Goal: Communication & Community: Answer question/provide support

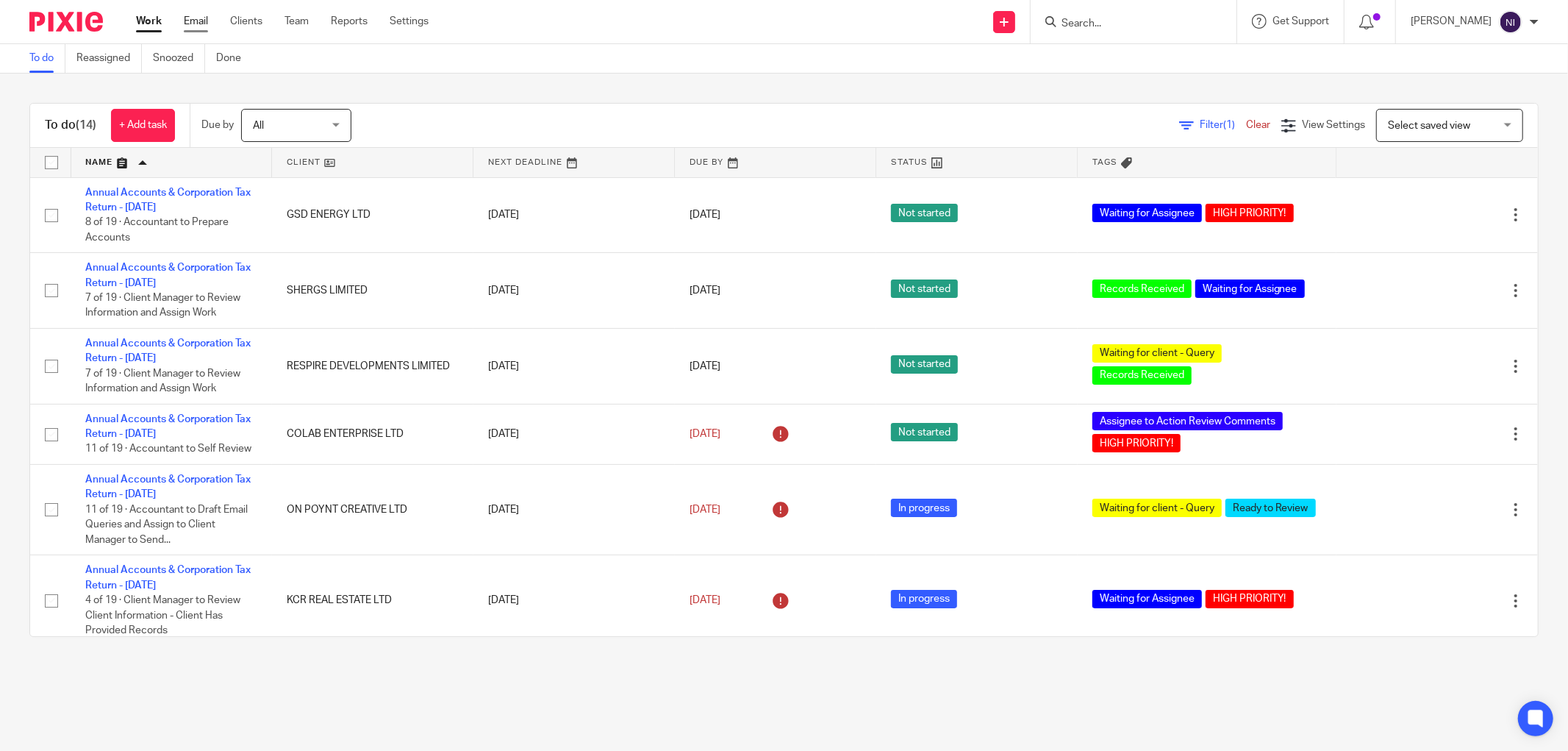
click at [204, 17] on link "Email" at bounding box center [195, 22] width 24 height 15
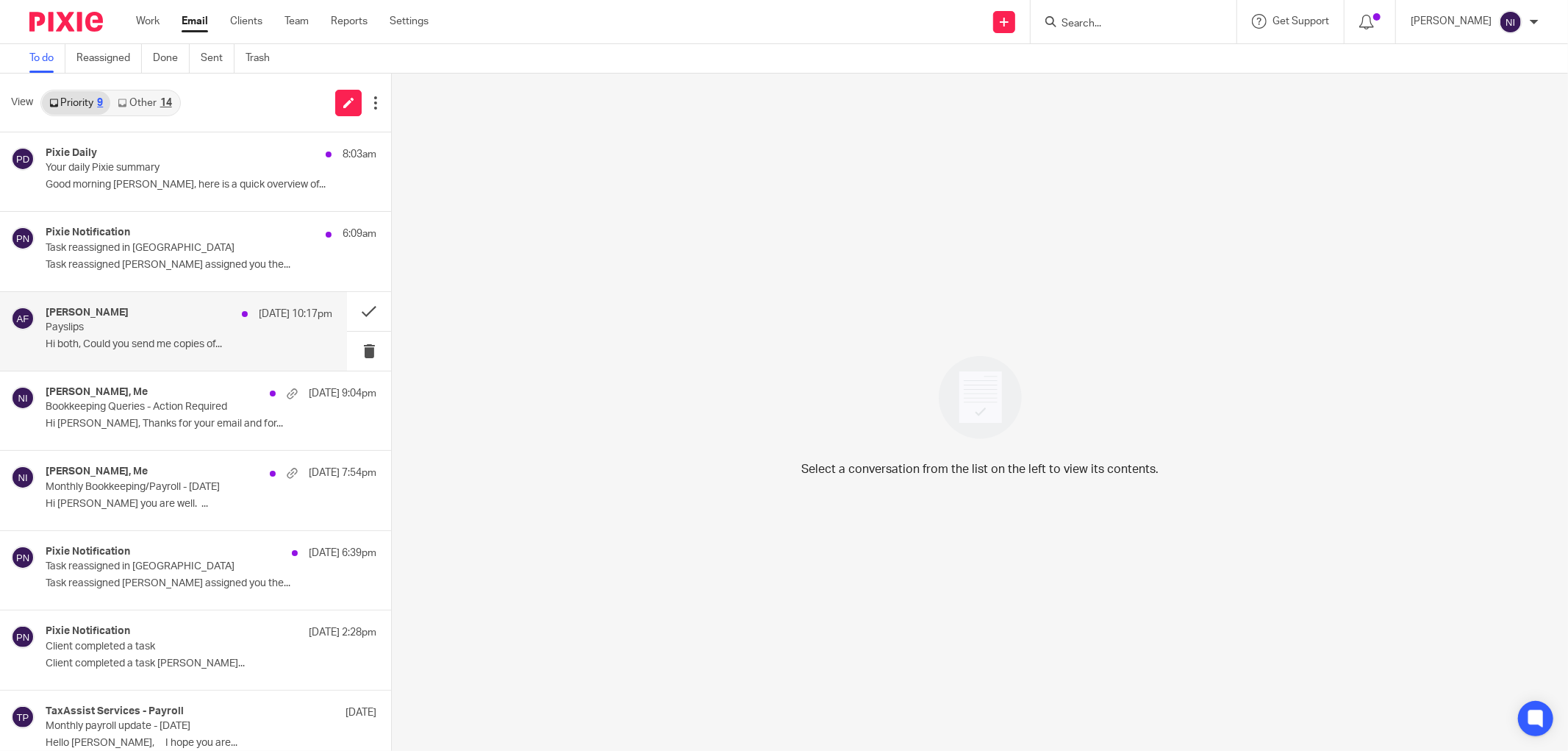
click at [185, 341] on p "Hi both, Could you send me copies of..." at bounding box center [189, 344] width 287 height 12
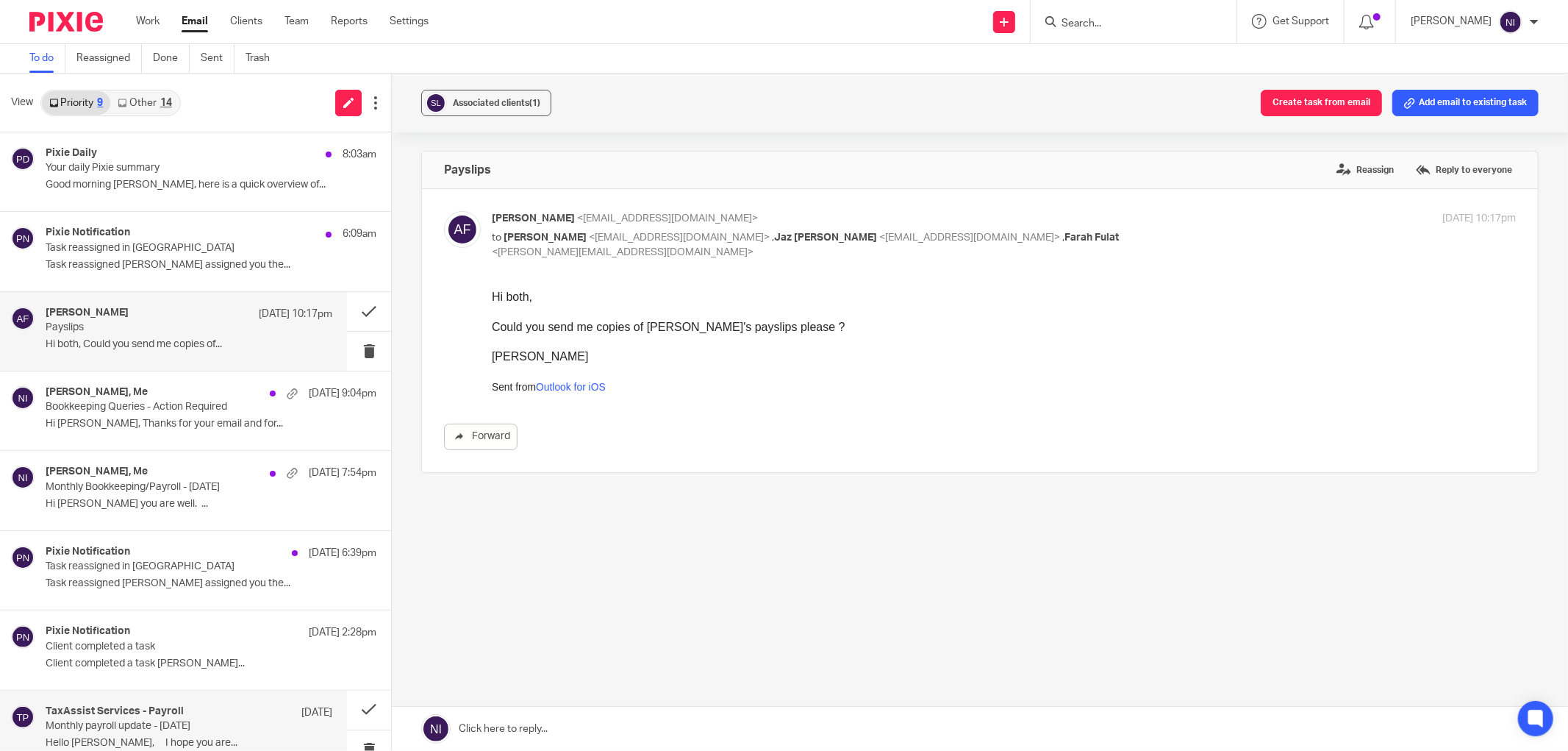
click at [120, 736] on div "TaxAssist Services - Payroll 6 Aug Monthly payroll update - August 25 Hello Jaz…" at bounding box center [189, 729] width 287 height 50
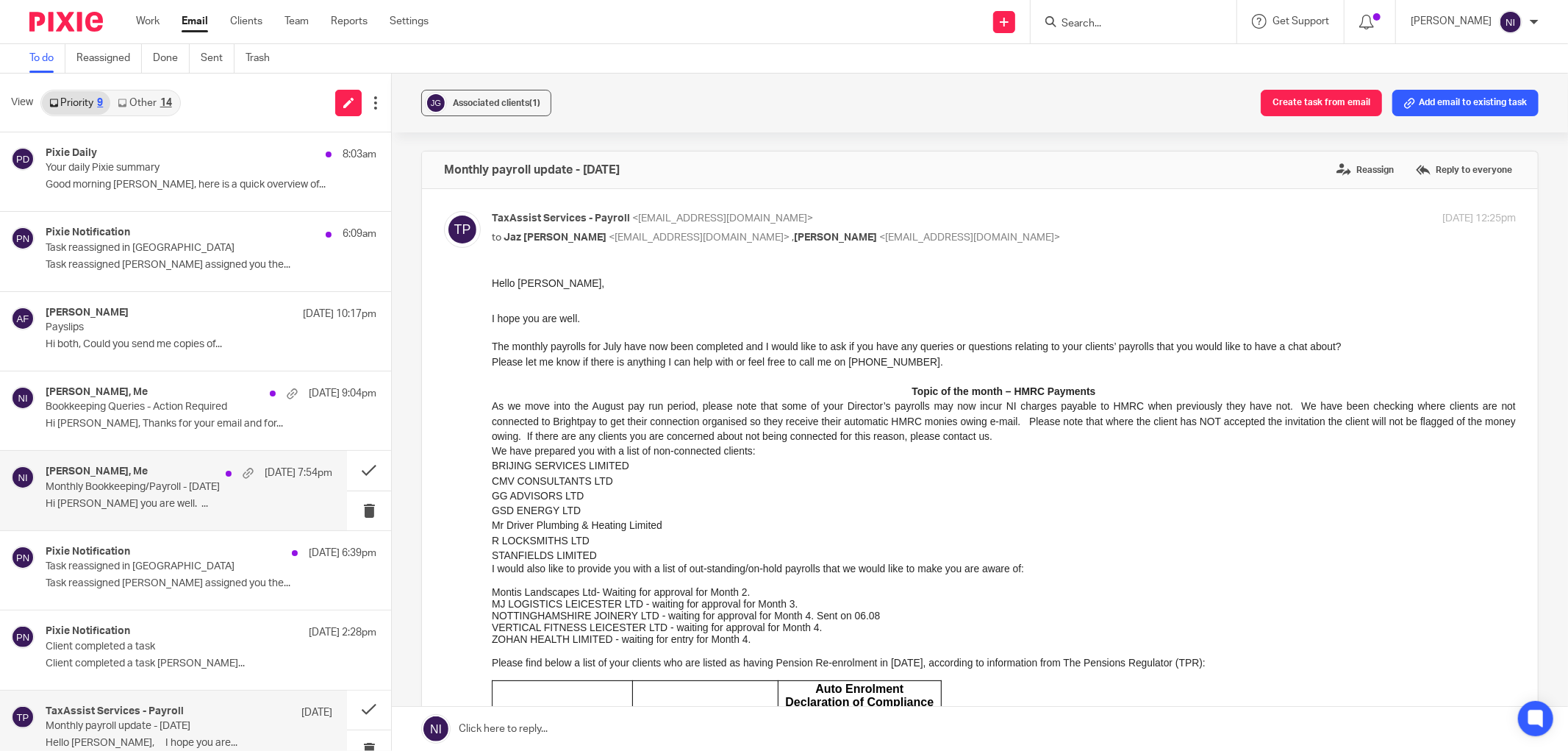
click at [203, 505] on p "Hi Naeem Hope you are well. ..." at bounding box center [189, 504] width 287 height 12
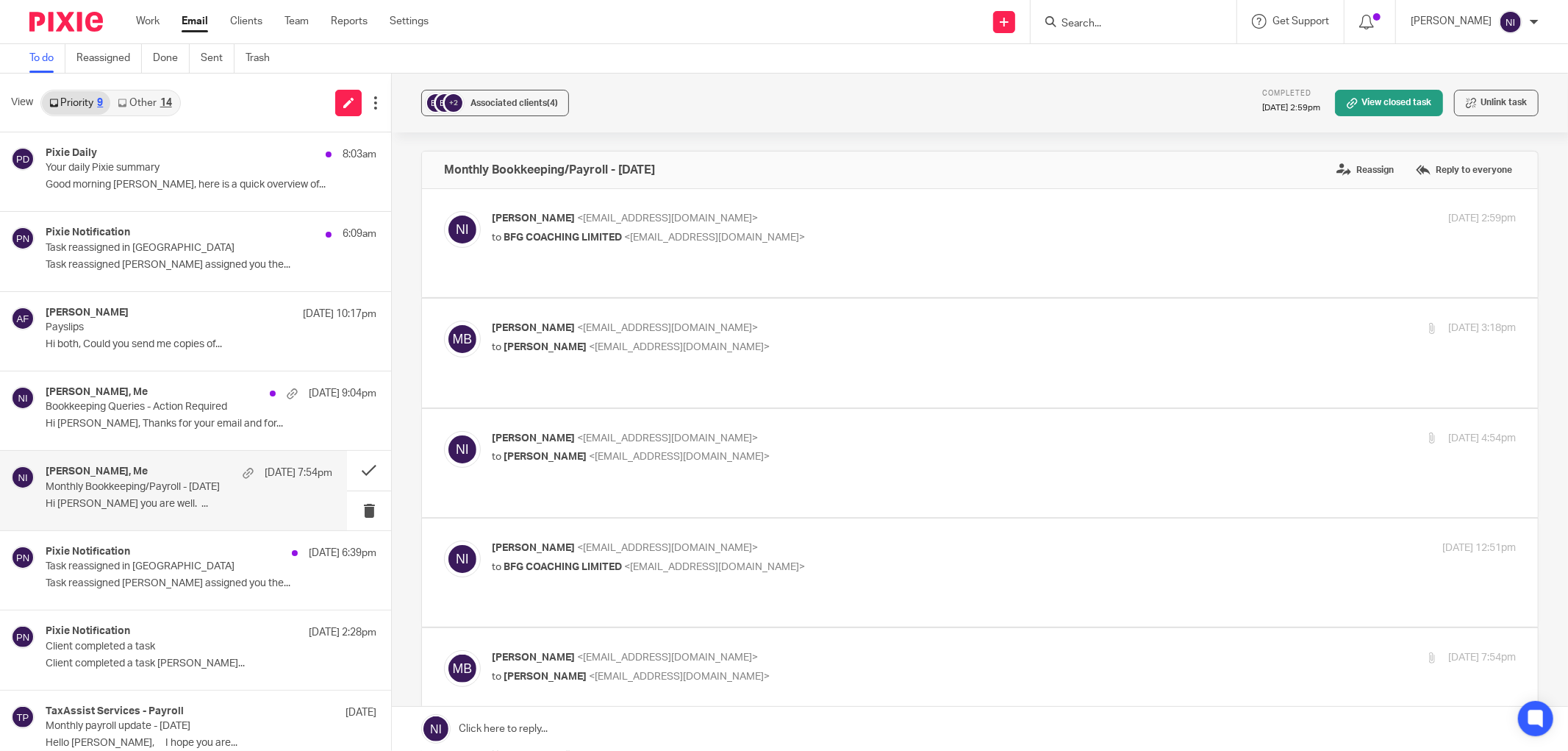
scroll to position [245, 0]
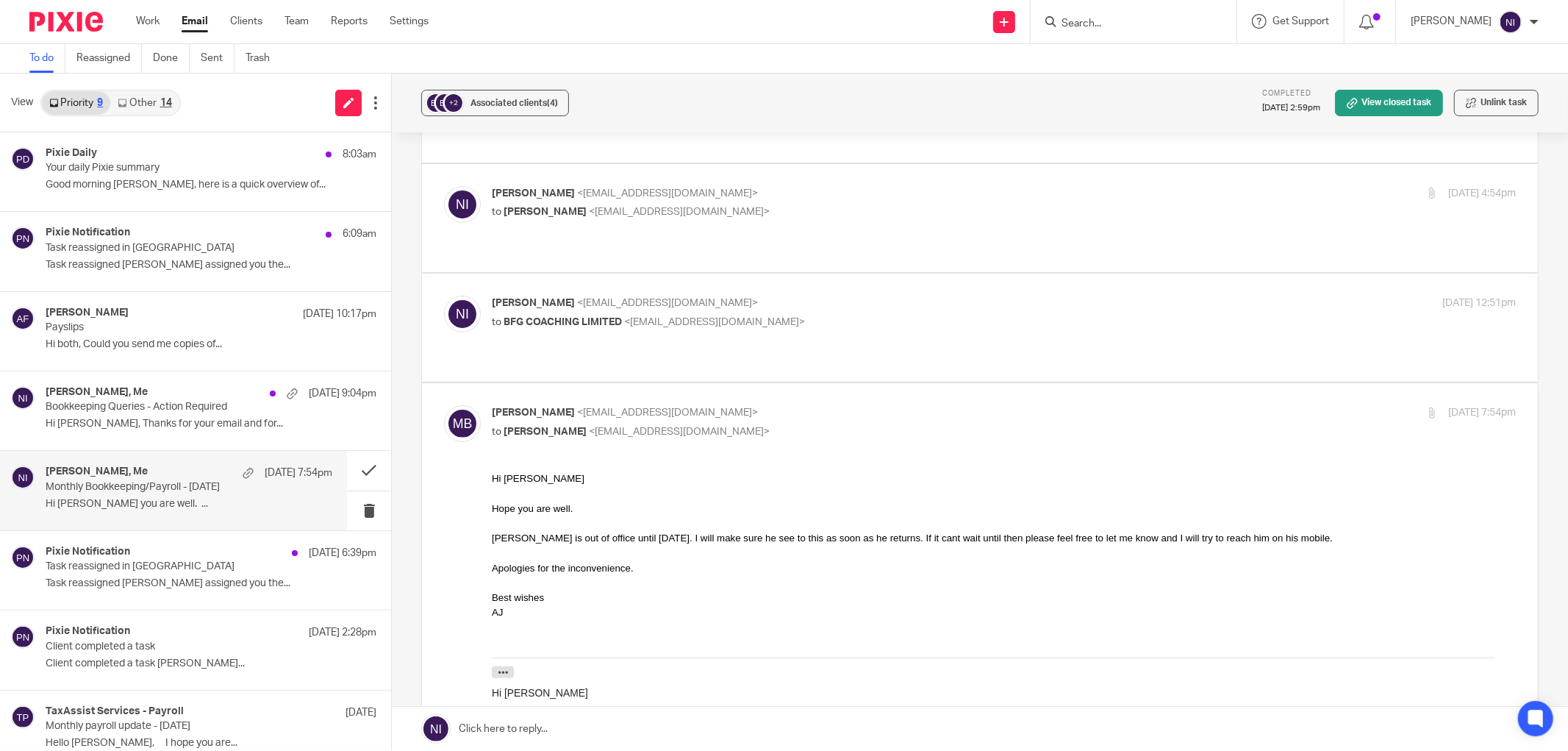
click at [176, 103] on link "Other 14" at bounding box center [144, 103] width 69 height 23
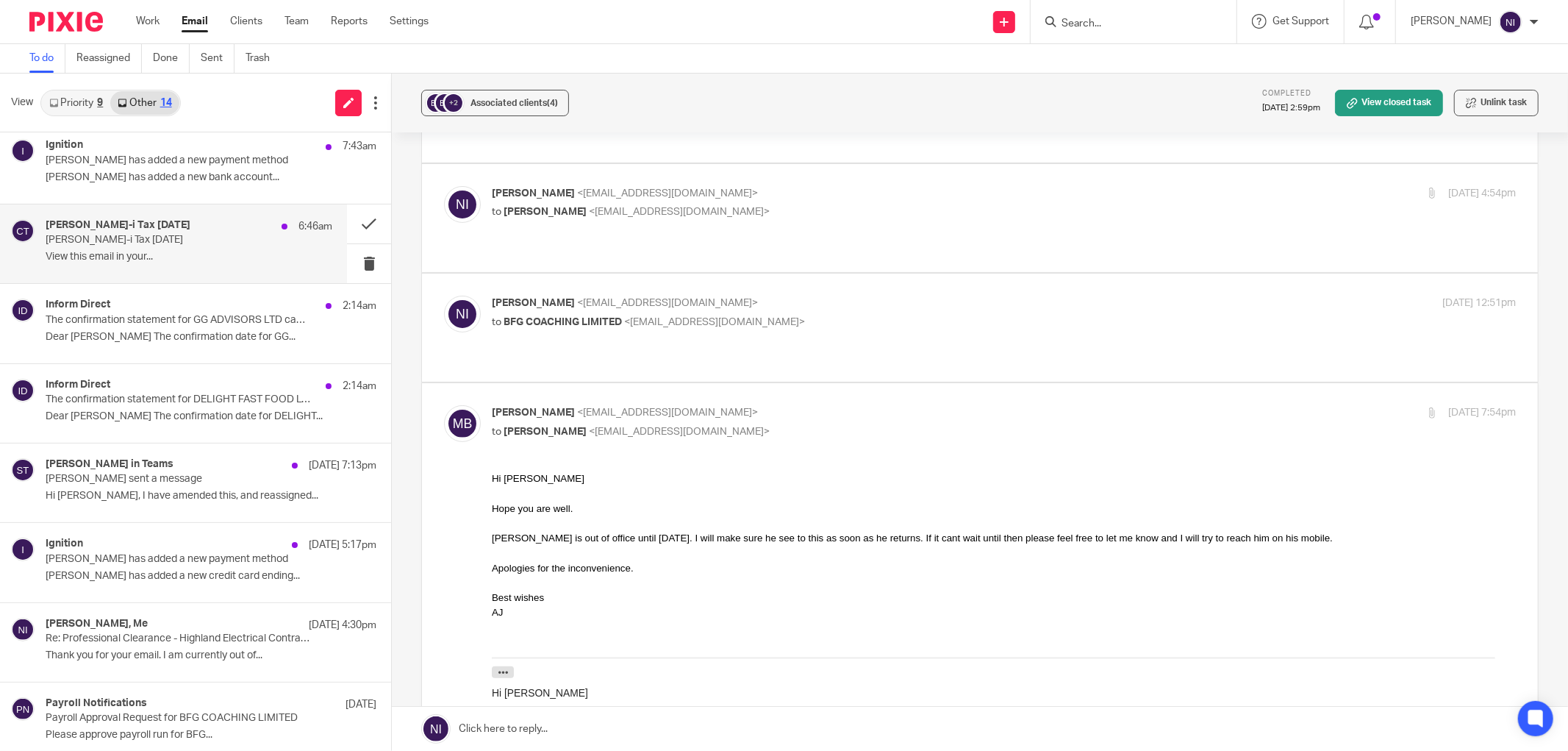
scroll to position [498, 0]
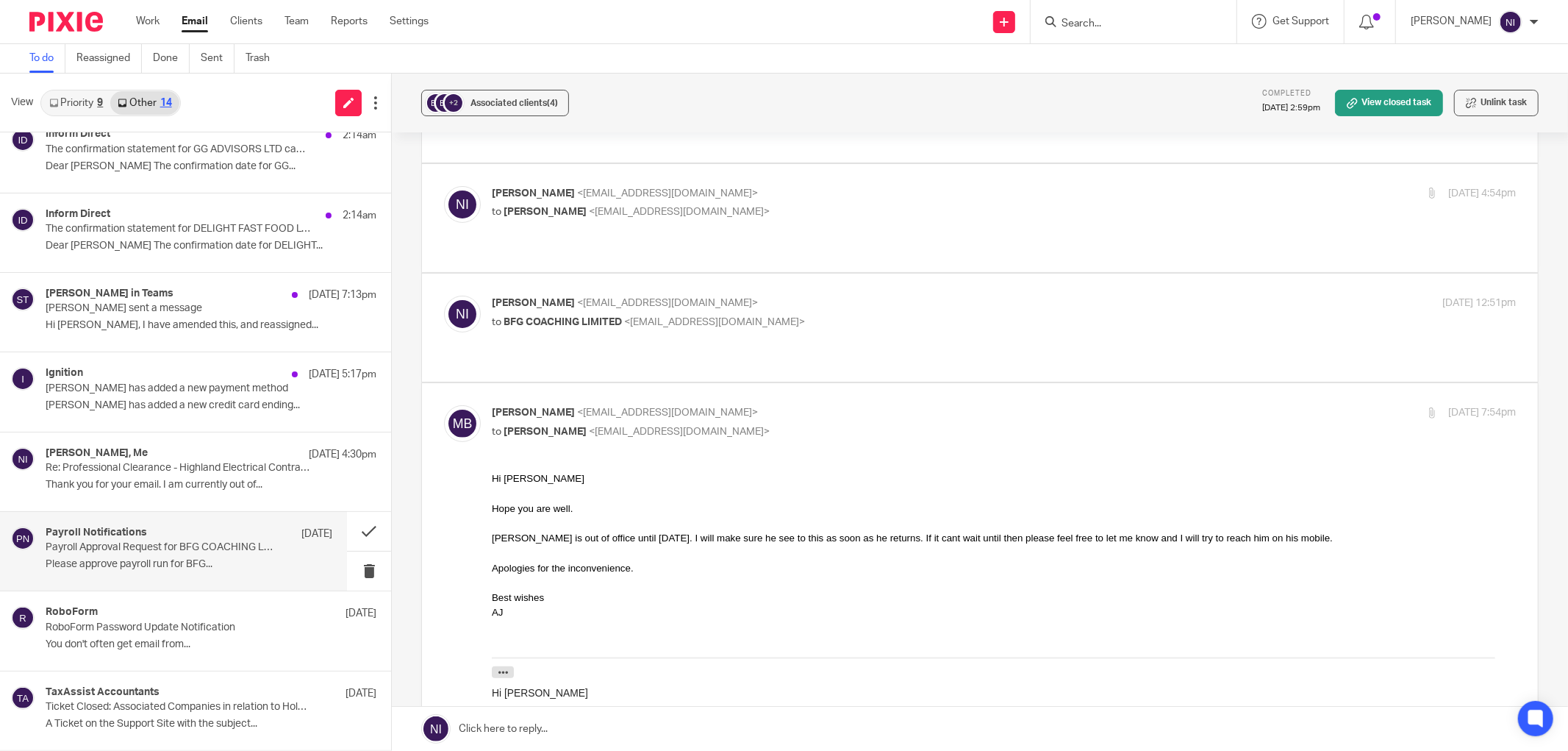
click at [215, 559] on p "Please approve payroll run for BFG..." at bounding box center [189, 564] width 287 height 12
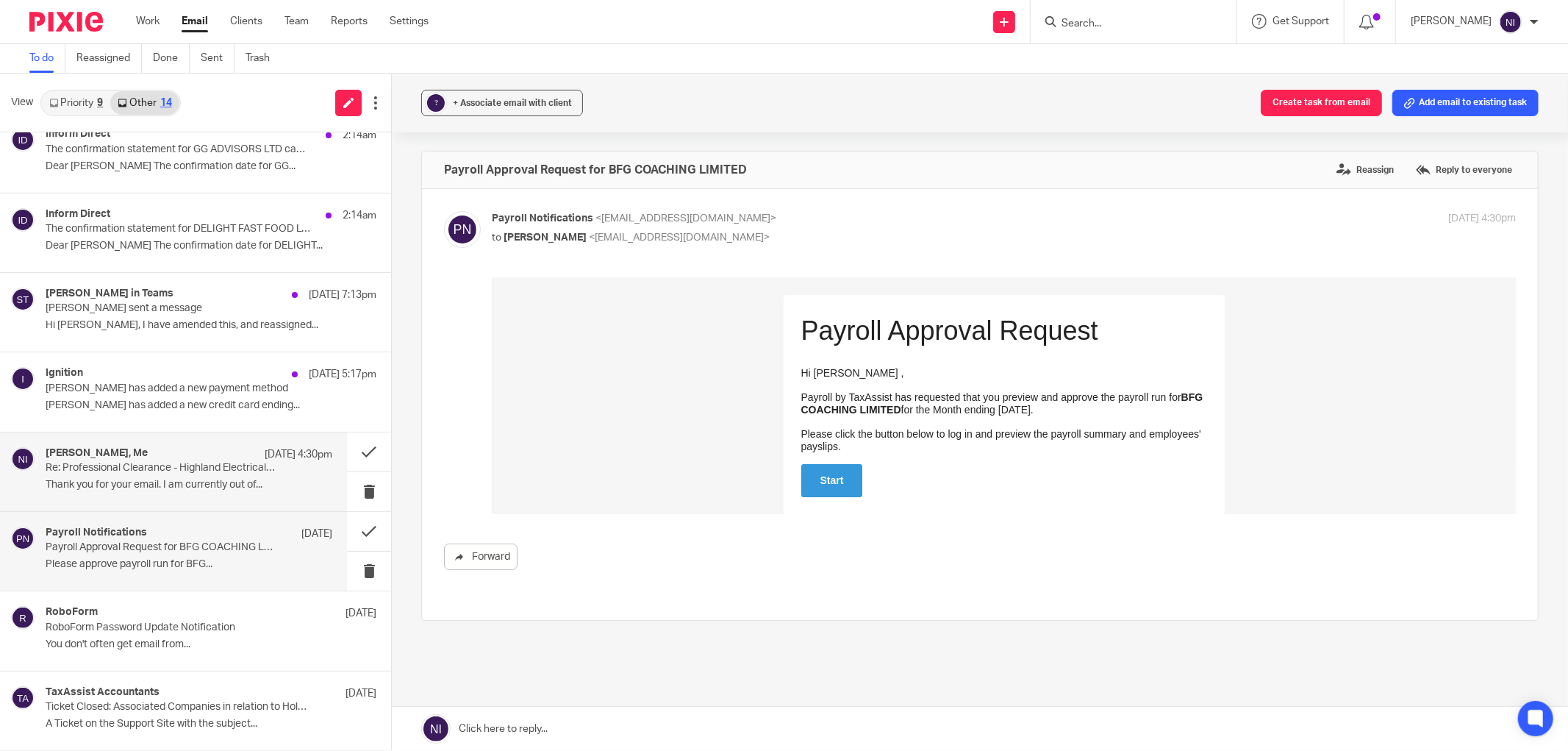
scroll to position [0, 0]
click at [826, 472] on link "Start" at bounding box center [832, 480] width 62 height 33
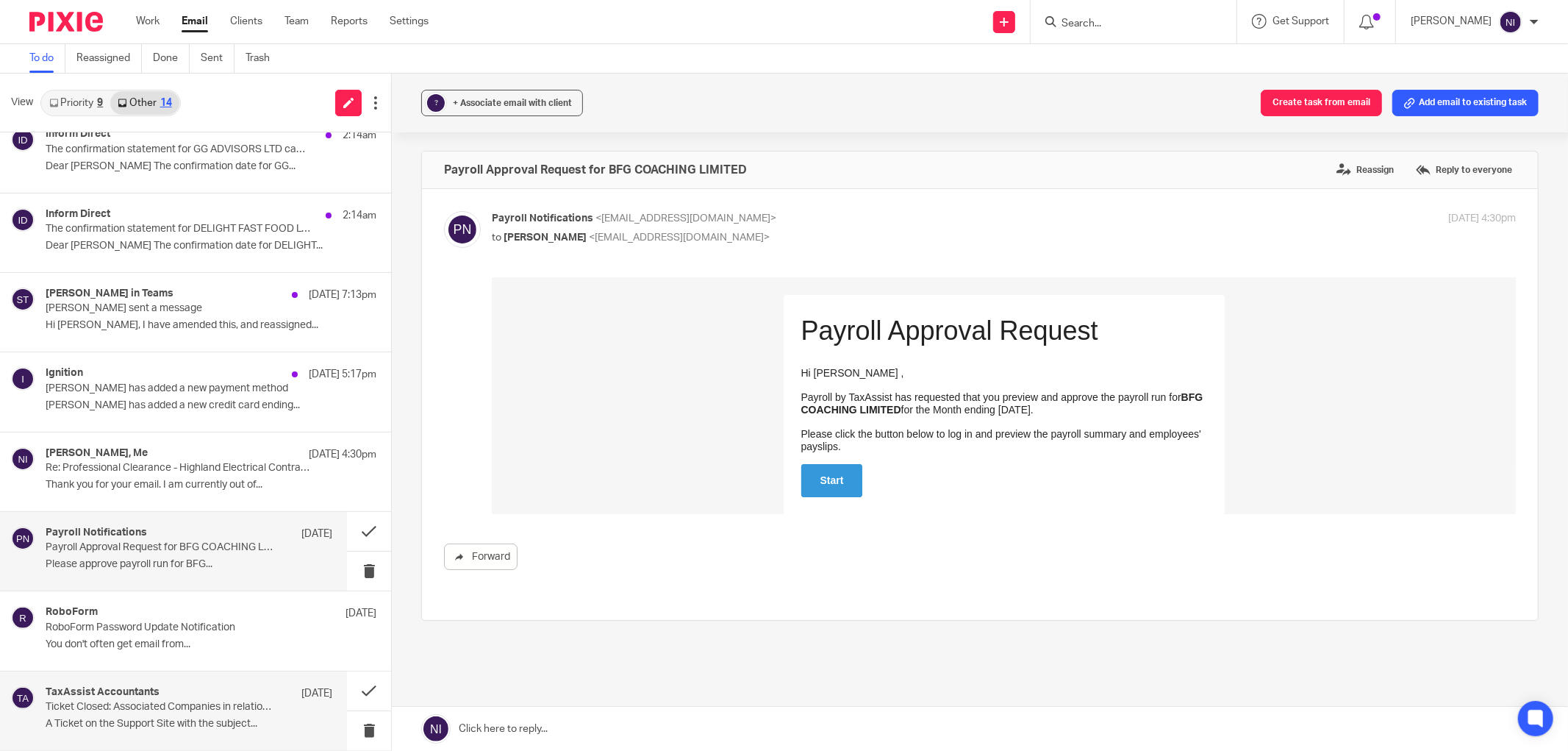
click at [153, 725] on p "A Ticket on the Support Site with the subject..." at bounding box center [189, 724] width 287 height 12
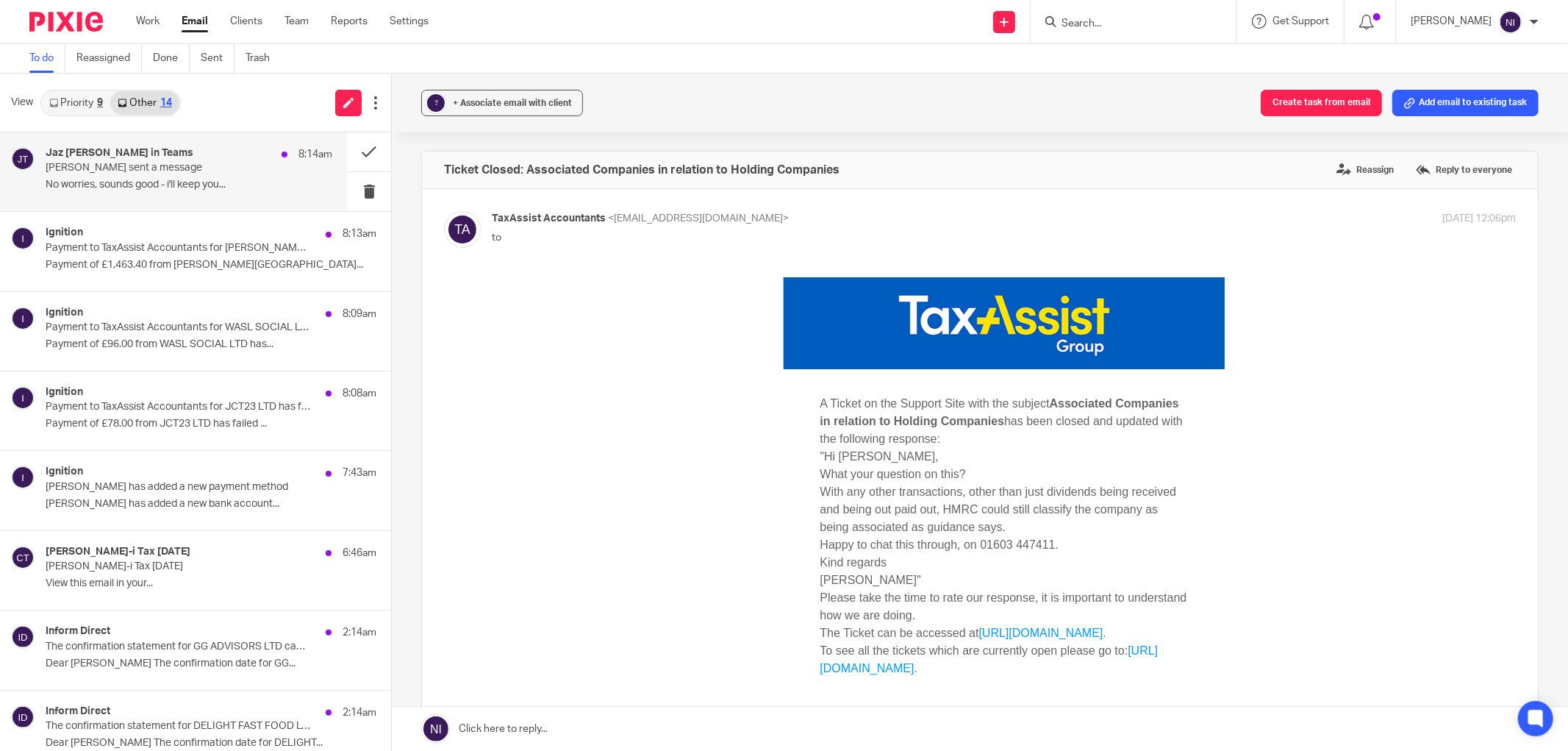
click at [165, 176] on div "Jaz Grewal in Teams 8:14am Jaz sent a message No worries, sounds good - i'll ke…" at bounding box center [189, 172] width 287 height 50
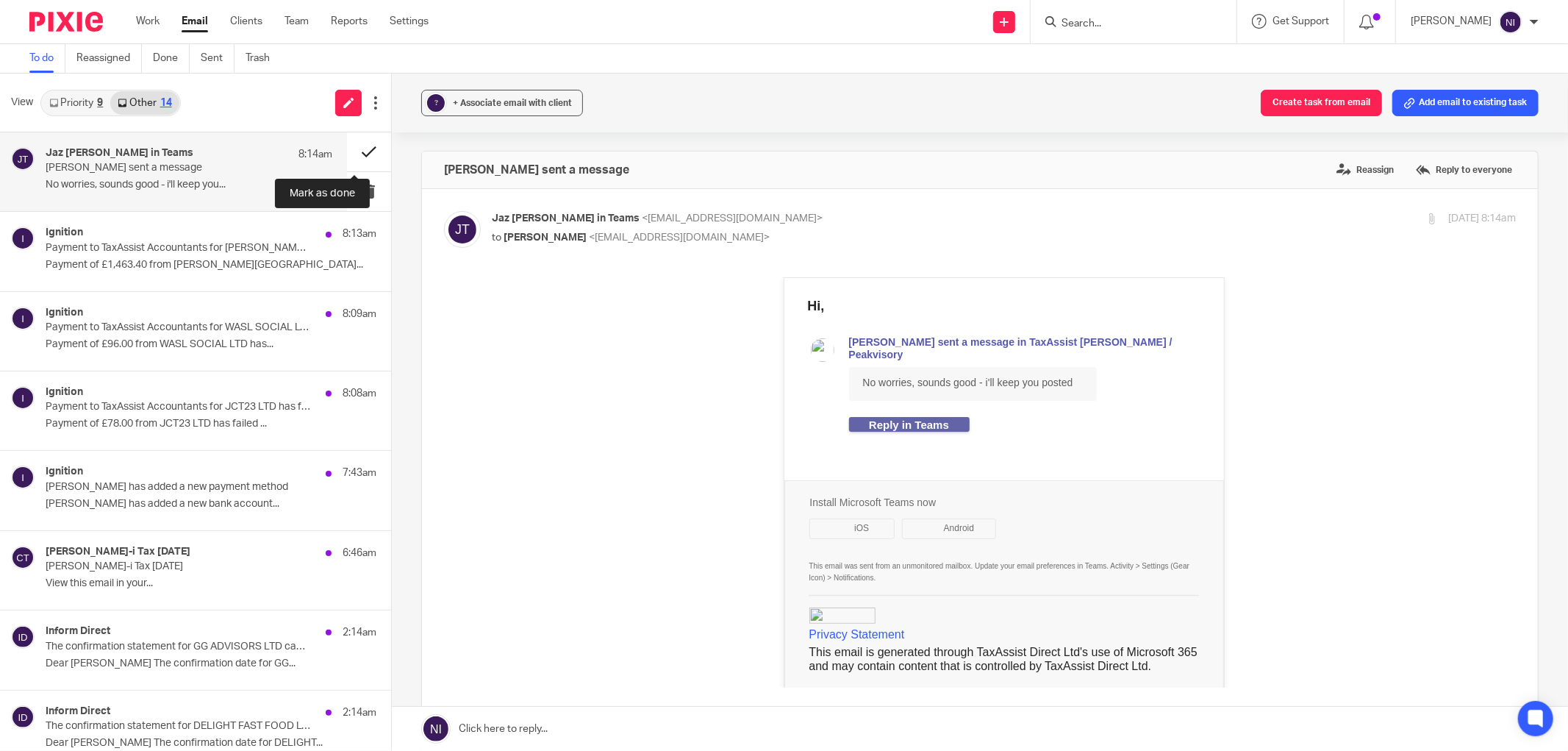
click at [362, 157] on button at bounding box center [369, 151] width 44 height 39
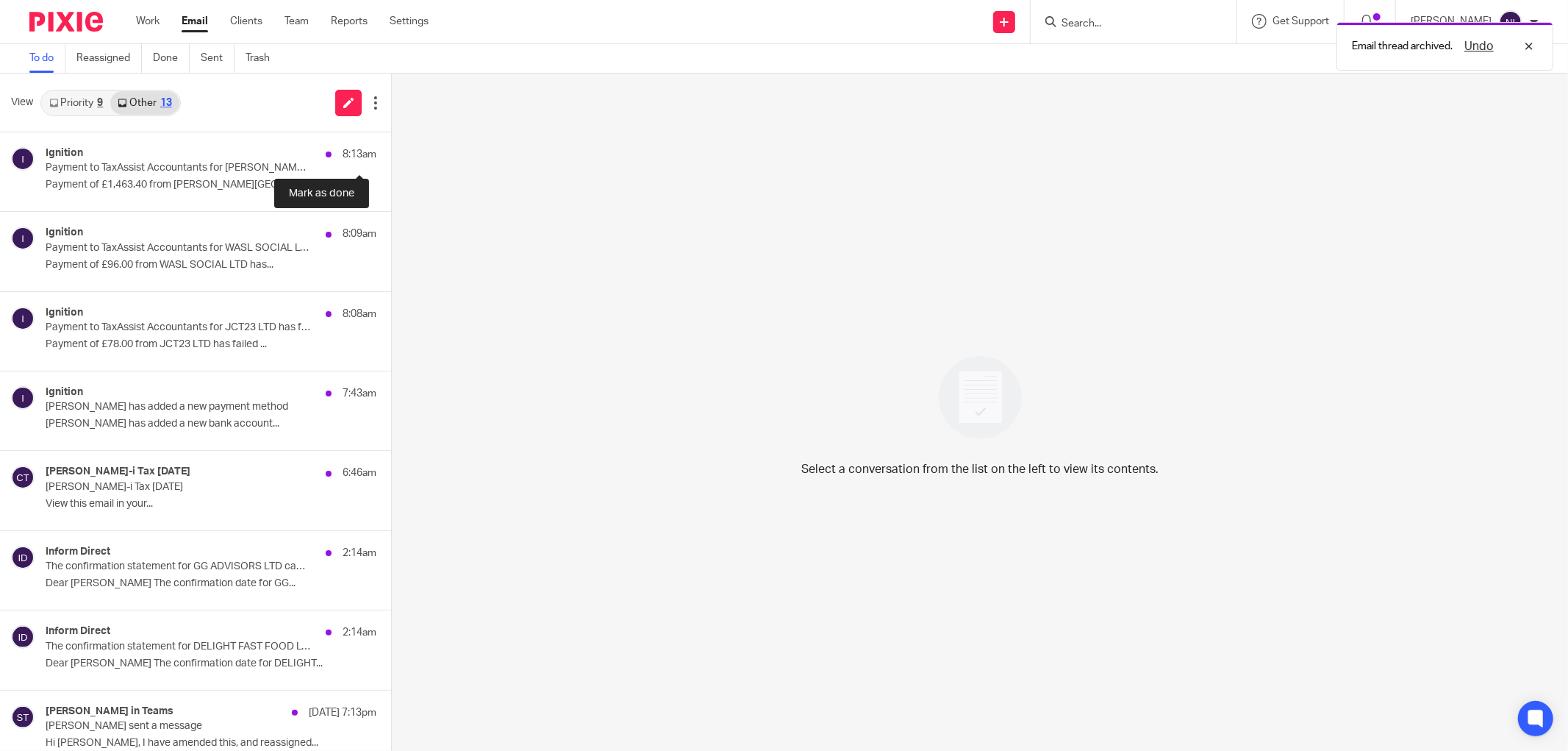
click at [391, 157] on button at bounding box center [397, 151] width 12 height 39
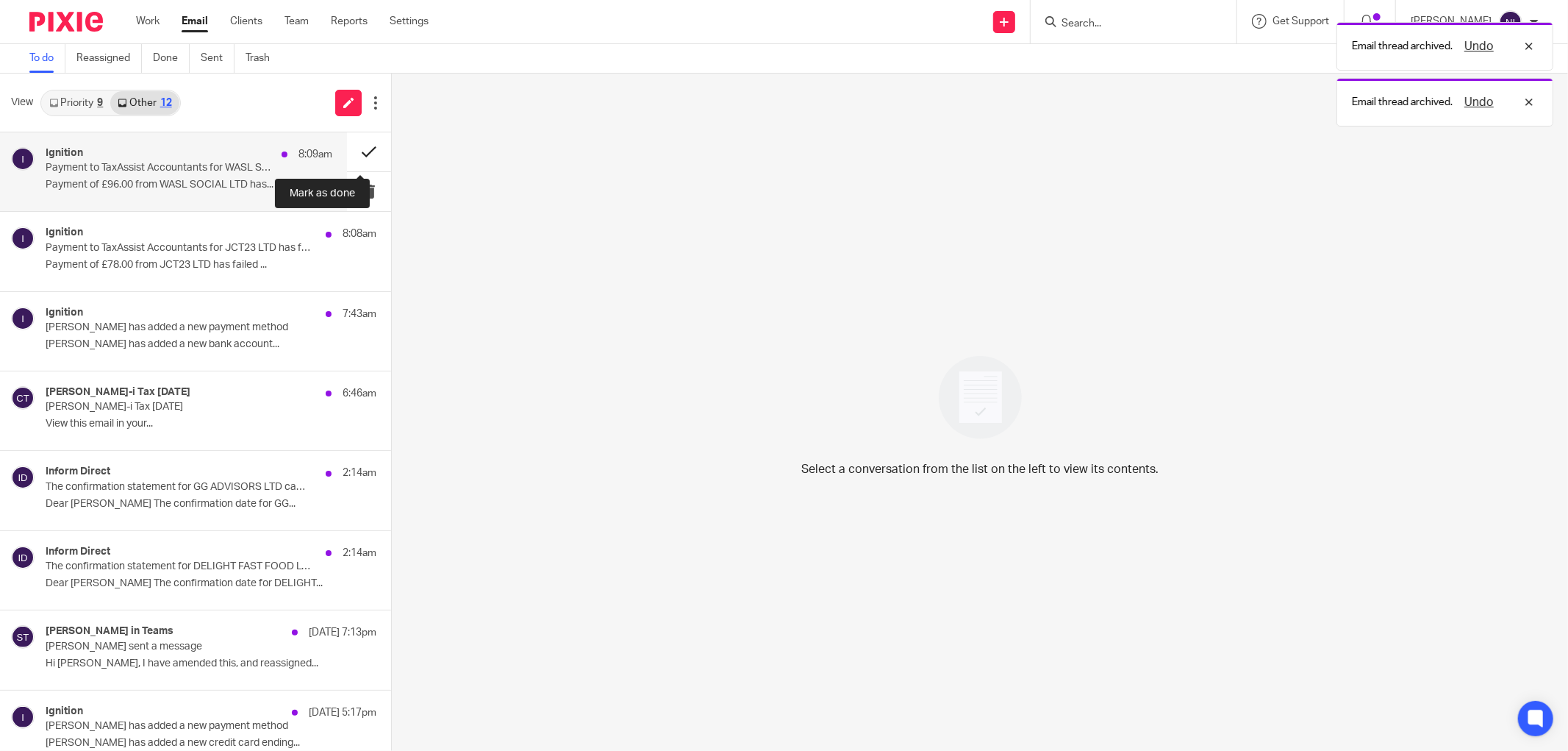
click at [362, 157] on button at bounding box center [369, 151] width 44 height 39
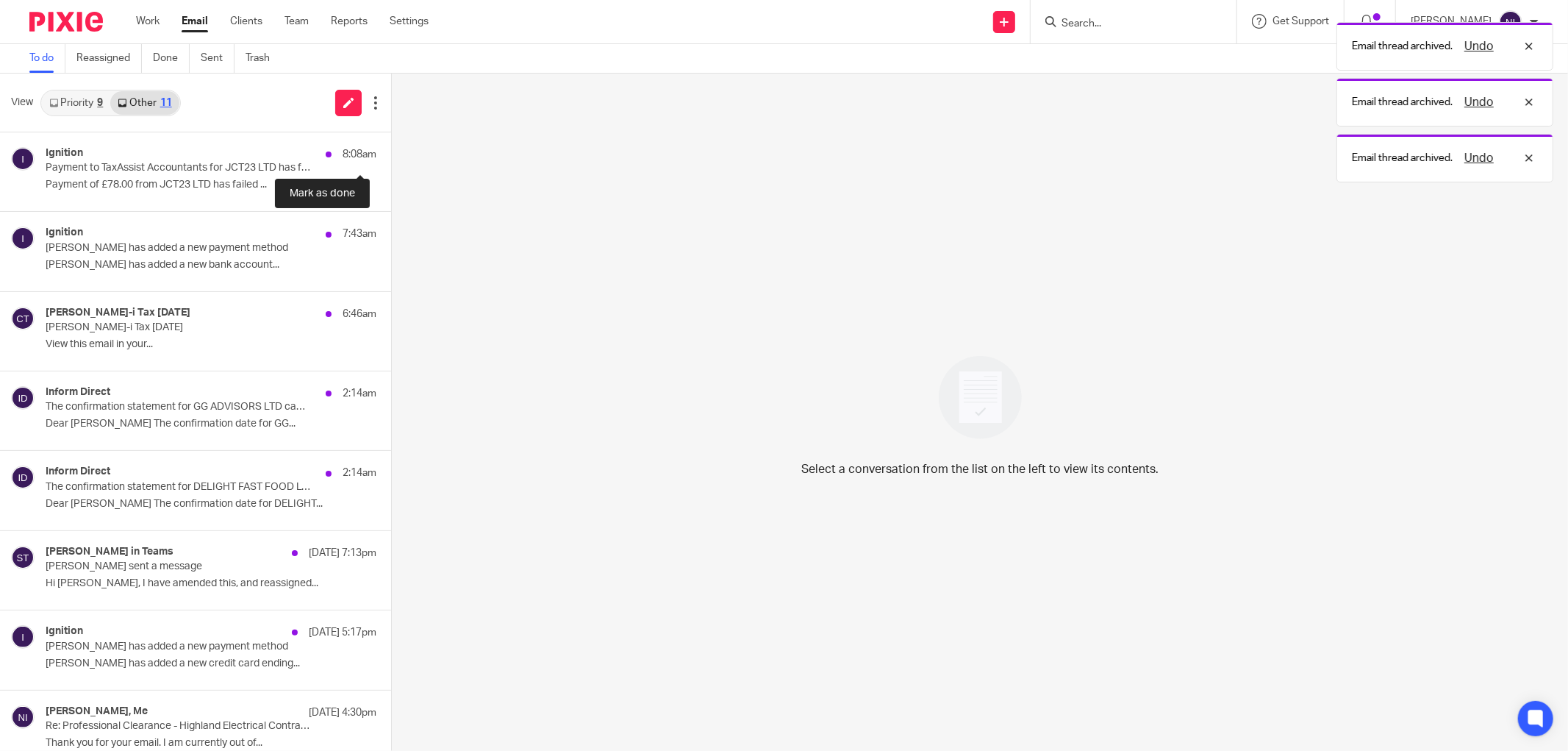
click at [391, 157] on button at bounding box center [397, 151] width 12 height 39
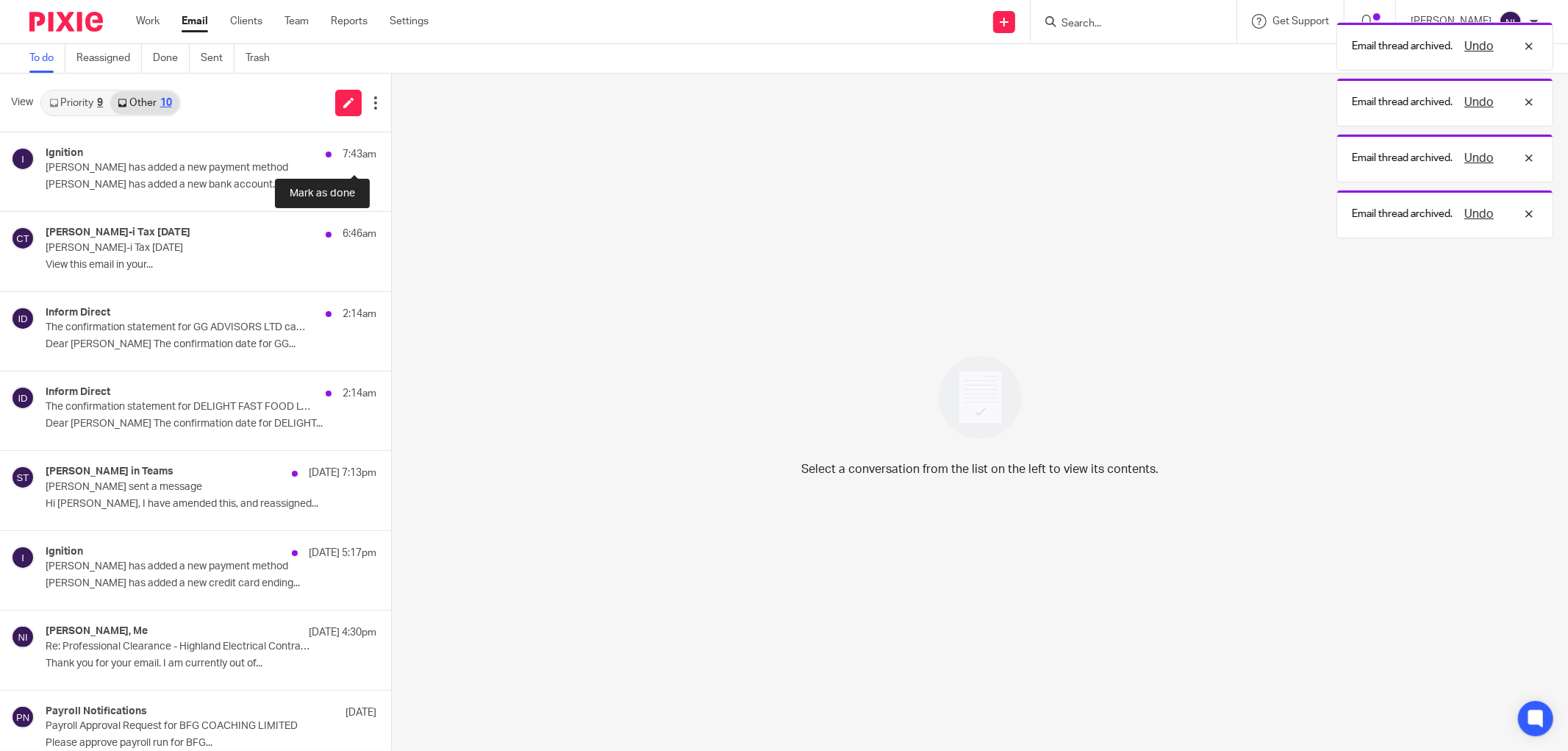
click at [391, 157] on button at bounding box center [397, 151] width 12 height 39
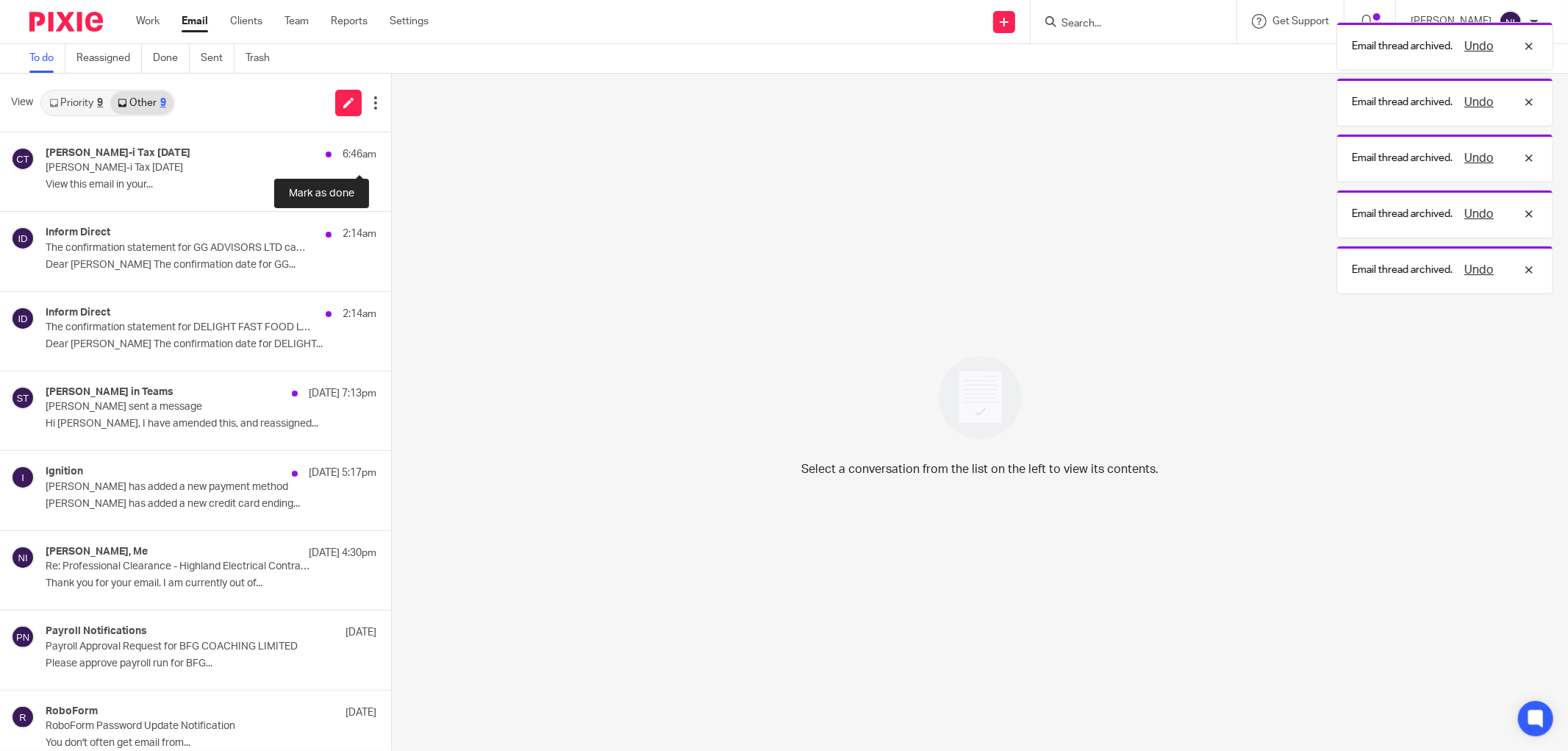
click at [391, 157] on button at bounding box center [397, 151] width 12 height 39
click at [391, 212] on button at bounding box center [397, 231] width 12 height 39
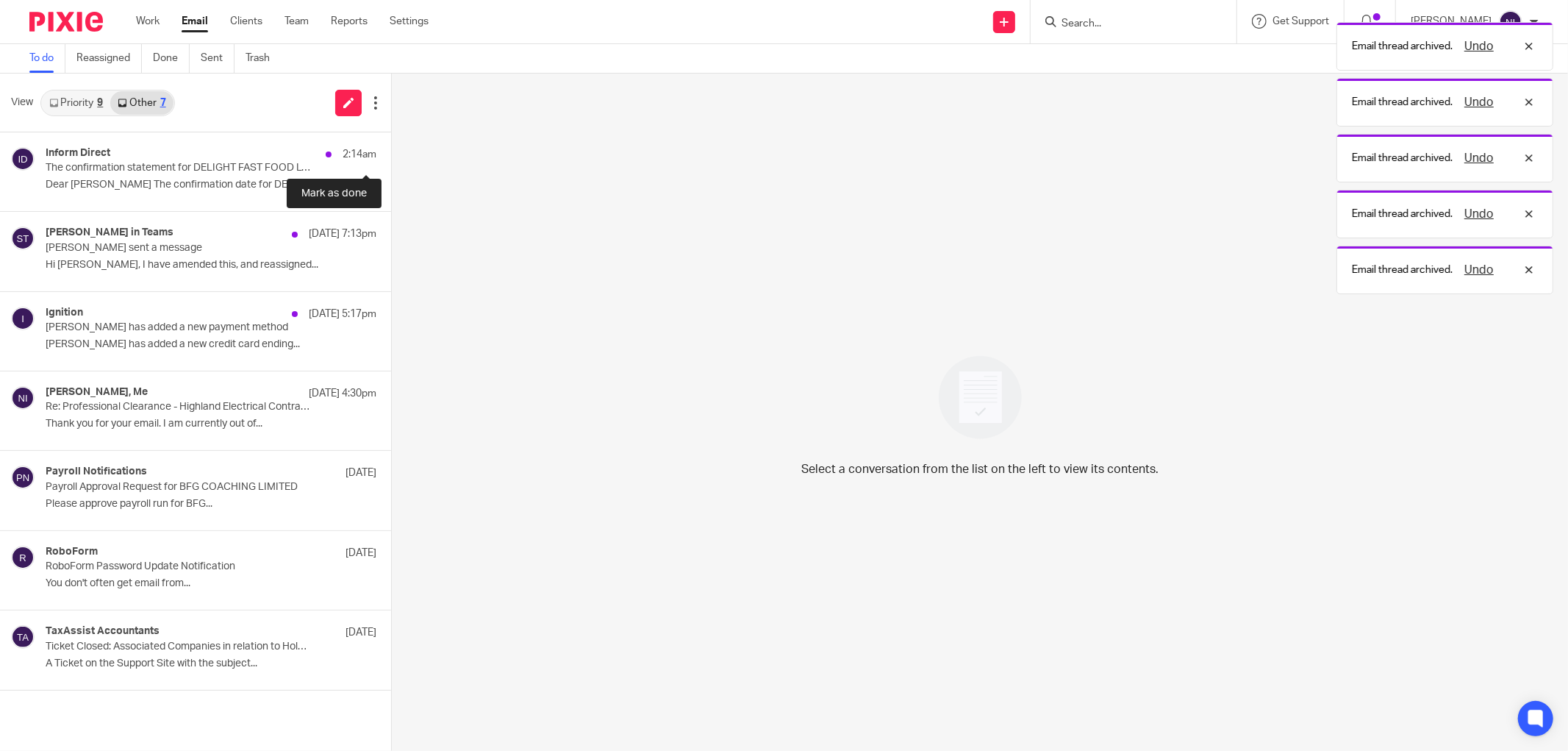
click at [391, 157] on button at bounding box center [397, 151] width 12 height 39
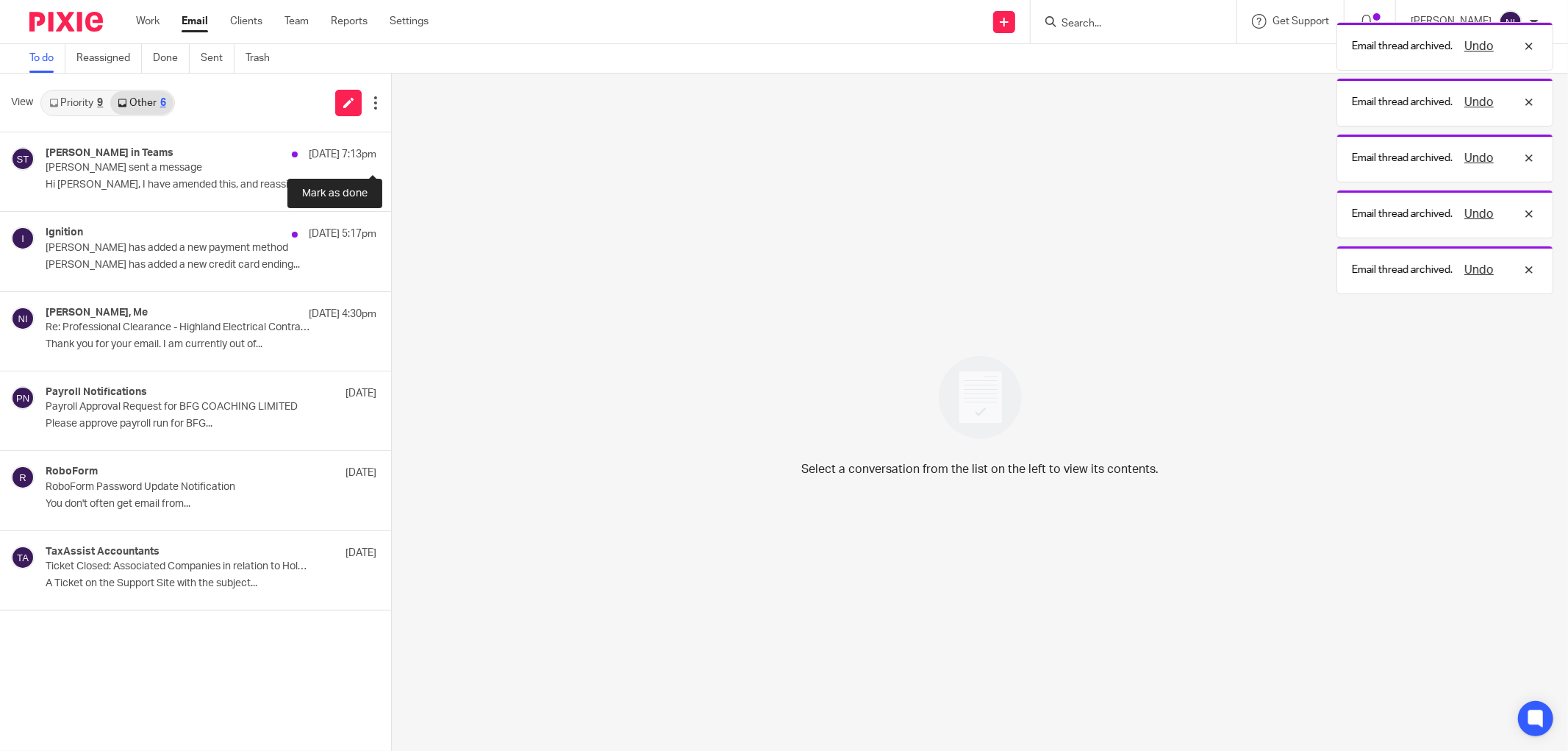
click at [391, 157] on button at bounding box center [397, 151] width 12 height 39
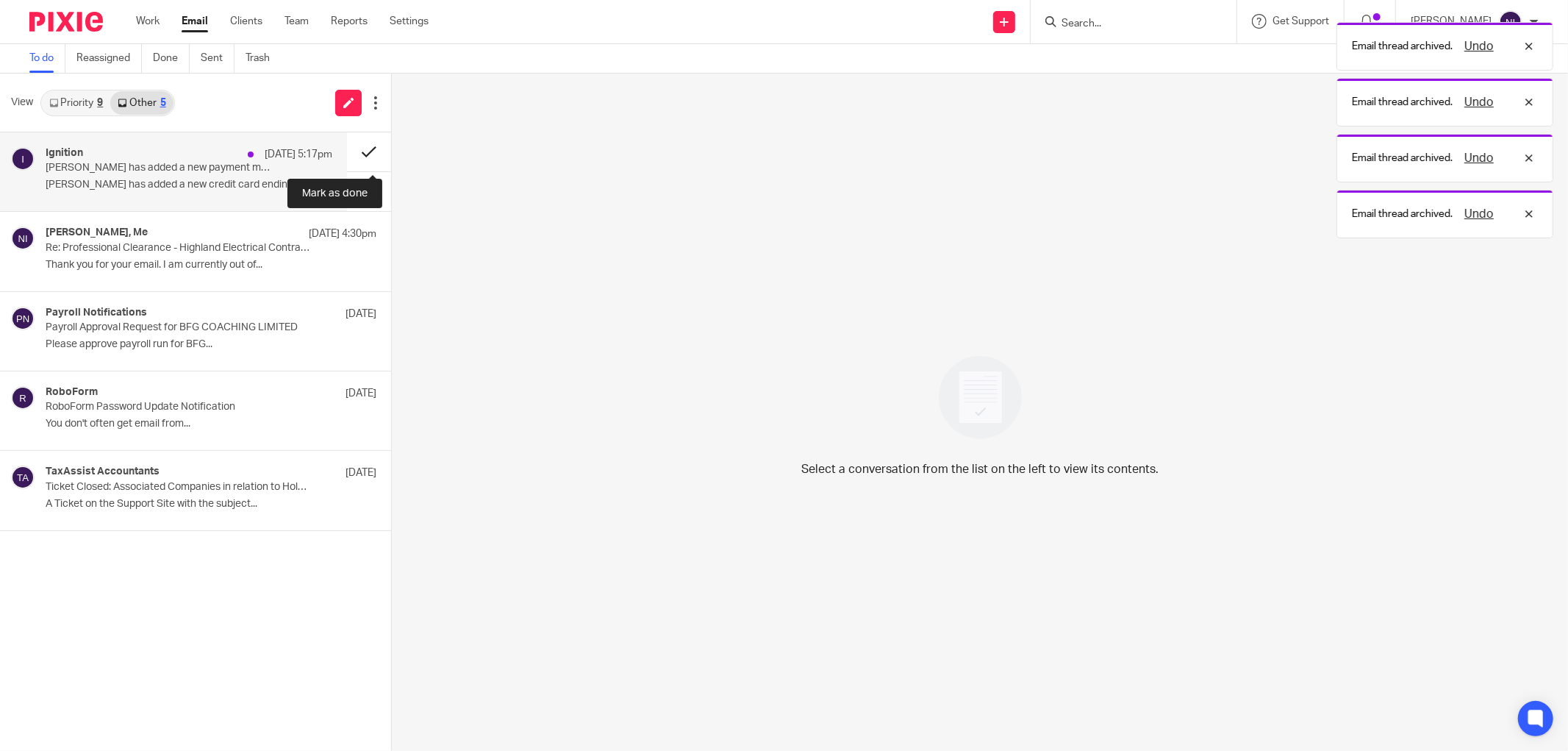
click at [361, 157] on button at bounding box center [369, 151] width 44 height 39
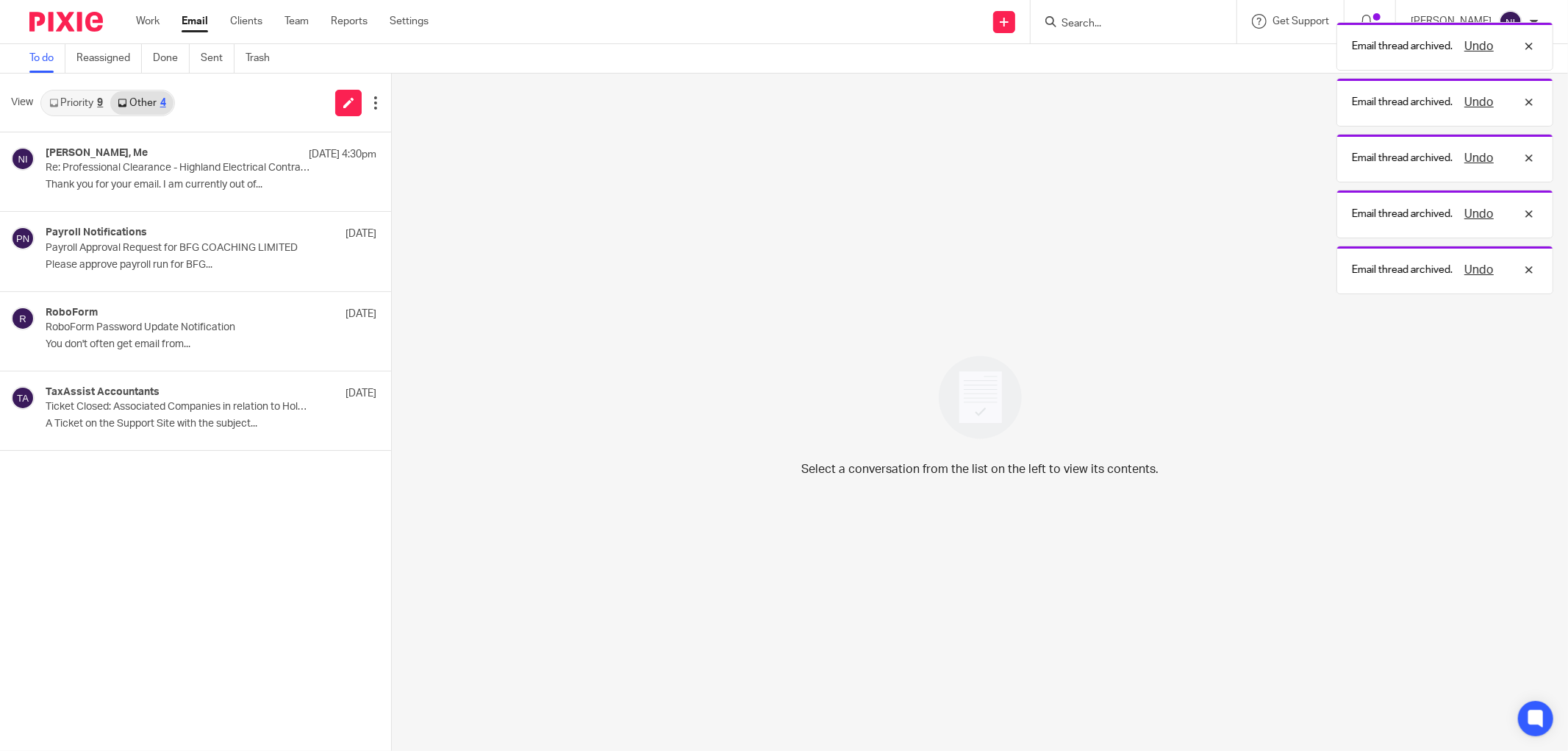
click at [96, 100] on link "Priority 9" at bounding box center [76, 103] width 69 height 23
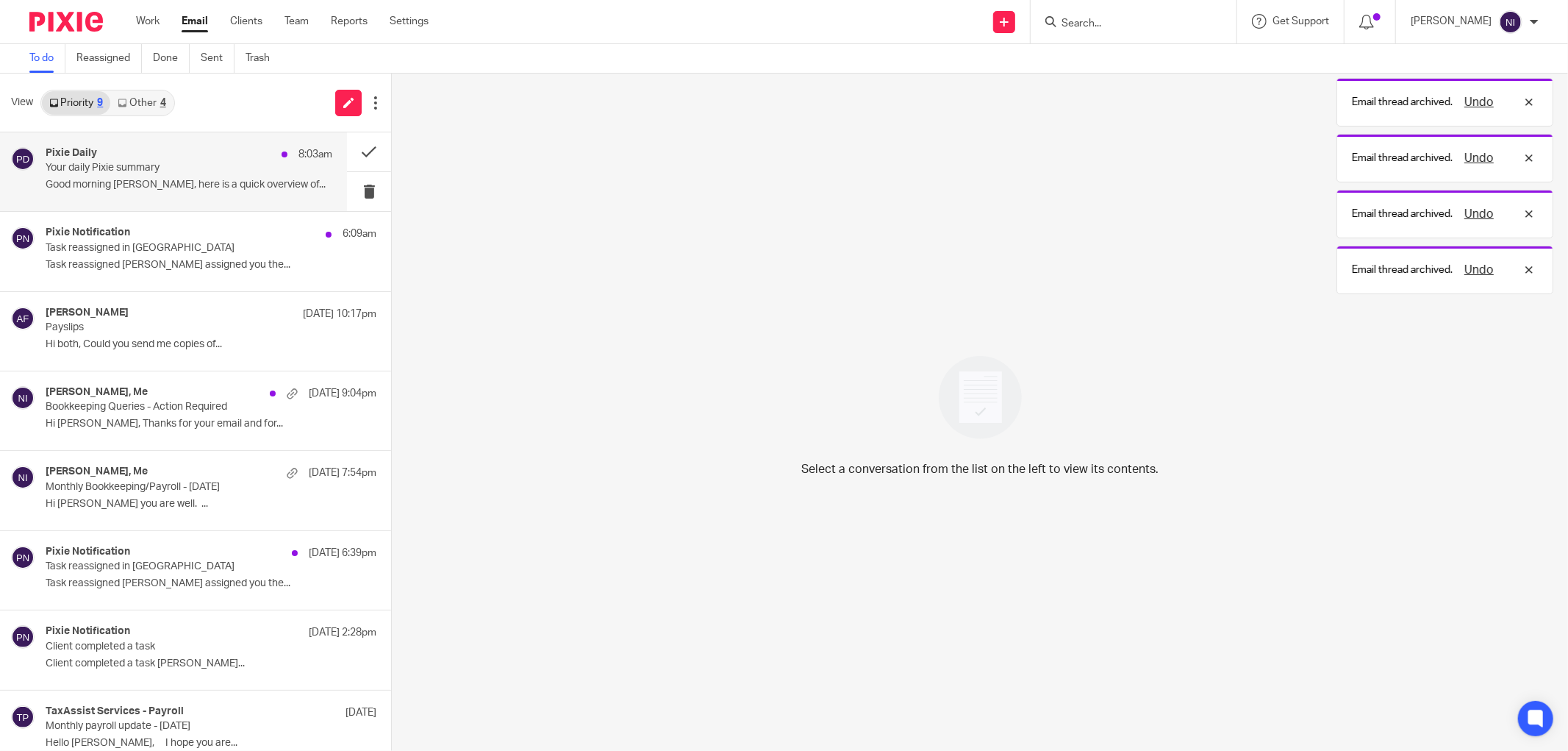
click at [223, 158] on div "Pixie Daily 8:03am" at bounding box center [189, 155] width 287 height 15
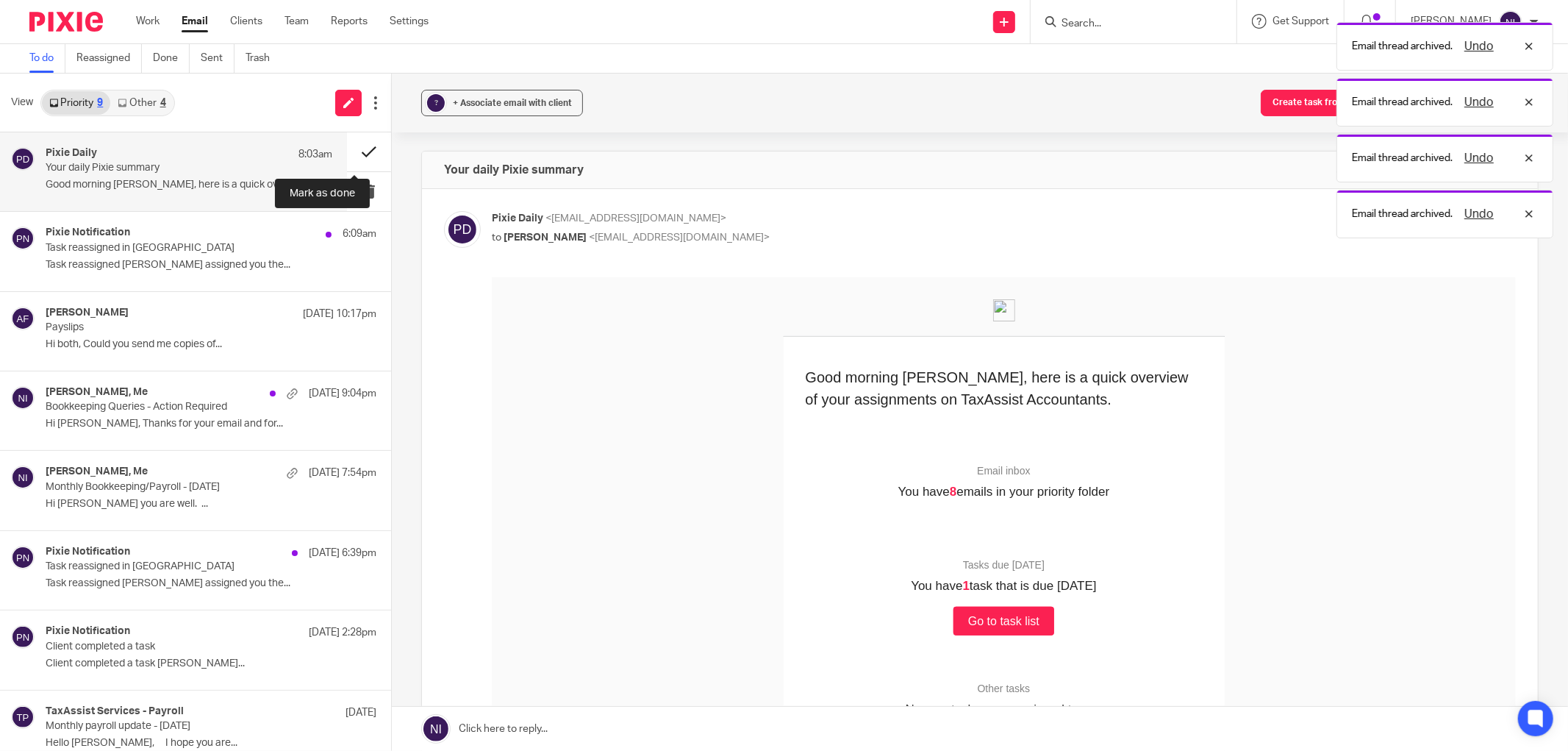
click at [347, 149] on button at bounding box center [369, 151] width 44 height 39
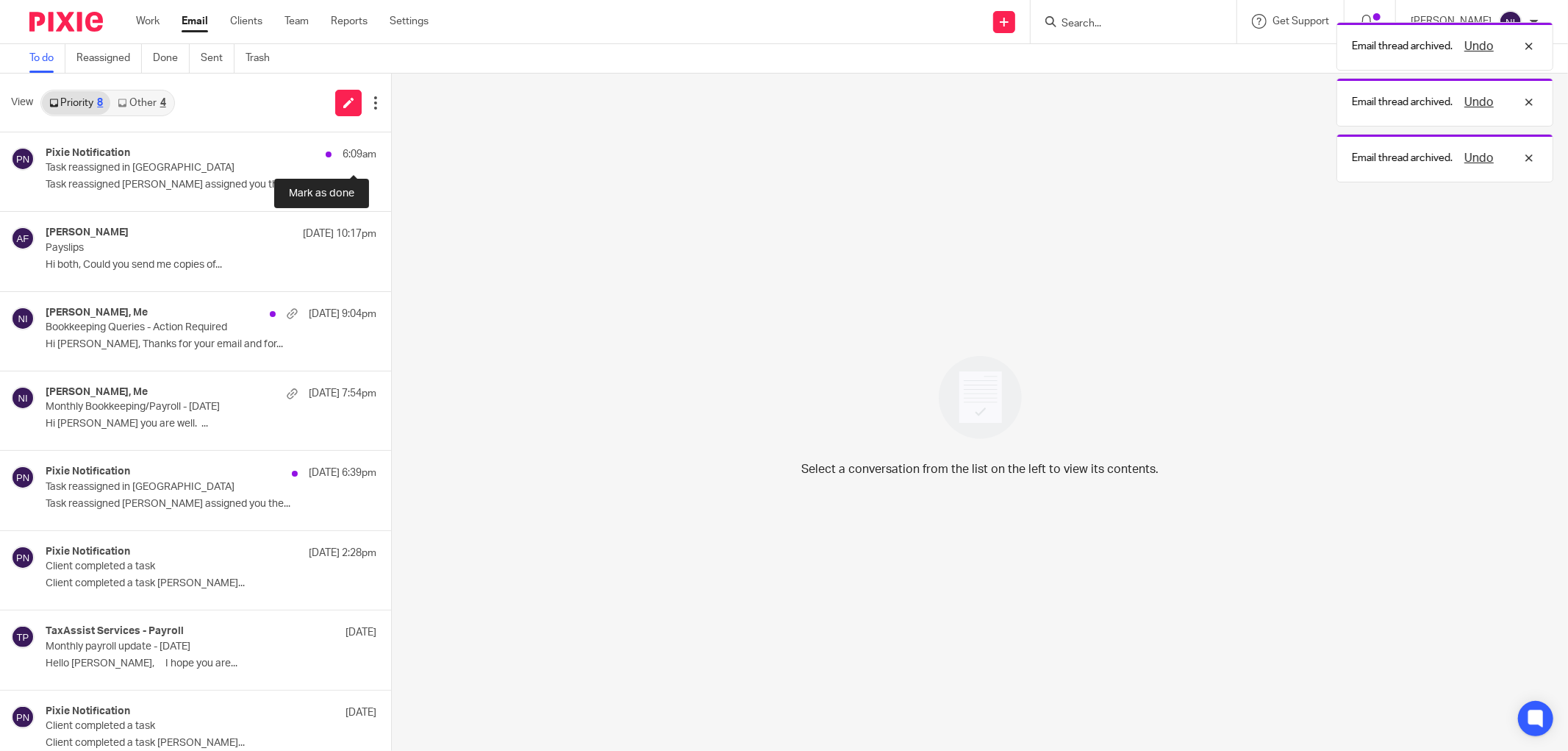
click at [391, 149] on button at bounding box center [397, 151] width 12 height 39
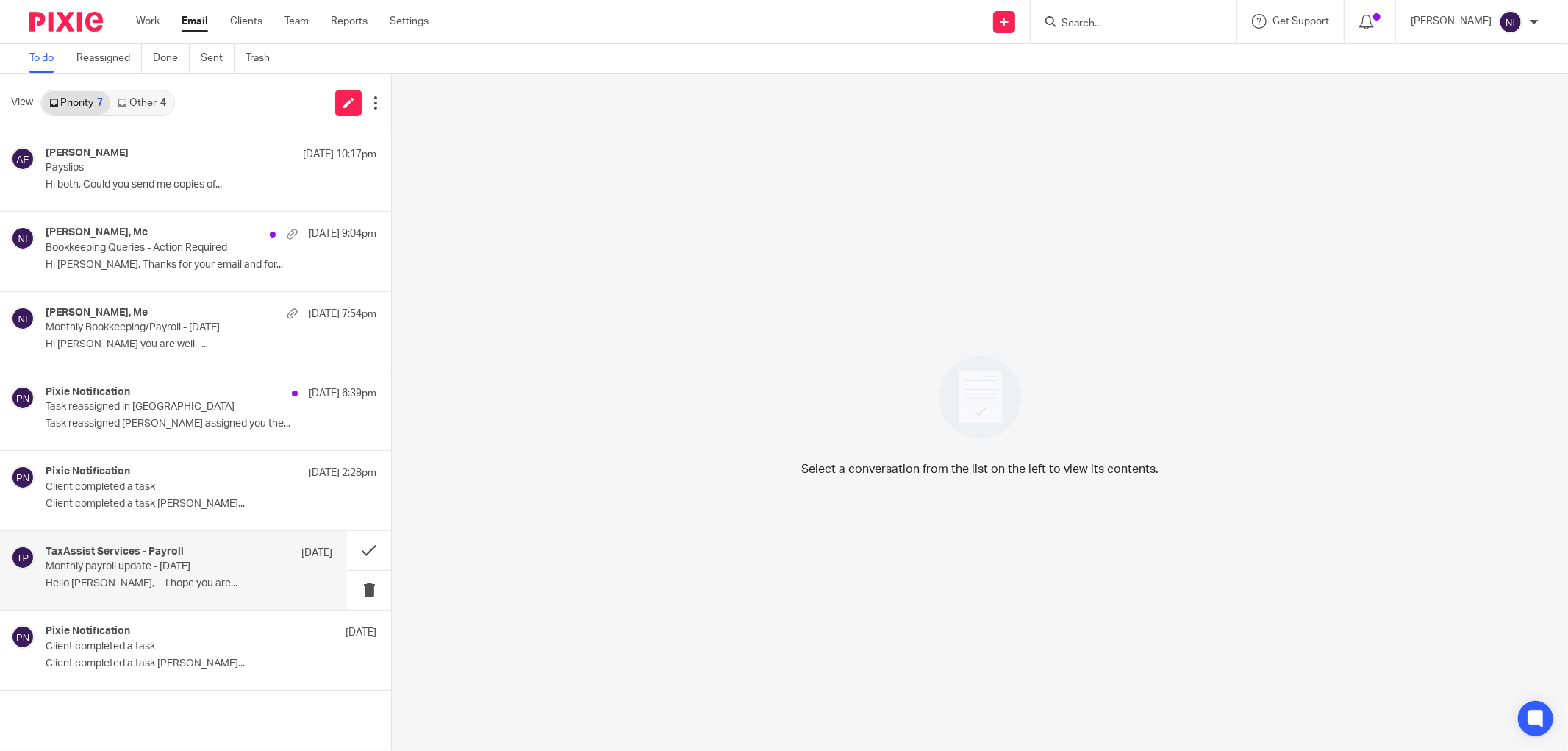
click at [105, 572] on p "Monthly payroll update - August 25" at bounding box center [160, 566] width 229 height 12
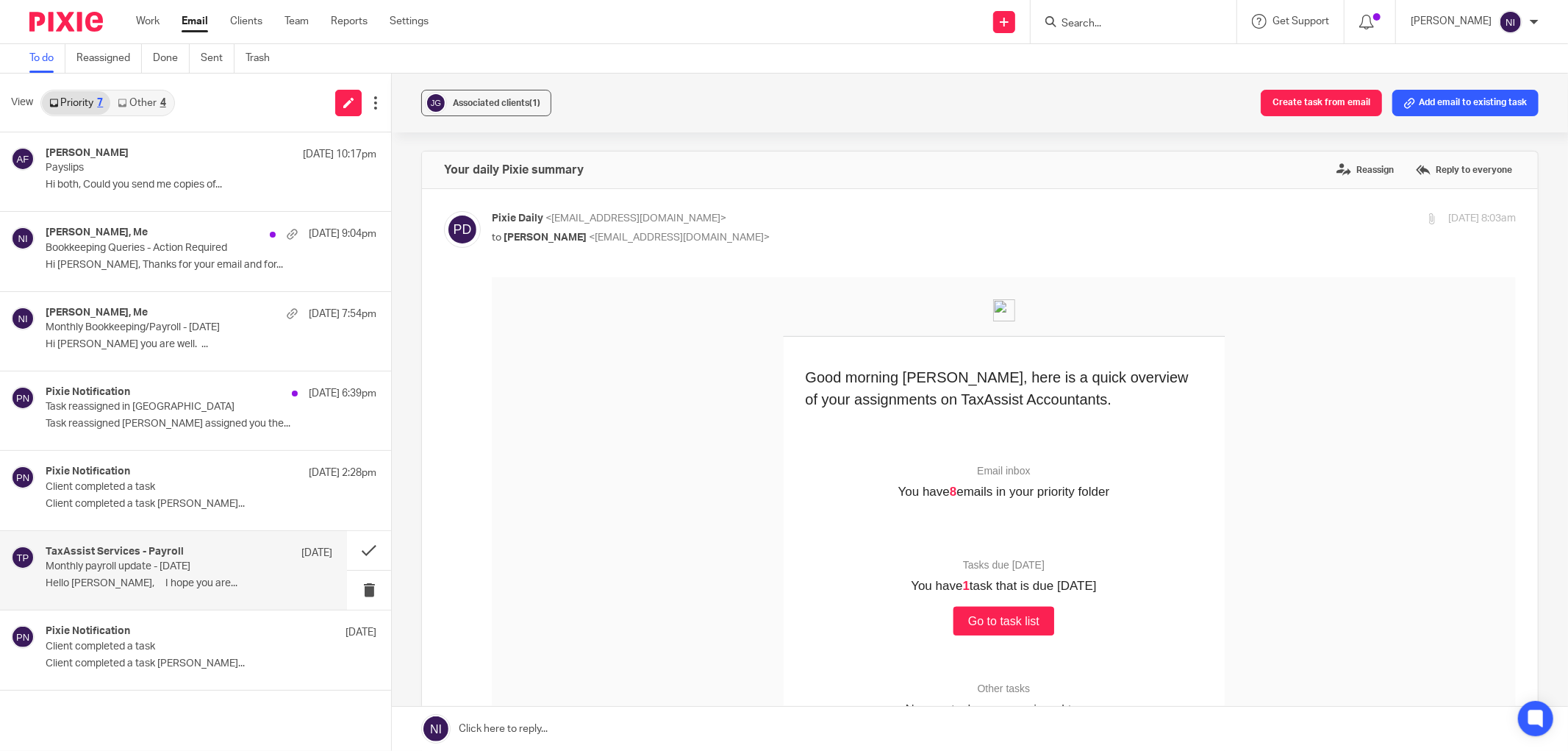
click at [159, 565] on p "Monthly payroll update - August 25" at bounding box center [160, 566] width 229 height 12
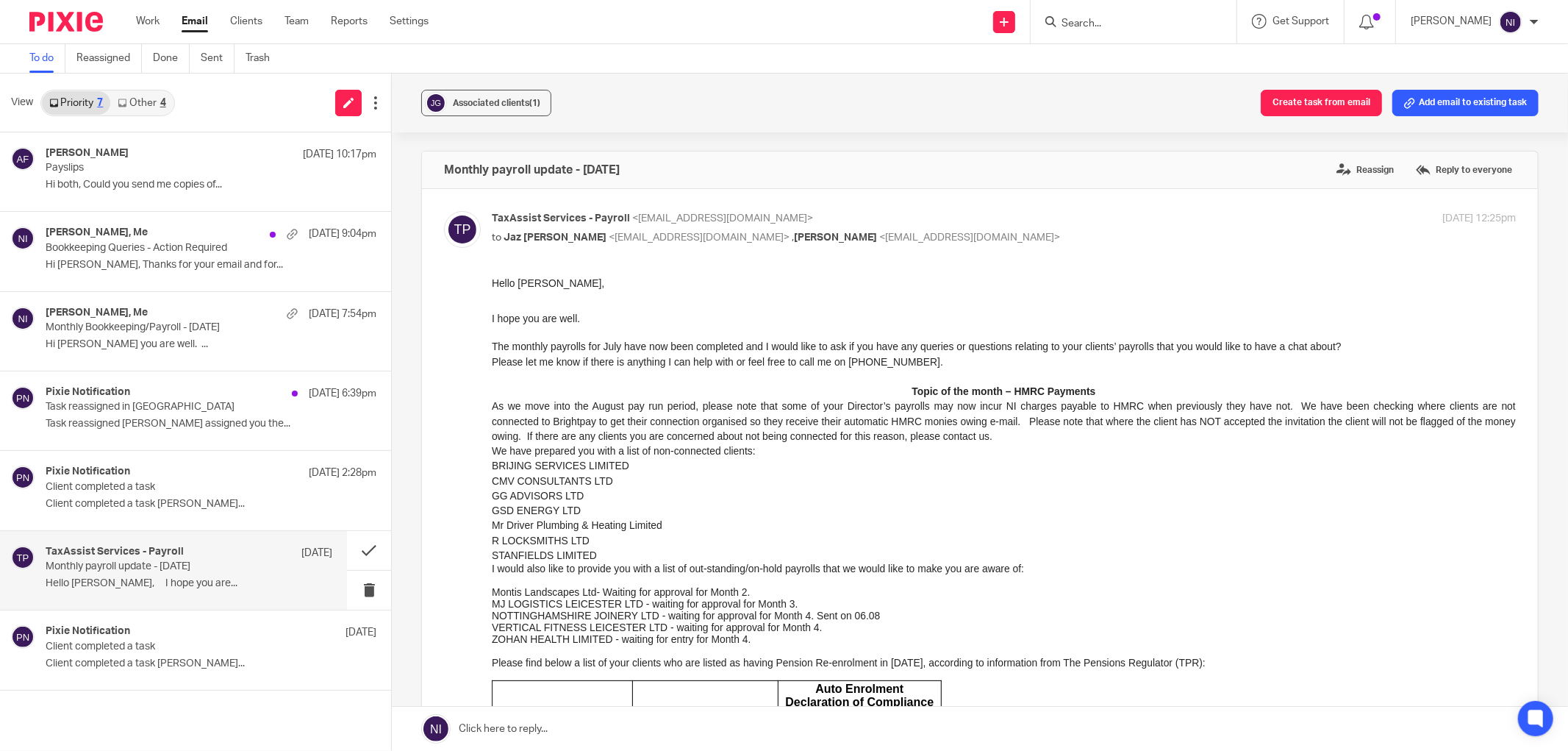
click at [703, 726] on link at bounding box center [980, 728] width 1176 height 44
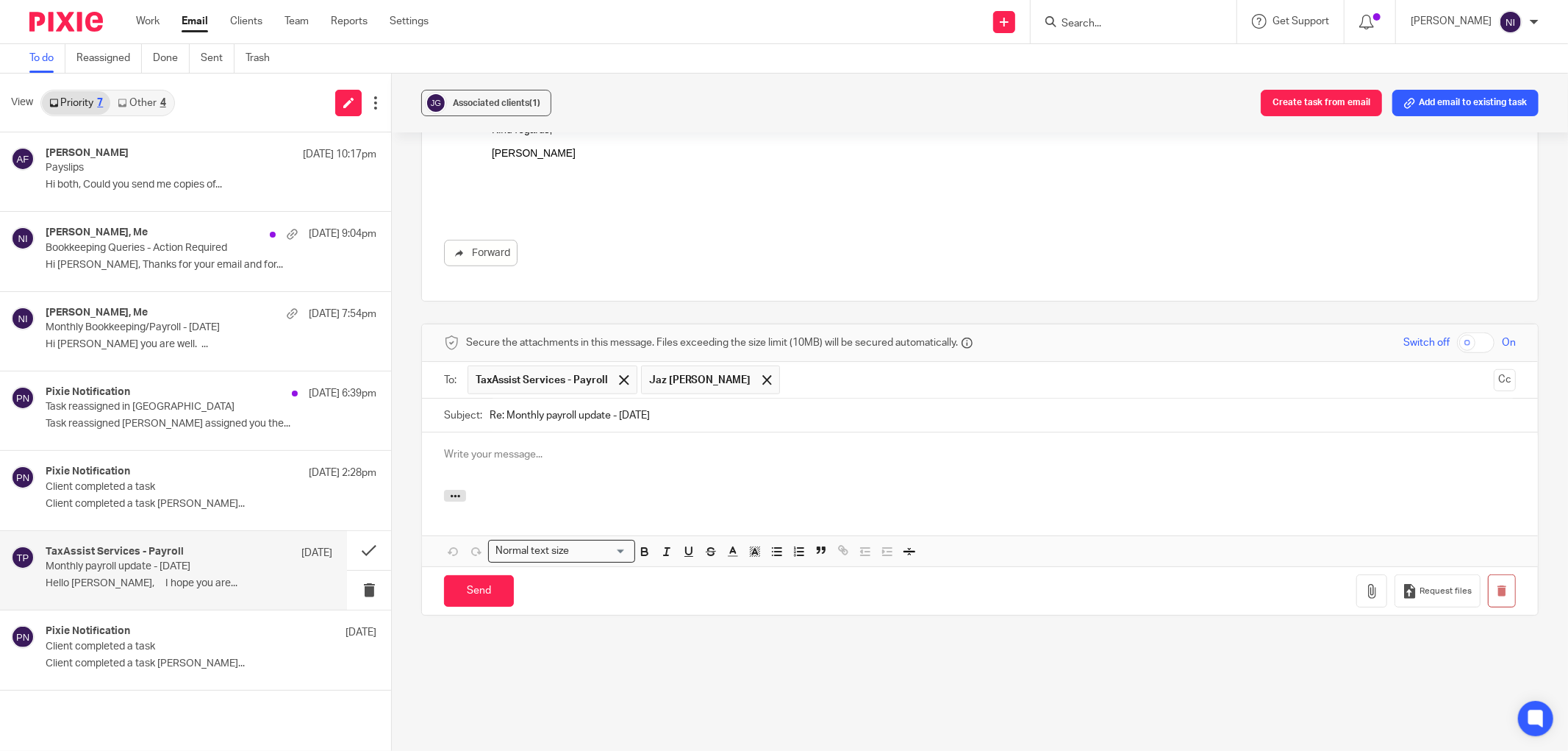
click at [612, 462] on p at bounding box center [980, 454] width 1072 height 15
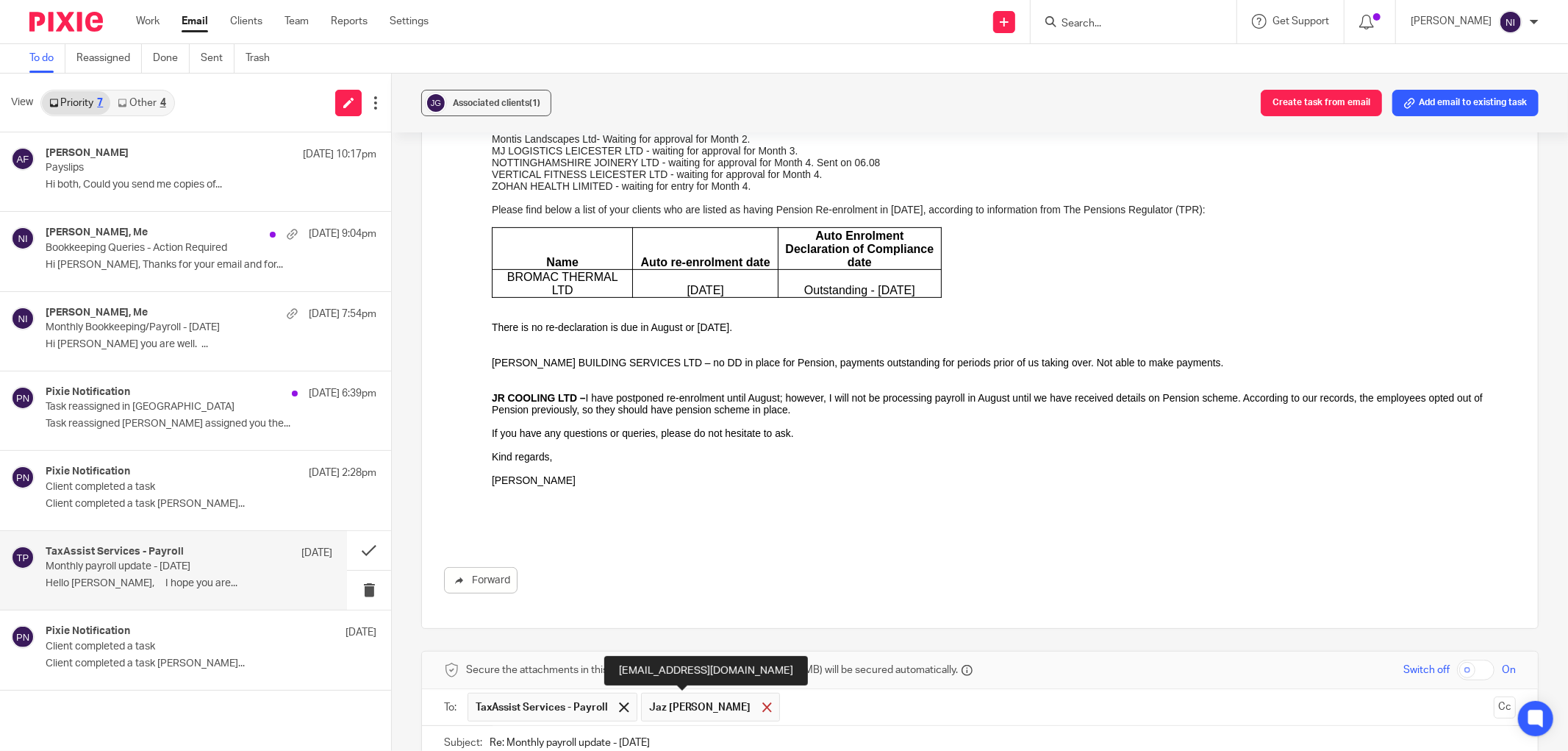
scroll to position [698, 0]
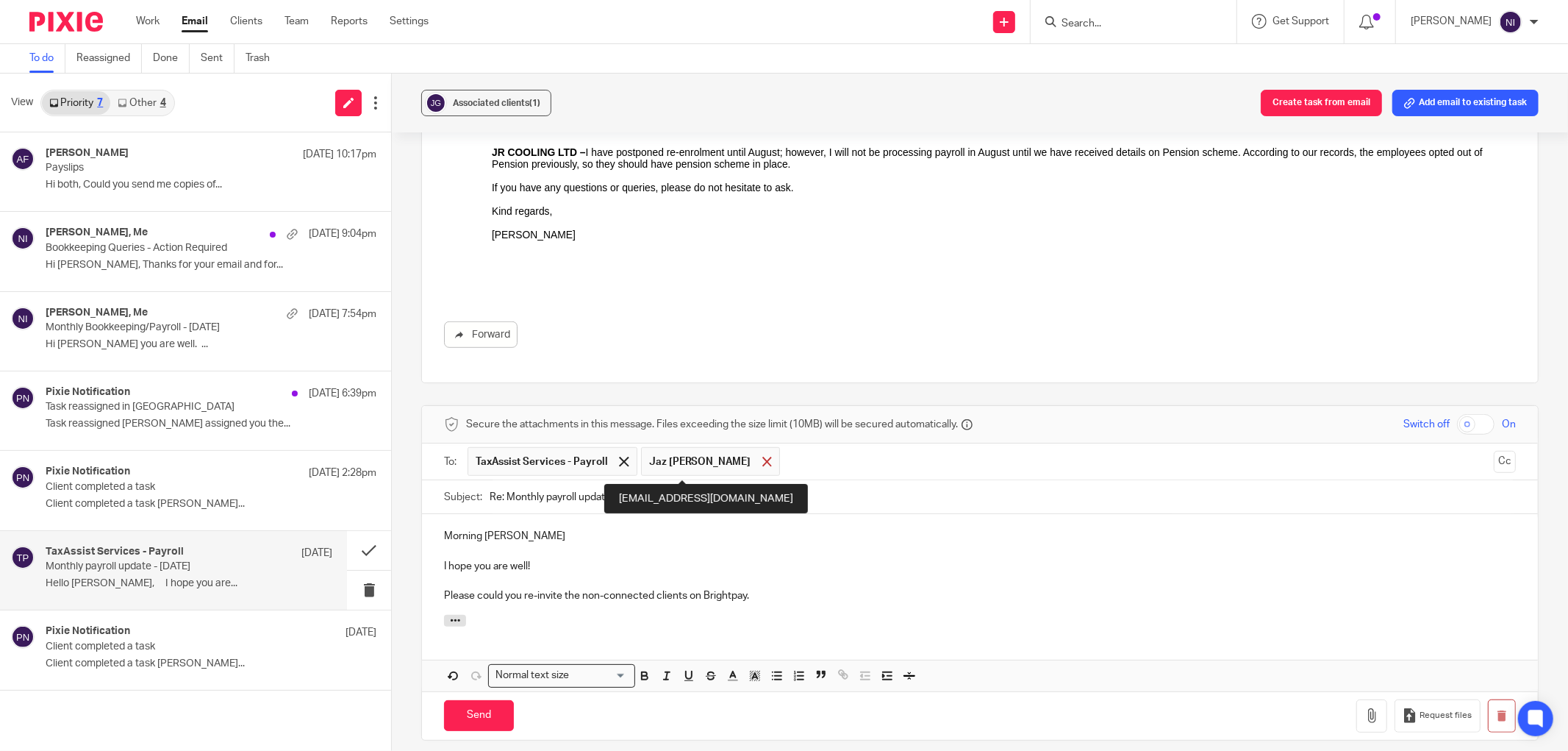
click at [762, 462] on span at bounding box center [767, 462] width 10 height 10
click at [1494, 467] on button "Cc" at bounding box center [1504, 462] width 22 height 22
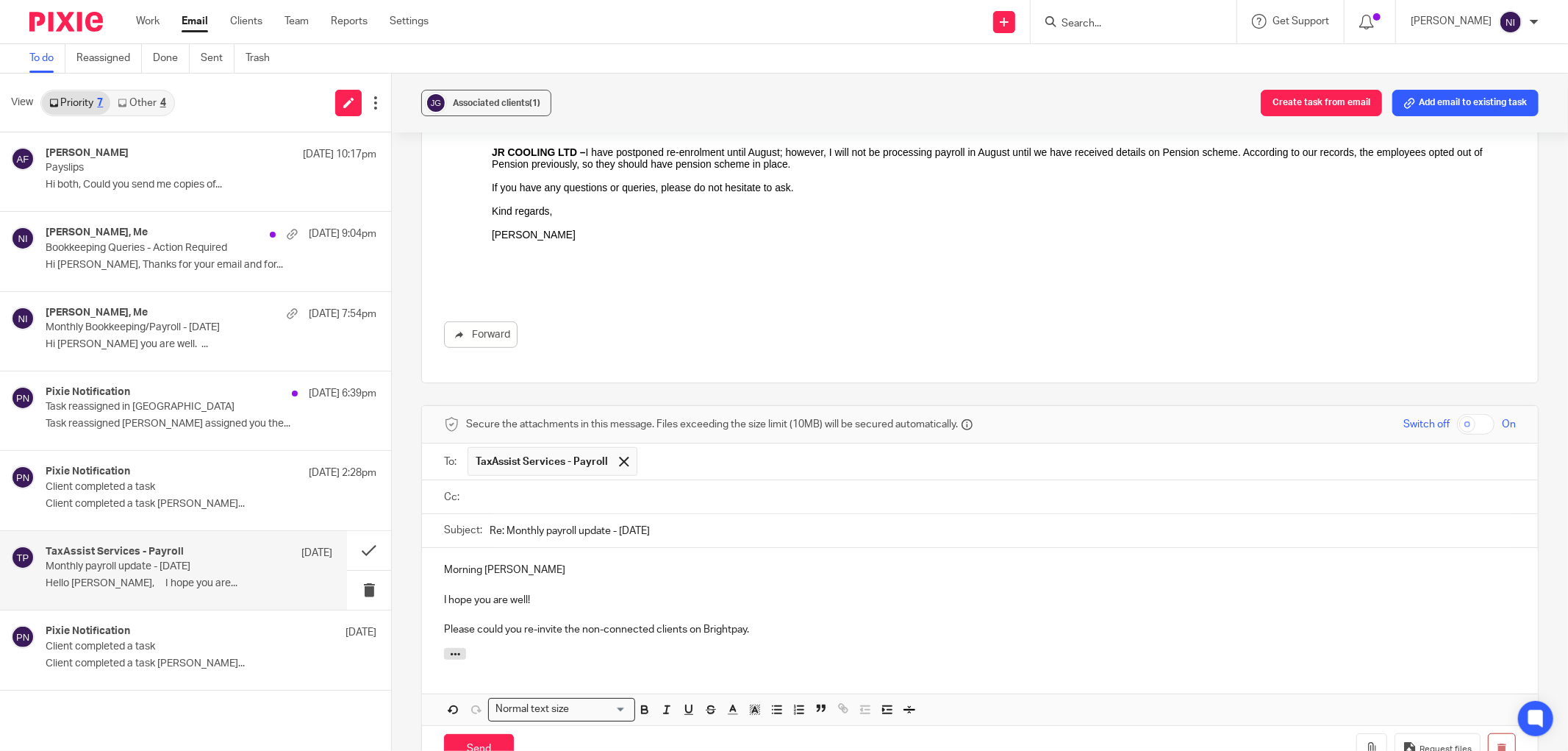
click at [573, 499] on input "text" at bounding box center [990, 496] width 1038 height 17
click at [586, 505] on div at bounding box center [594, 498] width 17 height 22
click at [537, 505] on input "text" at bounding box center [990, 496] width 1038 height 17
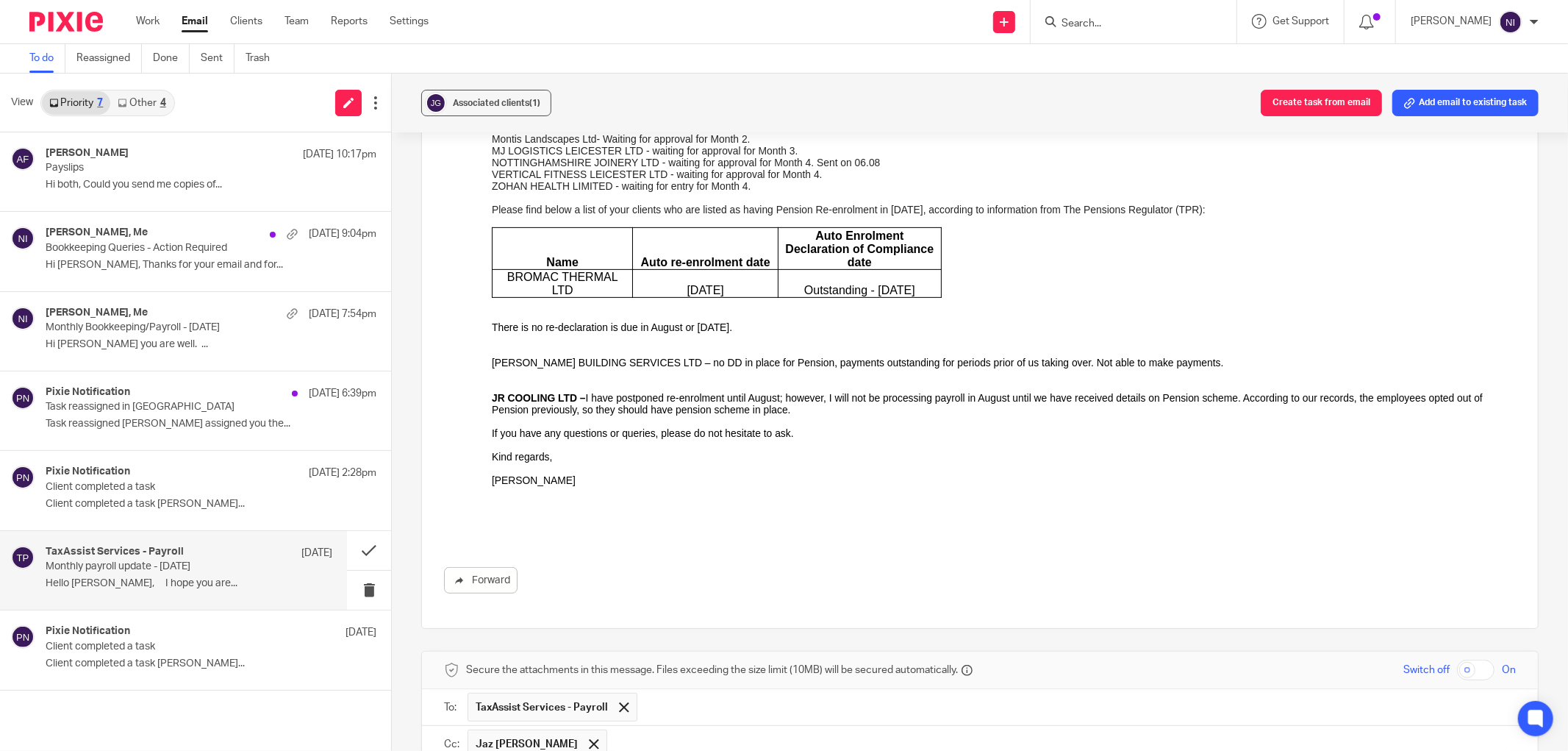
scroll to position [862, 0]
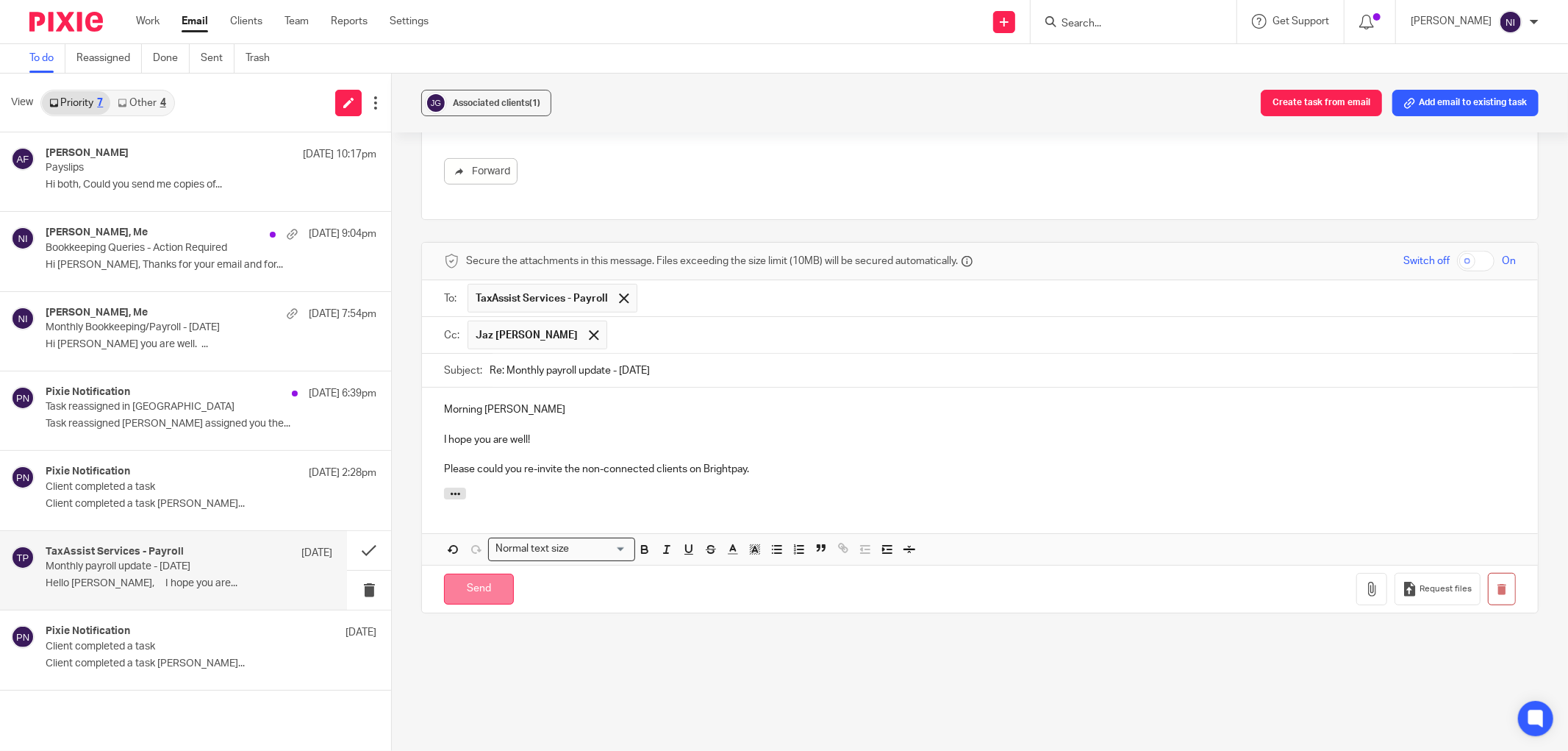
click at [480, 589] on input "Send" at bounding box center [479, 589] width 69 height 31
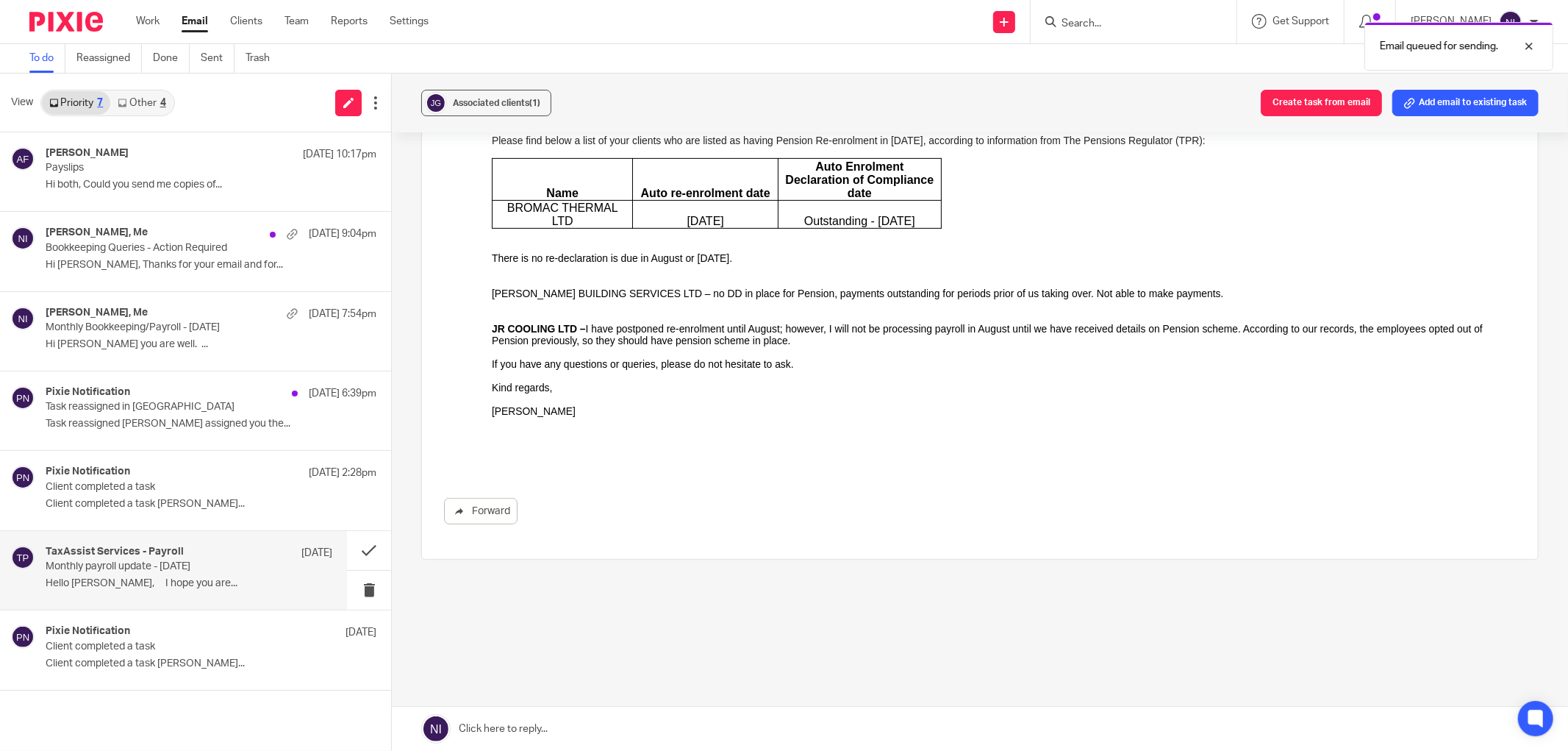
scroll to position [522, 0]
click at [148, 502] on p "Client completed a task Jack Rosenthal..." at bounding box center [189, 504] width 287 height 12
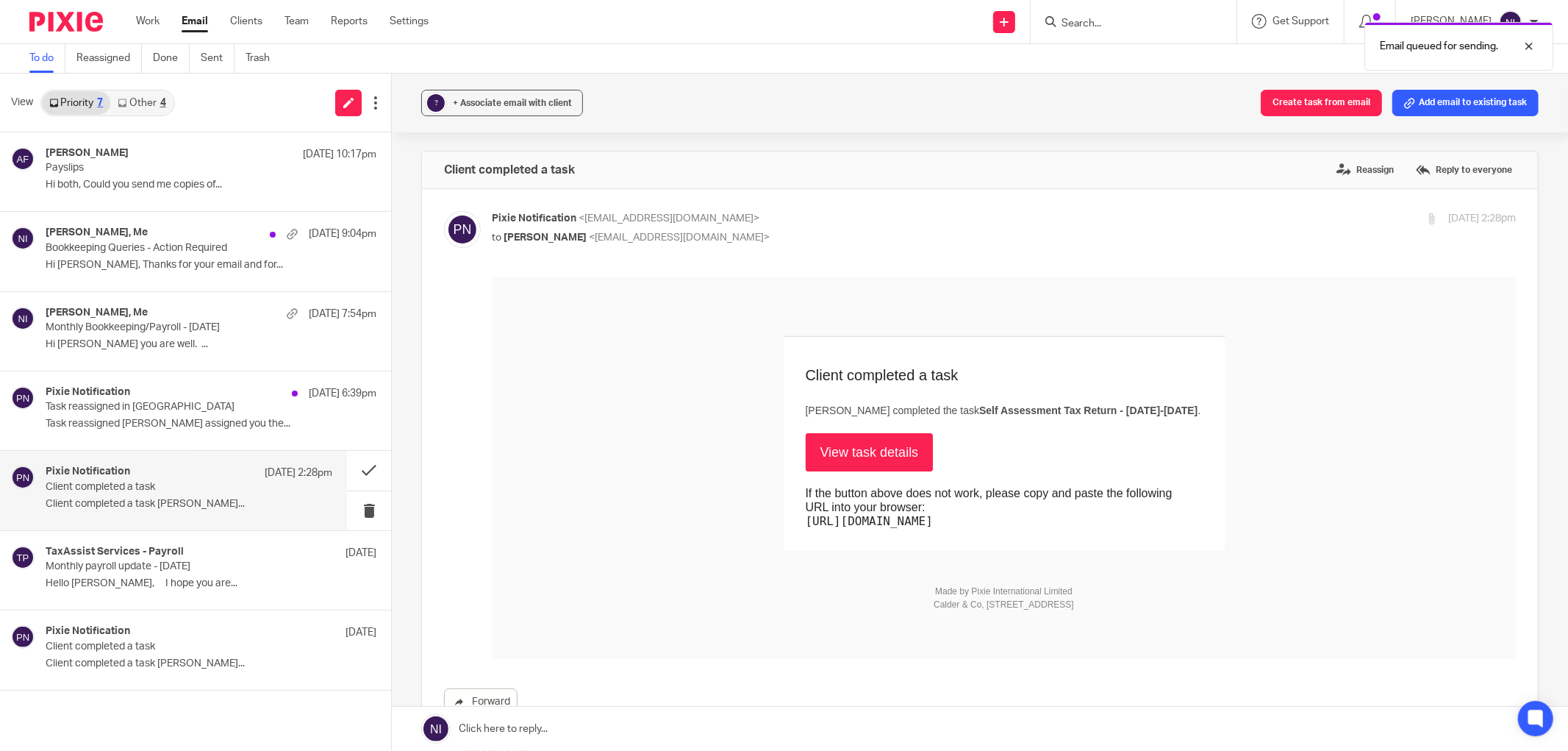
scroll to position [0, 0]
click at [152, 401] on p "Task reassigned in Pixie" at bounding box center [160, 406] width 229 height 12
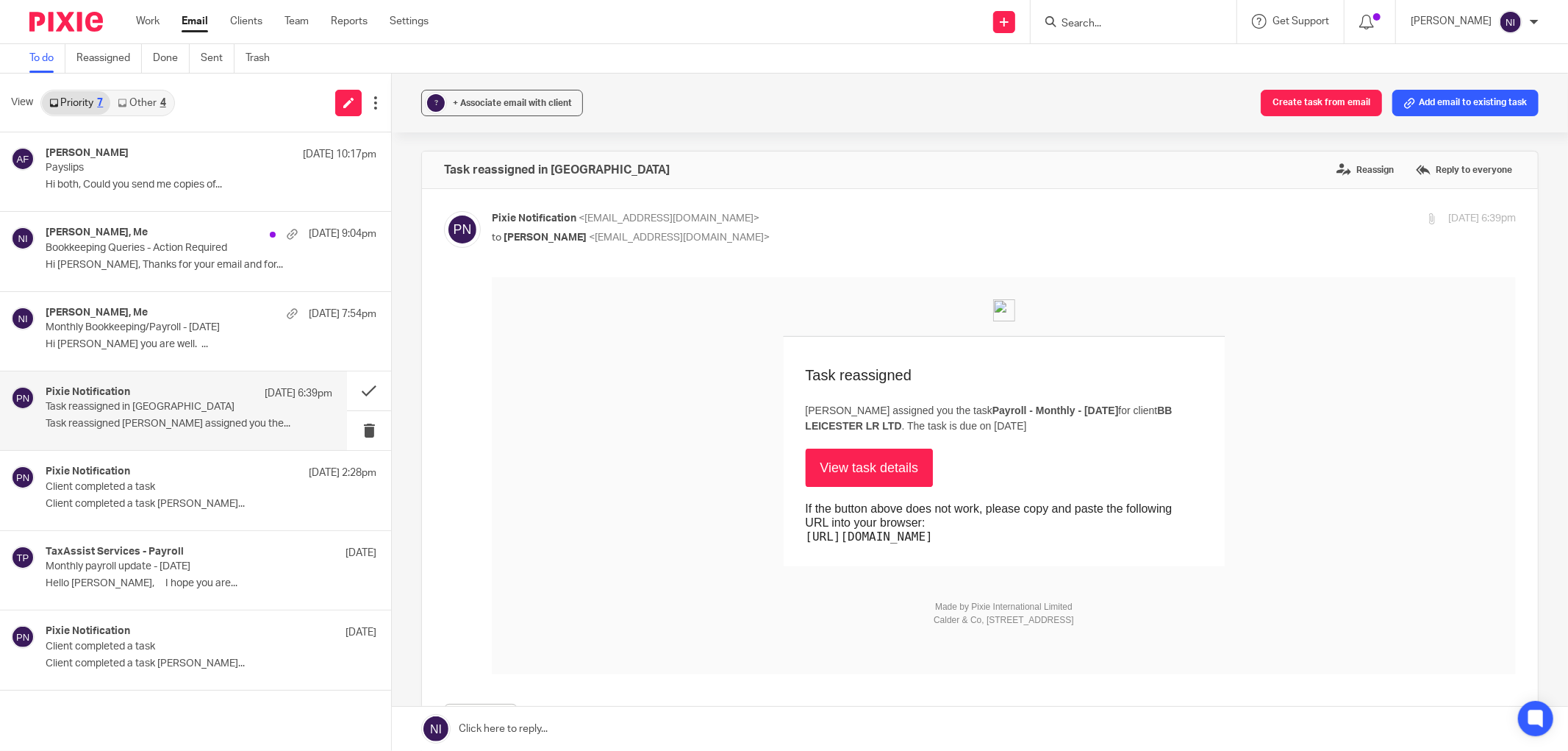
click at [852, 462] on link "View task details" at bounding box center [869, 466] width 128 height 38
click at [136, 269] on p "Hi Naeem, Thanks for your email and for..." at bounding box center [189, 265] width 287 height 12
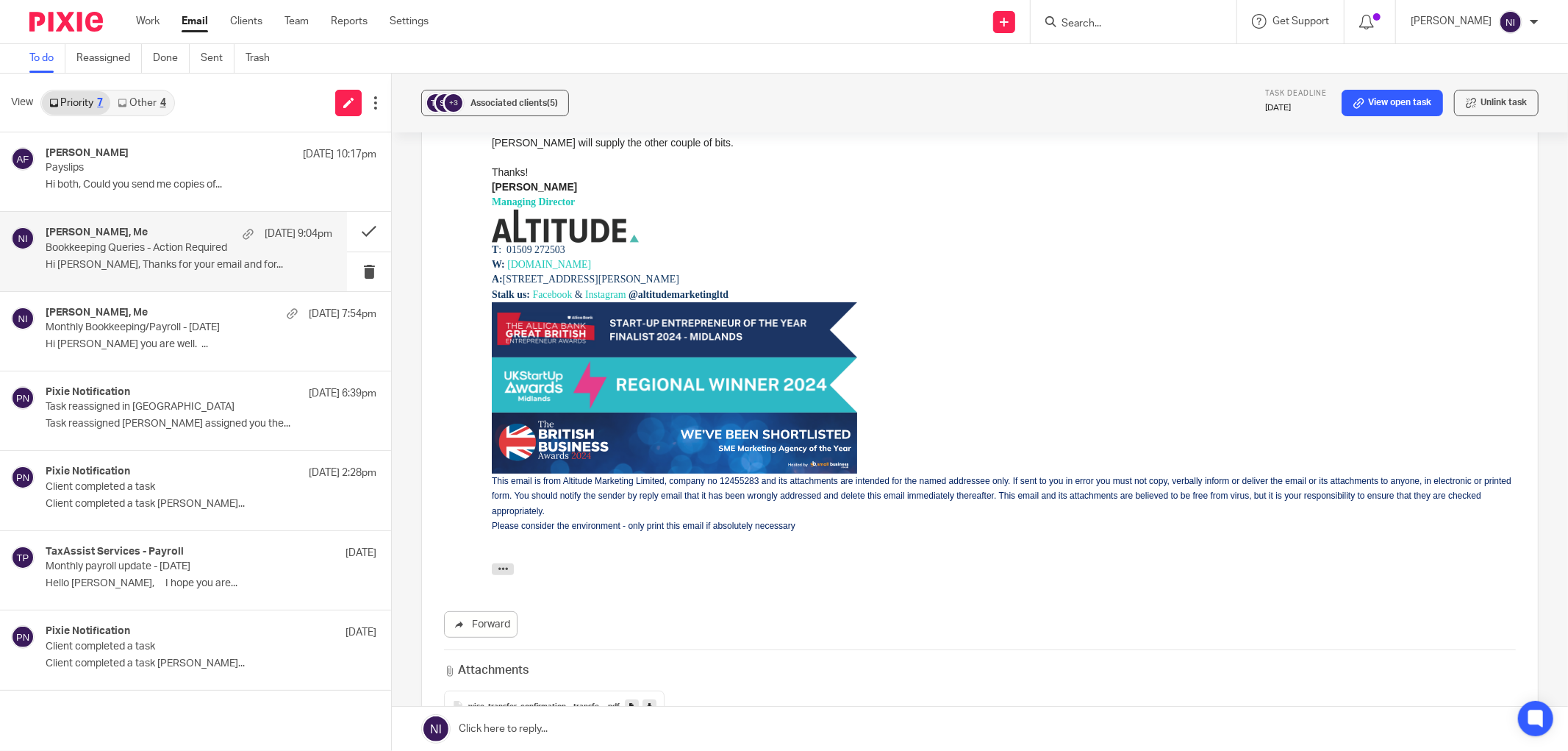
scroll to position [524, 0]
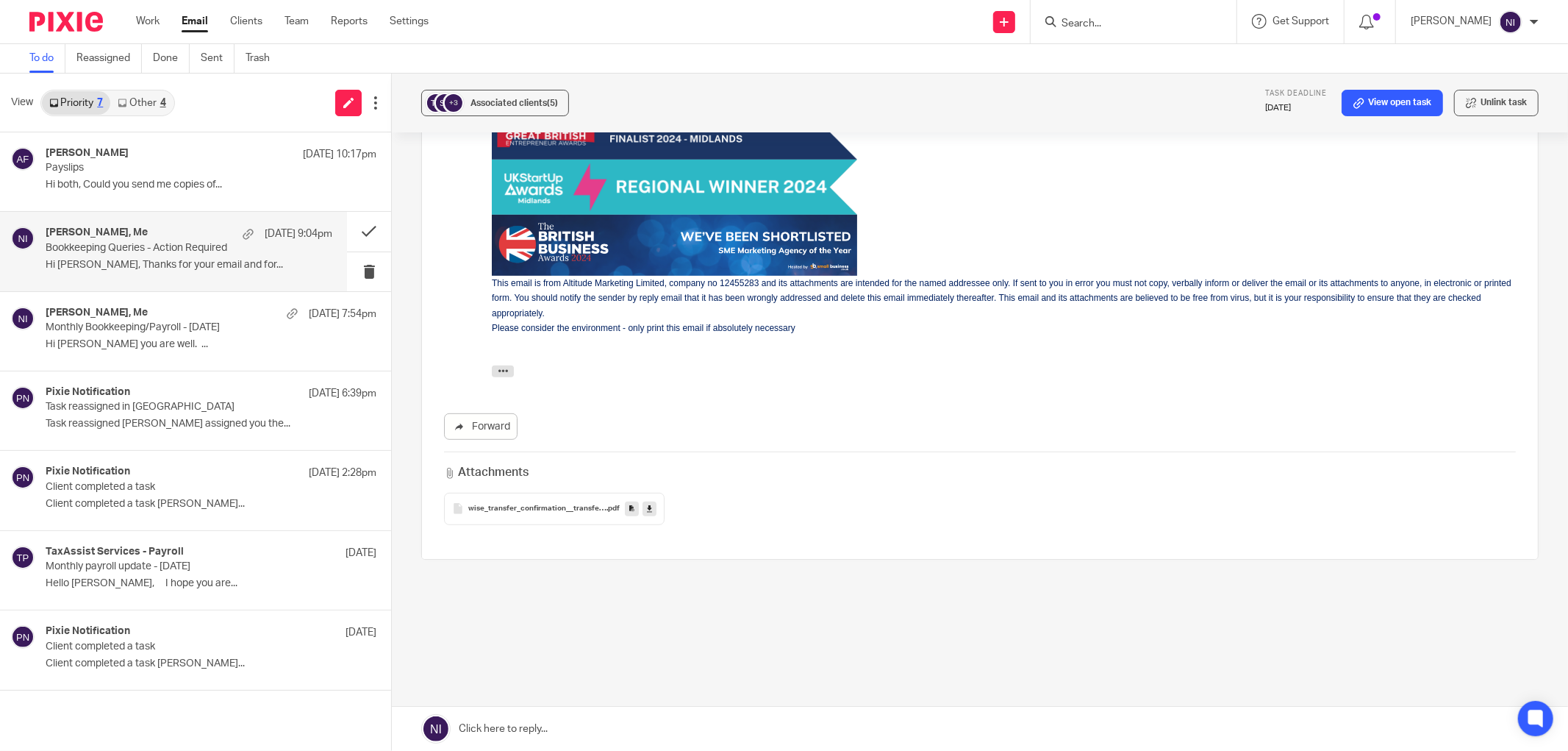
click at [648, 510] on icon at bounding box center [649, 508] width 5 height 11
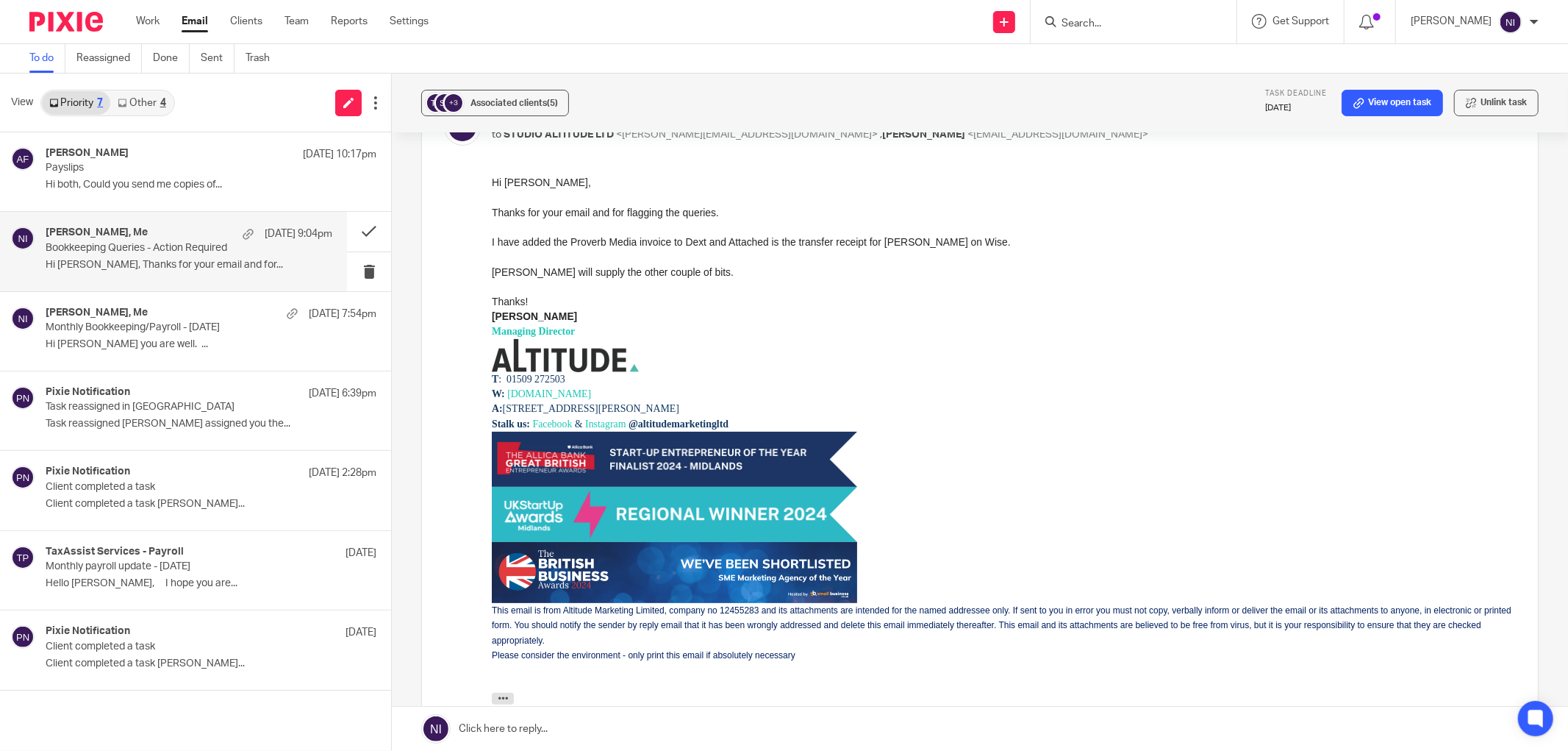
scroll to position [0, 0]
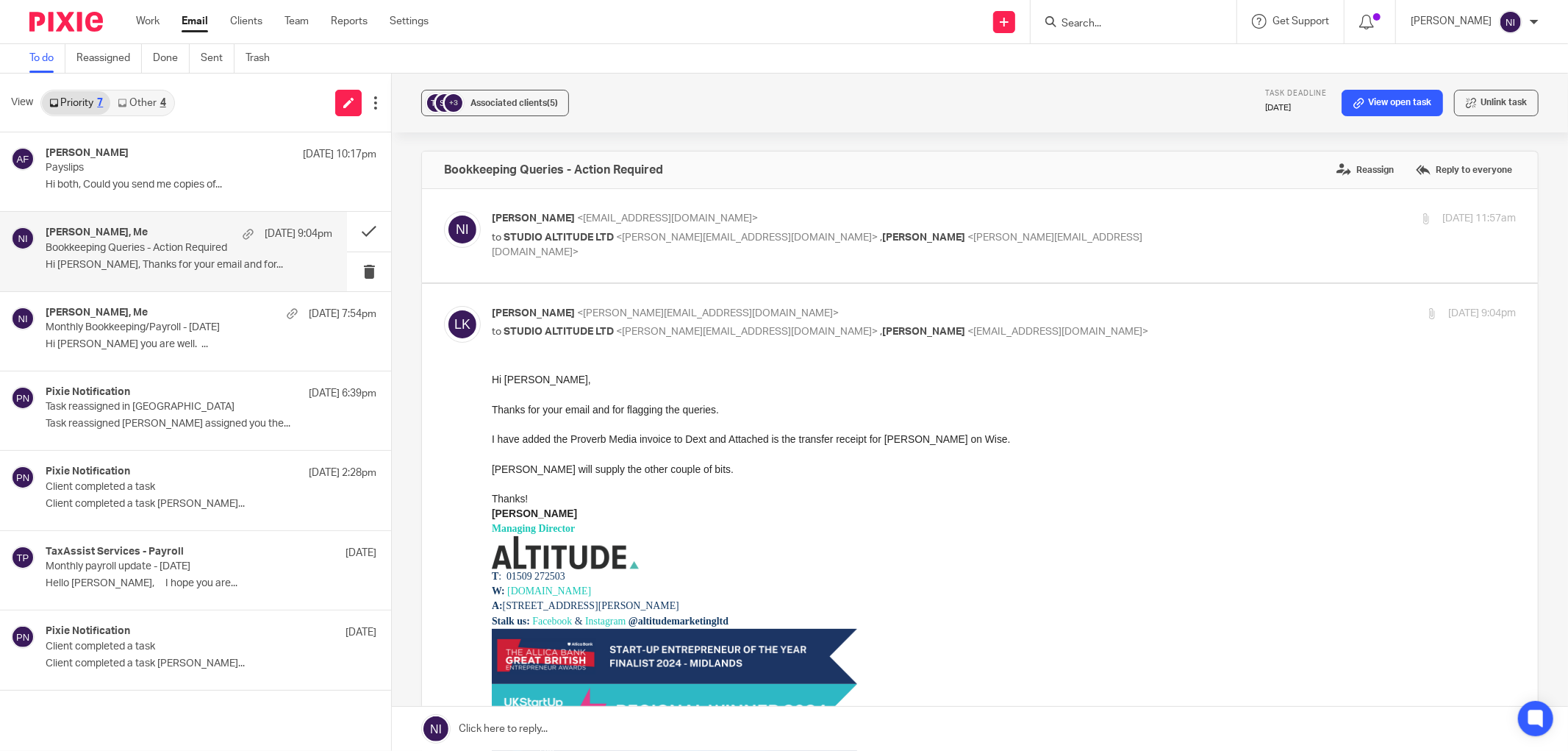
click at [133, 101] on link "Other 4" at bounding box center [141, 103] width 63 height 23
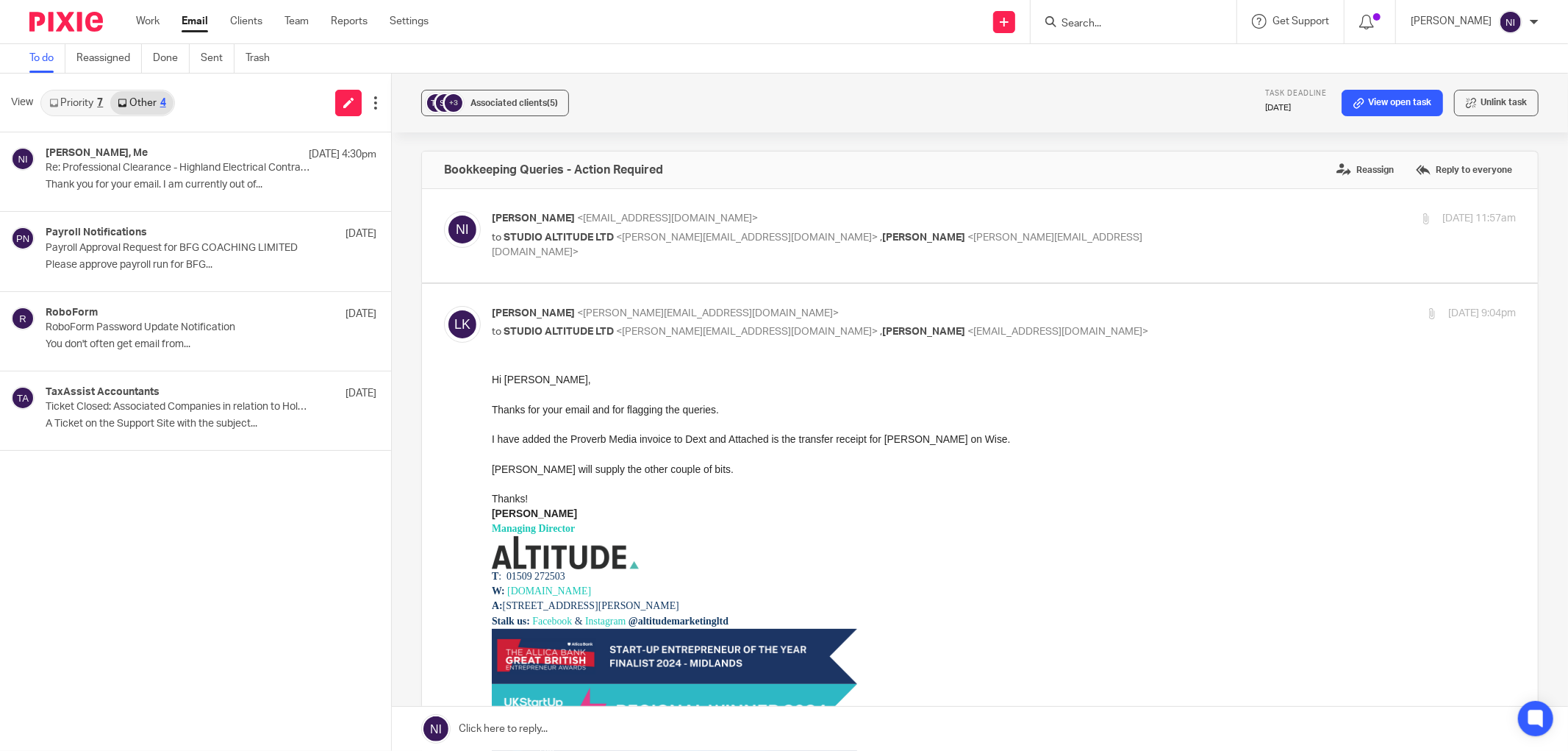
click at [72, 105] on link "Priority 7" at bounding box center [76, 103] width 69 height 23
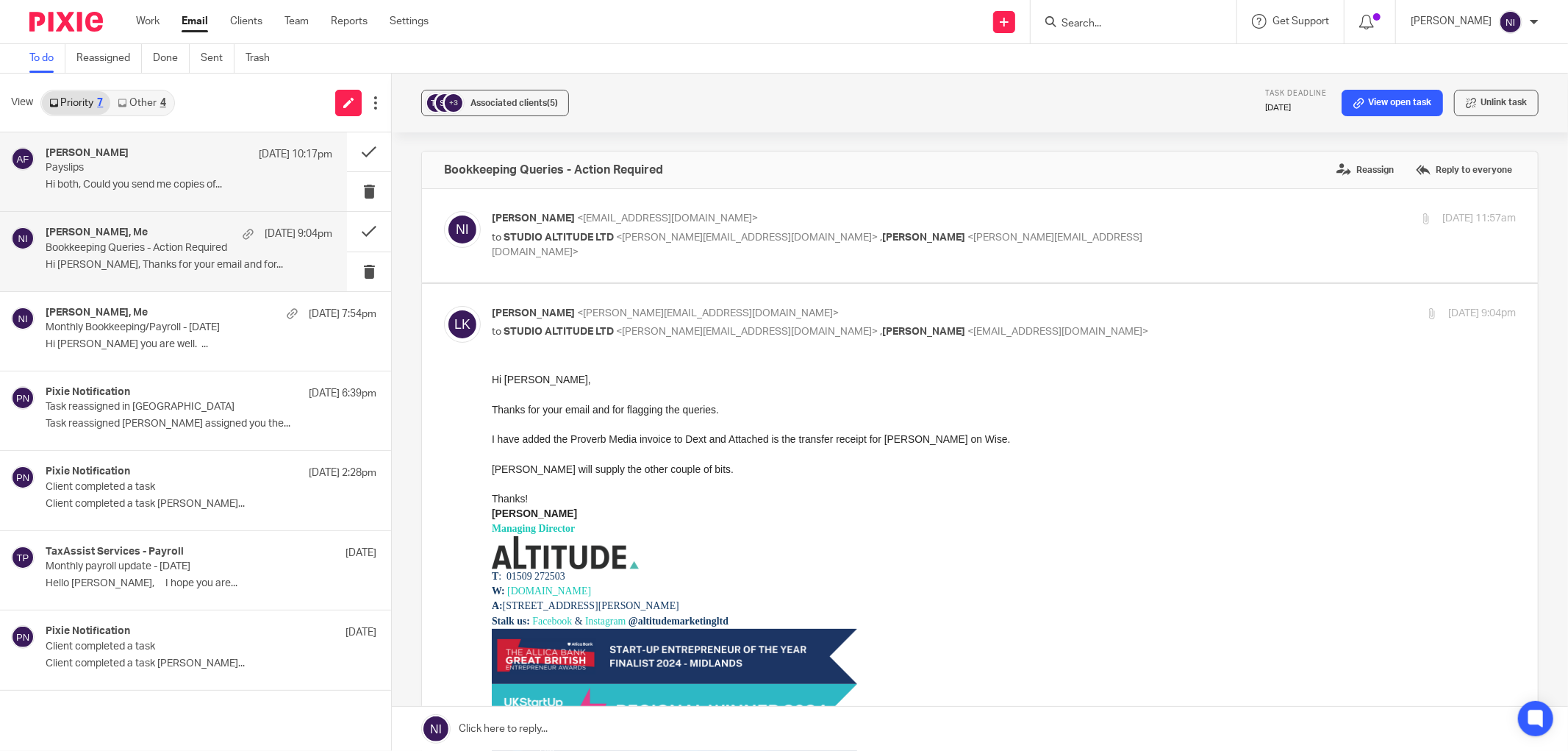
click at [121, 157] on div "Ahmed Fulat 12 Aug 10:17pm" at bounding box center [189, 155] width 287 height 15
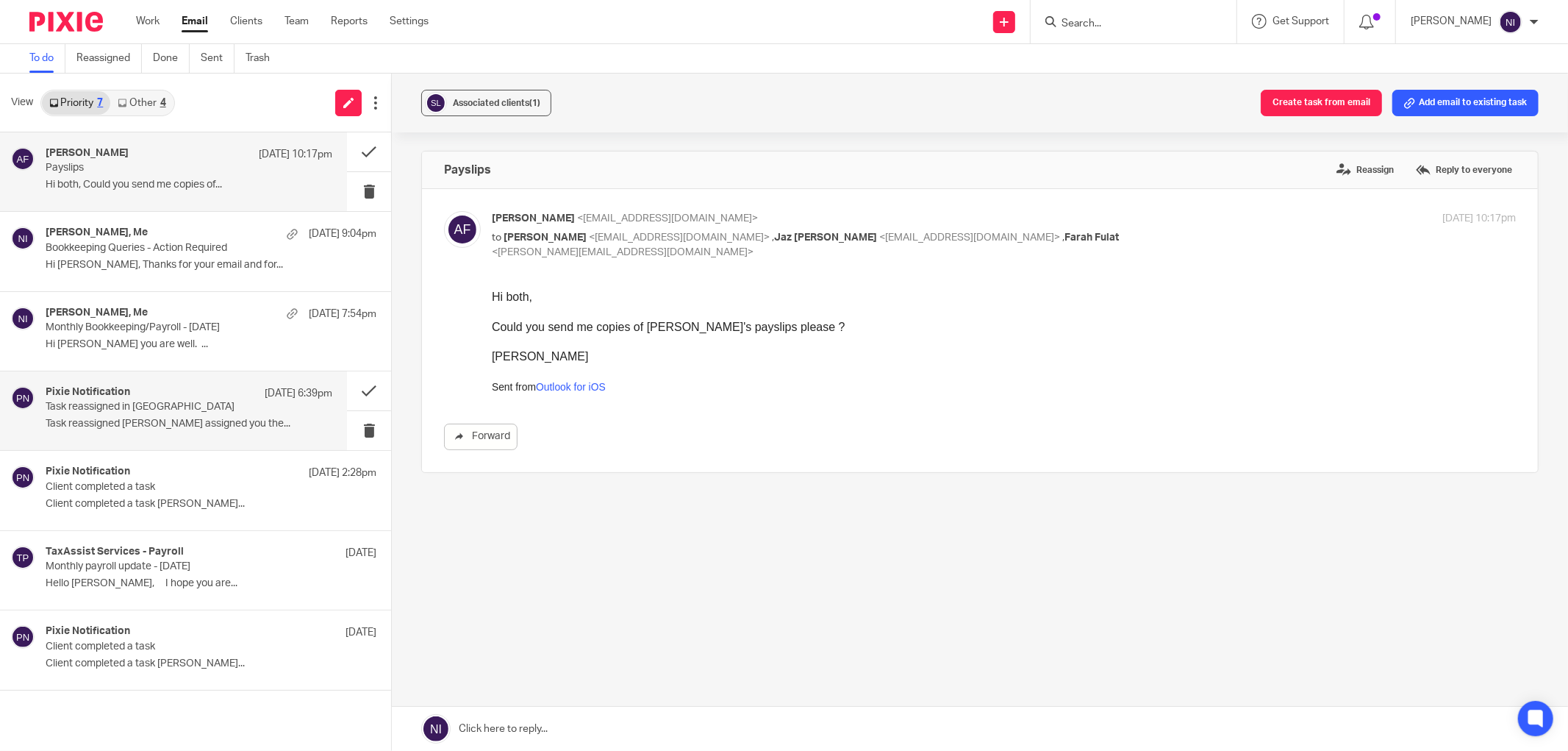
click at [133, 410] on p "Task reassigned in Pixie" at bounding box center [160, 406] width 229 height 12
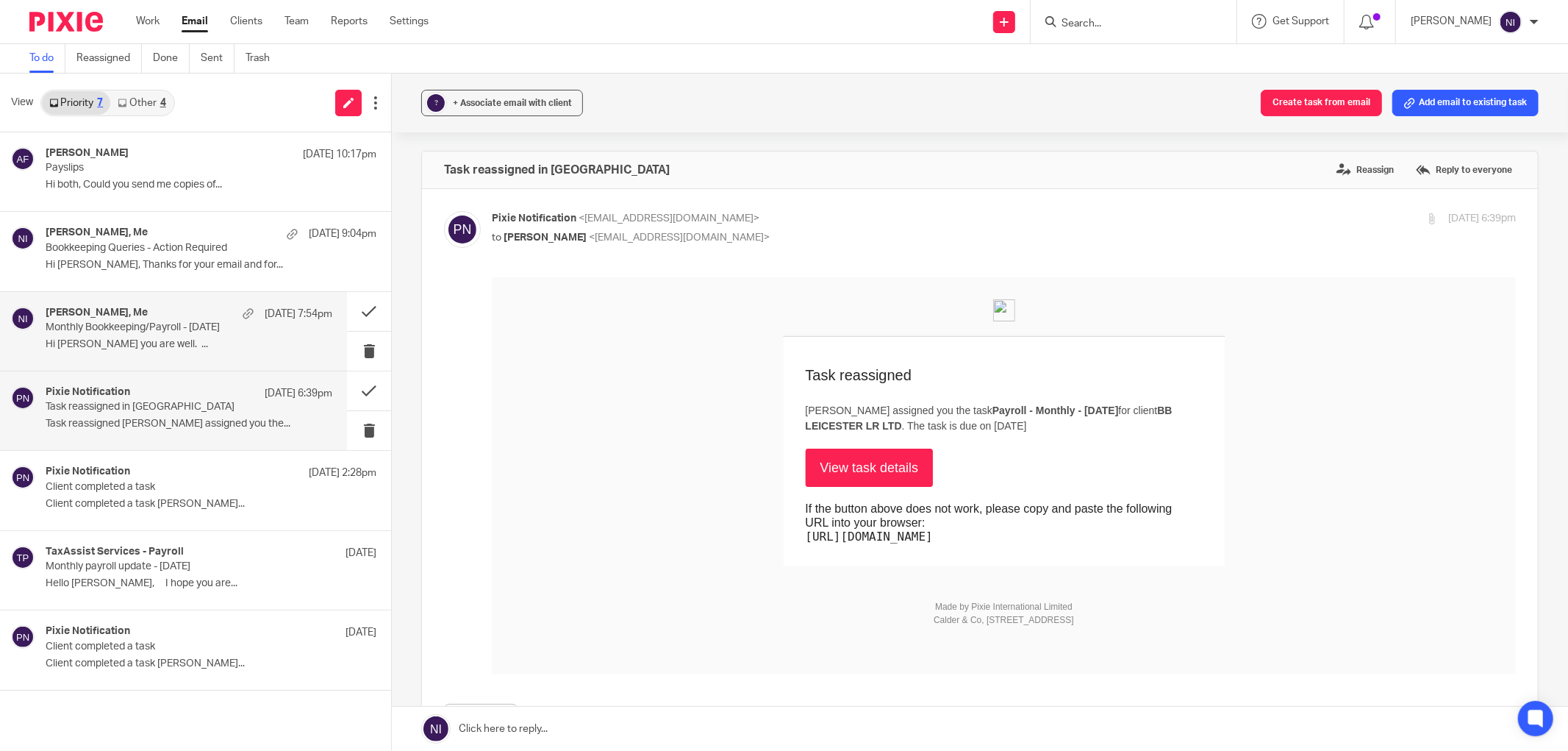
click at [189, 329] on p "Monthly Bookkeeping/Payroll - July 2025" at bounding box center [160, 327] width 229 height 12
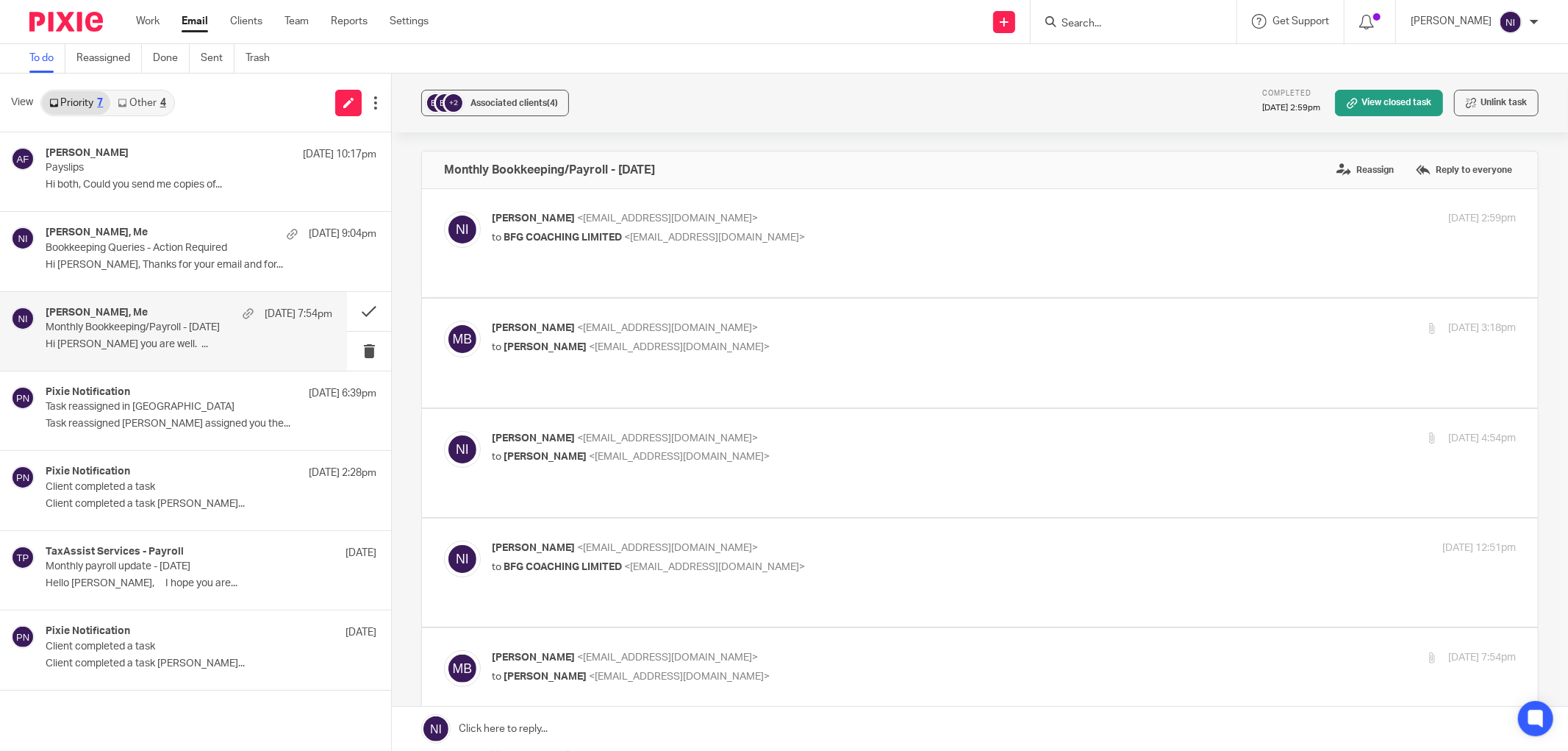
scroll to position [408, 0]
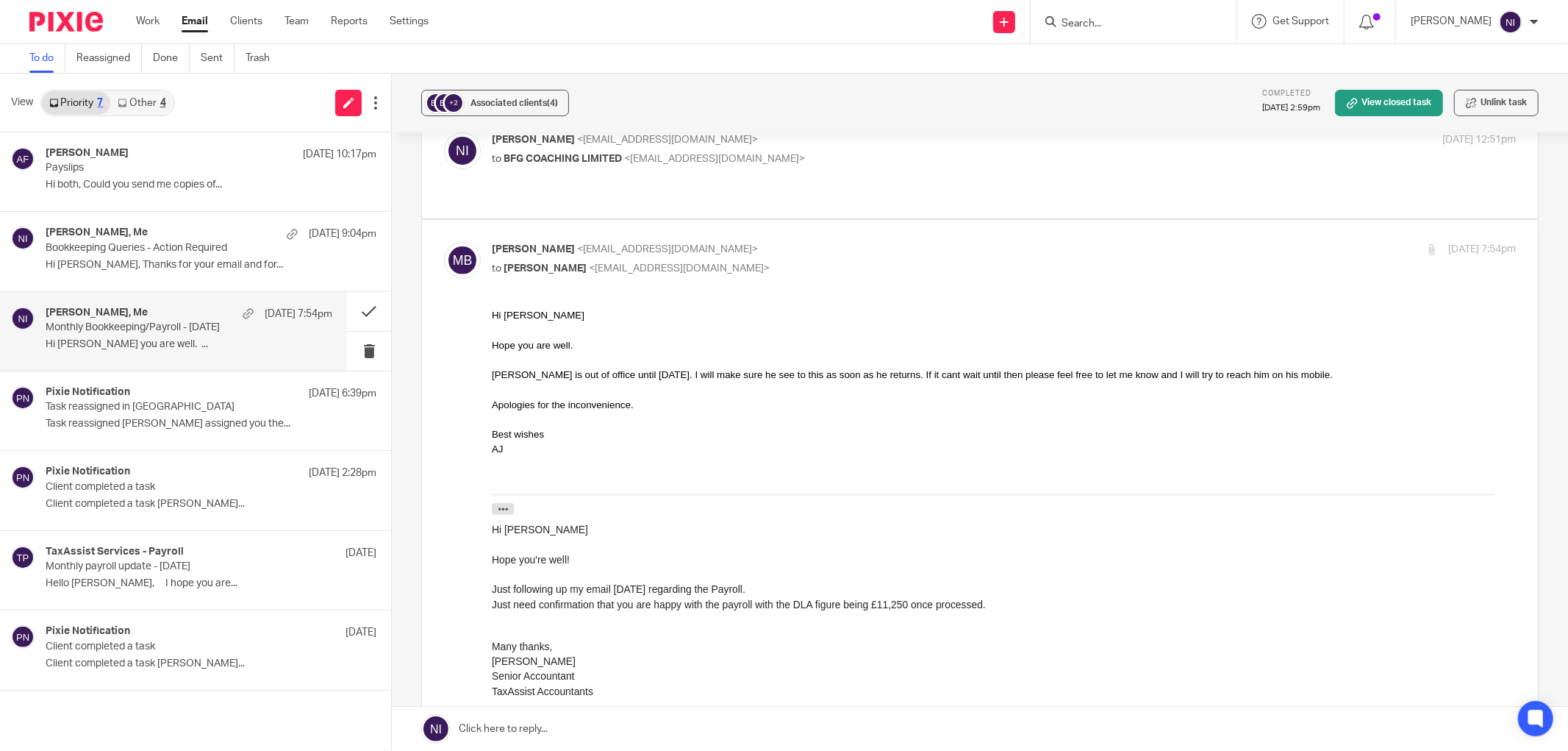
click at [622, 738] on link at bounding box center [980, 728] width 1176 height 44
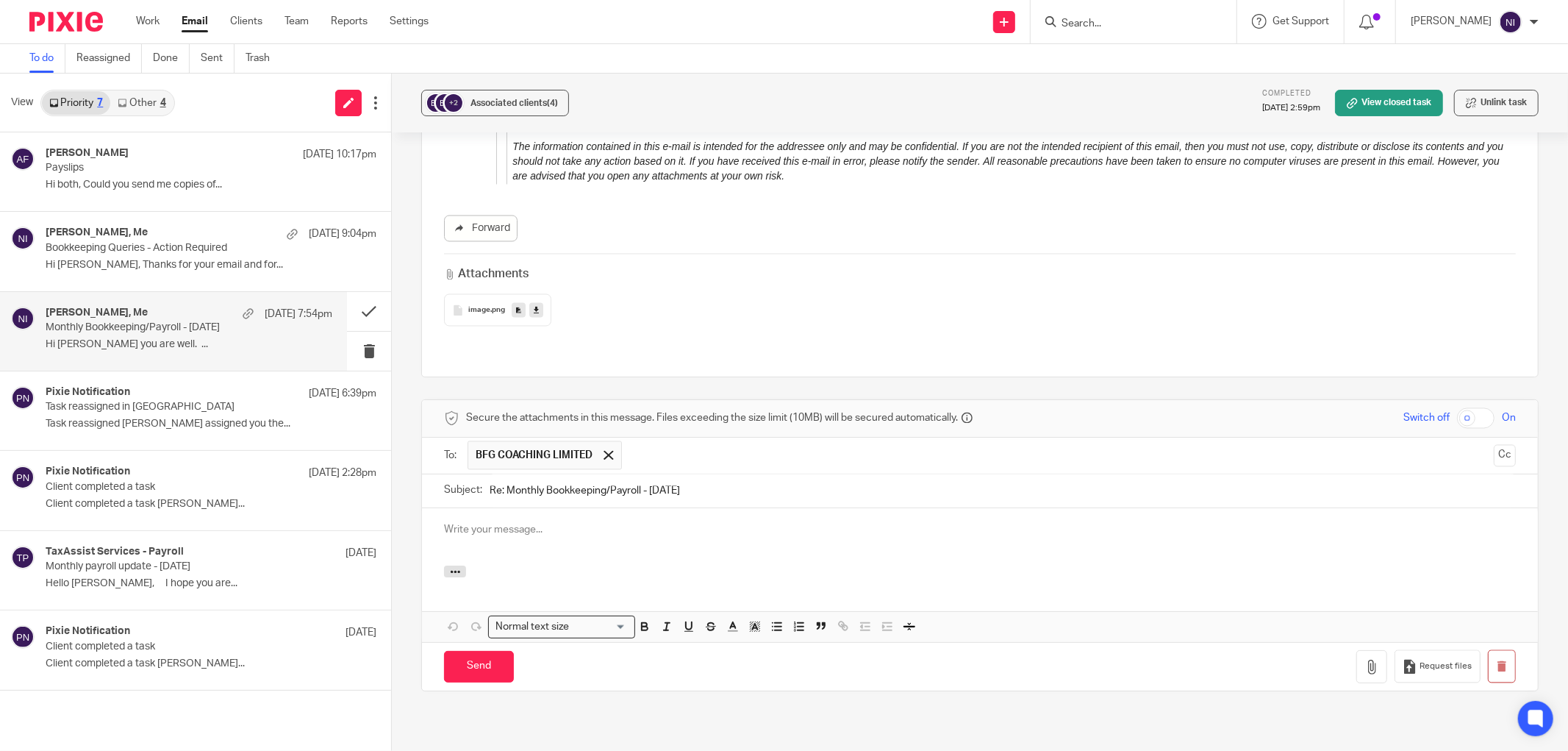
scroll to position [0, 0]
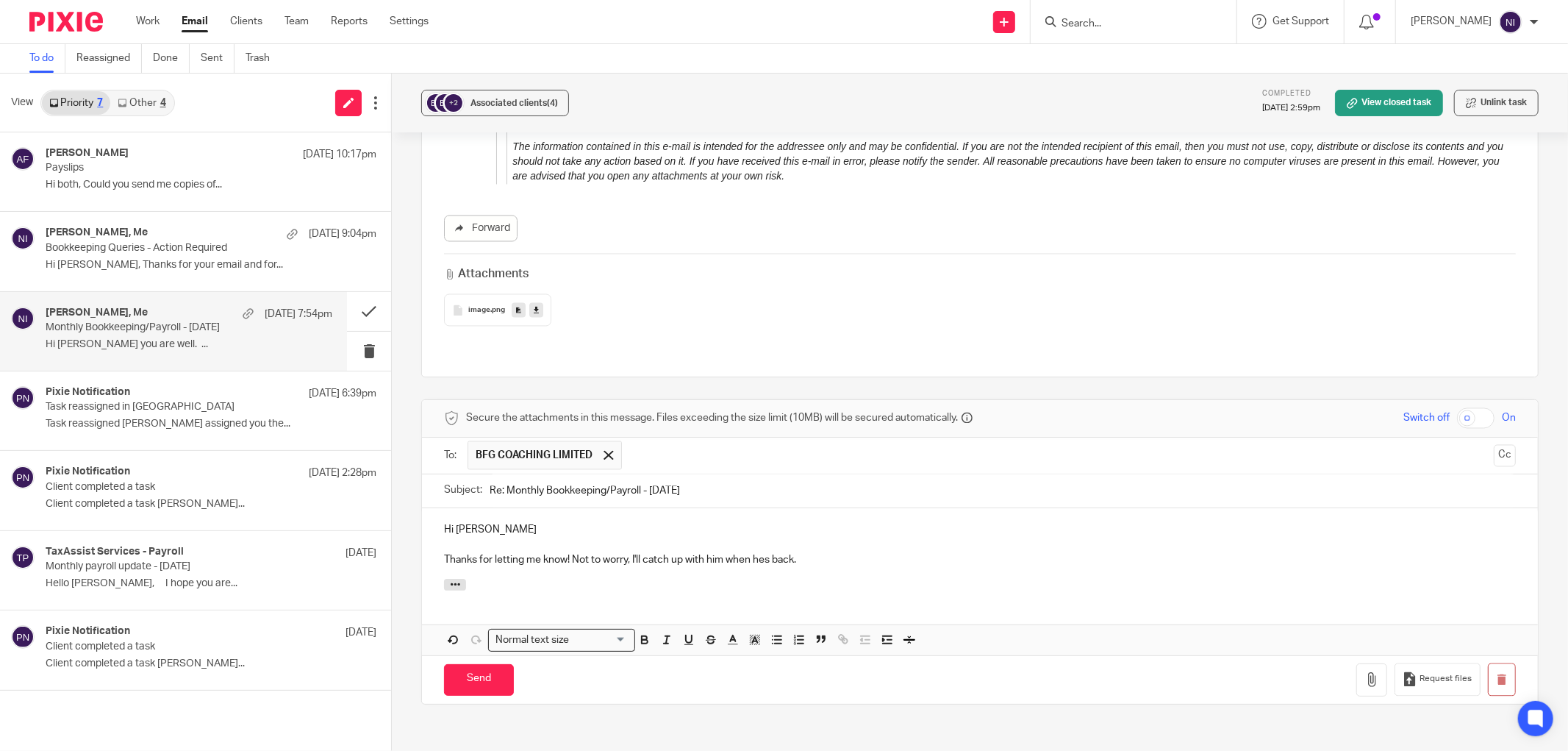
click at [630, 552] on p "Thanks for letting me know! Not to worry, I'll catch up with him when hes back." at bounding box center [980, 560] width 1072 height 15
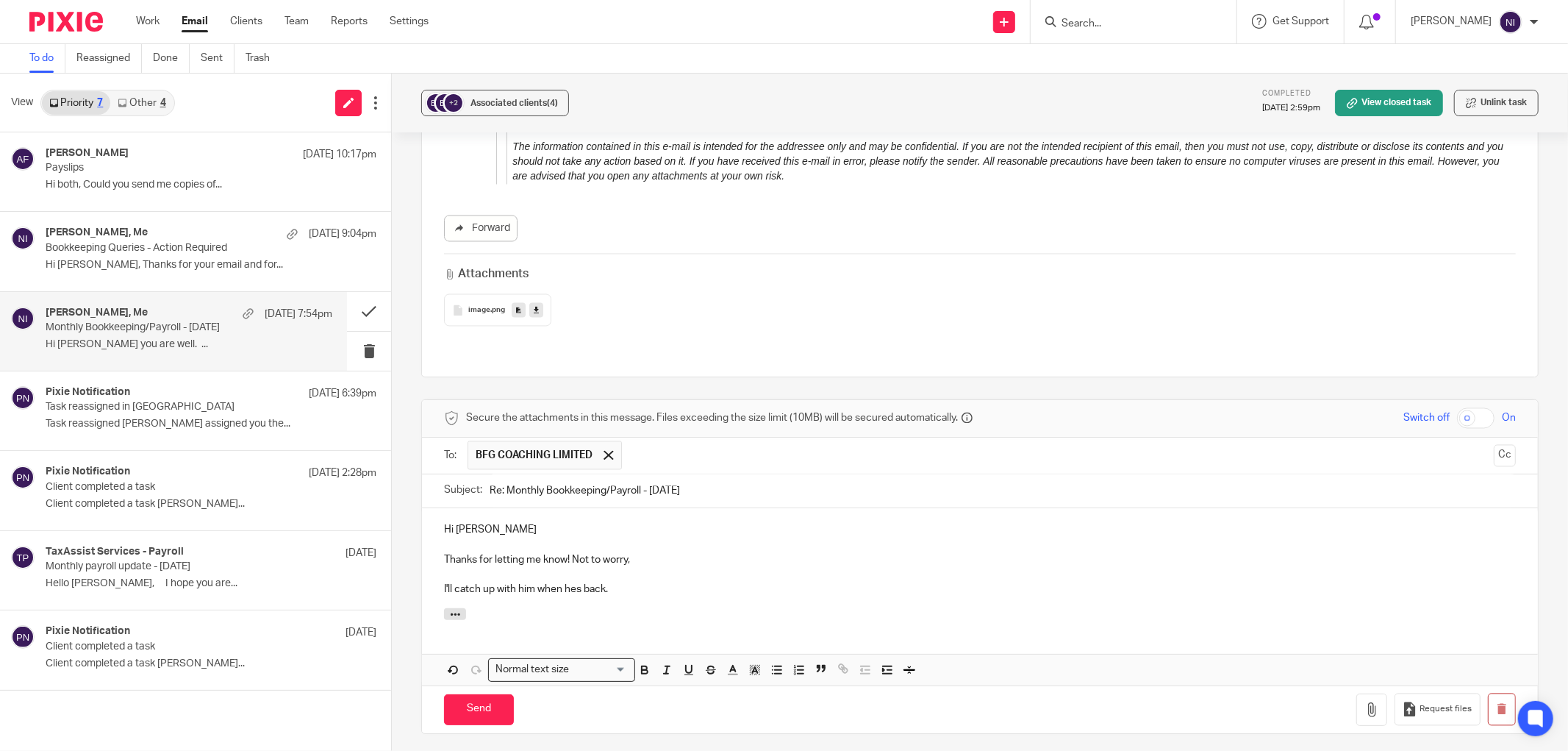
click at [718, 525] on div "Hi AJ Thanks for letting me know! Not to worry, I'll catch up with him when hes…" at bounding box center [979, 557] width 1116 height 100
click at [573, 552] on p "Thanks for letting me know! Not to worry," at bounding box center [980, 560] width 1072 height 15
click at [461, 694] on input "Send" at bounding box center [479, 710] width 69 height 31
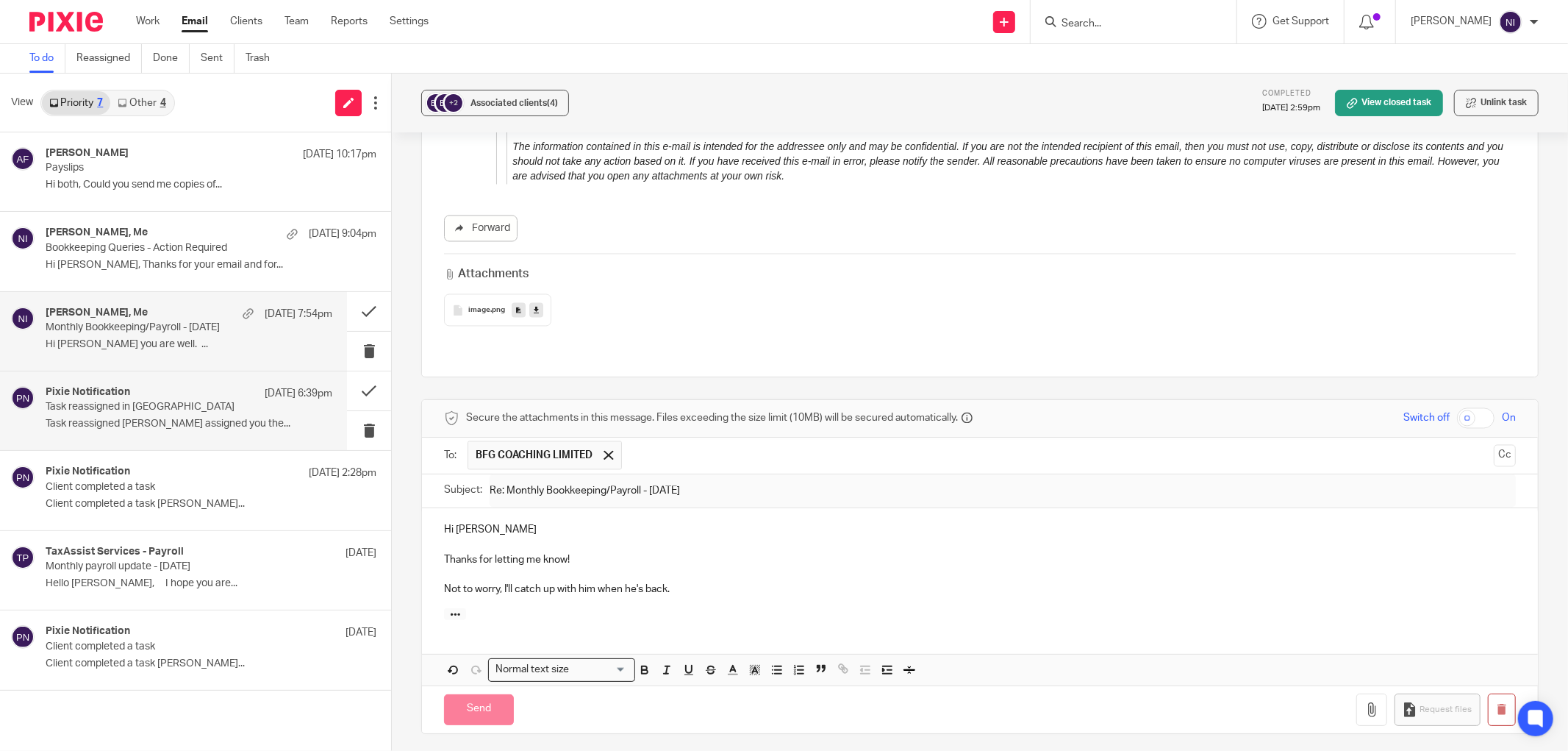
scroll to position [2081, 0]
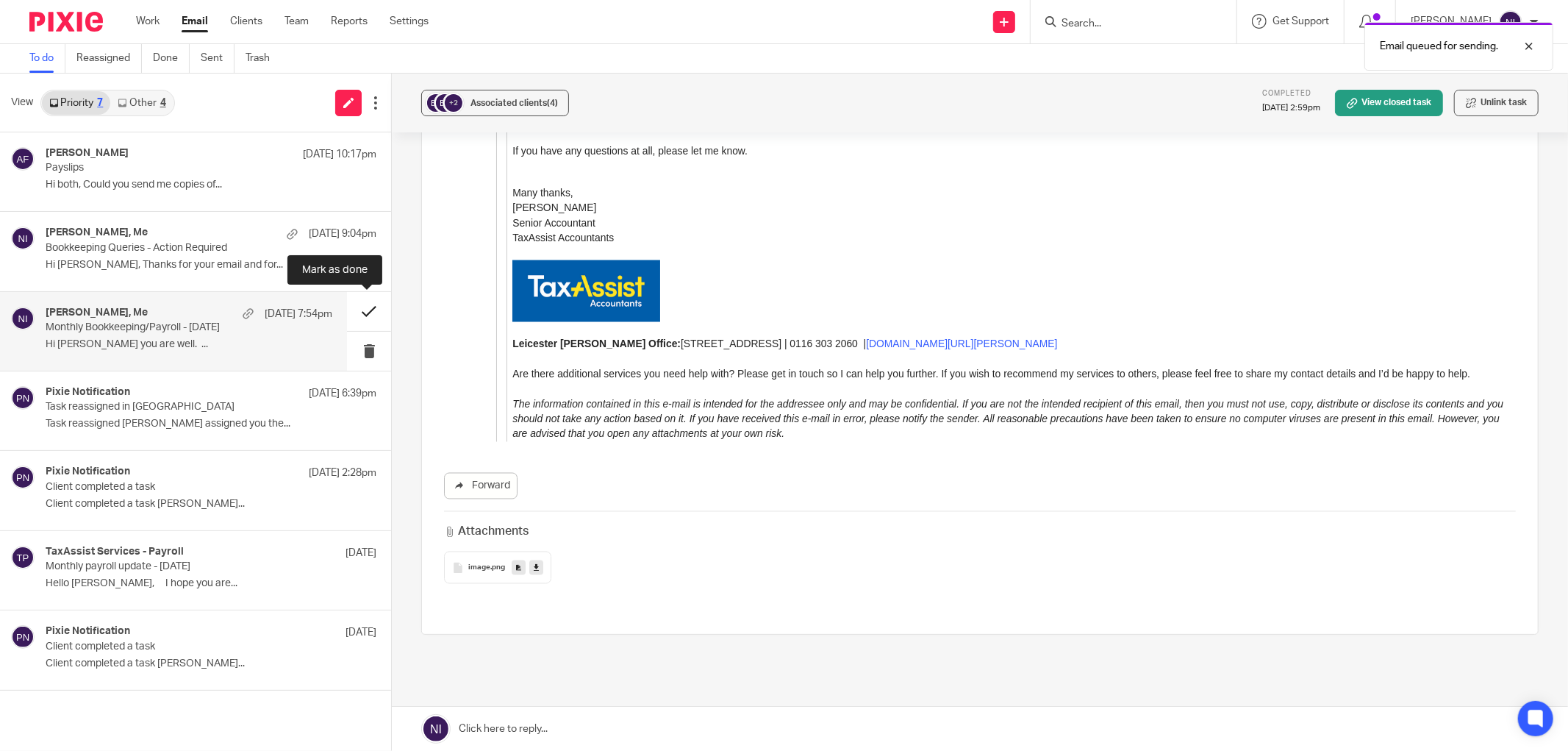
click at [361, 312] on button at bounding box center [369, 311] width 44 height 39
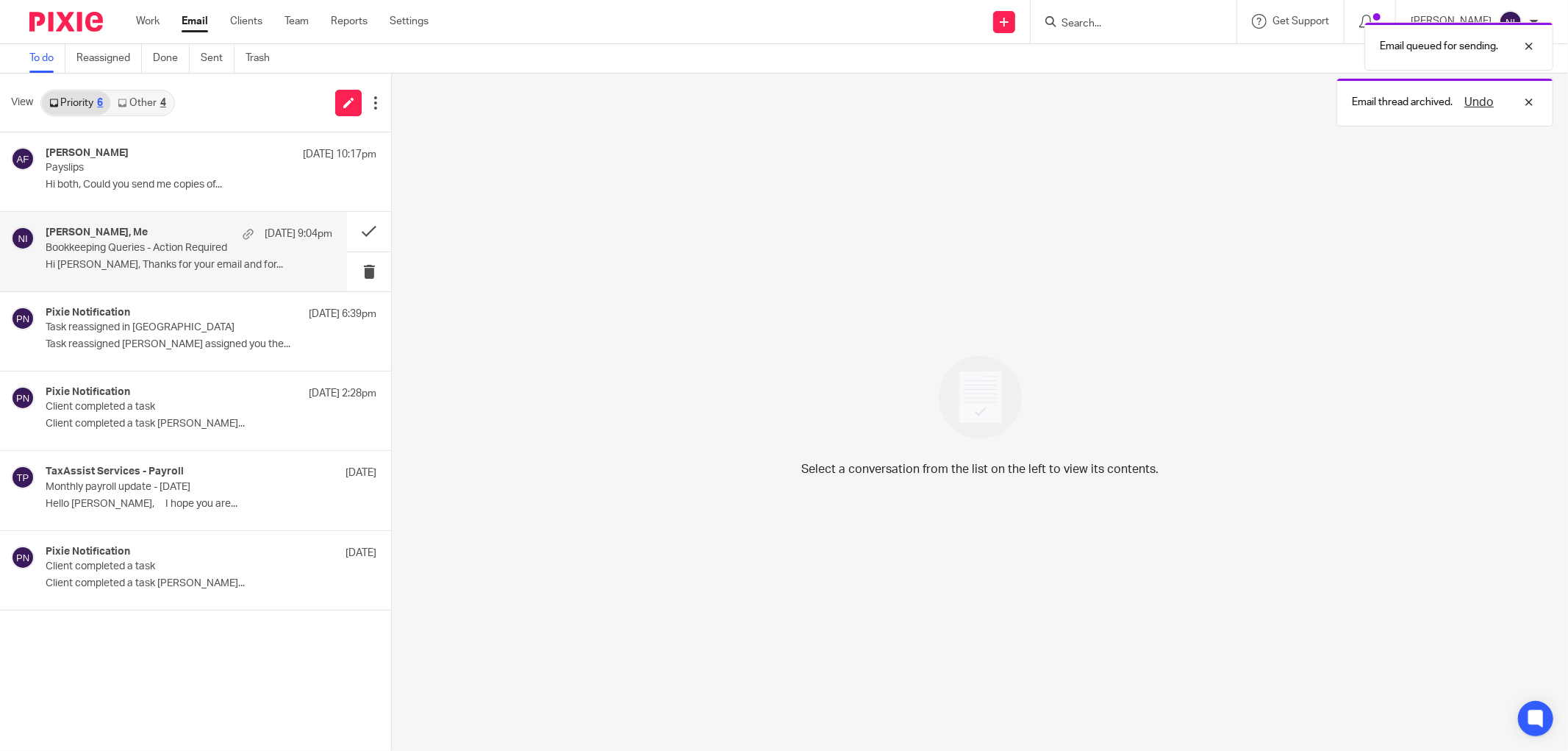
click at [171, 254] on p "Bookkeeping Queries - Action Required" at bounding box center [160, 247] width 229 height 12
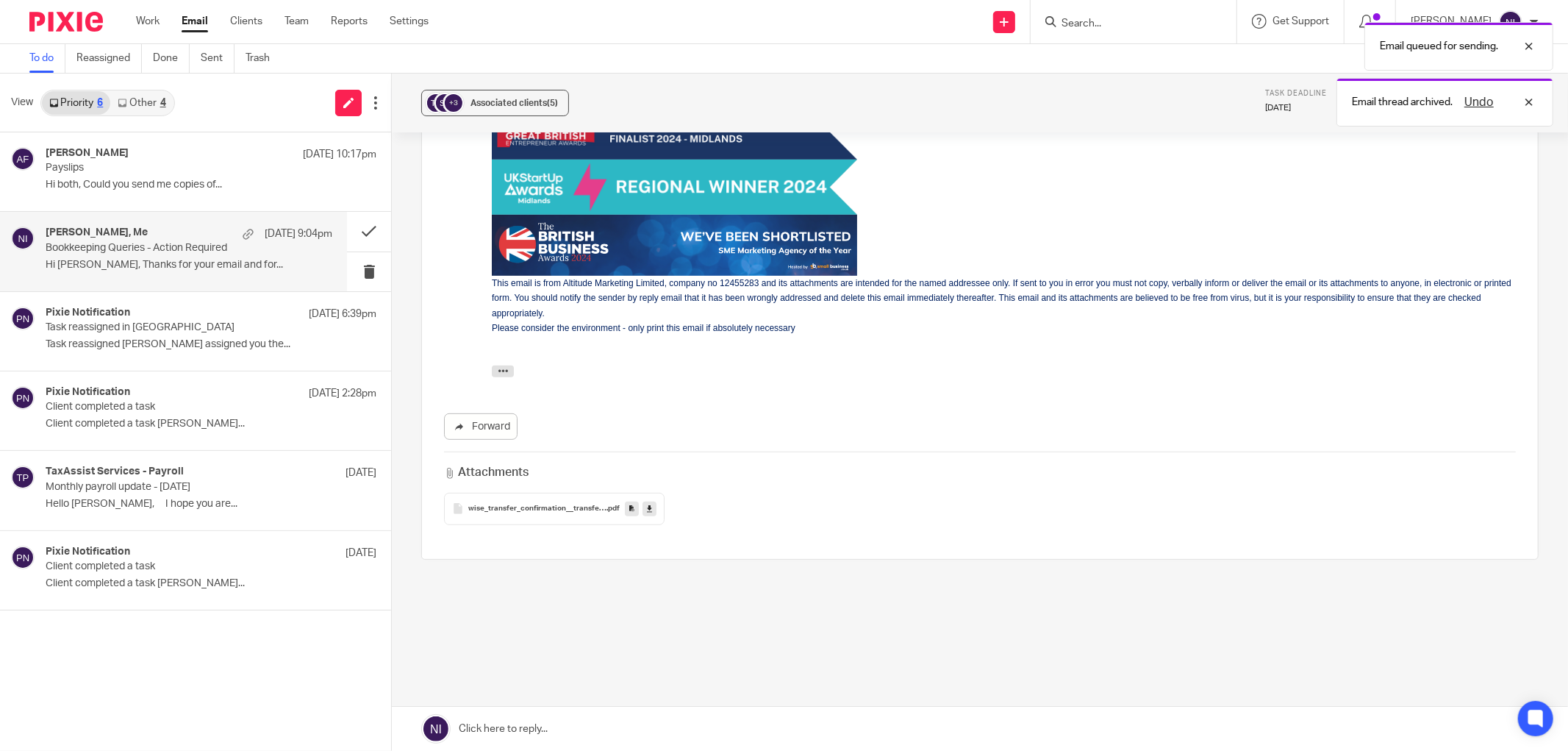
scroll to position [0, 0]
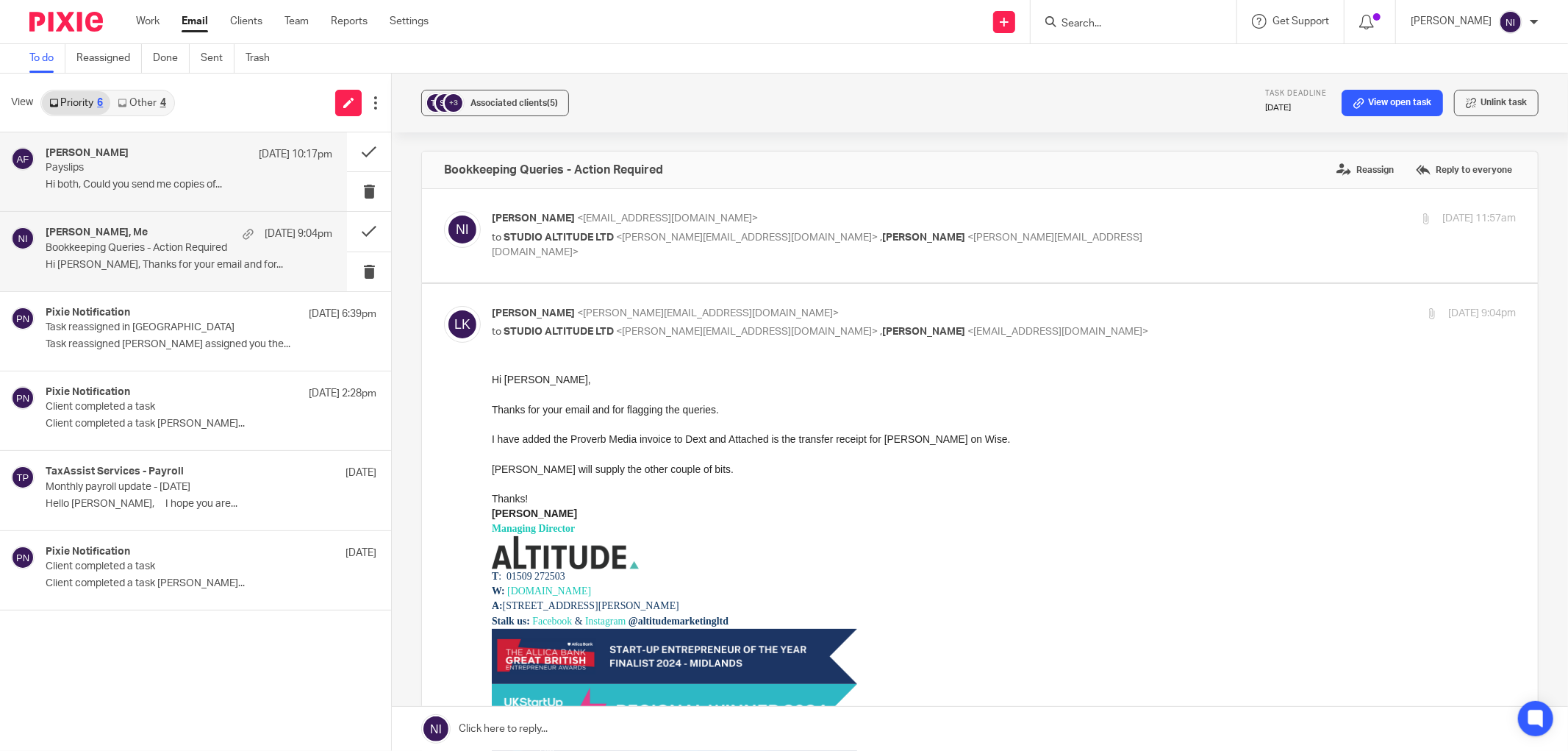
click at [170, 189] on p "Hi both, Could you send me copies of..." at bounding box center [189, 184] width 287 height 12
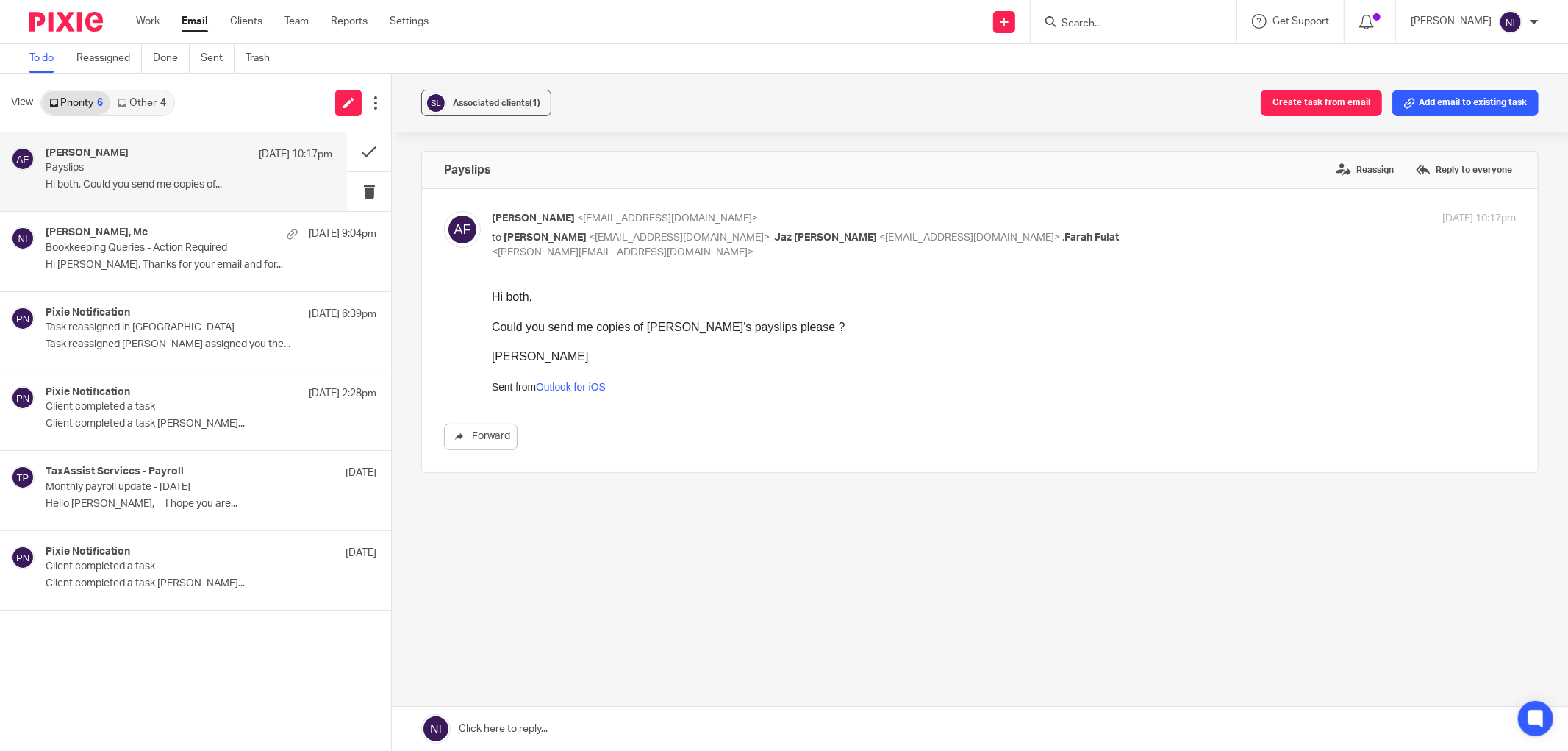
click at [129, 96] on link "Other 4" at bounding box center [141, 103] width 63 height 23
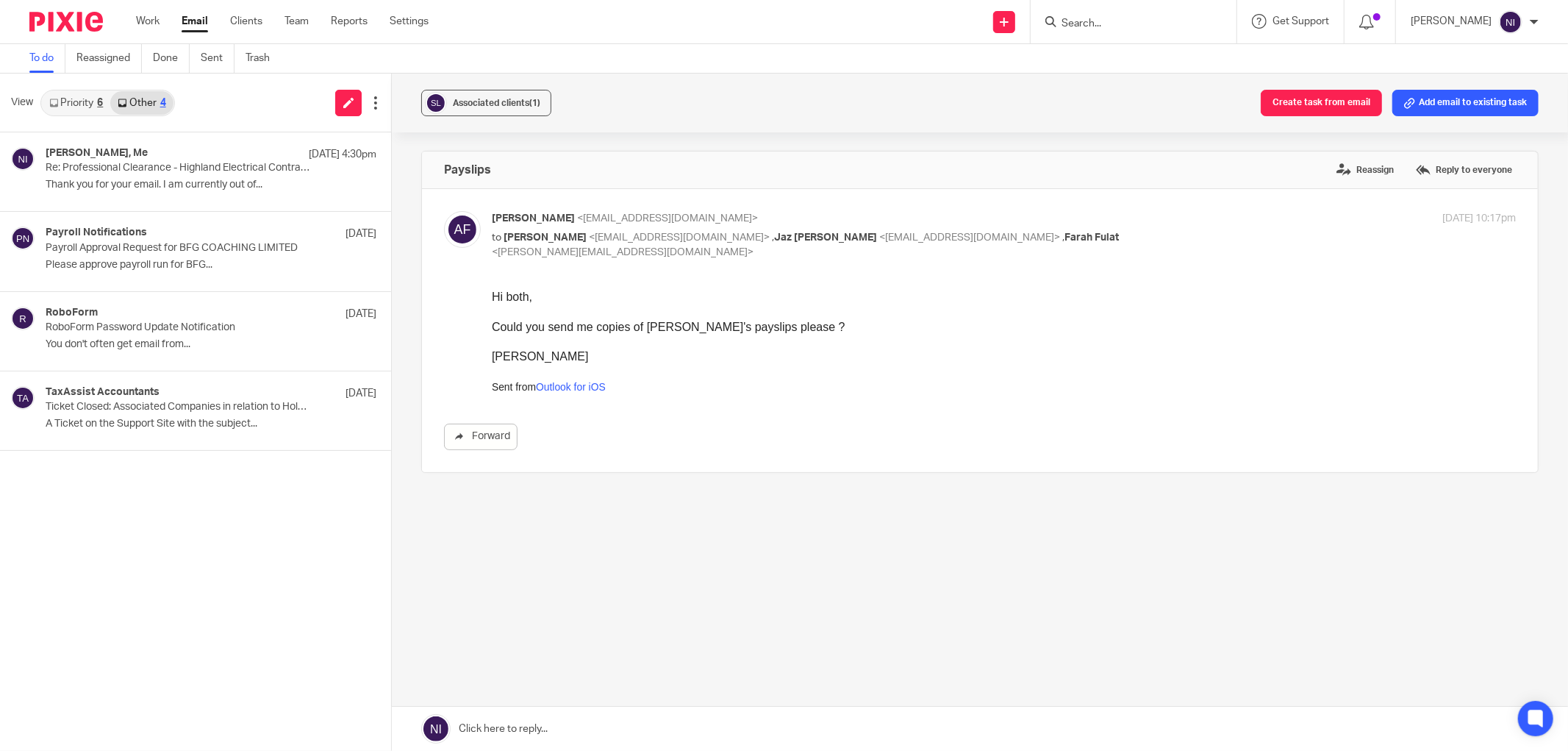
click at [84, 106] on link "Priority 6" at bounding box center [76, 103] width 69 height 23
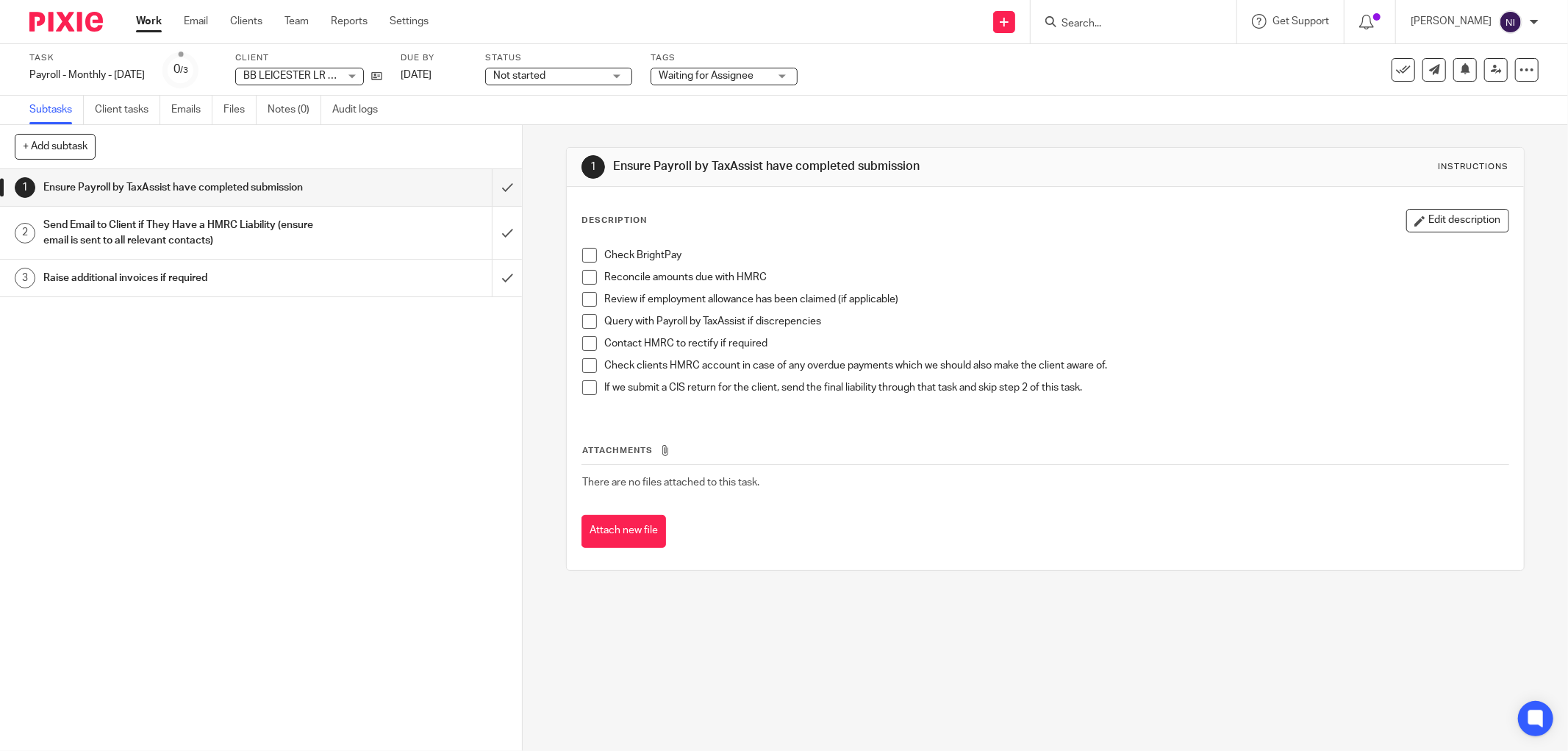
click at [1054, 234] on div "Description Edit description Check BrightPay Reconcile amounts due with HMRC Re…" at bounding box center [1045, 311] width 928 height 205
click at [382, 77] on icon at bounding box center [376, 75] width 11 height 11
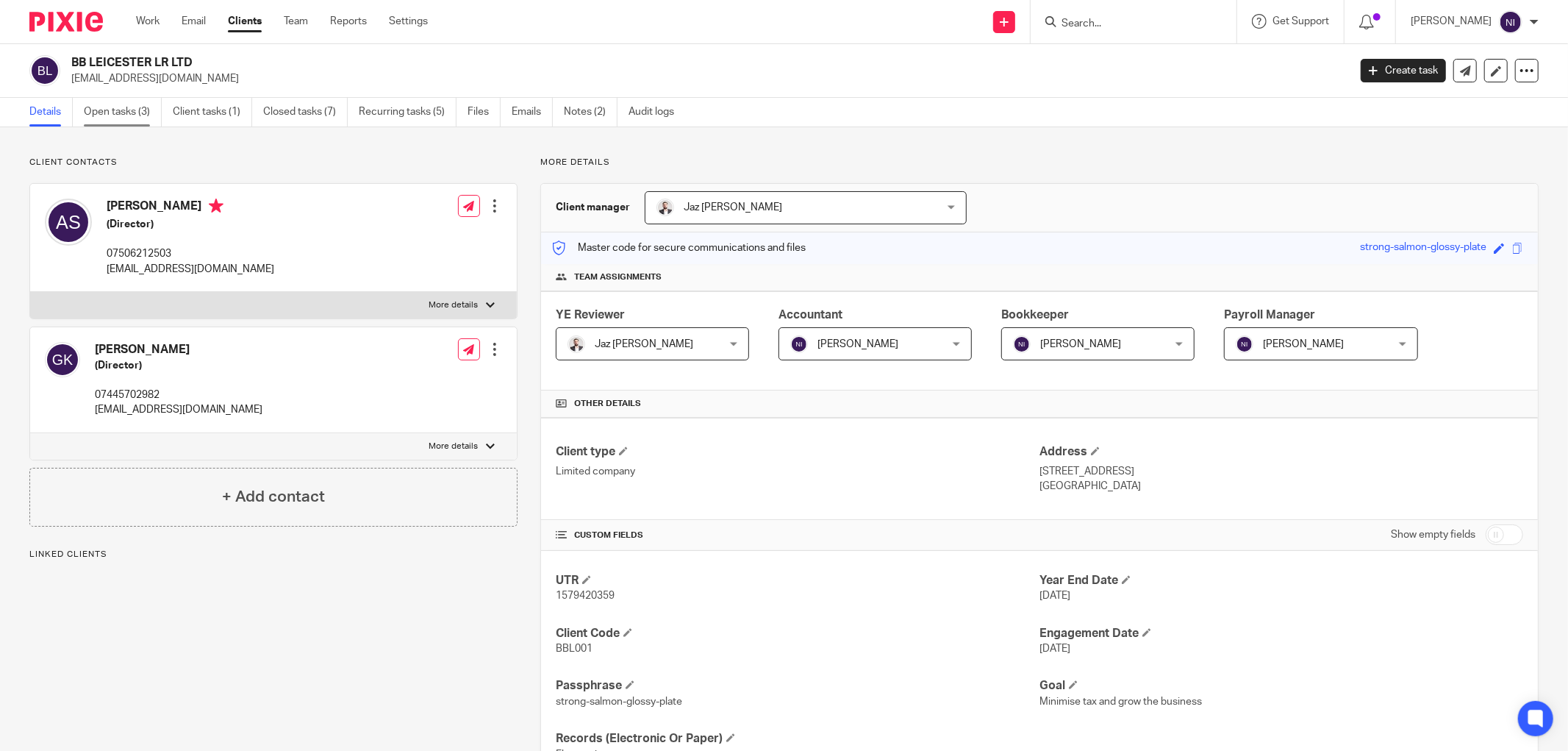
click at [127, 105] on link "Open tasks (3)" at bounding box center [122, 112] width 78 height 29
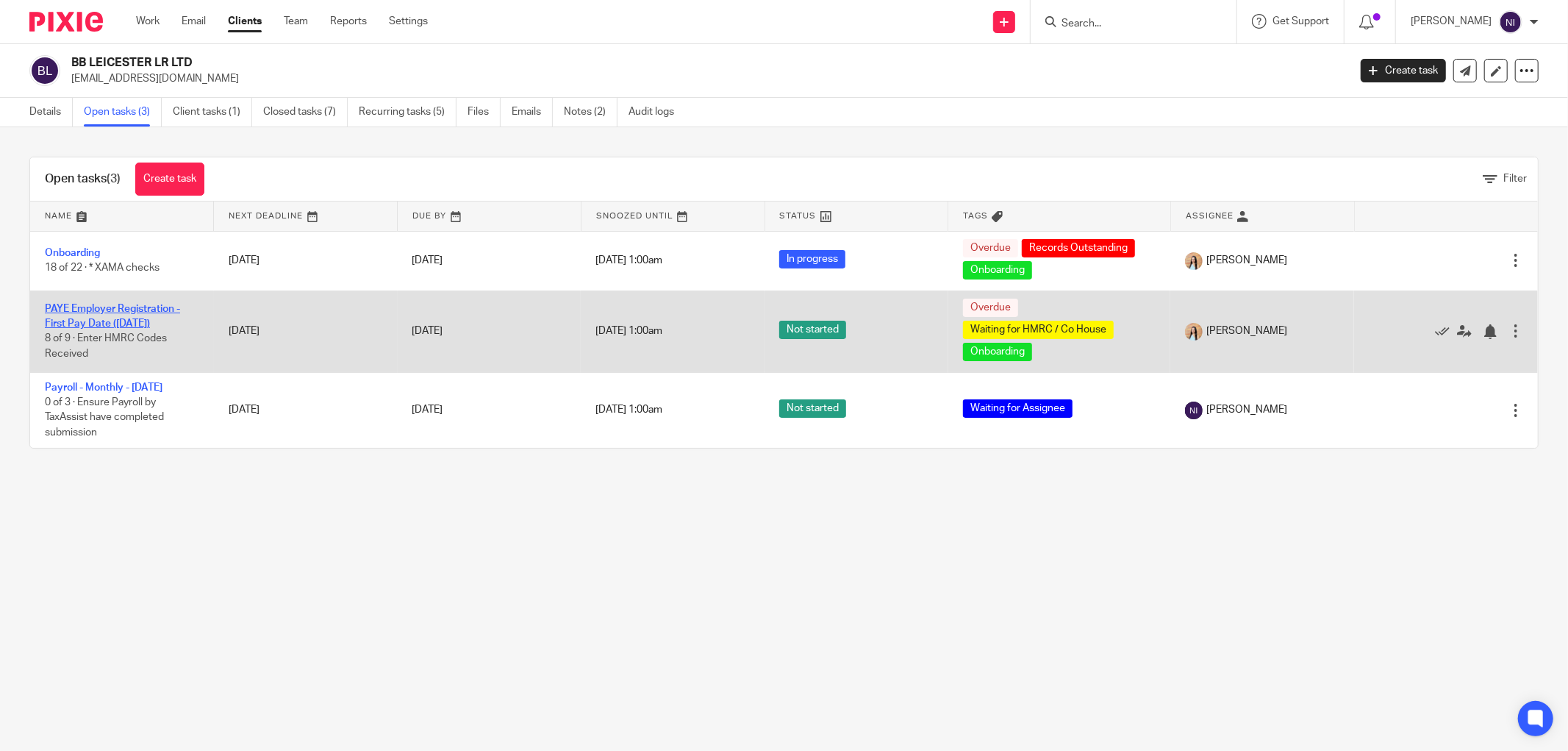
click at [64, 319] on link "PAYE Employer Registration - First Pay Date ([DATE])" at bounding box center [112, 316] width 136 height 25
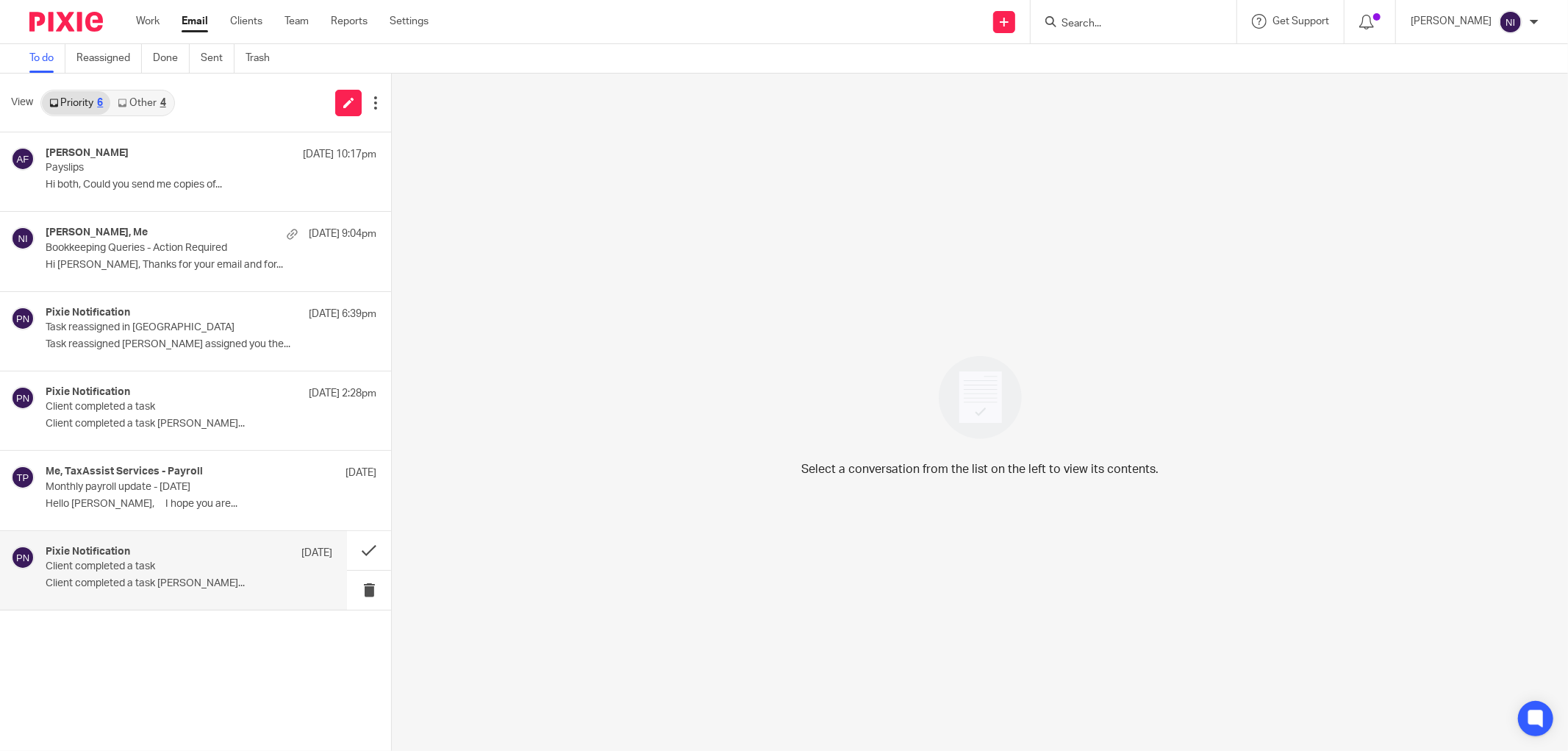
click at [98, 576] on div "Pixie Notification [DATE] Client completed a task Client completed a task [PERS…" at bounding box center [189, 571] width 287 height 50
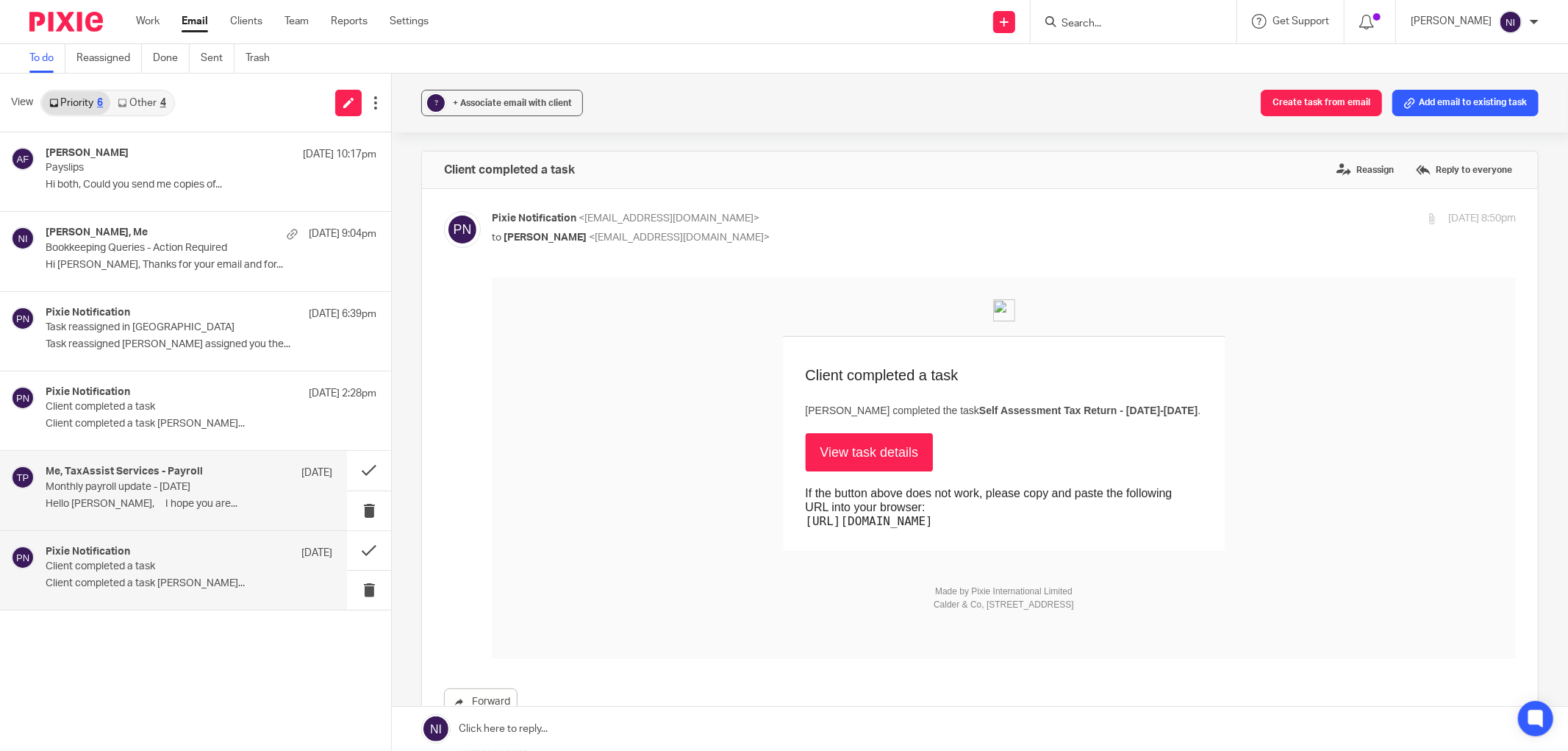
click at [108, 501] on p "Hello [PERSON_NAME], I hope you are..." at bounding box center [189, 504] width 287 height 12
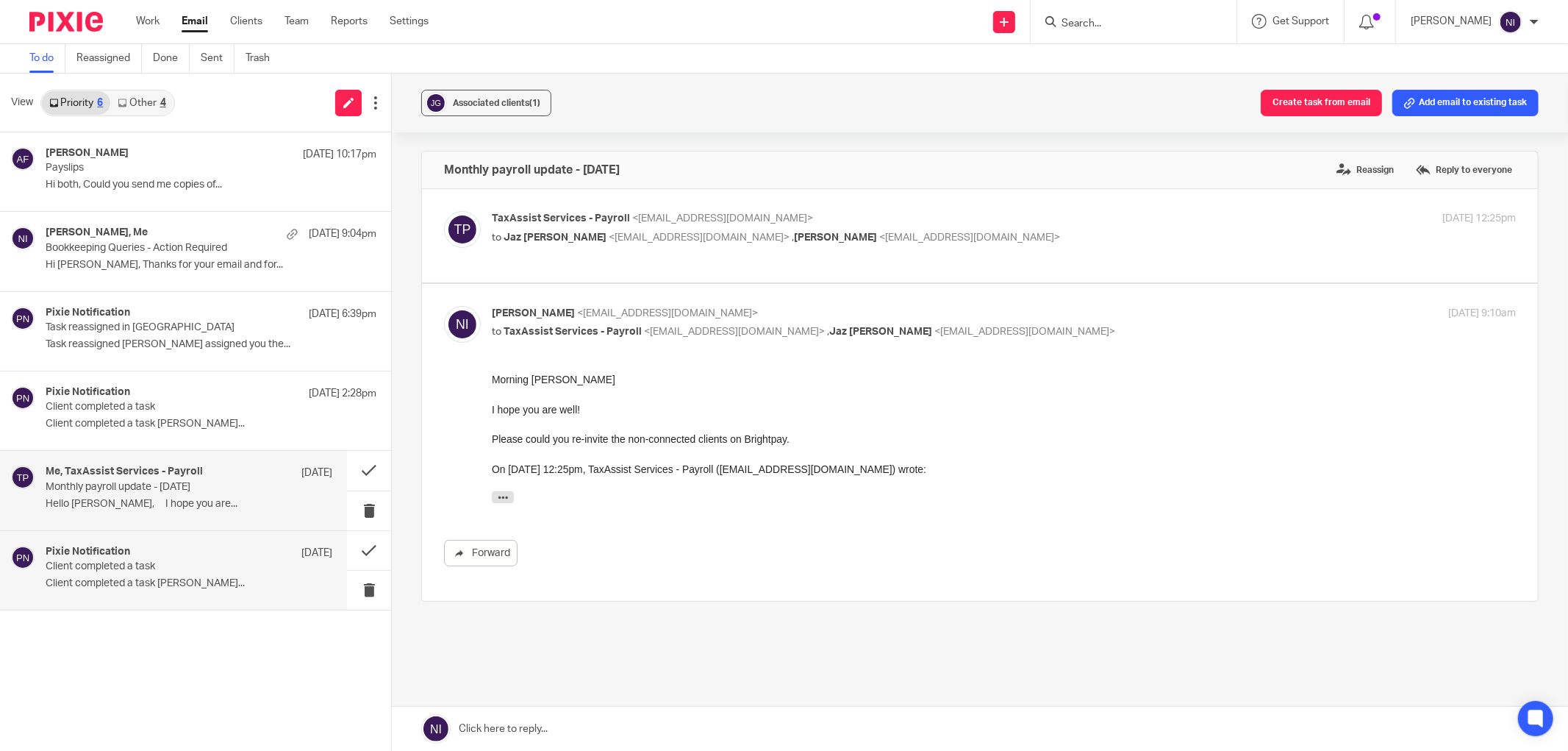
click at [88, 581] on p "Client completed a task [PERSON_NAME]..." at bounding box center [189, 583] width 287 height 12
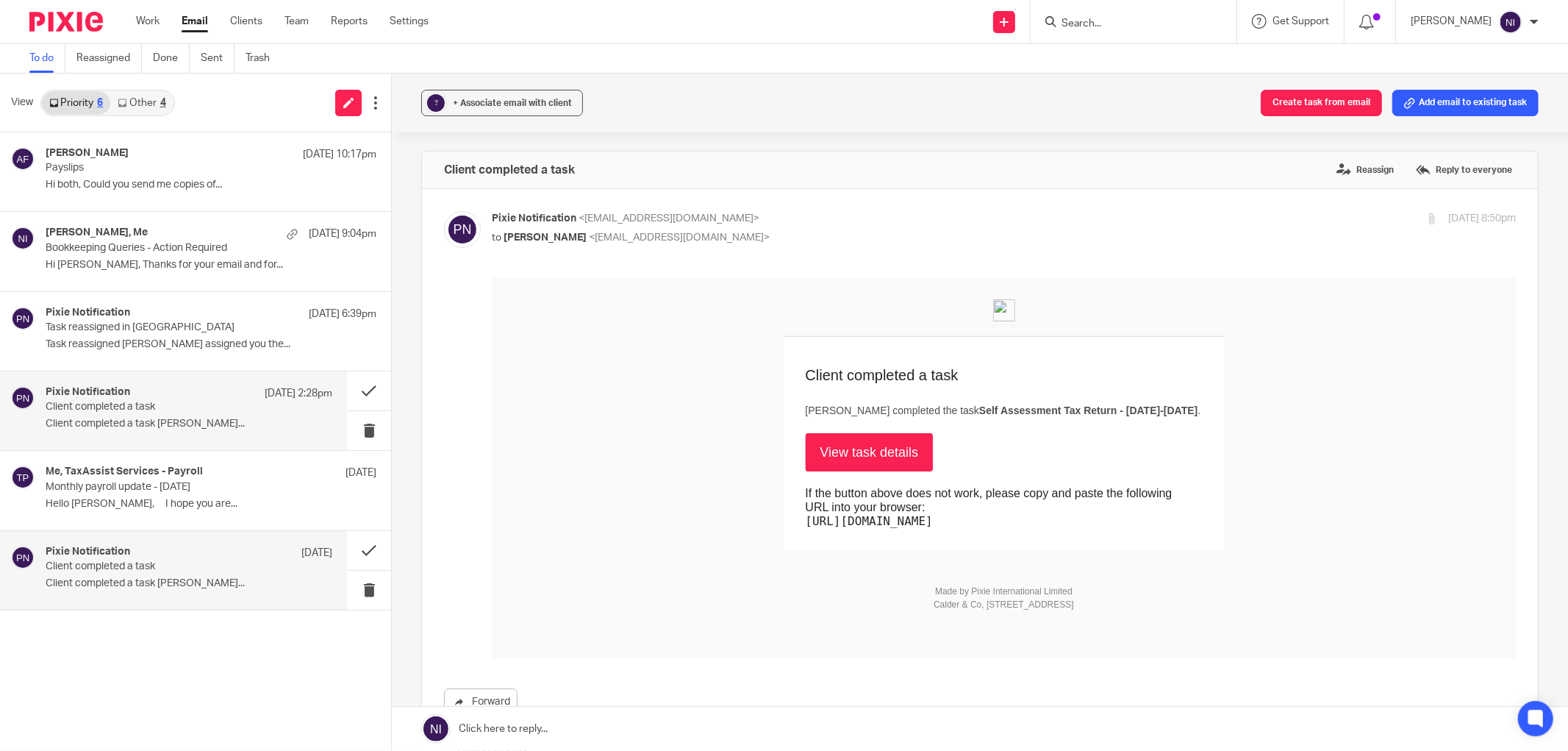
click at [93, 408] on p "Client completed a task" at bounding box center [160, 406] width 229 height 12
click at [109, 552] on h4 "Pixie Notification" at bounding box center [88, 552] width 84 height 12
click at [891, 453] on link "View task details" at bounding box center [869, 452] width 128 height 38
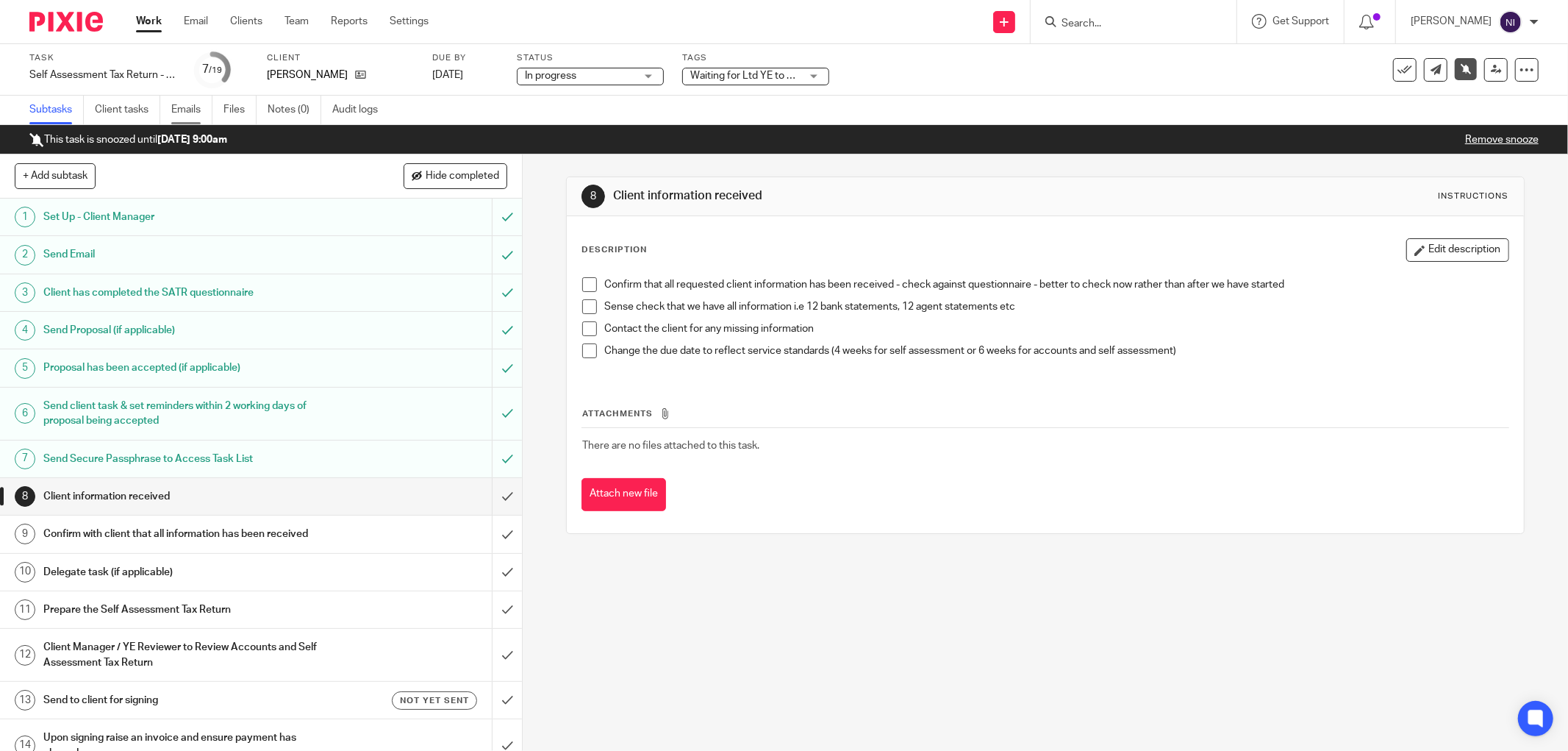
click at [201, 107] on link "Emails" at bounding box center [192, 110] width 41 height 29
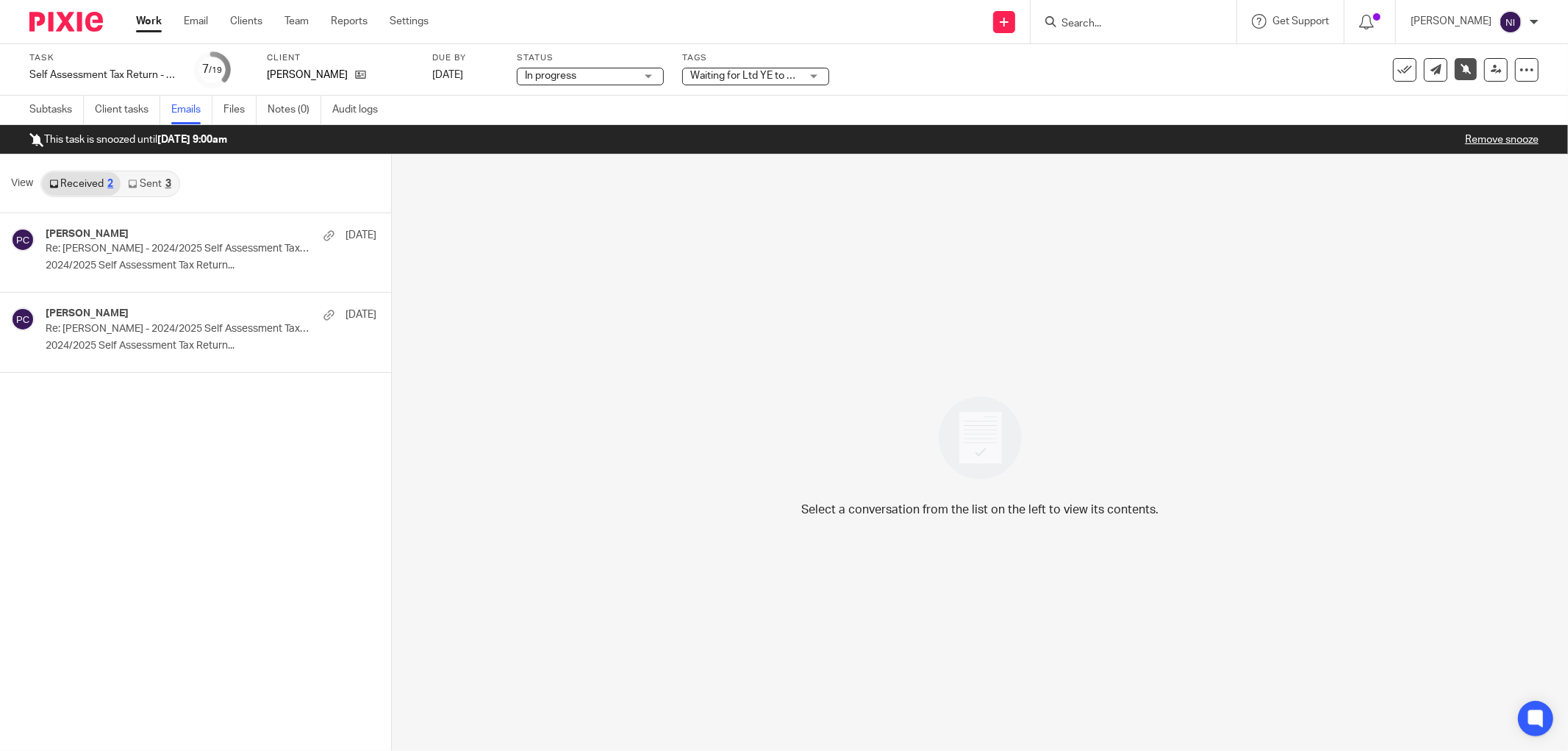
click at [165, 181] on div "3" at bounding box center [168, 184] width 6 height 10
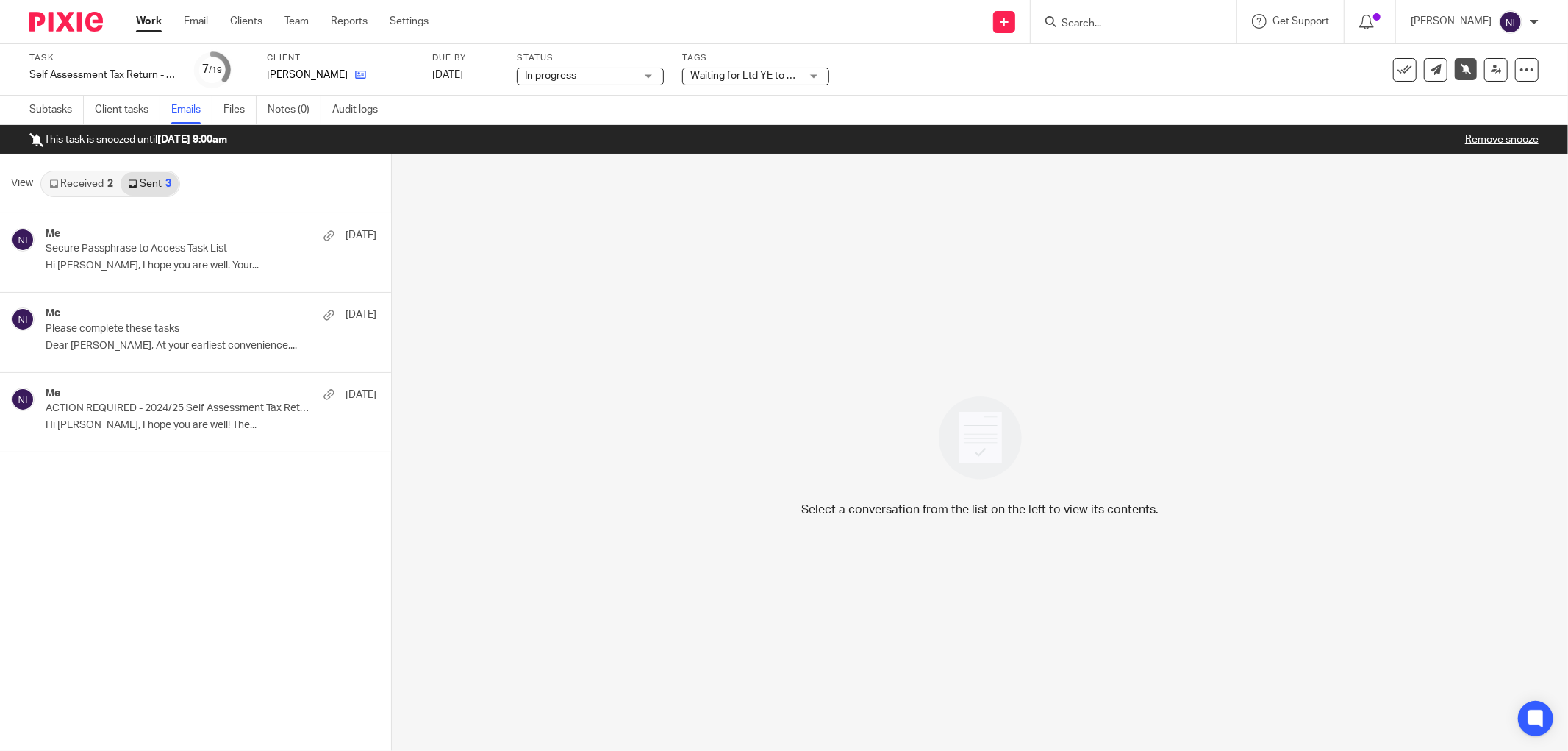
click at [347, 76] on link at bounding box center [356, 75] width 18 height 15
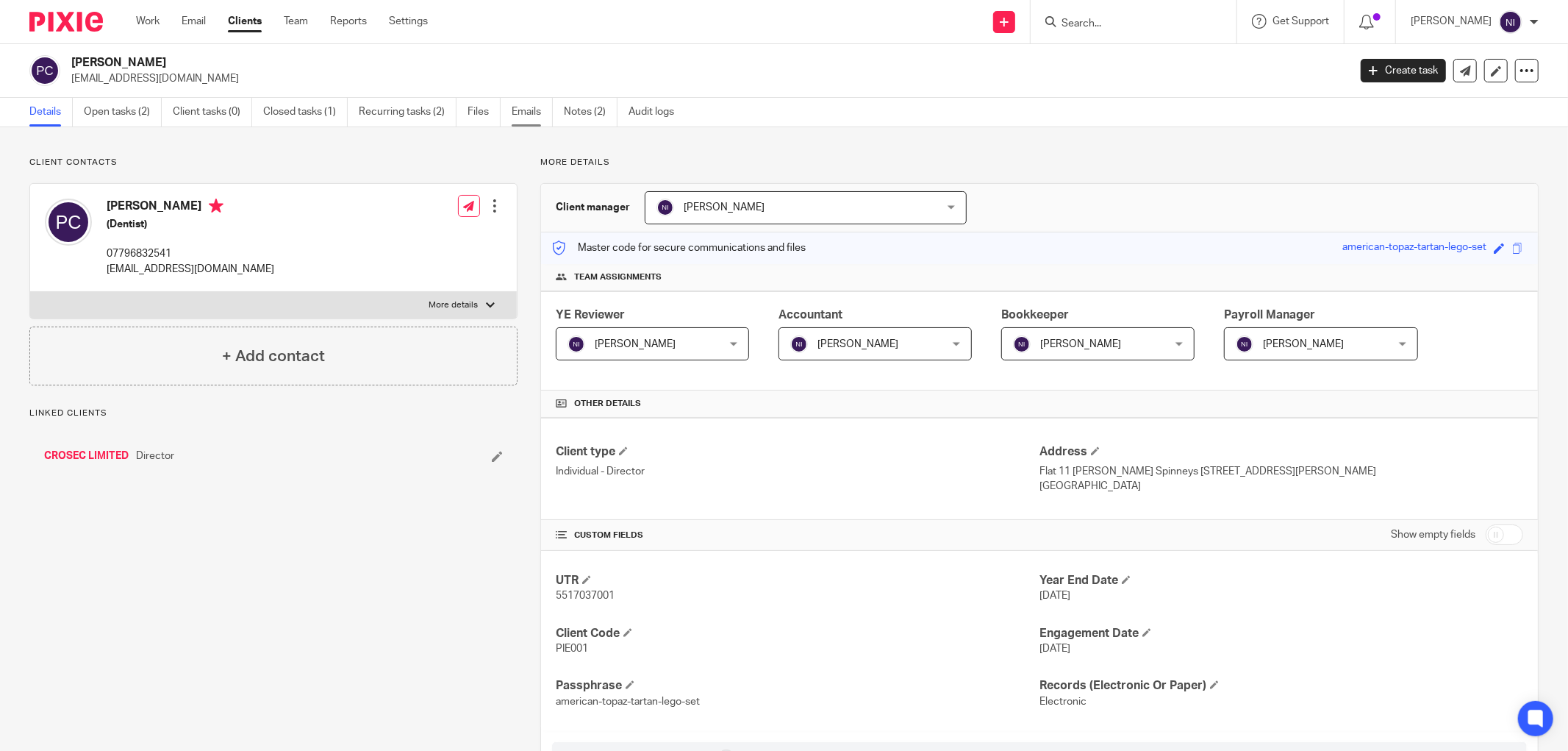
click at [526, 110] on link "Emails" at bounding box center [533, 112] width 41 height 29
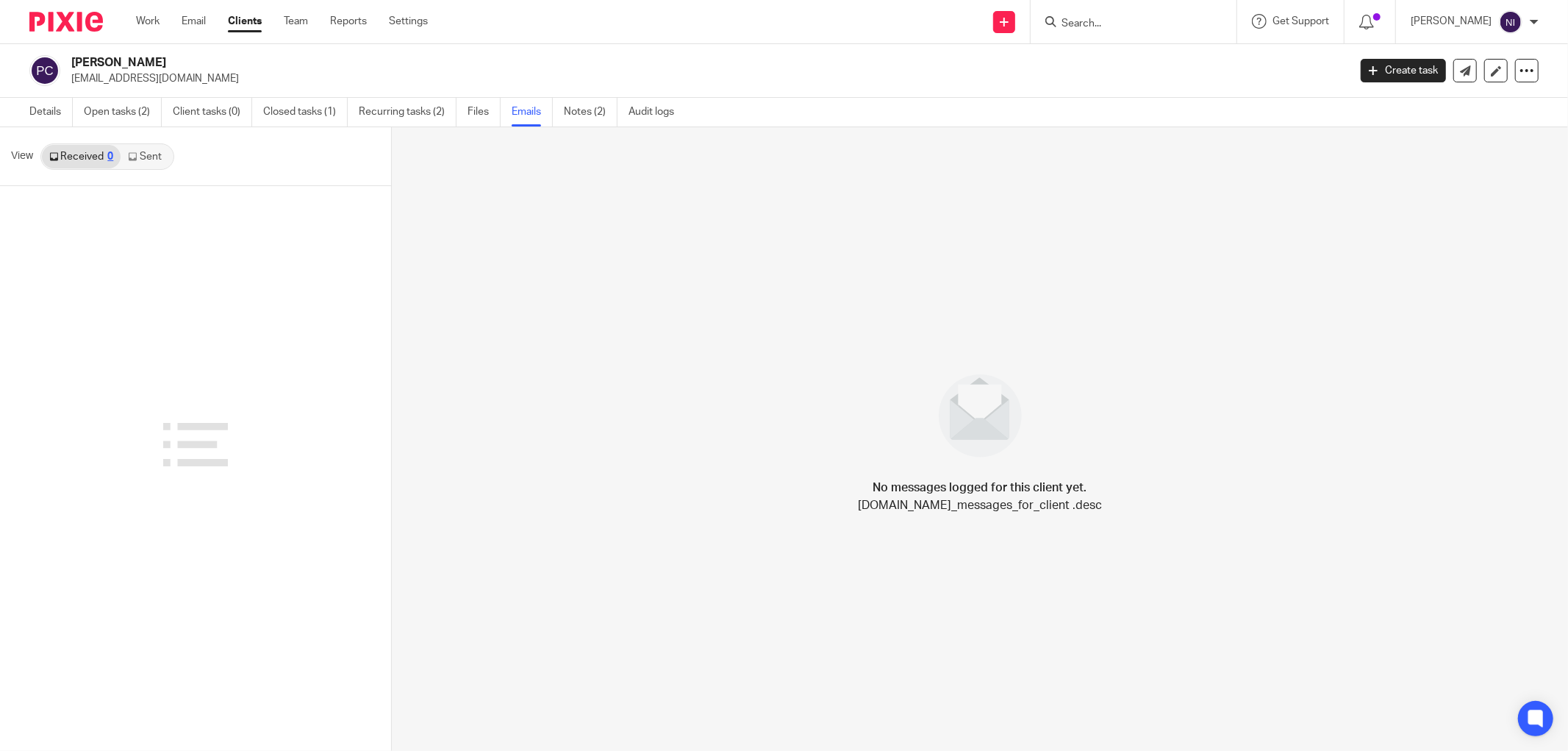
click at [158, 151] on link "Sent" at bounding box center [146, 156] width 51 height 23
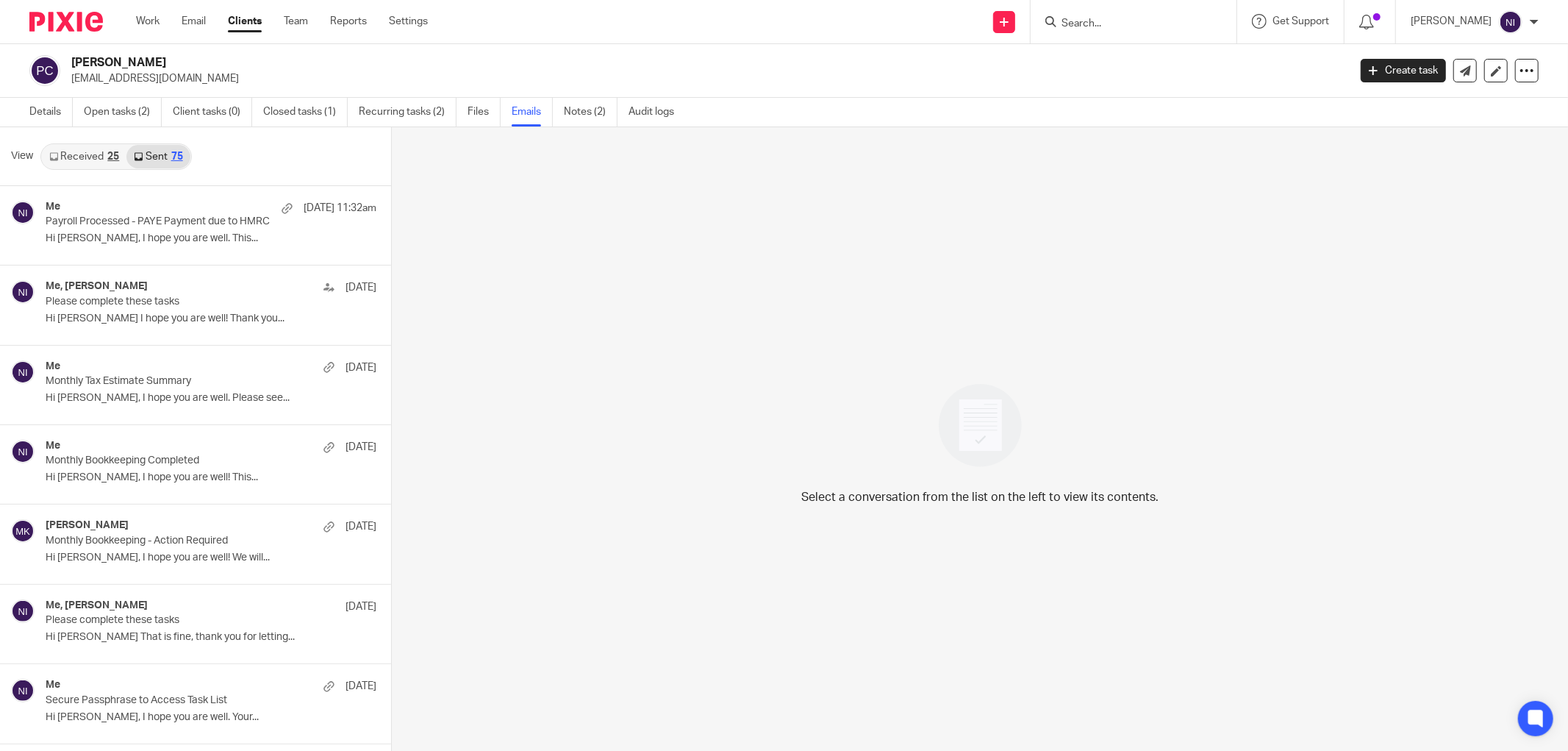
click at [86, 162] on link "Received 25" at bounding box center [84, 156] width 84 height 23
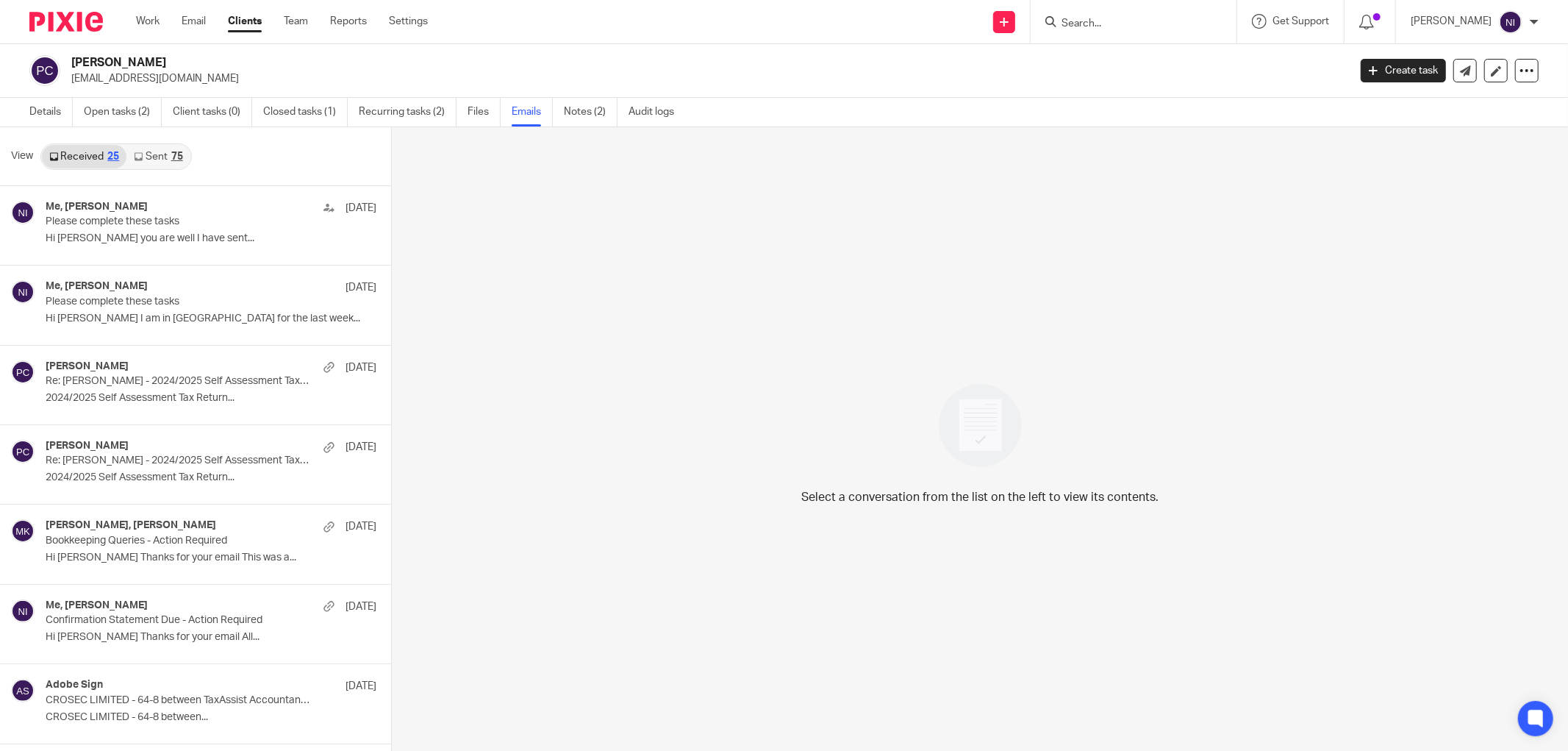
scroll to position [2, 0]
click at [159, 153] on link "Sent 75" at bounding box center [158, 154] width 63 height 23
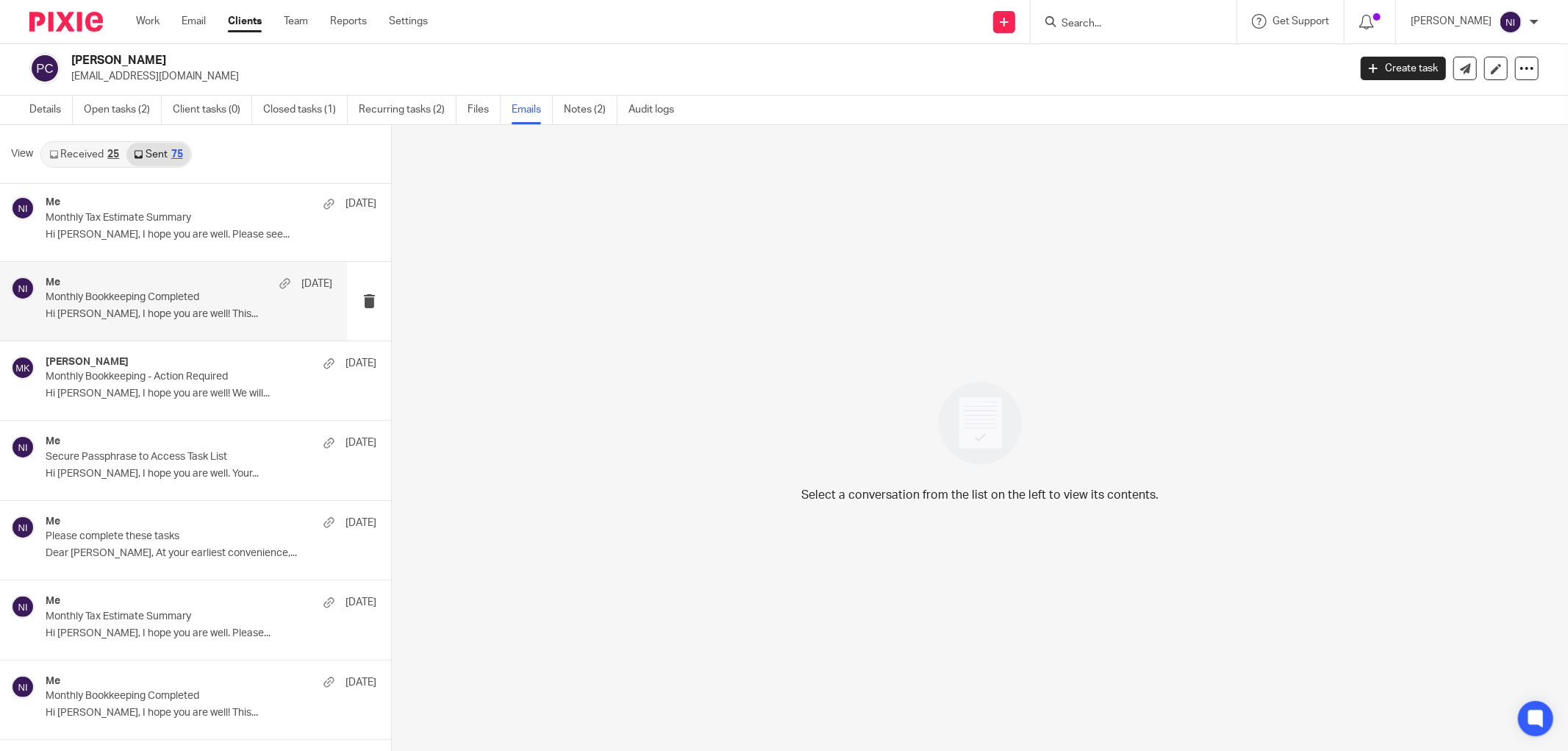
scroll to position [0, 0]
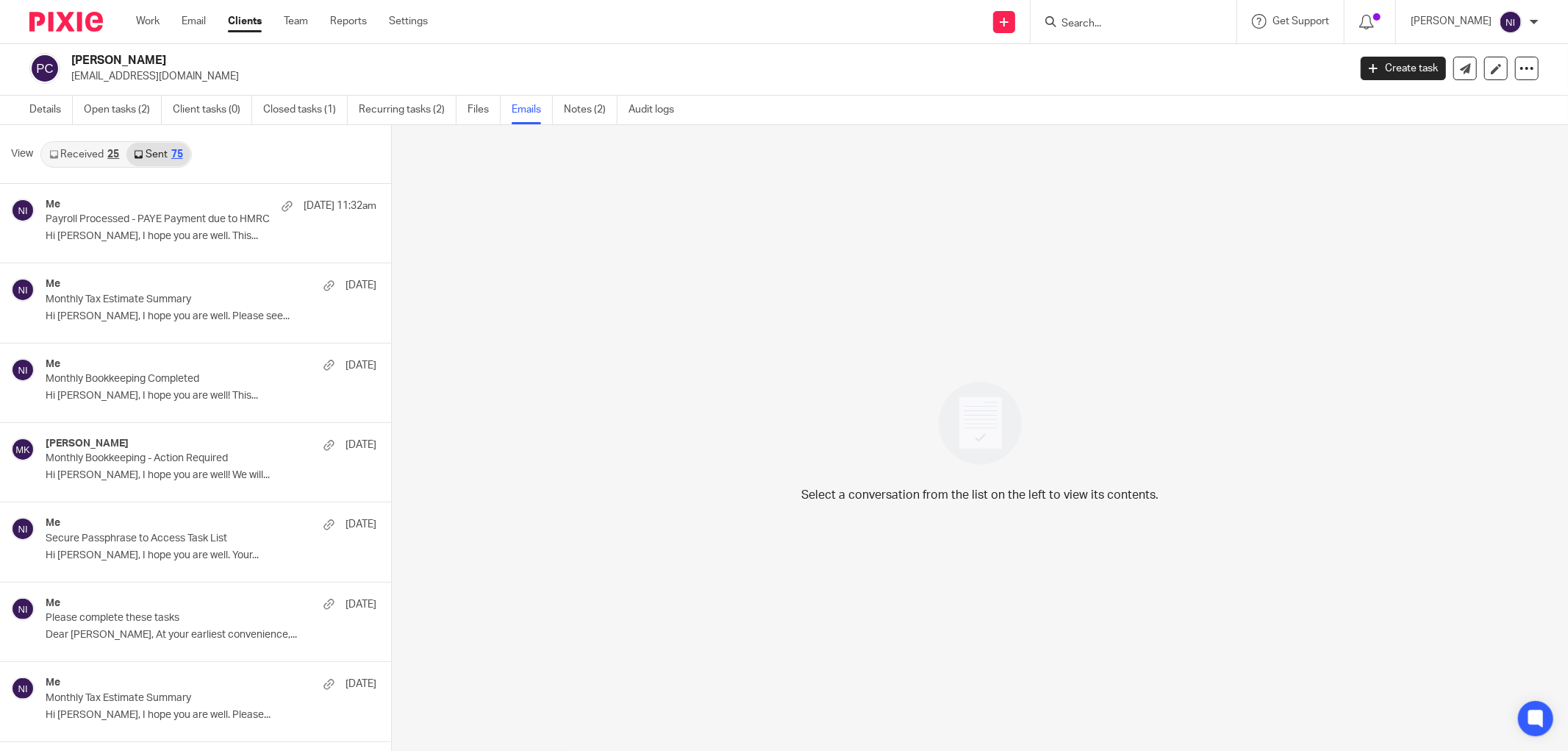
click at [103, 155] on link "Received 25" at bounding box center [84, 154] width 84 height 23
click at [123, 238] on p "Hi Pieter, I hope you are well. This..." at bounding box center [189, 236] width 287 height 12
click at [136, 231] on p "Hi Pieter, I hope you are well. This..." at bounding box center [189, 236] width 287 height 12
click at [109, 321] on p "Hi Pieter, I hope you are well. Please see..." at bounding box center [189, 316] width 287 height 12
click at [63, 399] on p "Hi Pieter, I hope you are well! This..." at bounding box center [189, 395] width 287 height 12
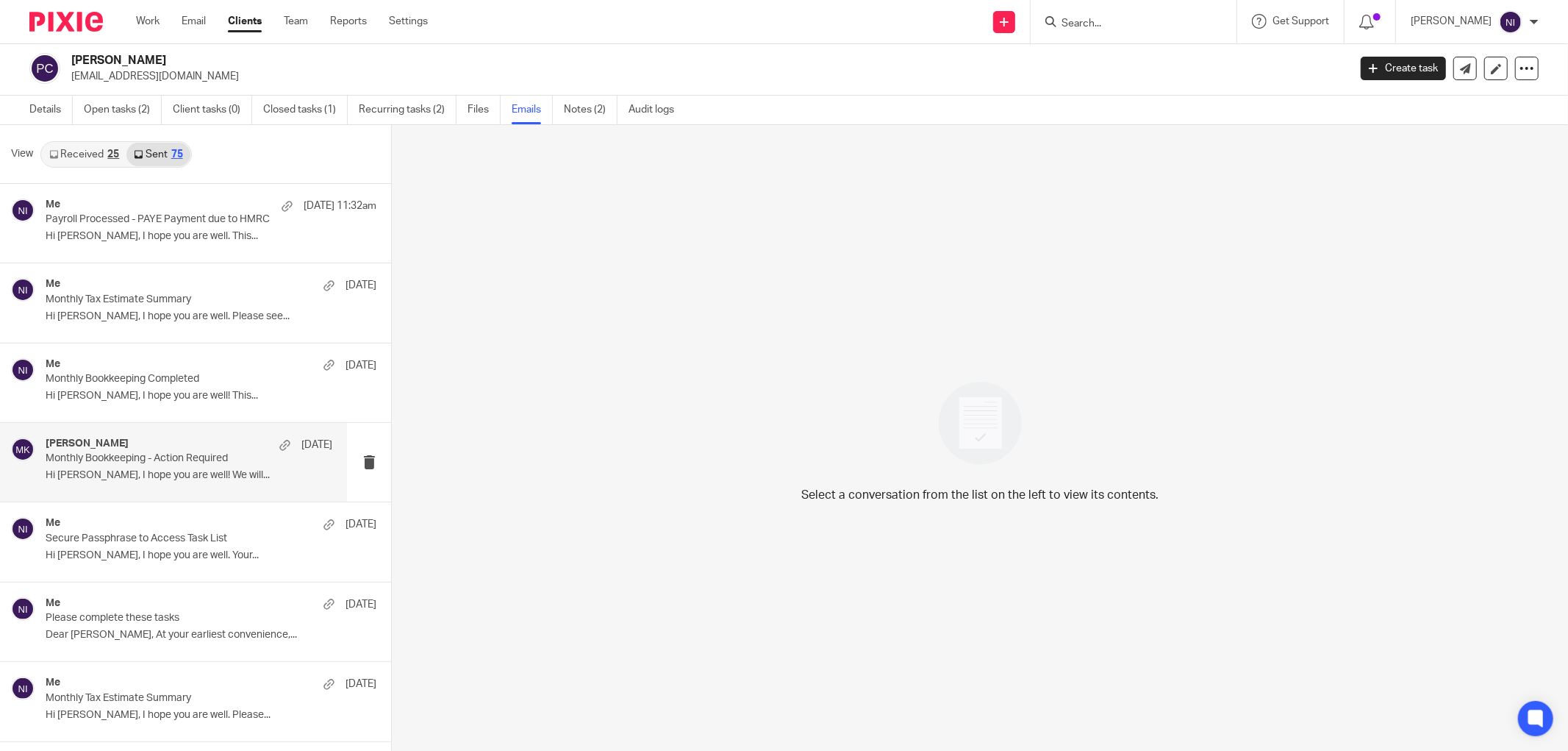
click at [86, 482] on div "Moiz Khatri 1 Aug Monthly Bookkeeping - Action Required Hi Pieter, I hope you a…" at bounding box center [189, 462] width 287 height 50
click at [574, 117] on link "Notes (2)" at bounding box center [590, 110] width 54 height 29
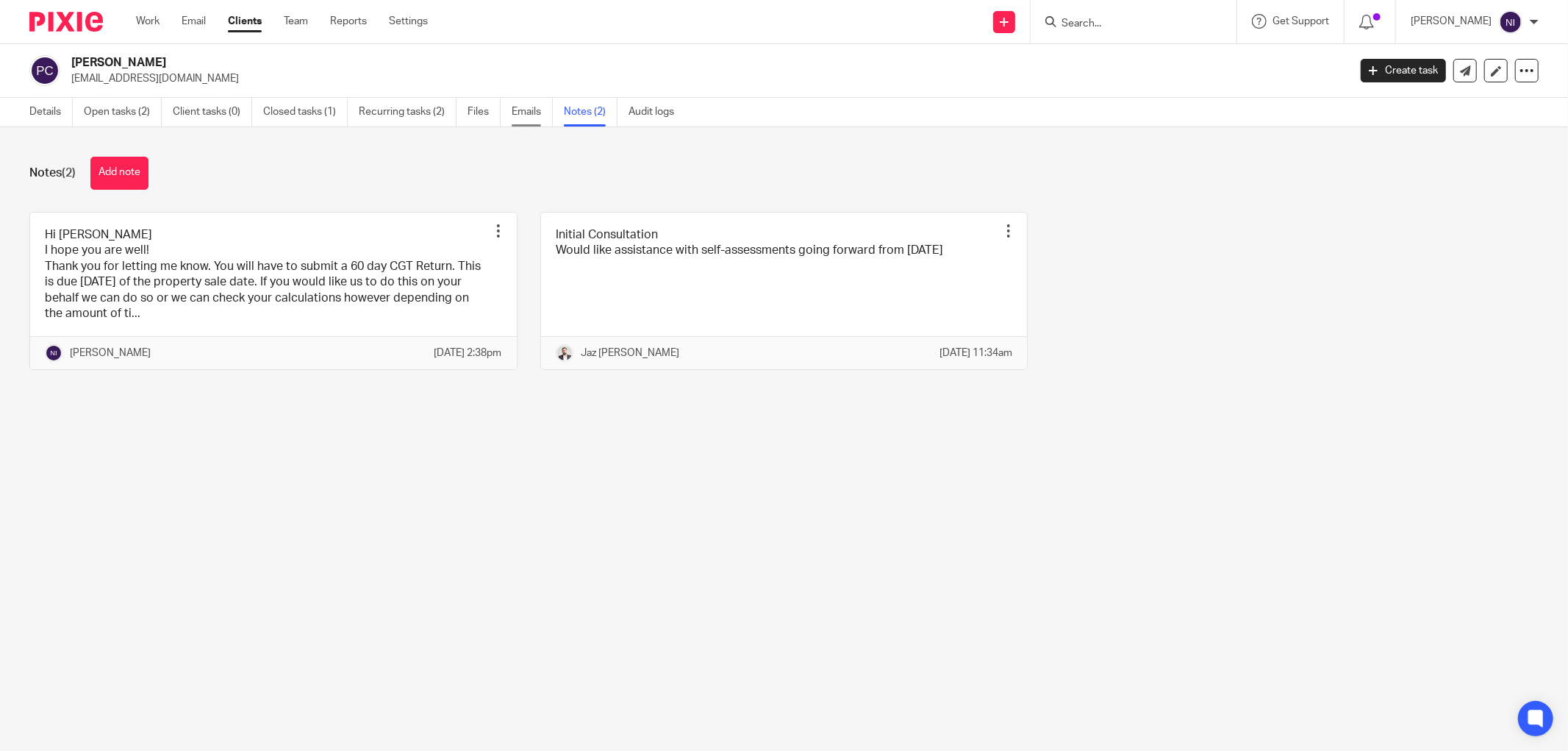
click at [513, 110] on link "Emails" at bounding box center [533, 112] width 41 height 29
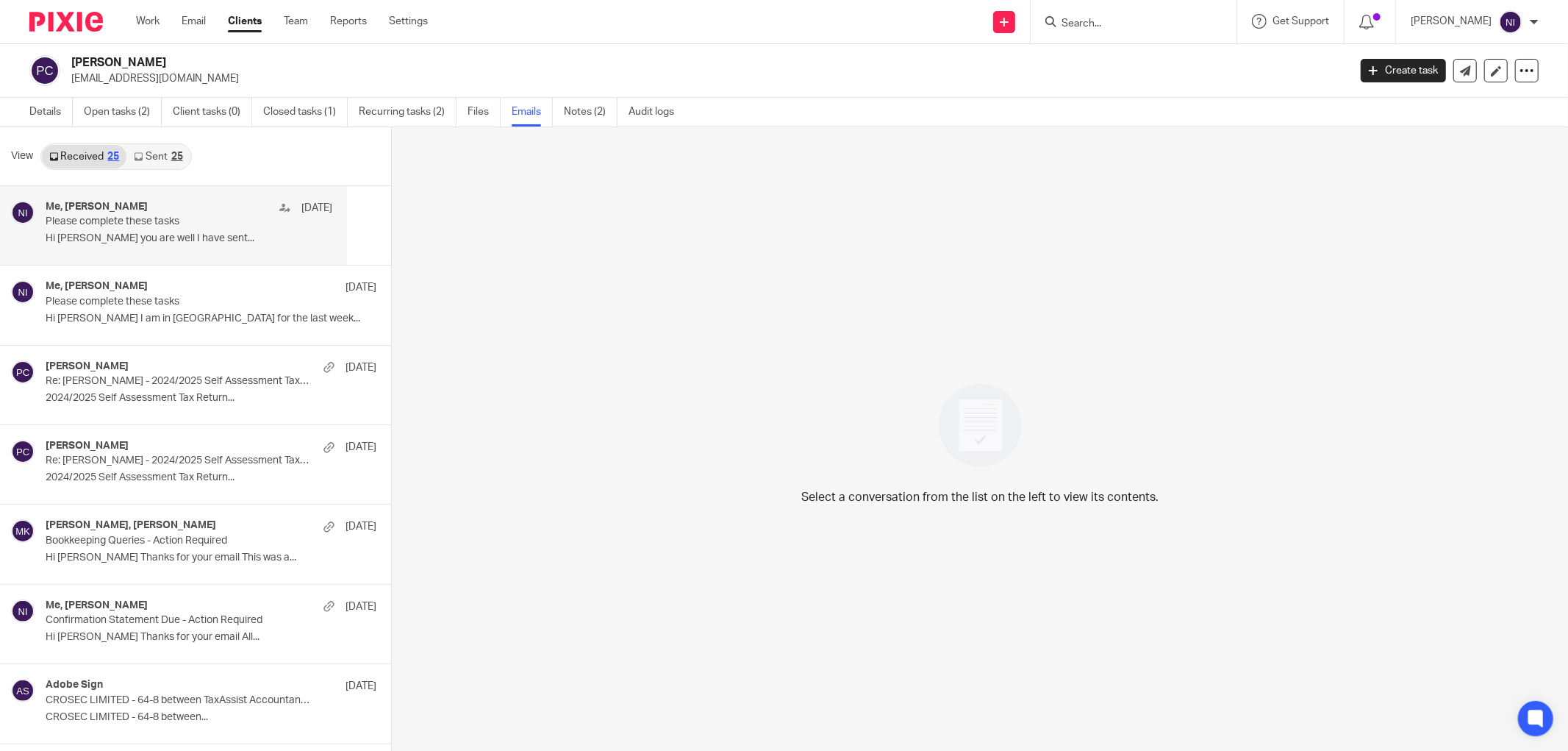
click at [164, 222] on p "Please complete these tasks" at bounding box center [160, 221] width 229 height 12
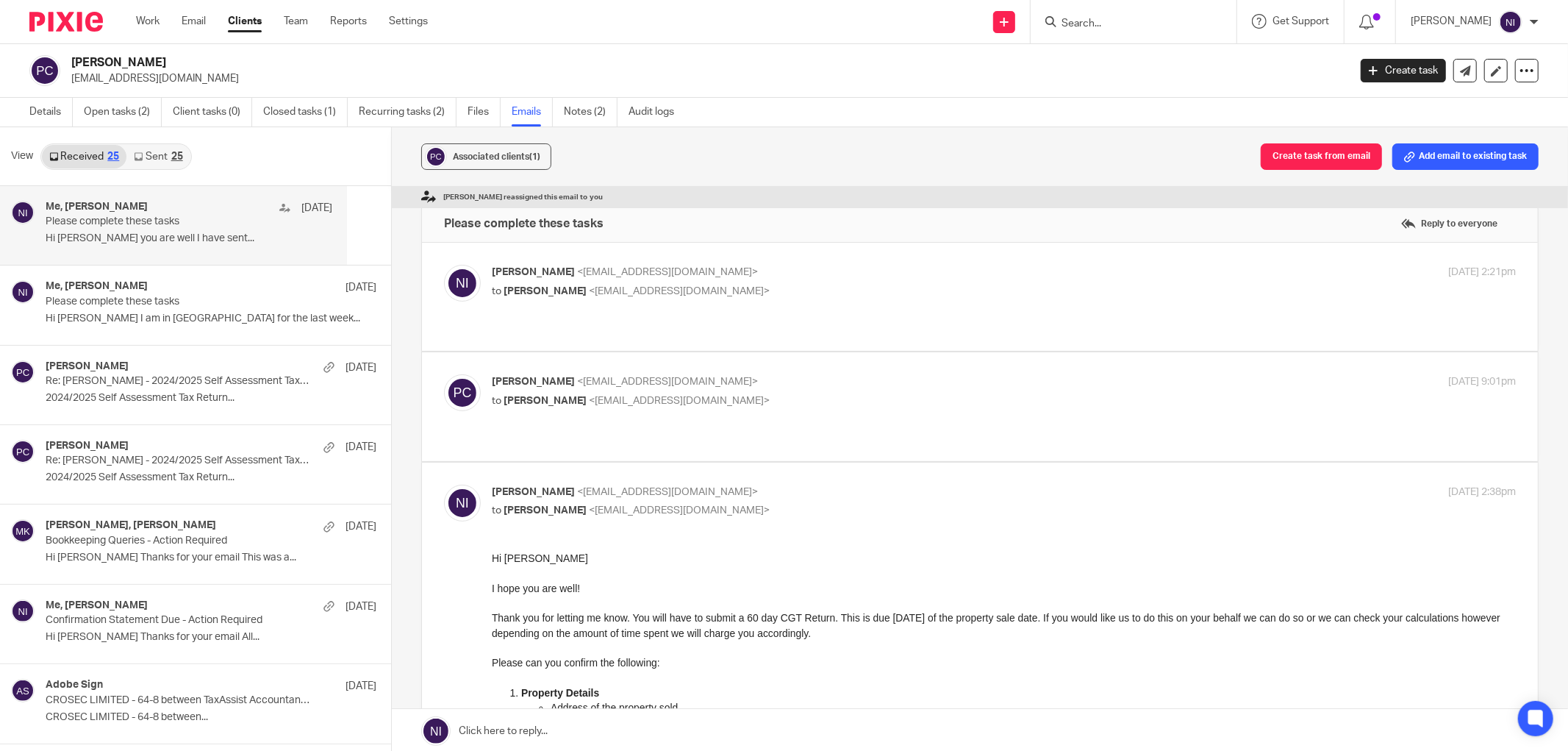
scroll to position [490, 0]
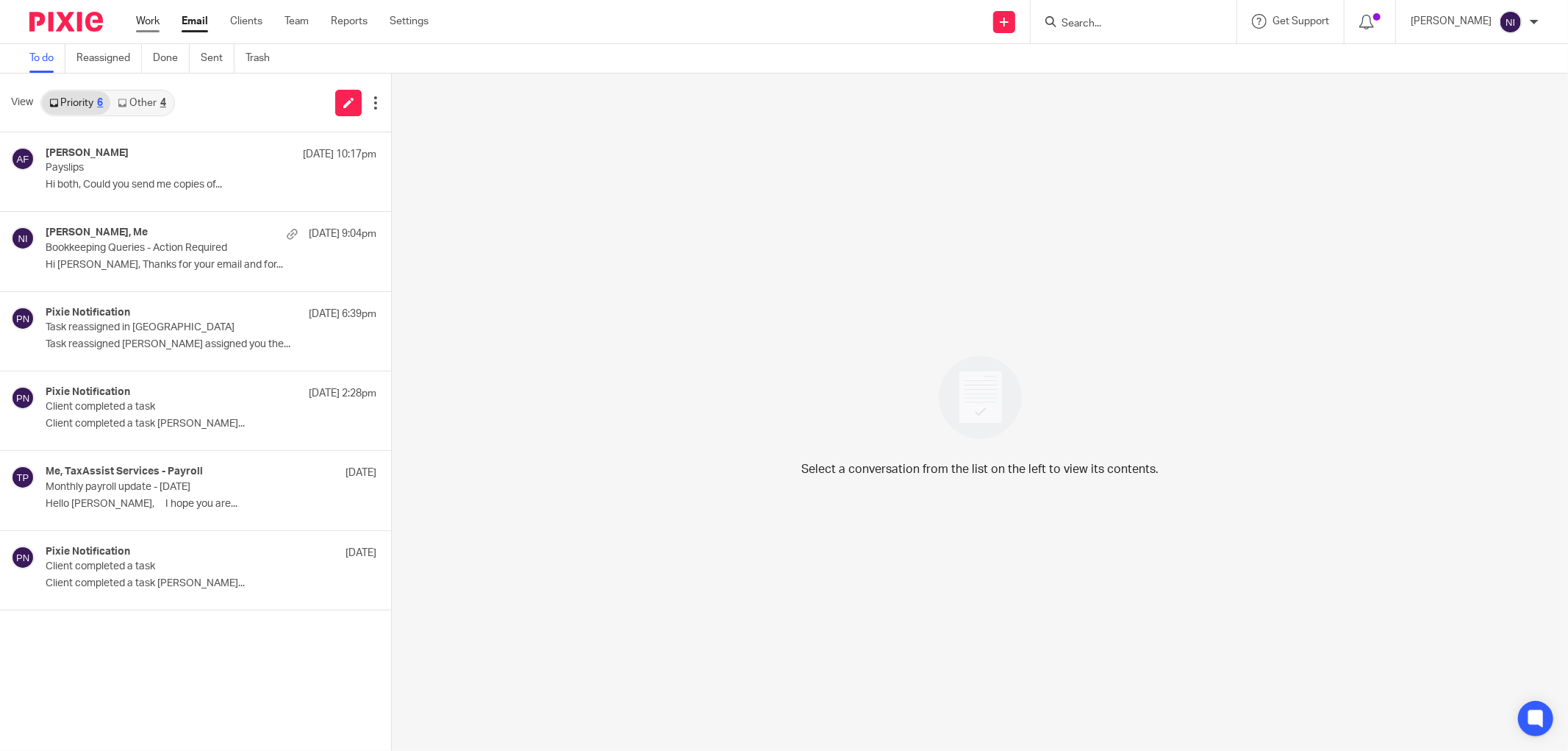
click at [140, 19] on link "Work" at bounding box center [147, 22] width 23 height 15
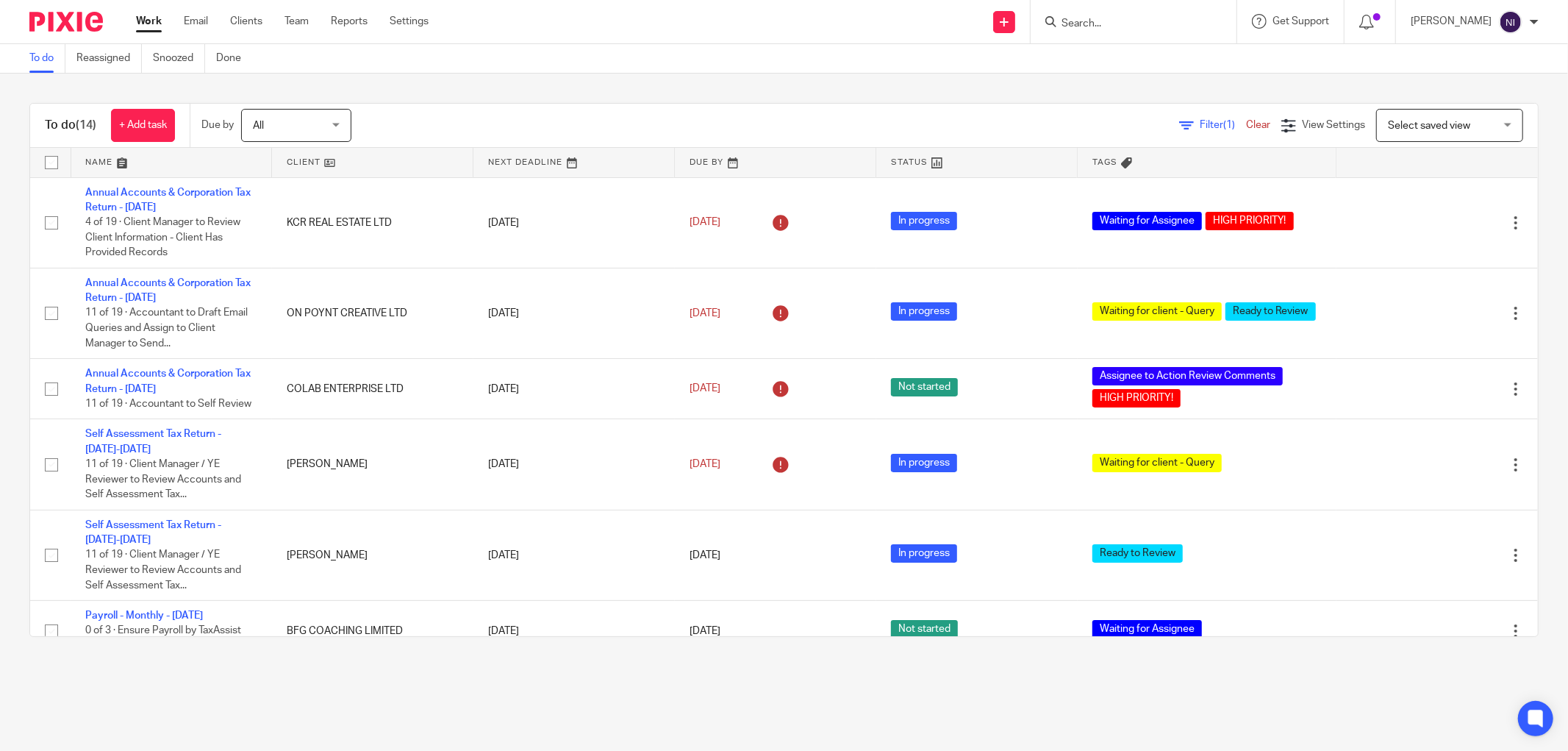
click at [104, 158] on link at bounding box center [171, 163] width 201 height 30
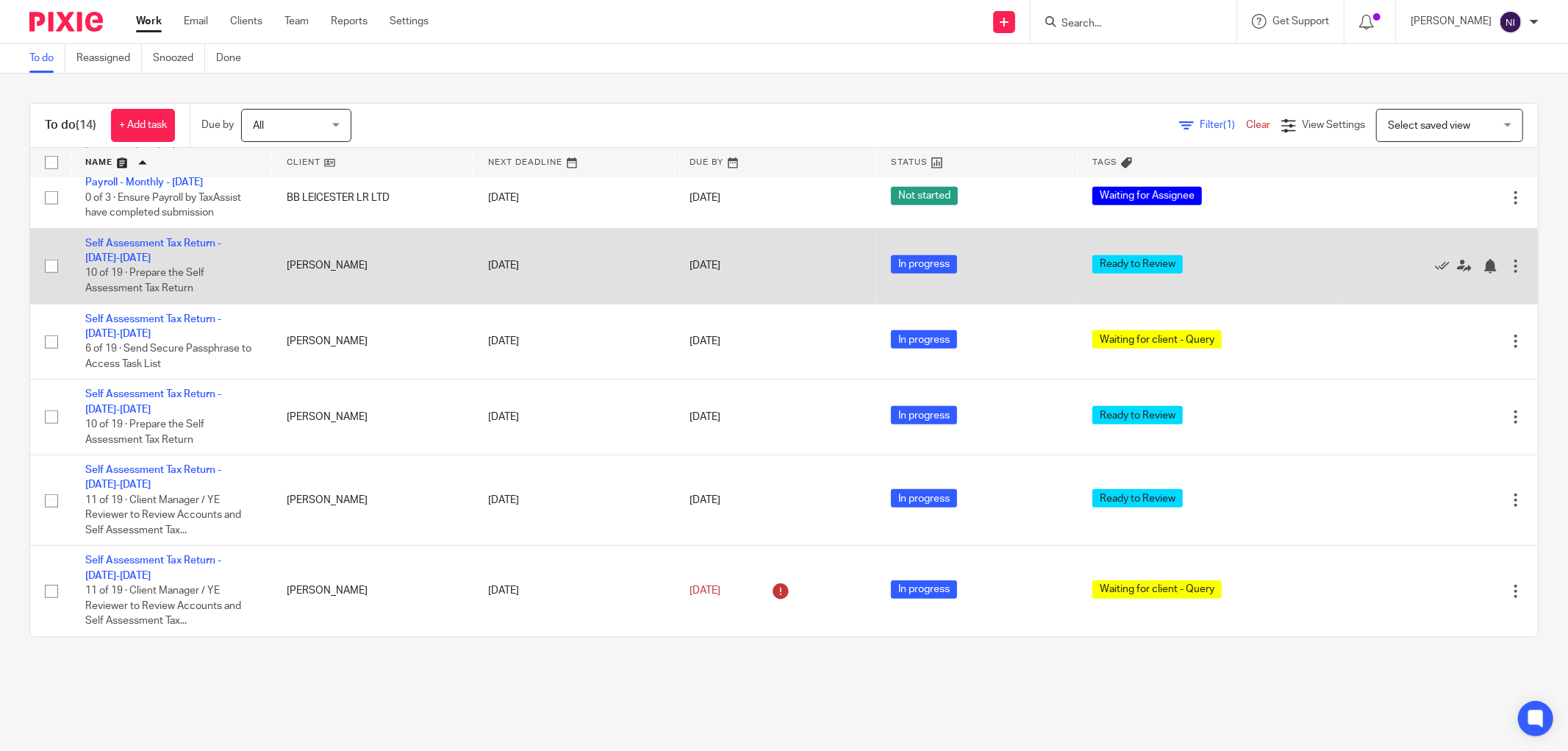
scroll to position [299, 0]
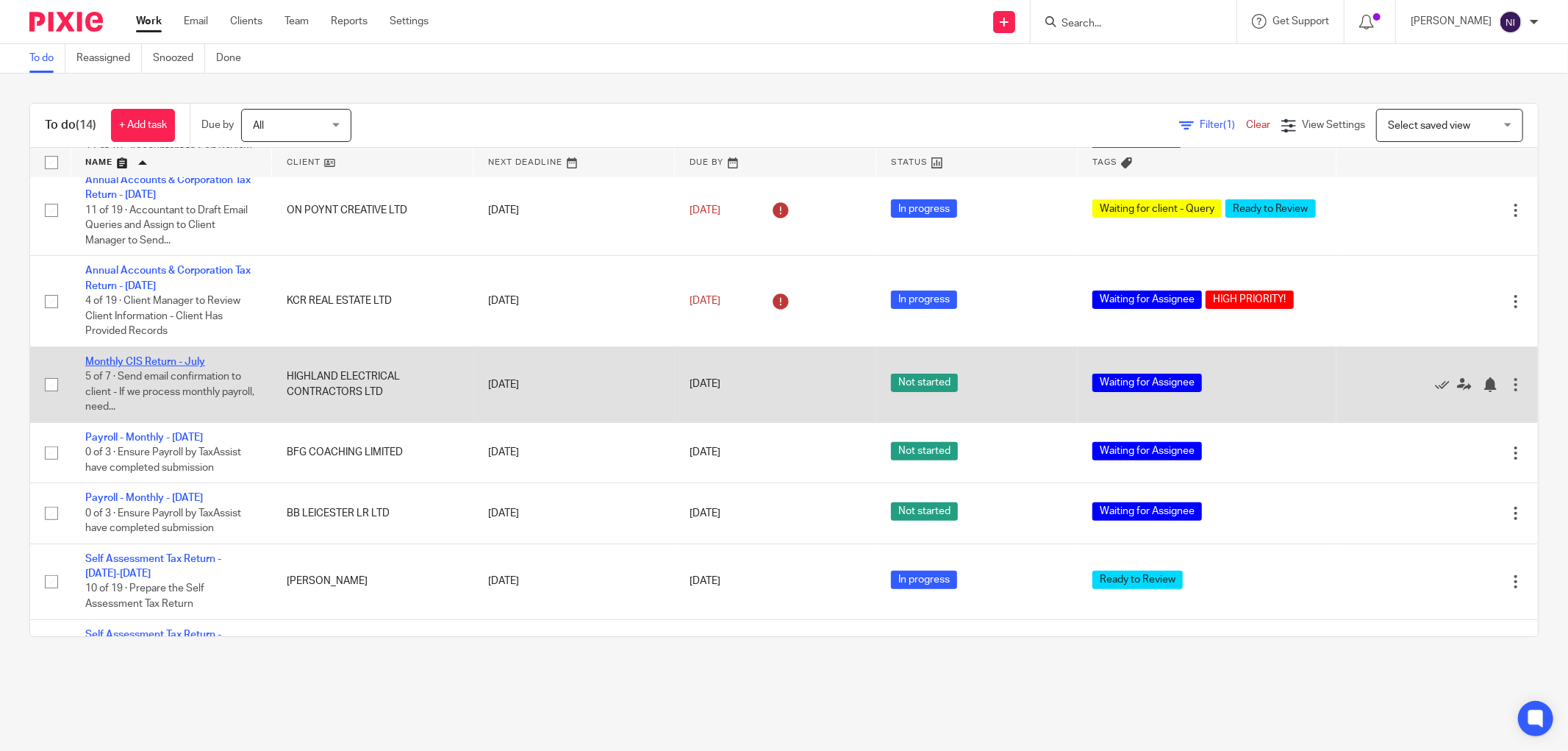
click at [155, 366] on link "Monthly CIS Return - July" at bounding box center [145, 361] width 120 height 10
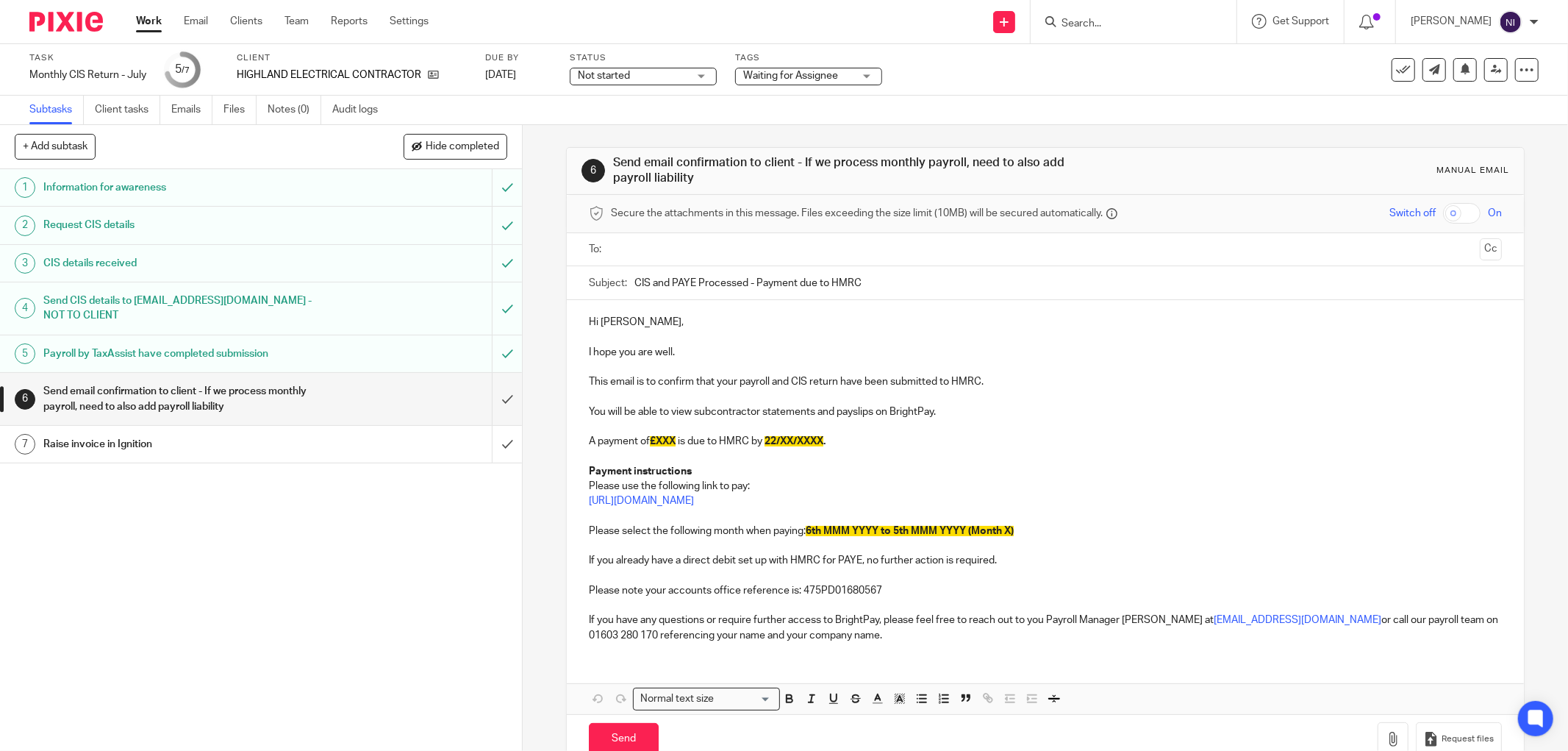
click at [695, 252] on input "text" at bounding box center [1045, 250] width 857 height 17
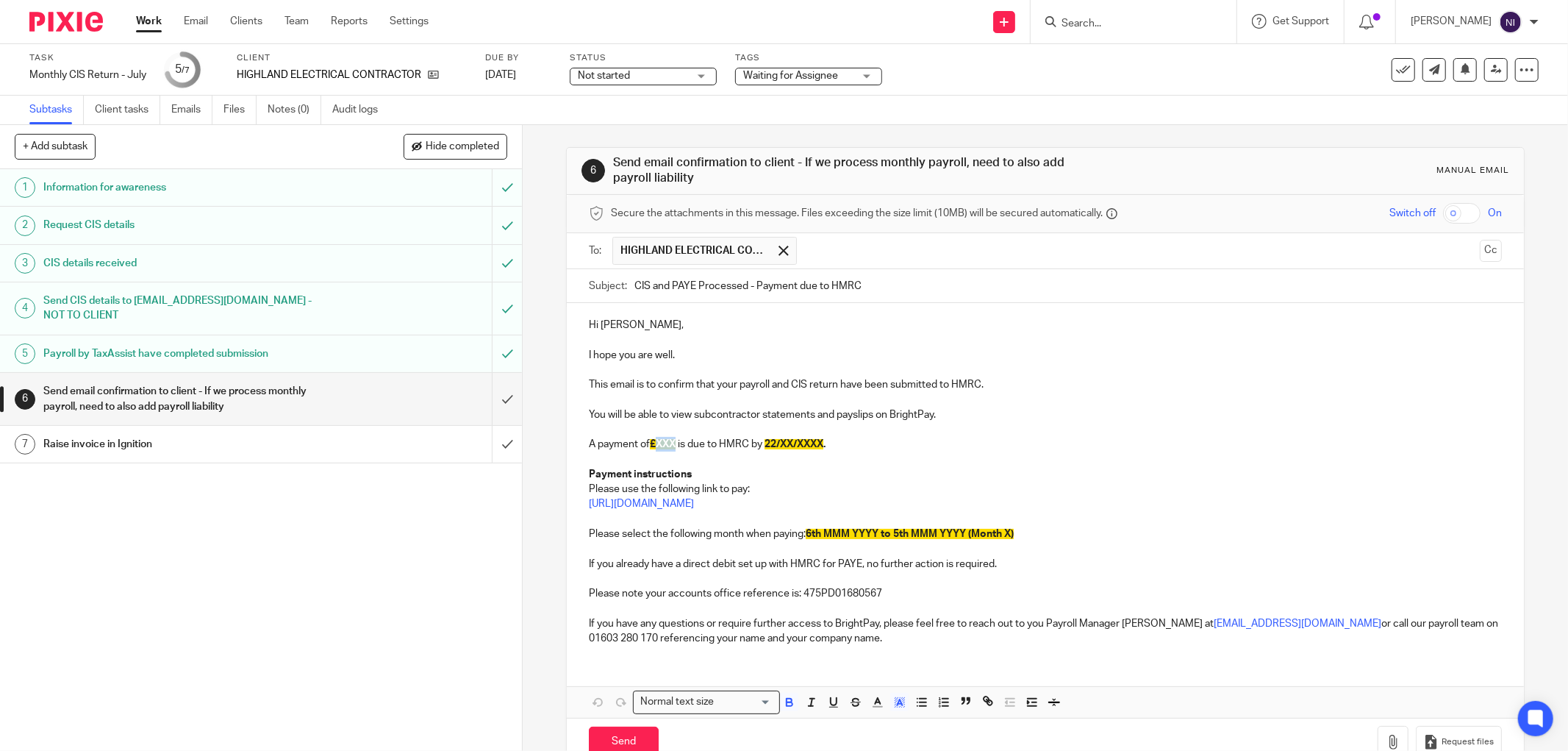
drag, startPoint x: 674, startPoint y: 442, endPoint x: 656, endPoint y: 445, distance: 18.2
click at [656, 445] on span "£XXX" at bounding box center [662, 444] width 26 height 10
click at [791, 442] on span "22/XX/XXXX" at bounding box center [791, 444] width 59 height 10
drag, startPoint x: 848, startPoint y: 531, endPoint x: 824, endPoint y: 533, distance: 24.1
click at [824, 533] on span "6th MMM YYYY to 5th MMM YYYY (Month X)" at bounding box center [910, 533] width 208 height 10
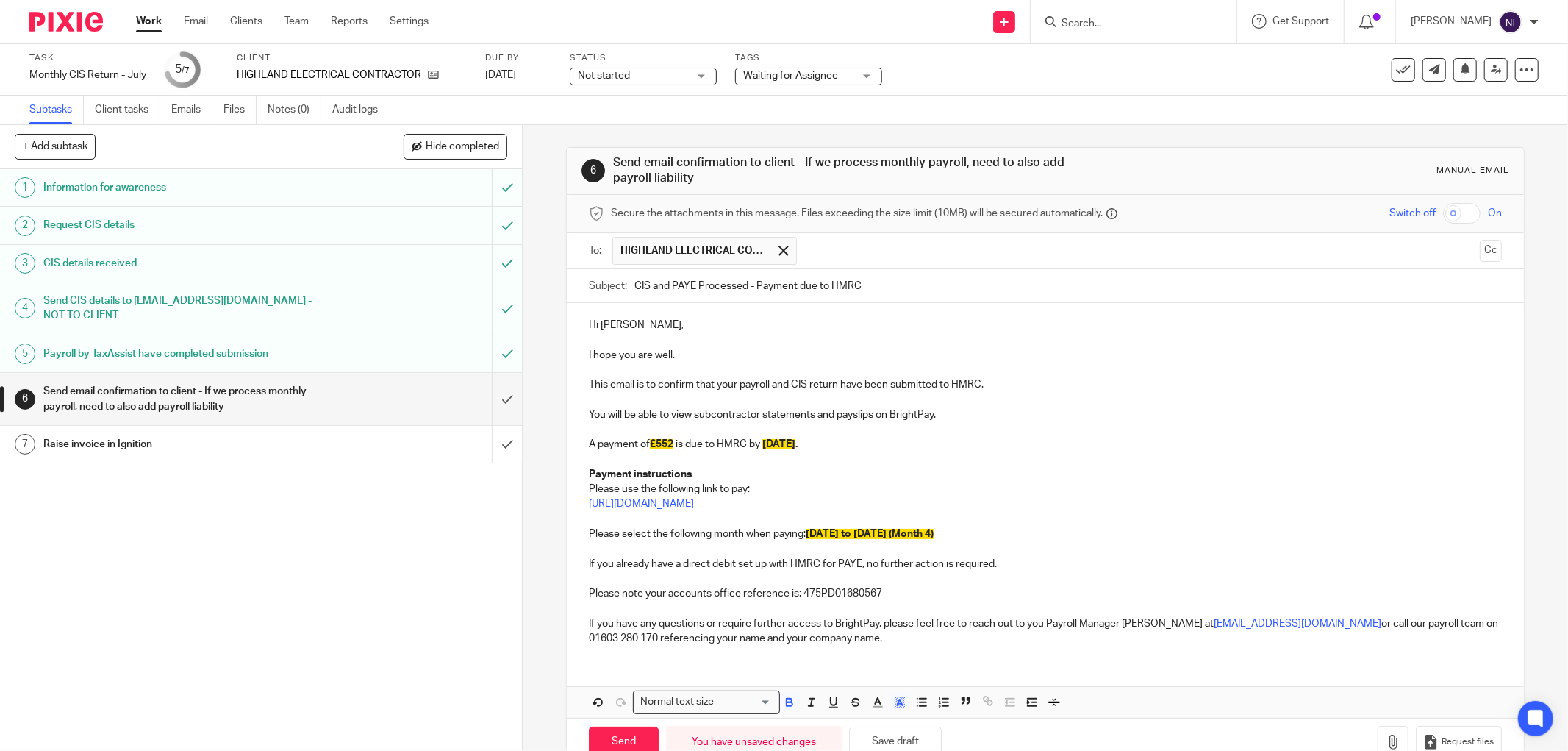
click at [868, 654] on div "Hi [PERSON_NAME], I hope you are well. This email is to confirm that your payro…" at bounding box center [1045, 480] width 957 height 354
drag, startPoint x: 866, startPoint y: 648, endPoint x: 528, endPoint y: 222, distance: 543.8
click at [525, 222] on div "6 Send email confirmation to client - If we process monthly payroll, need to al…" at bounding box center [1045, 438] width 1045 height 625
click at [893, 702] on icon "button" at bounding box center [900, 702] width 13 height 13
click at [863, 722] on li "color:#FFFFFF" at bounding box center [867, 720] width 11 height 11
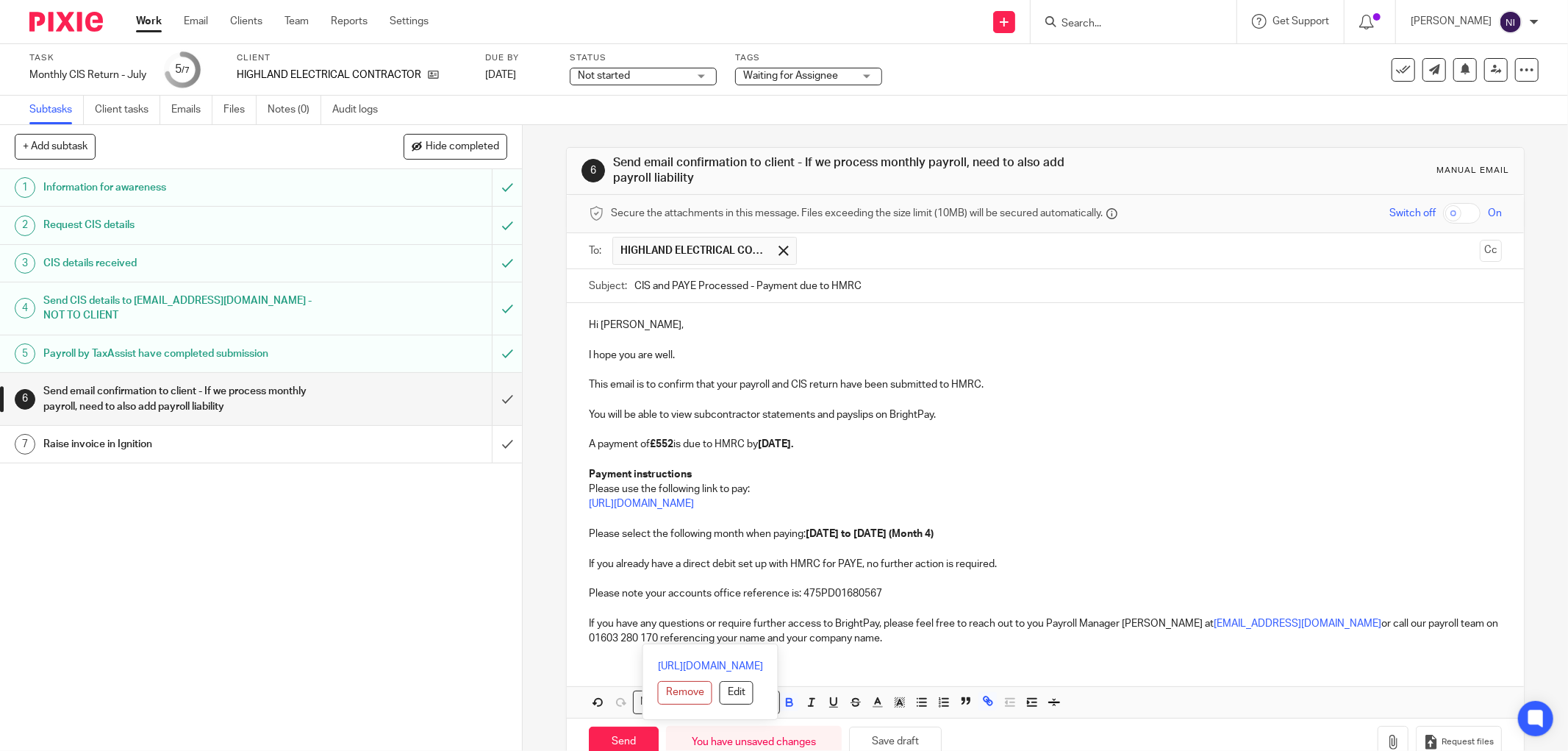
click at [1031, 499] on p "[URL][DOMAIN_NAME]" at bounding box center [1045, 504] width 913 height 15
drag, startPoint x: 1025, startPoint y: 570, endPoint x: 539, endPoint y: 547, distance: 486.5
click at [539, 547] on div "6 Send email confirmation to client - If we process monthly payroll, need to al…" at bounding box center [1045, 438] width 1045 height 625
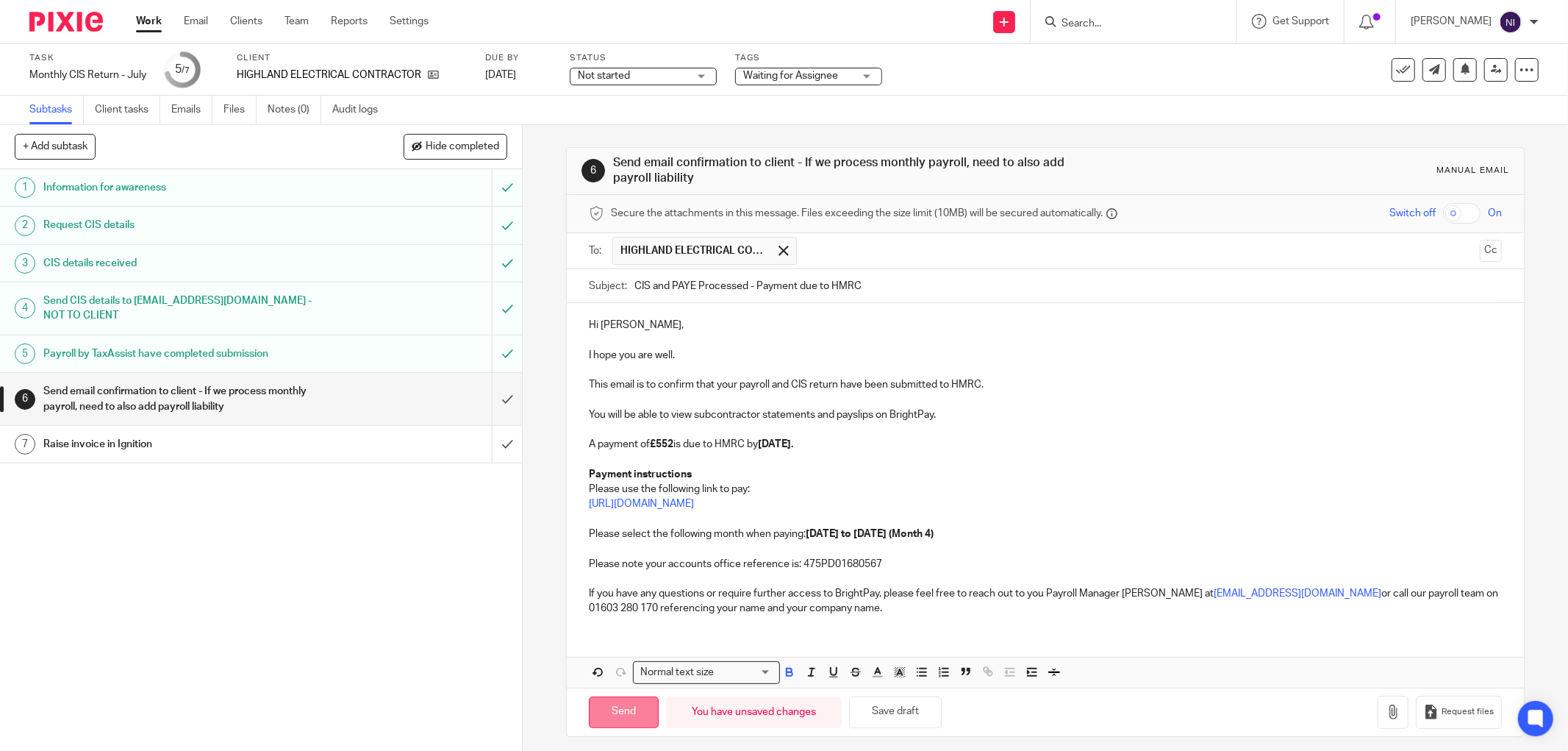
click at [623, 707] on input "Send" at bounding box center [624, 712] width 69 height 31
type input "Sent"
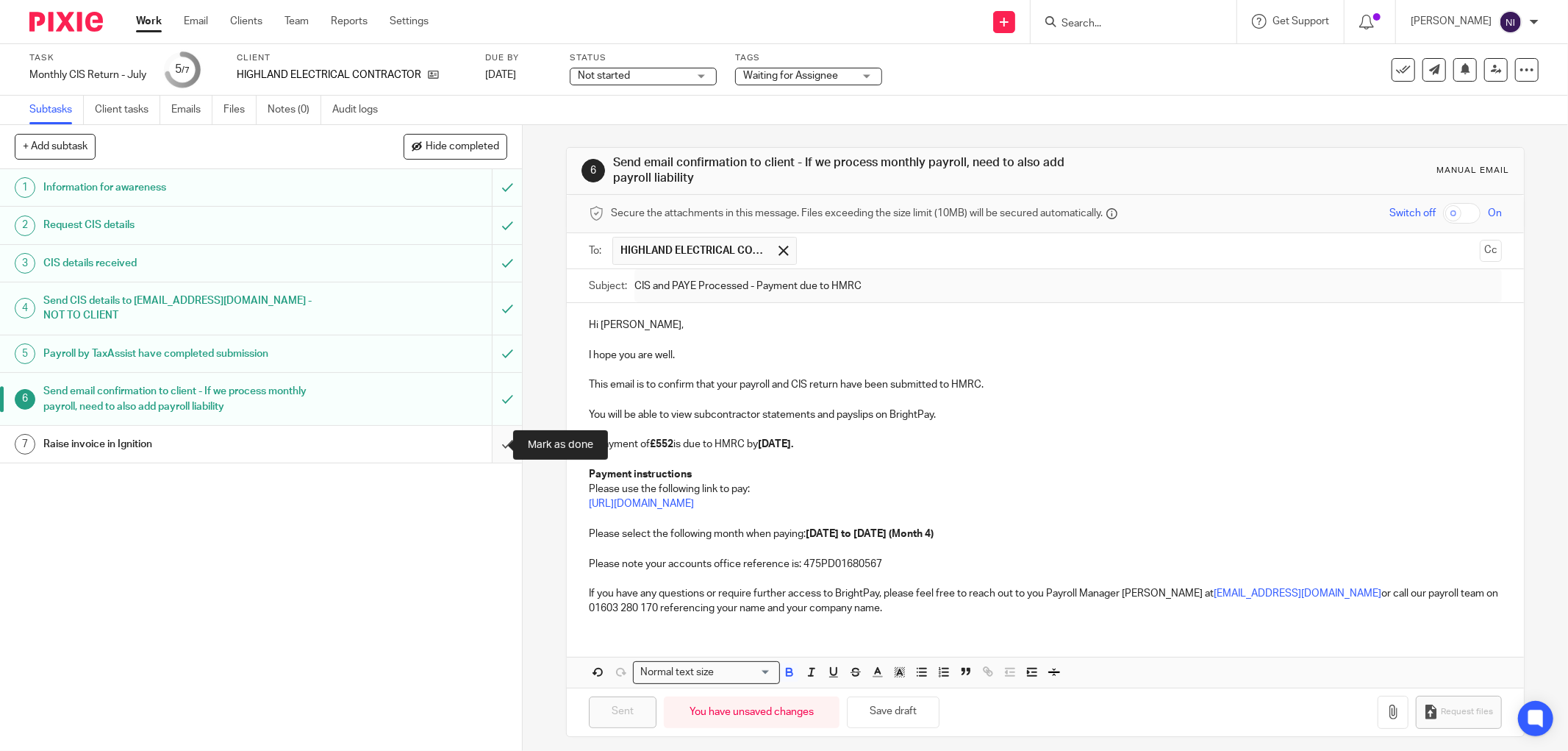
click at [487, 446] on input "submit" at bounding box center [261, 444] width 522 height 36
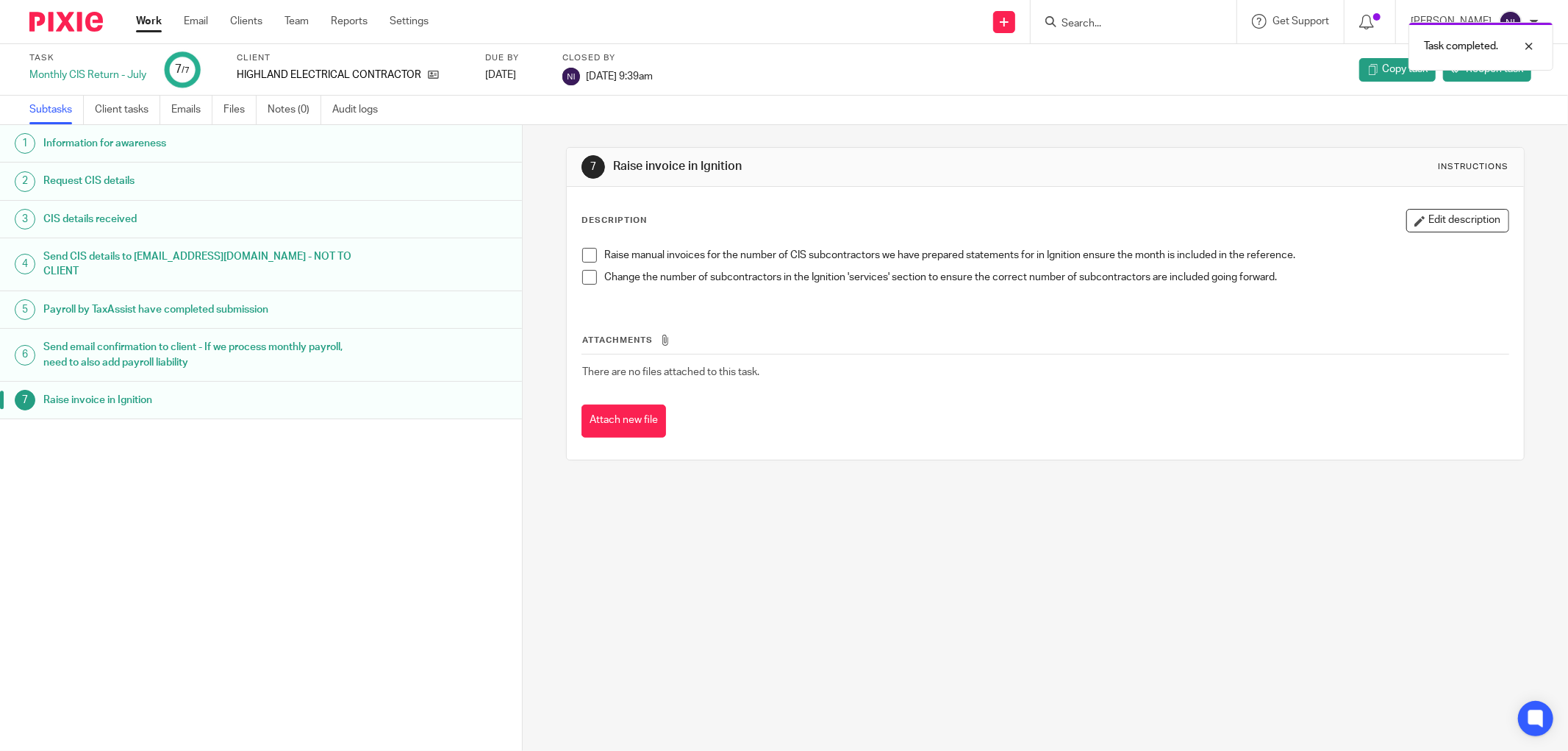
click at [155, 21] on link "Work" at bounding box center [148, 22] width 26 height 15
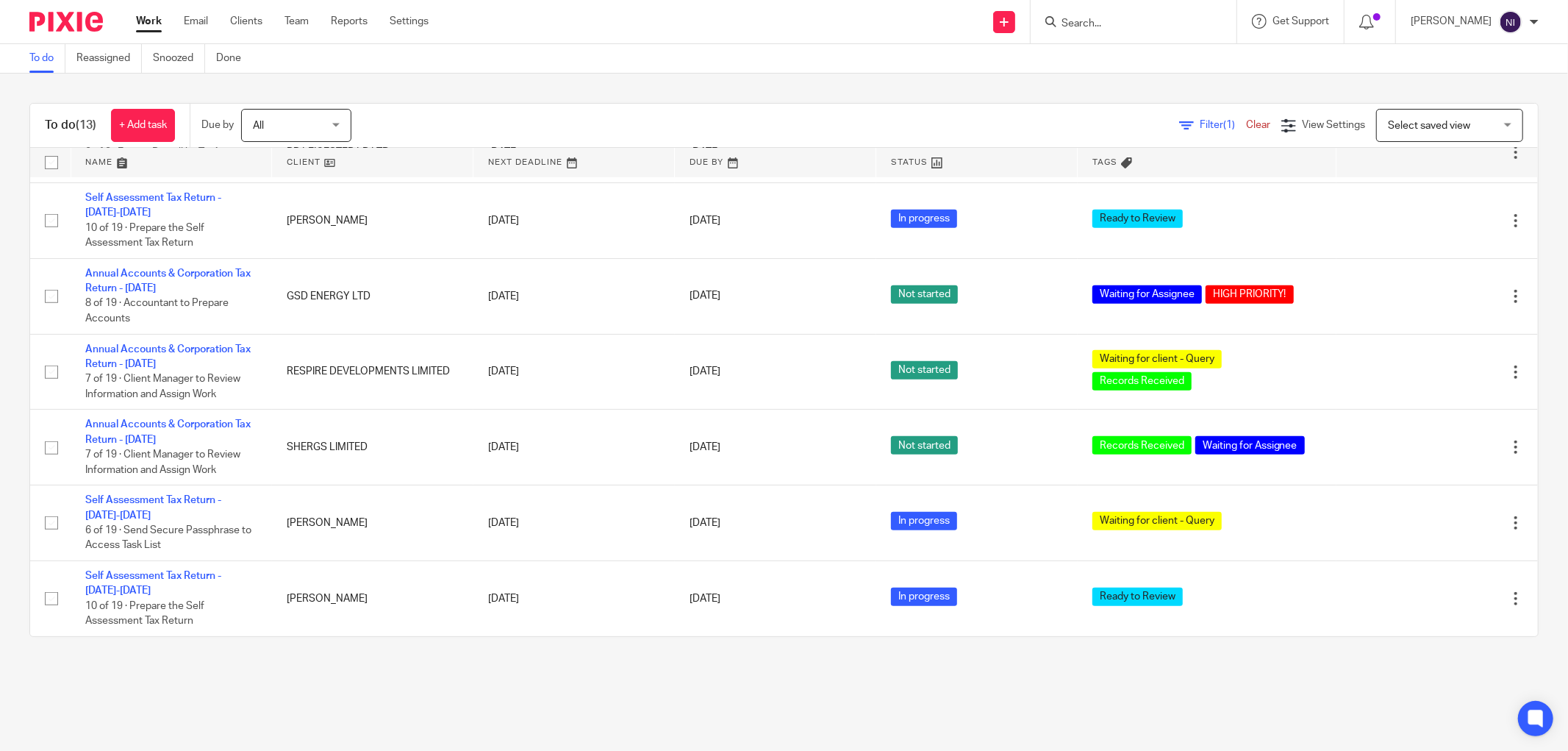
scroll to position [467, 0]
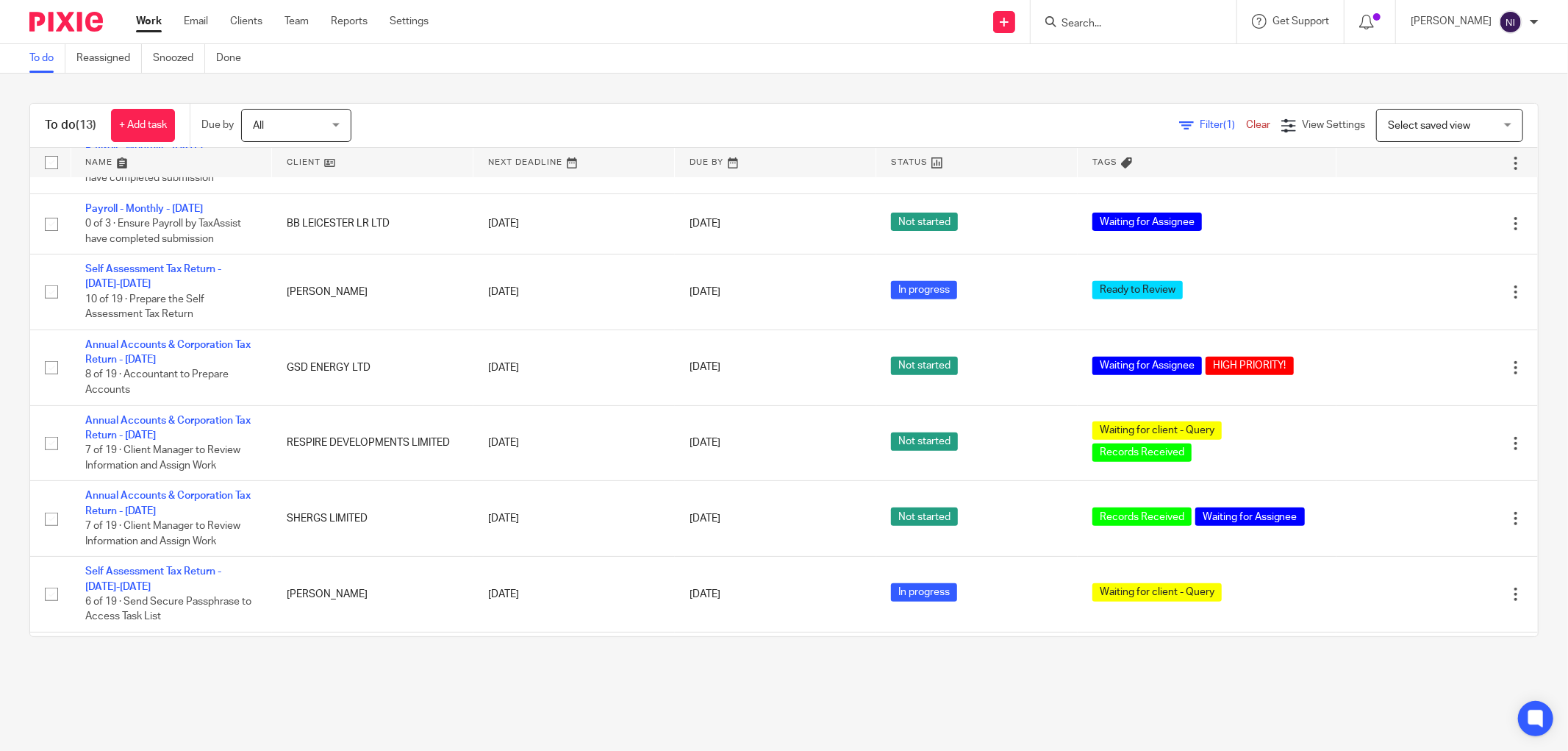
click at [120, 157] on link at bounding box center [171, 163] width 201 height 30
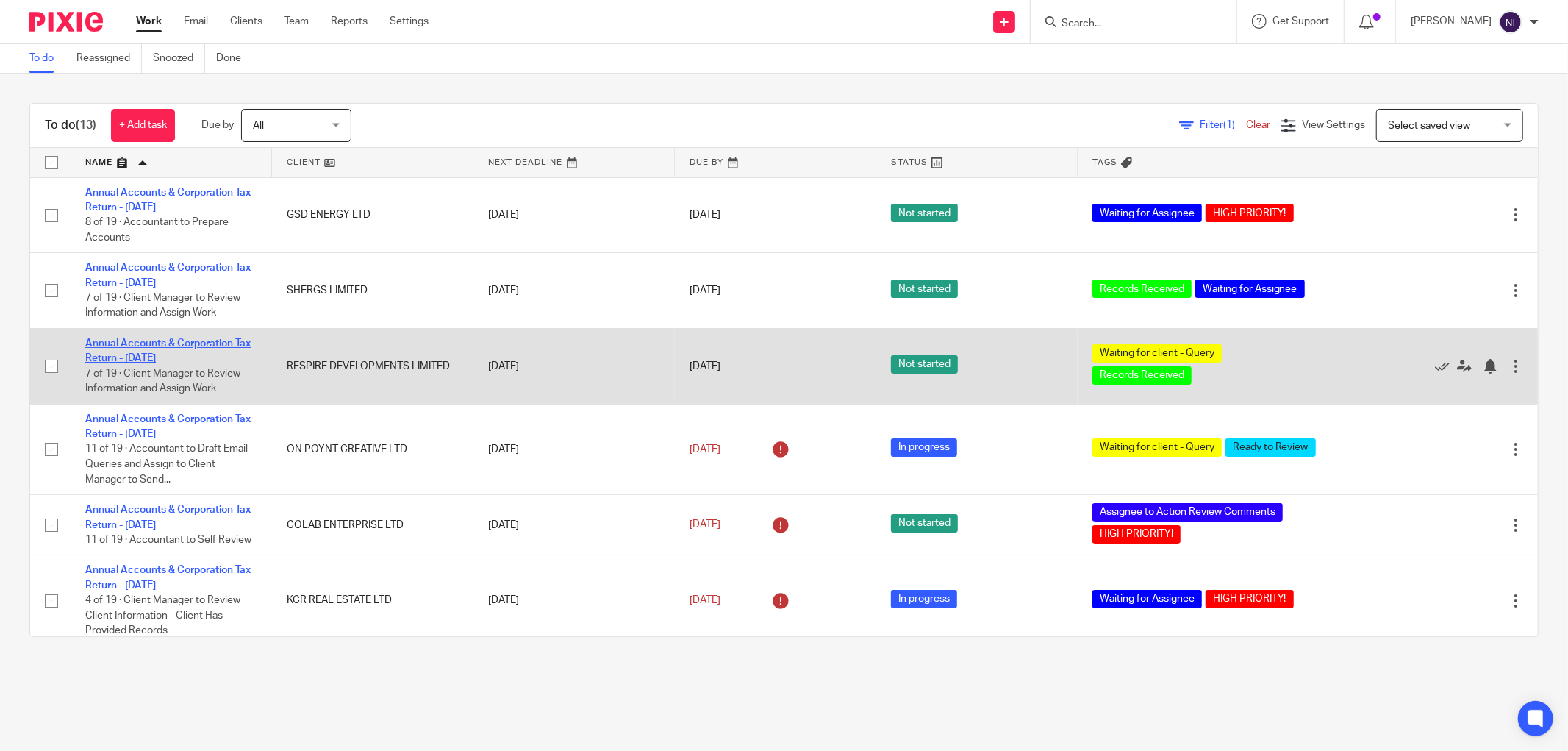
click at [162, 341] on link "Annual Accounts & Corporation Tax Return - [DATE]" at bounding box center [168, 351] width 165 height 25
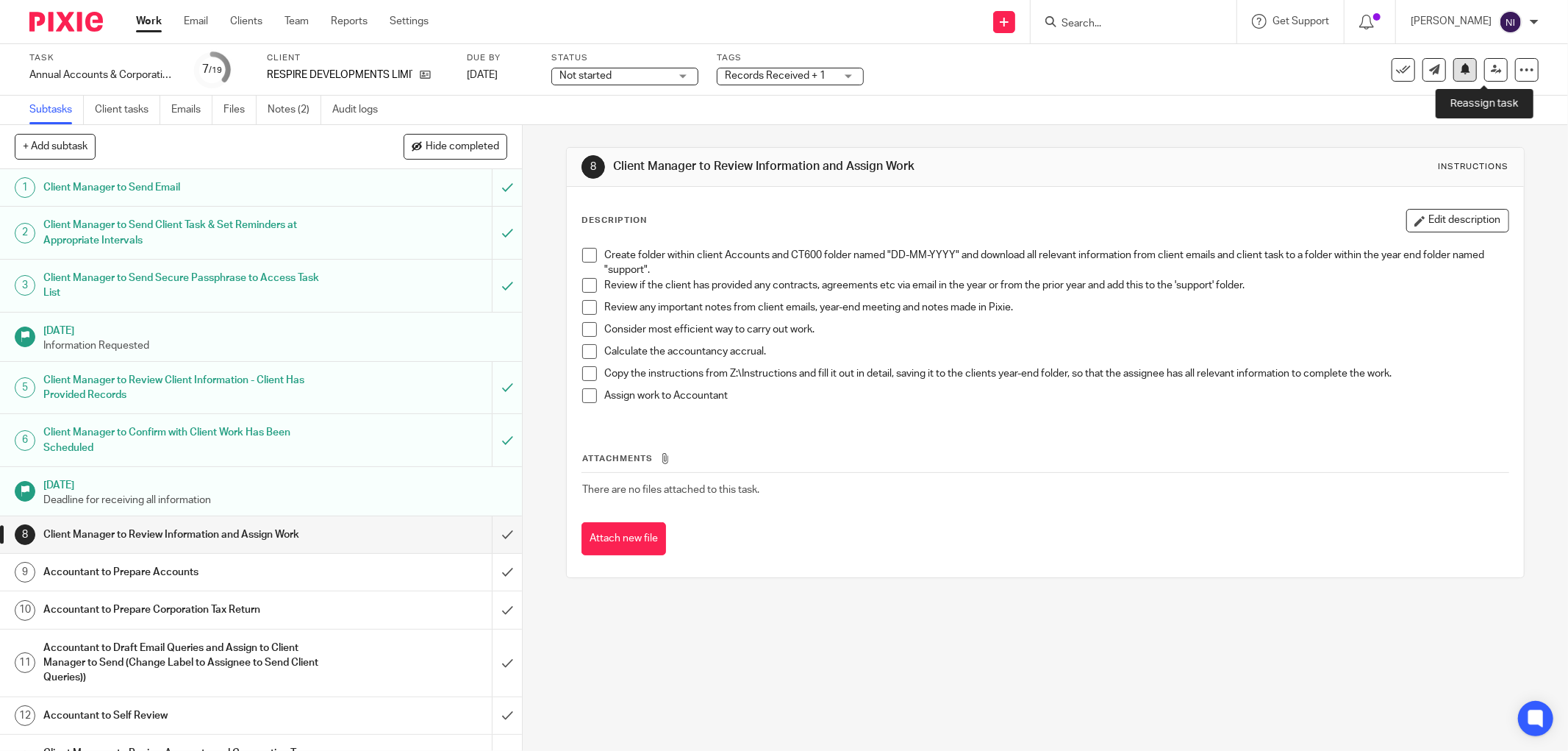
click at [1458, 67] on button at bounding box center [1465, 69] width 23 height 23
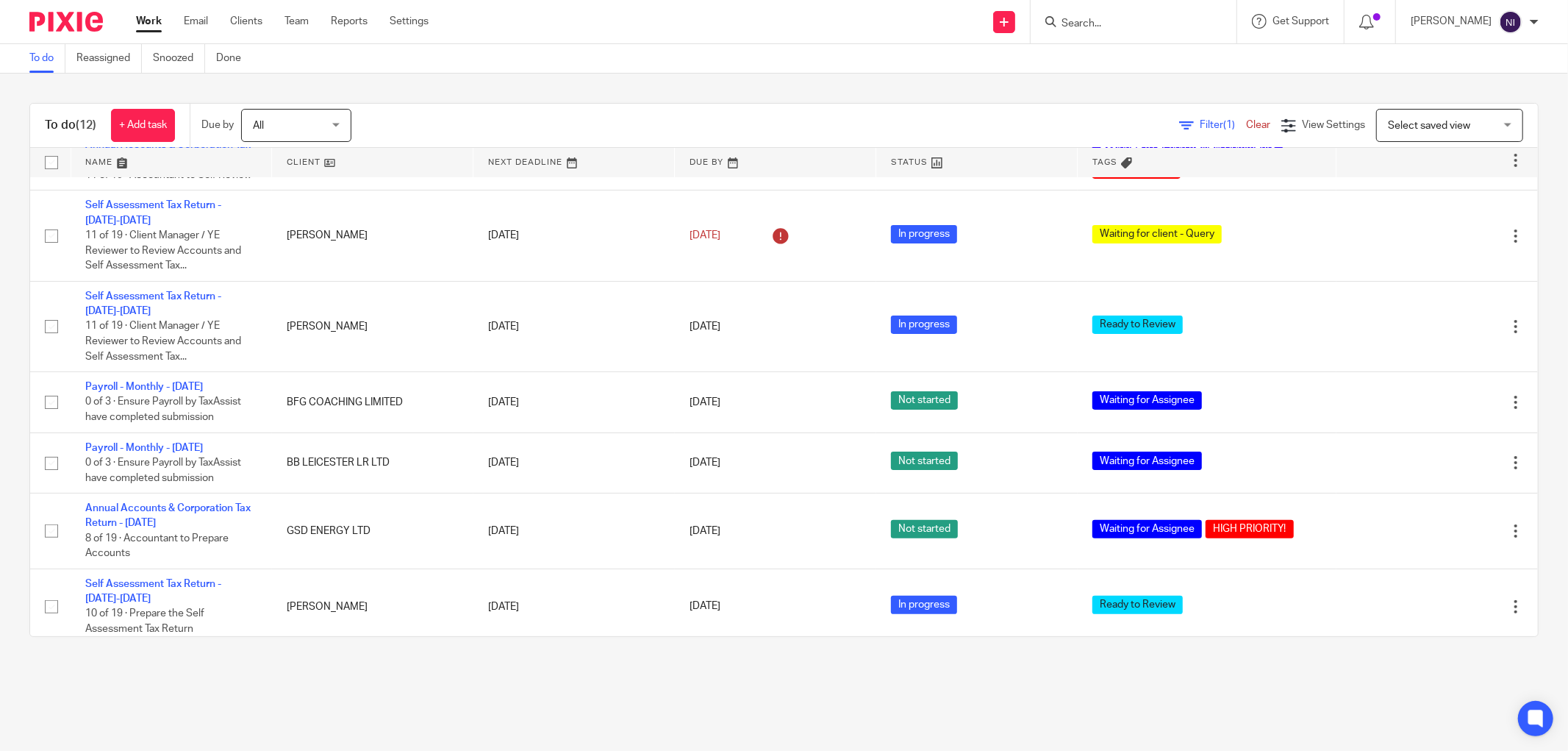
scroll to position [147, 0]
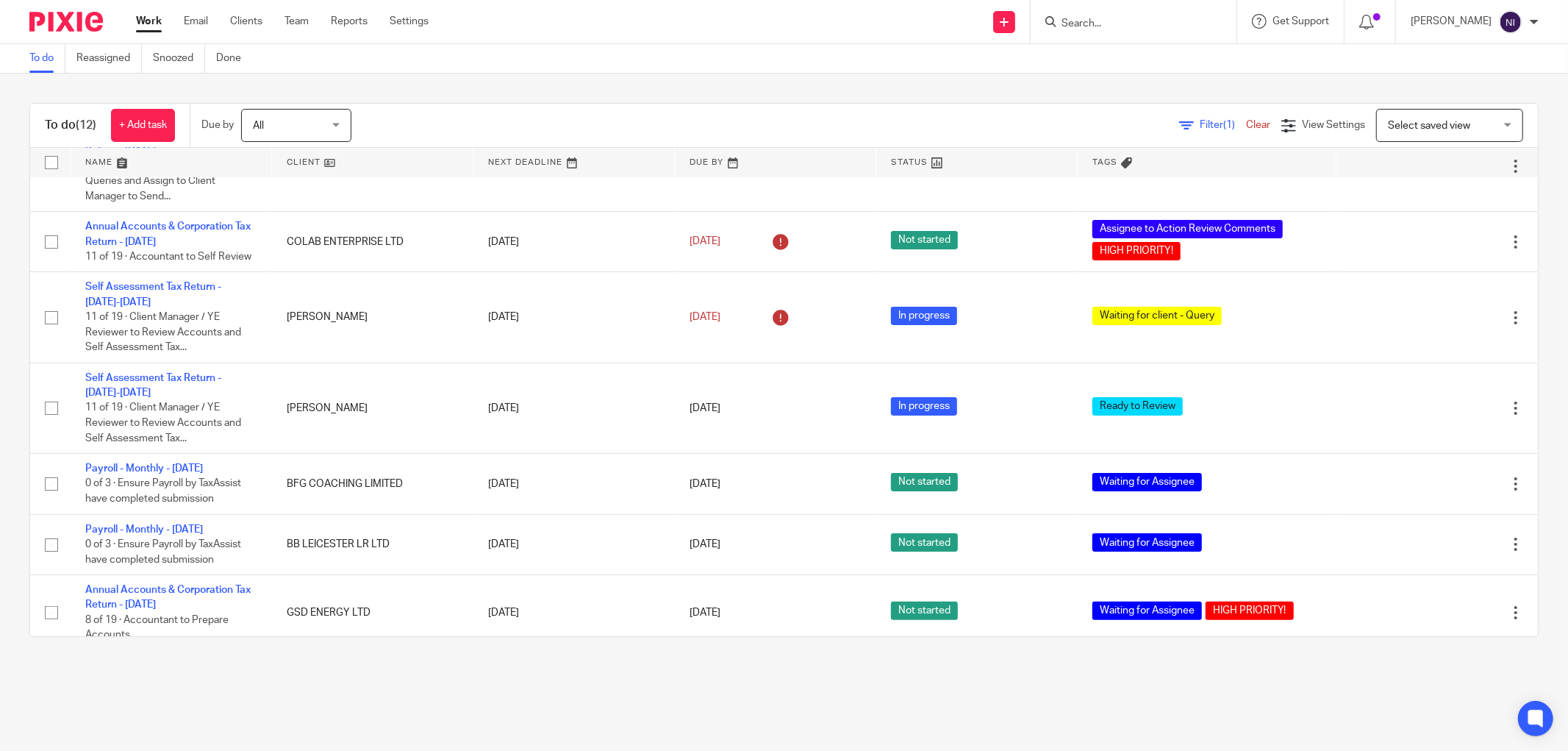
click at [116, 164] on link at bounding box center [171, 163] width 201 height 30
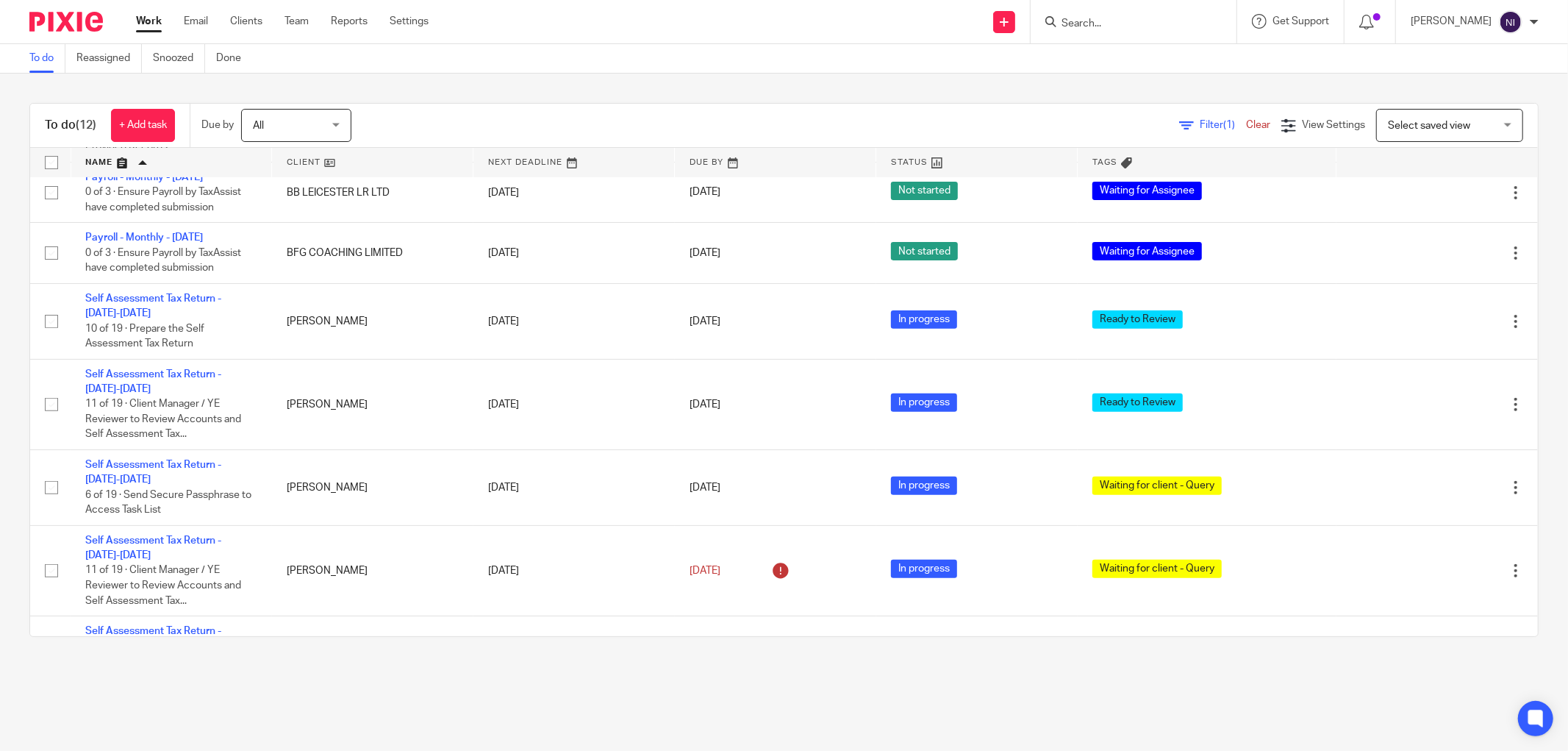
scroll to position [473, 0]
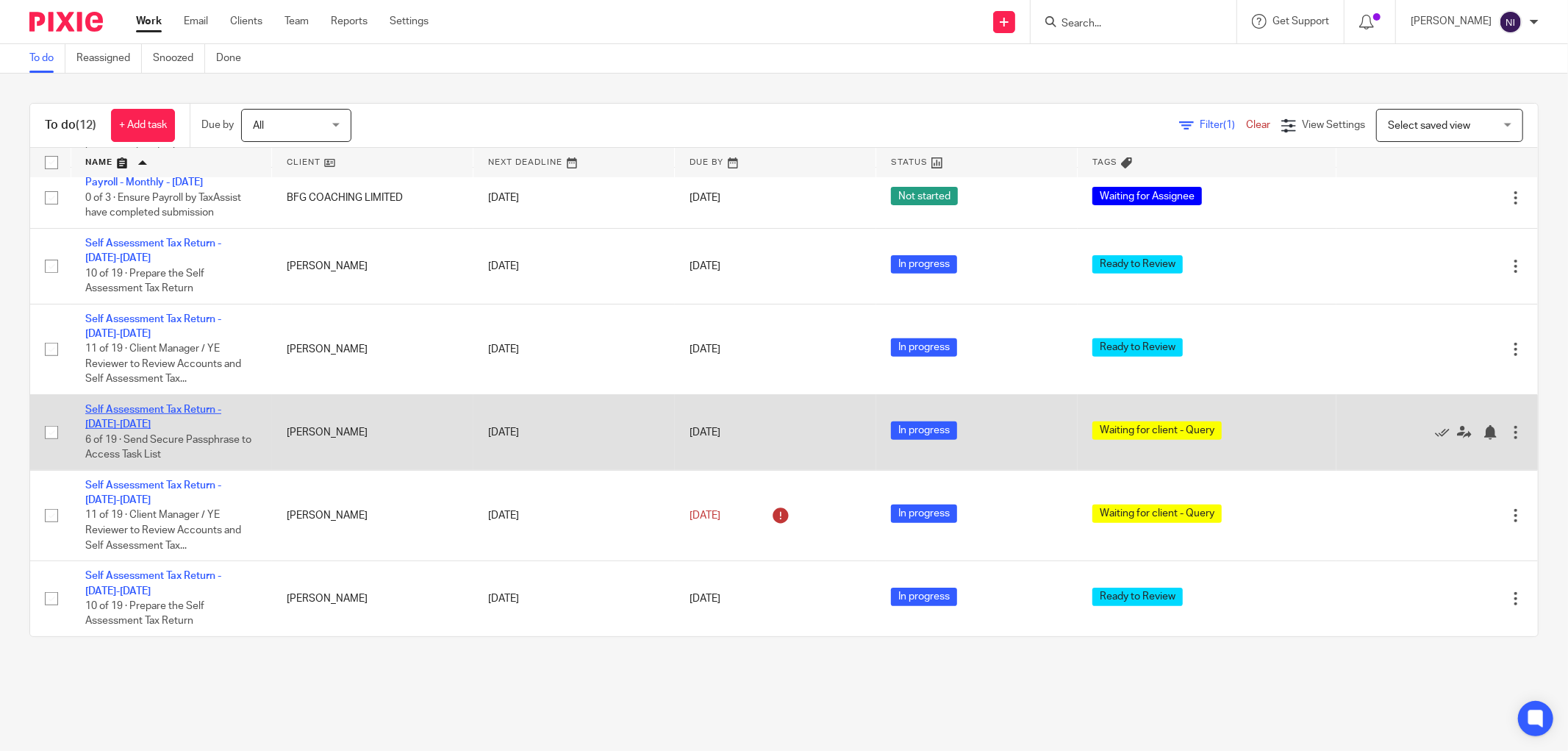
click at [187, 407] on link "Self Assessment Tax Return - [DATE]-[DATE]" at bounding box center [153, 417] width 136 height 25
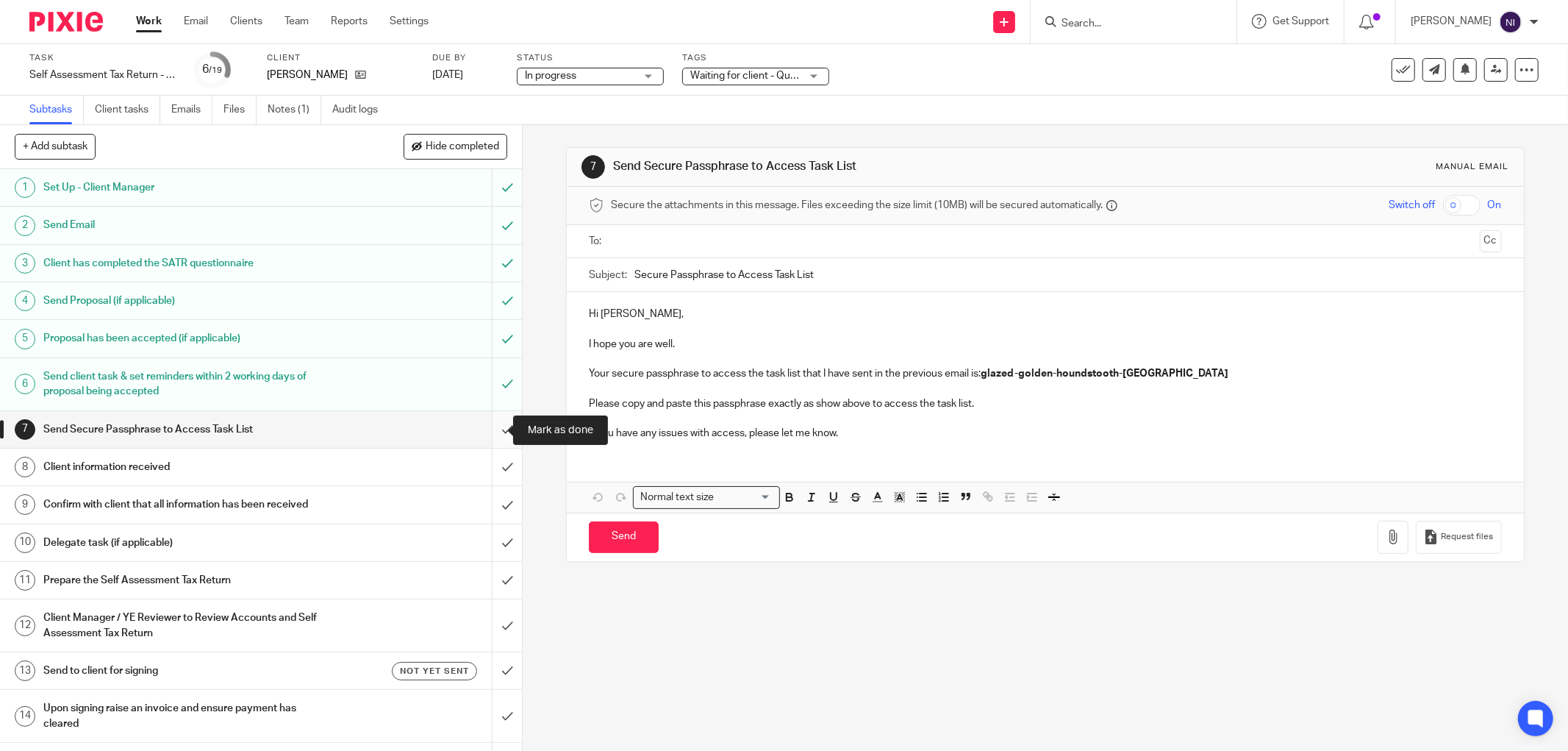
click at [499, 422] on input "submit" at bounding box center [261, 429] width 522 height 36
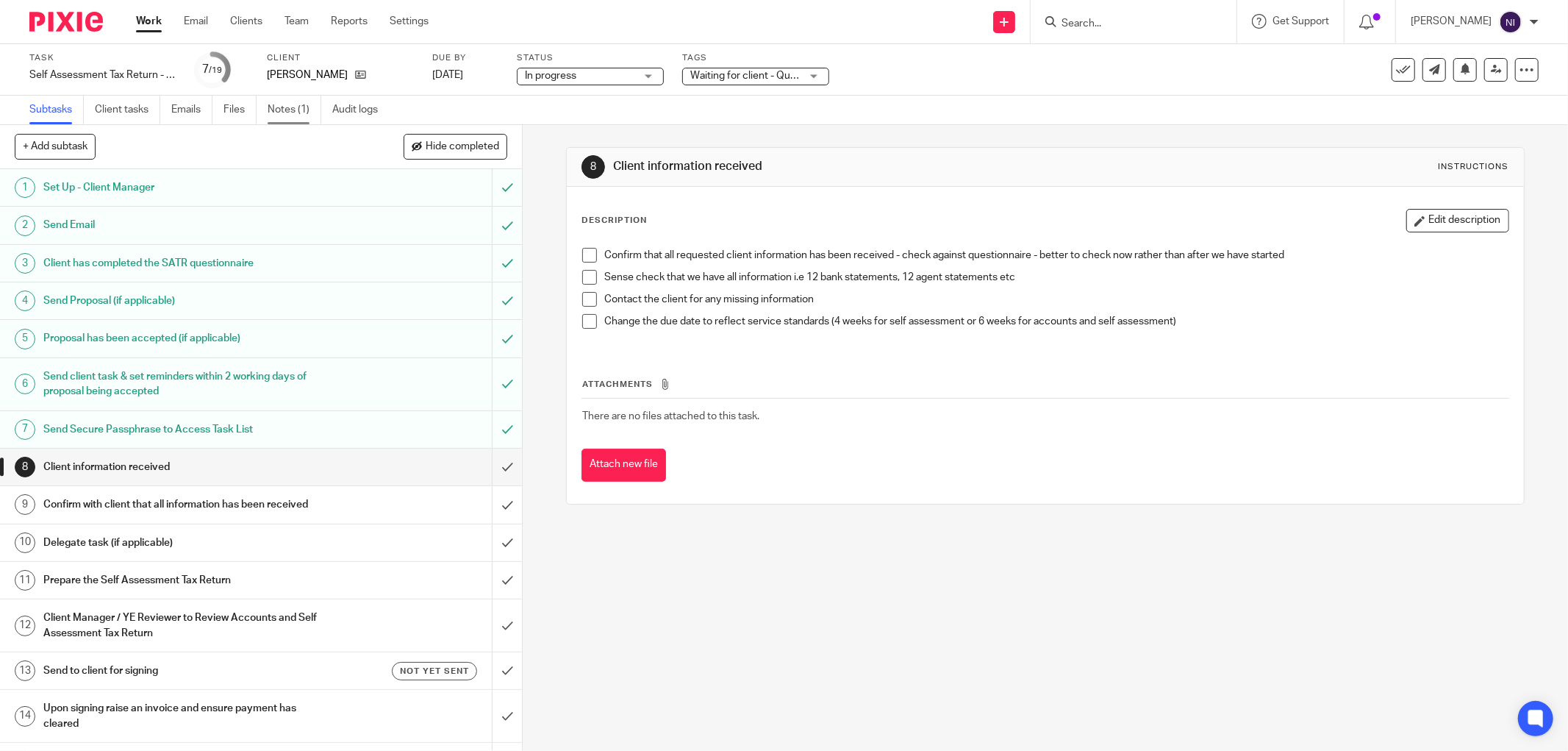
click at [300, 101] on link "Notes (1)" at bounding box center [294, 110] width 54 height 29
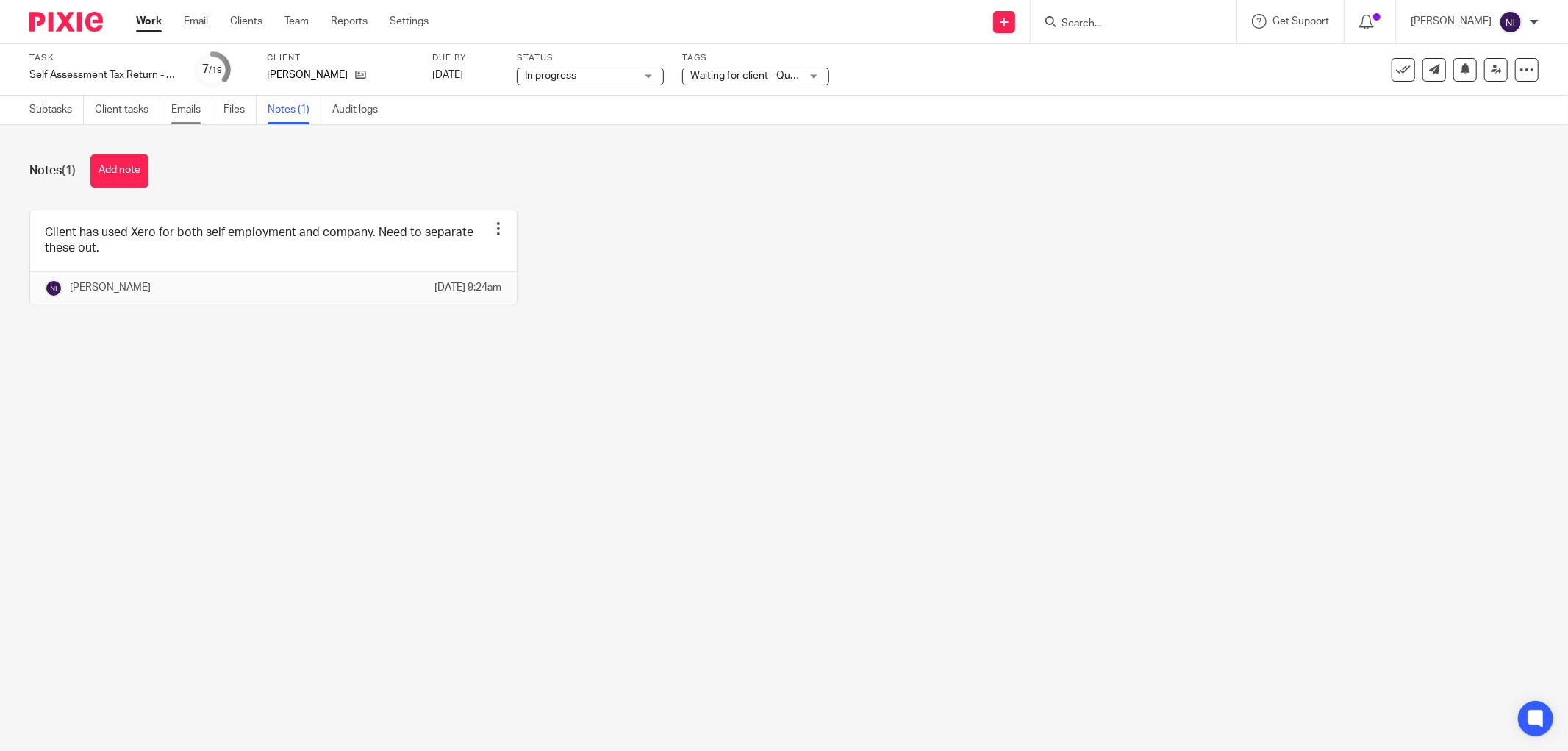
click at [178, 113] on link "Emails" at bounding box center [192, 110] width 41 height 29
click at [186, 108] on link "Emails" at bounding box center [192, 110] width 41 height 29
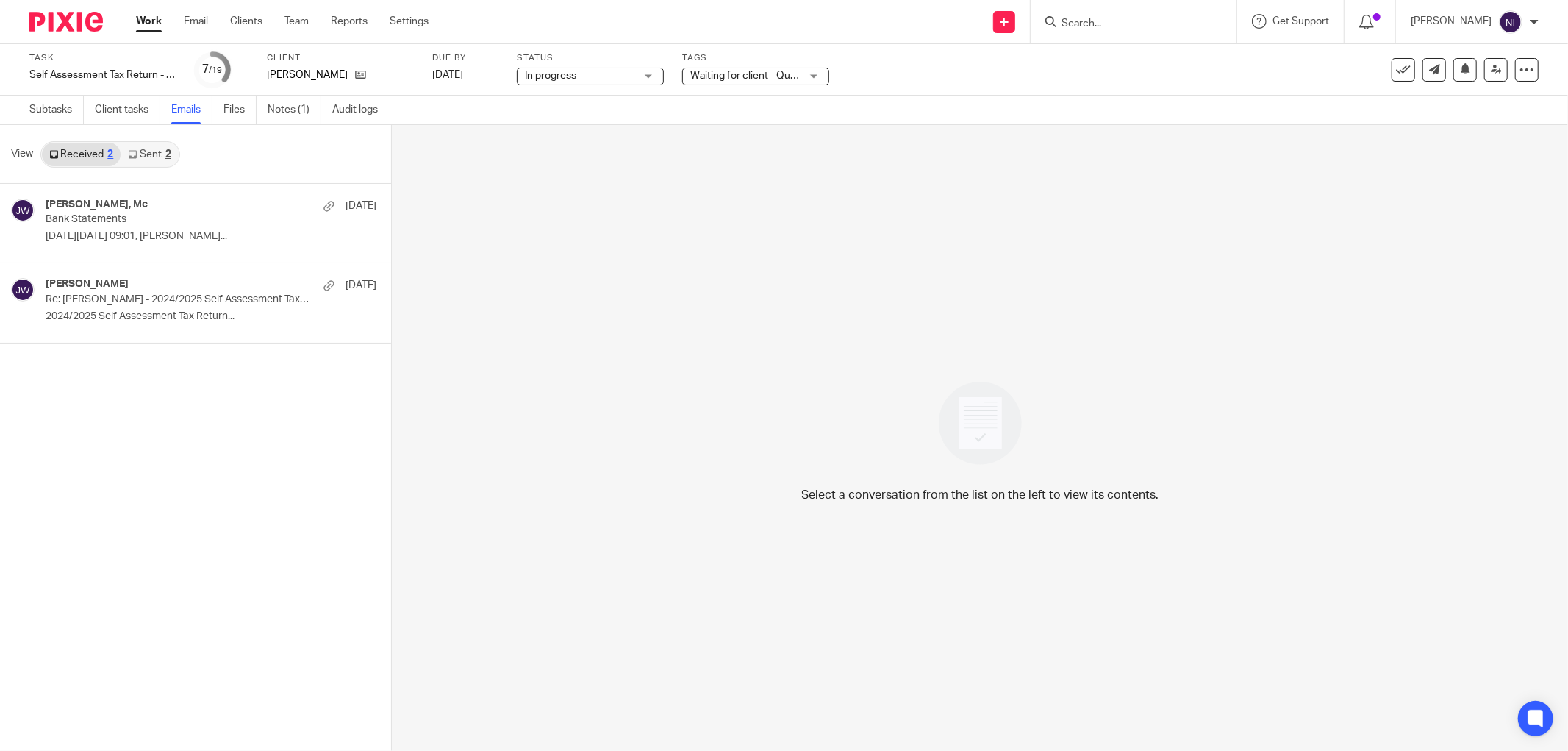
click at [137, 155] on link "Sent 2" at bounding box center [149, 154] width 57 height 23
click at [155, 231] on p "Hi [PERSON_NAME] Thank you for your email Please..." at bounding box center [189, 236] width 287 height 12
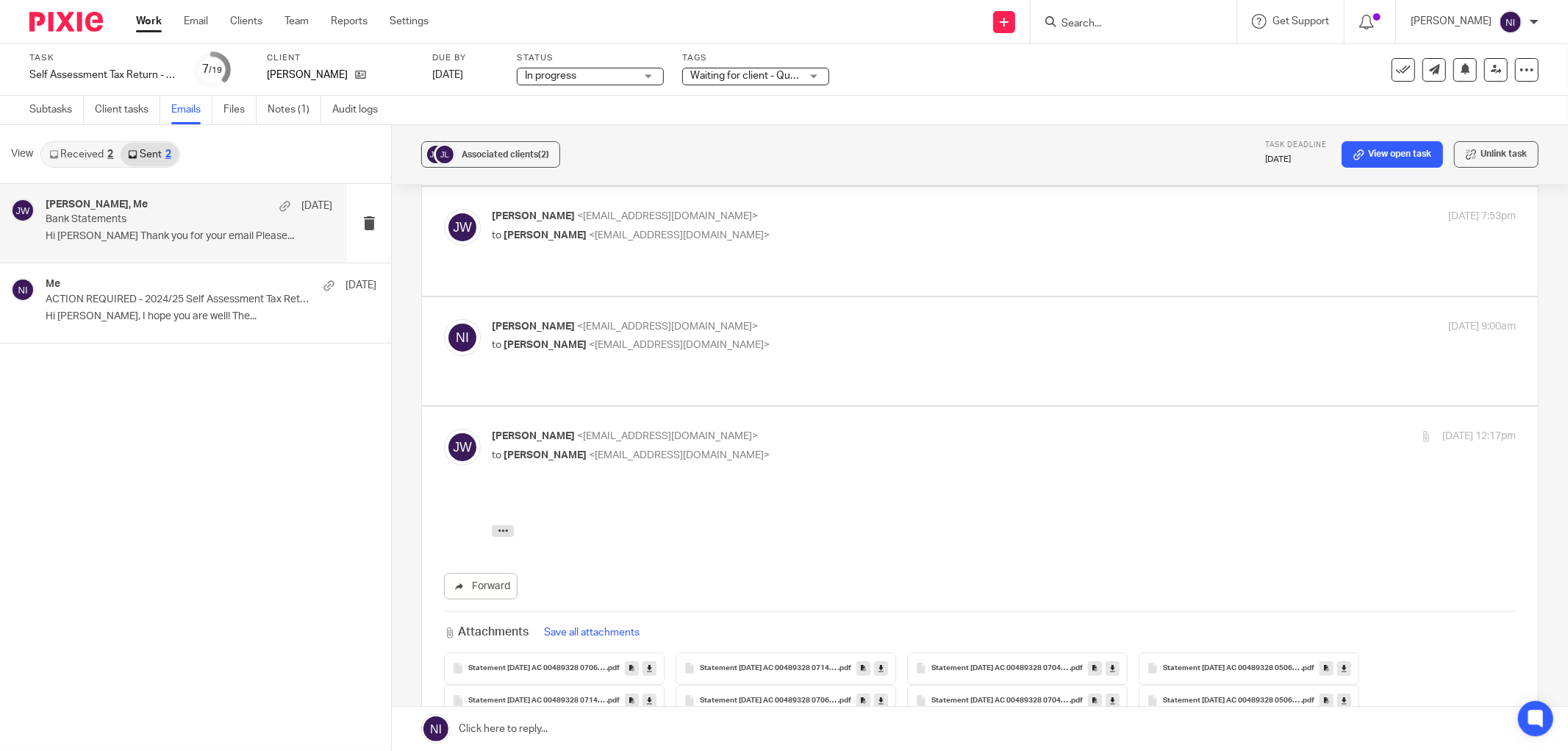
scroll to position [245, 0]
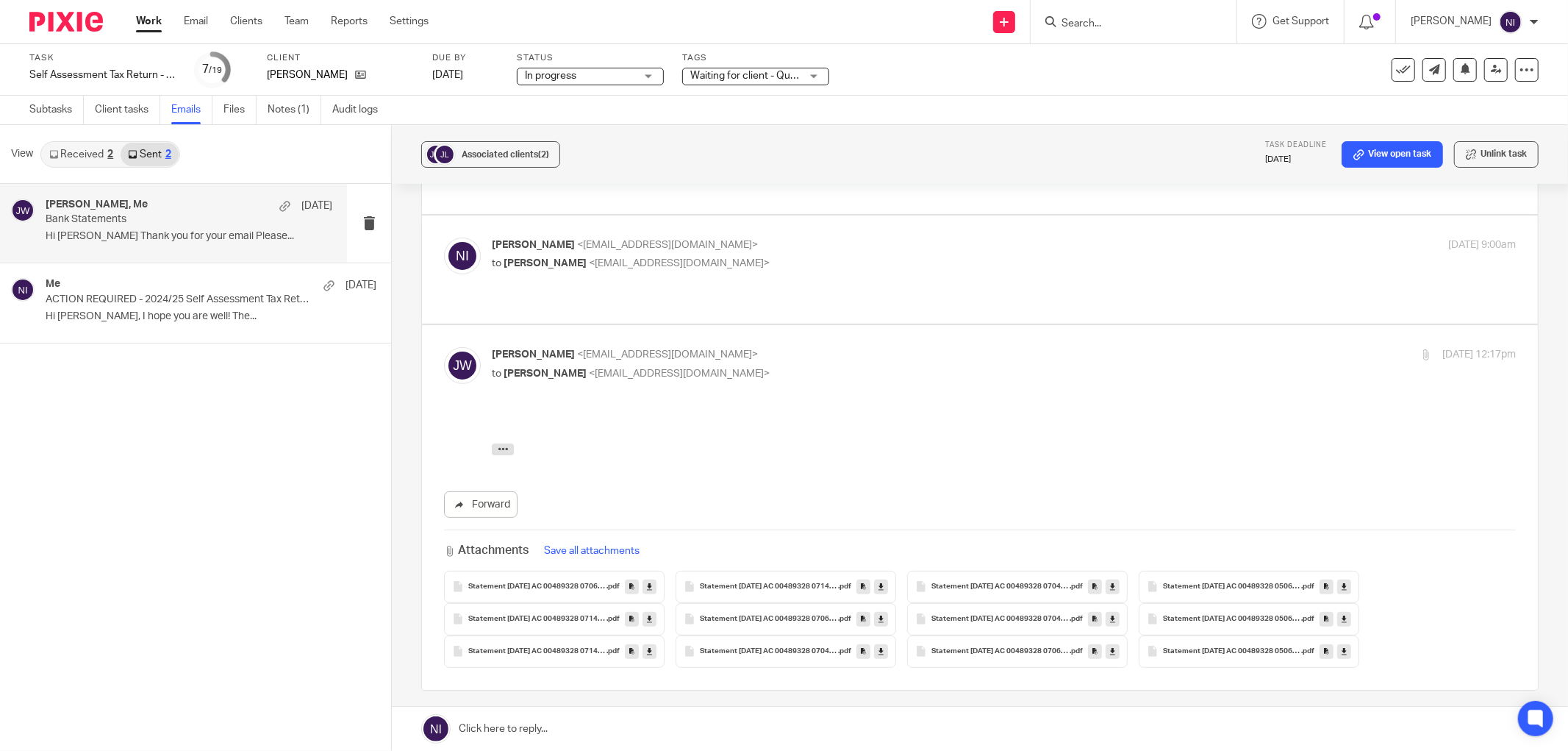
click at [650, 579] on link at bounding box center [649, 586] width 14 height 15
click at [1341, 613] on icon at bounding box center [1344, 618] width 5 height 11
click at [1344, 579] on link at bounding box center [1344, 586] width 14 height 15
click at [1341, 613] on icon at bounding box center [1344, 618] width 5 height 11
click at [1346, 644] on link at bounding box center [1344, 652] width 14 height 15
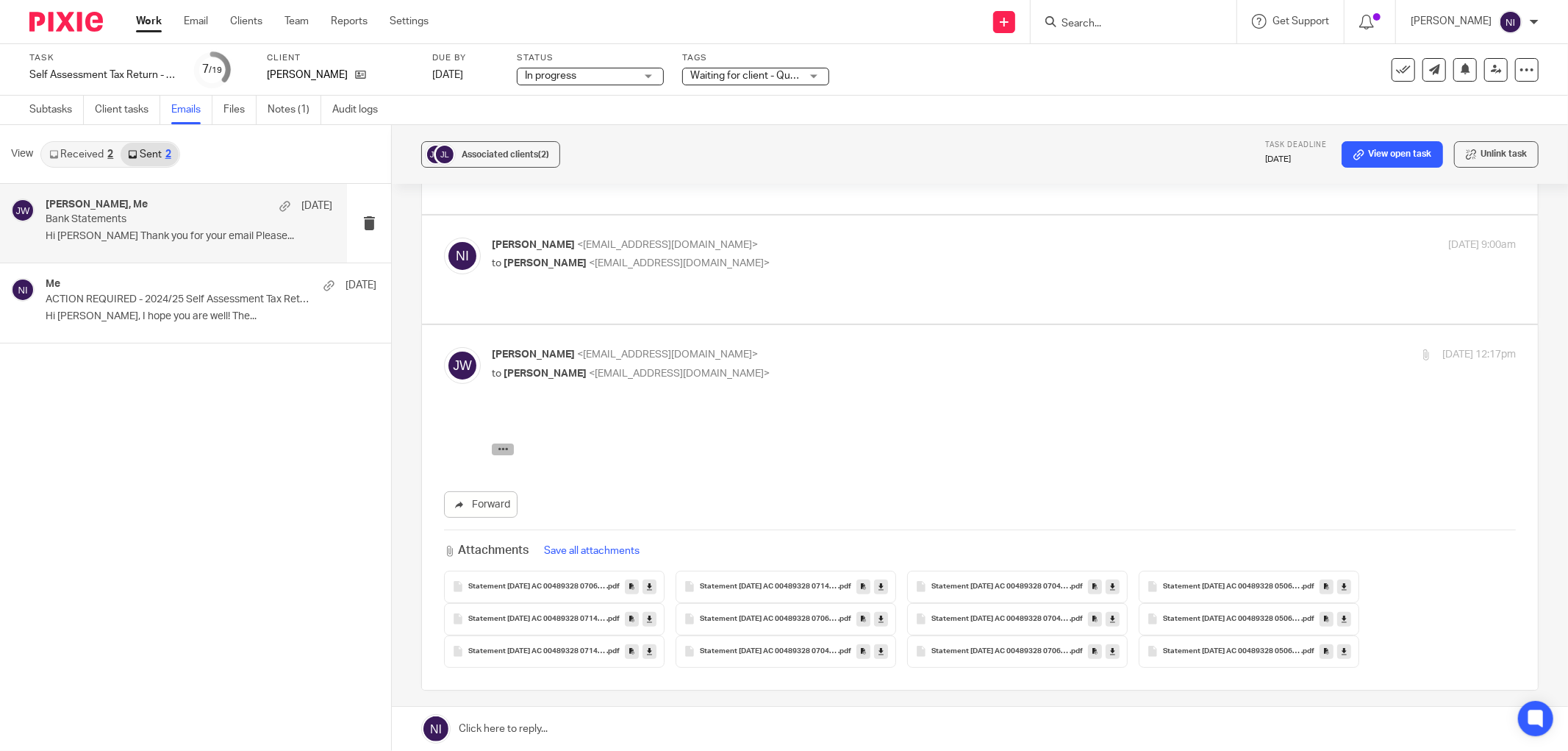
click at [505, 447] on icon "button" at bounding box center [503, 447] width 11 height 11
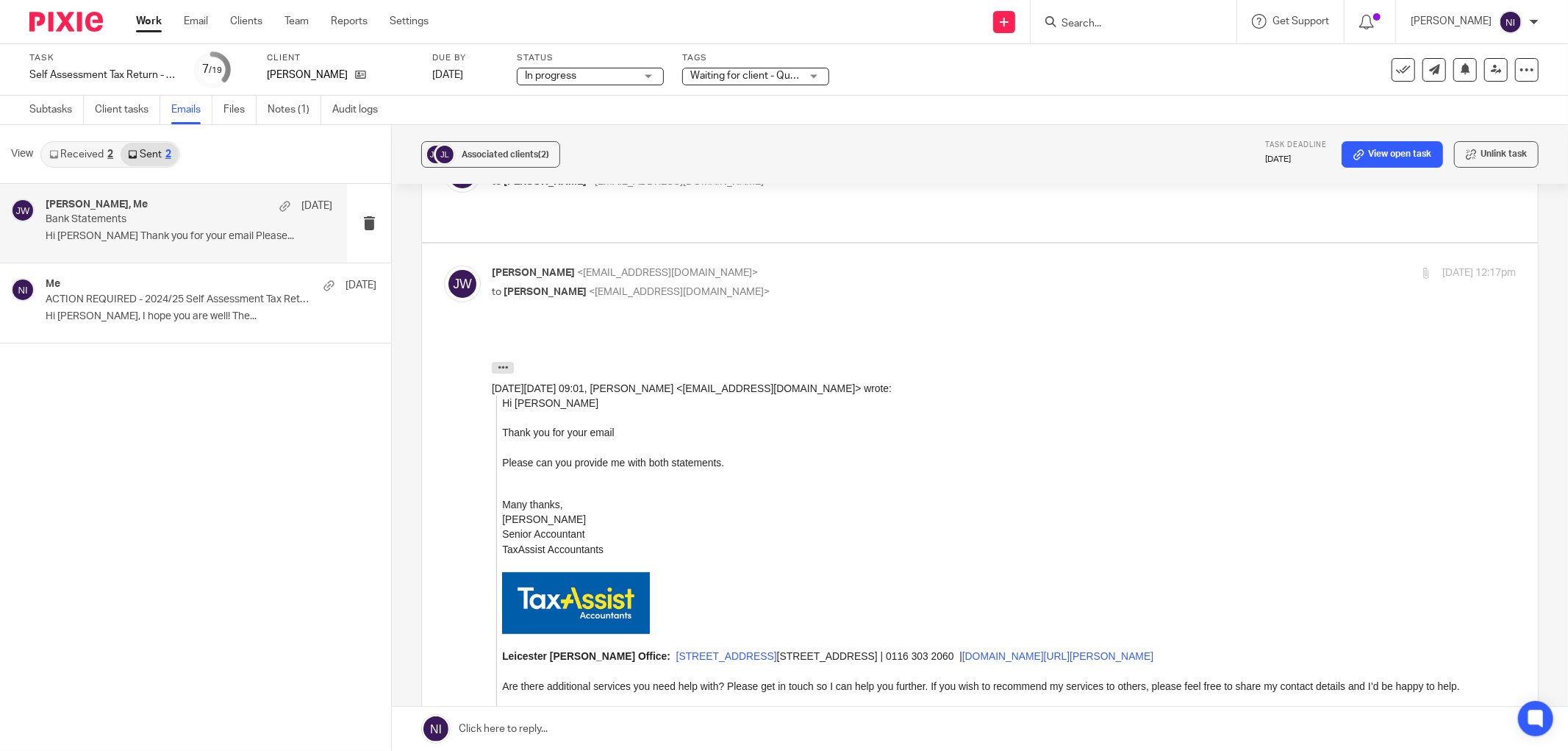
scroll to position [0, 0]
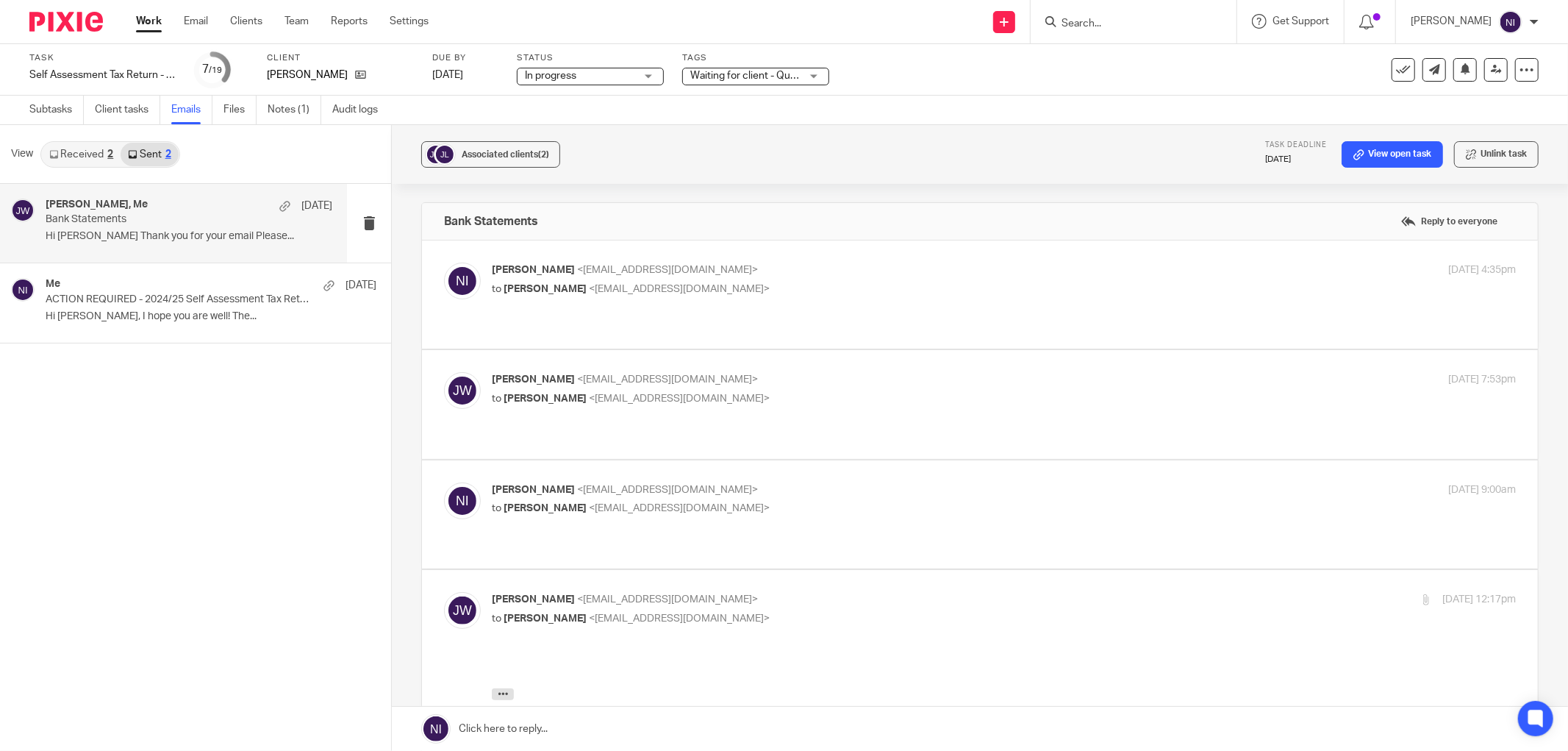
click at [792, 280] on div "Naeem Ibrahim <naeemibrahim@taxassist.co.uk> to Joseph Willison <frenchylc90@gm…" at bounding box center [834, 279] width 683 height 34
checkbox input "true"
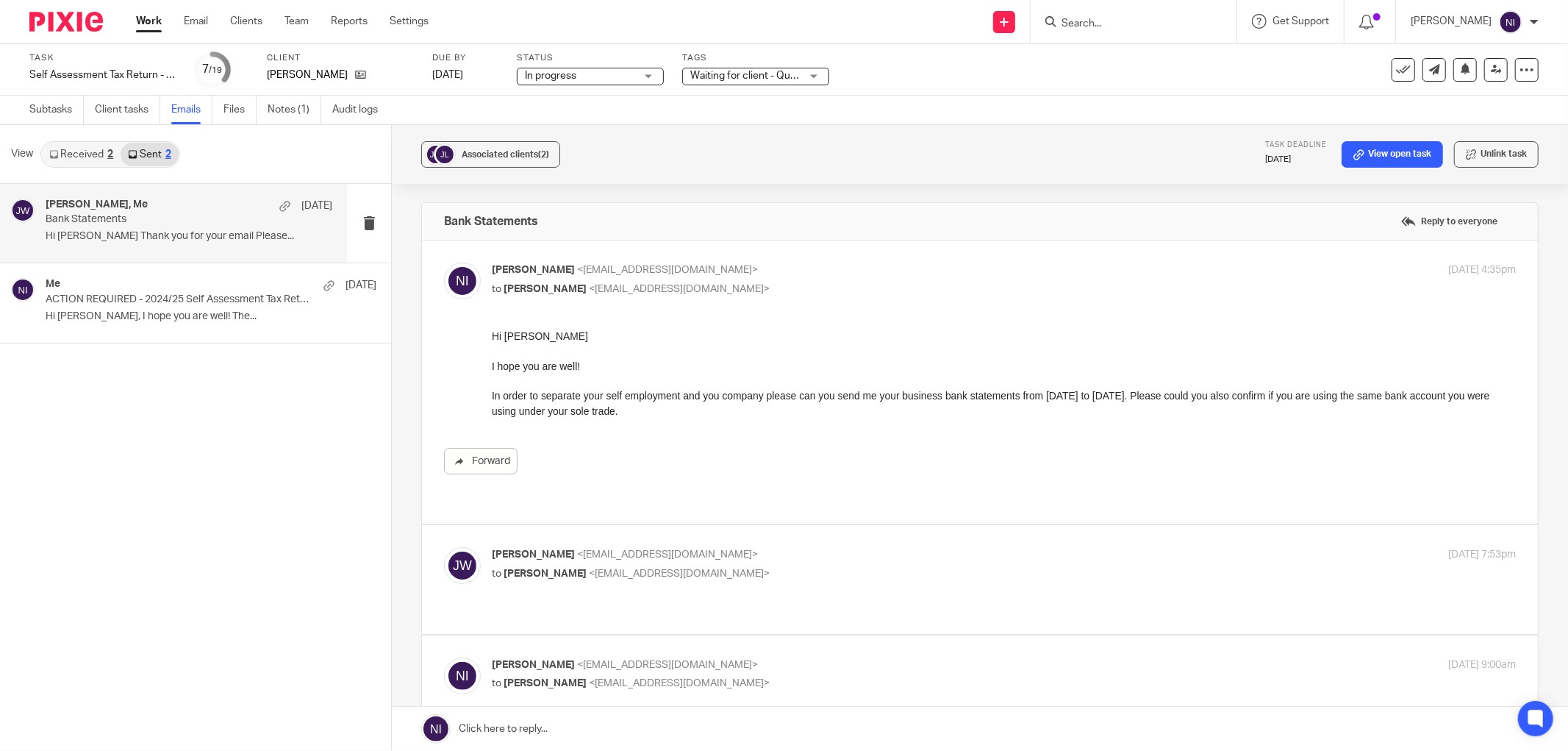
click at [843, 526] on label at bounding box center [979, 579] width 1116 height 108
click at [444, 546] on input "checkbox" at bounding box center [443, 546] width 1 height 1
checkbox input "true"
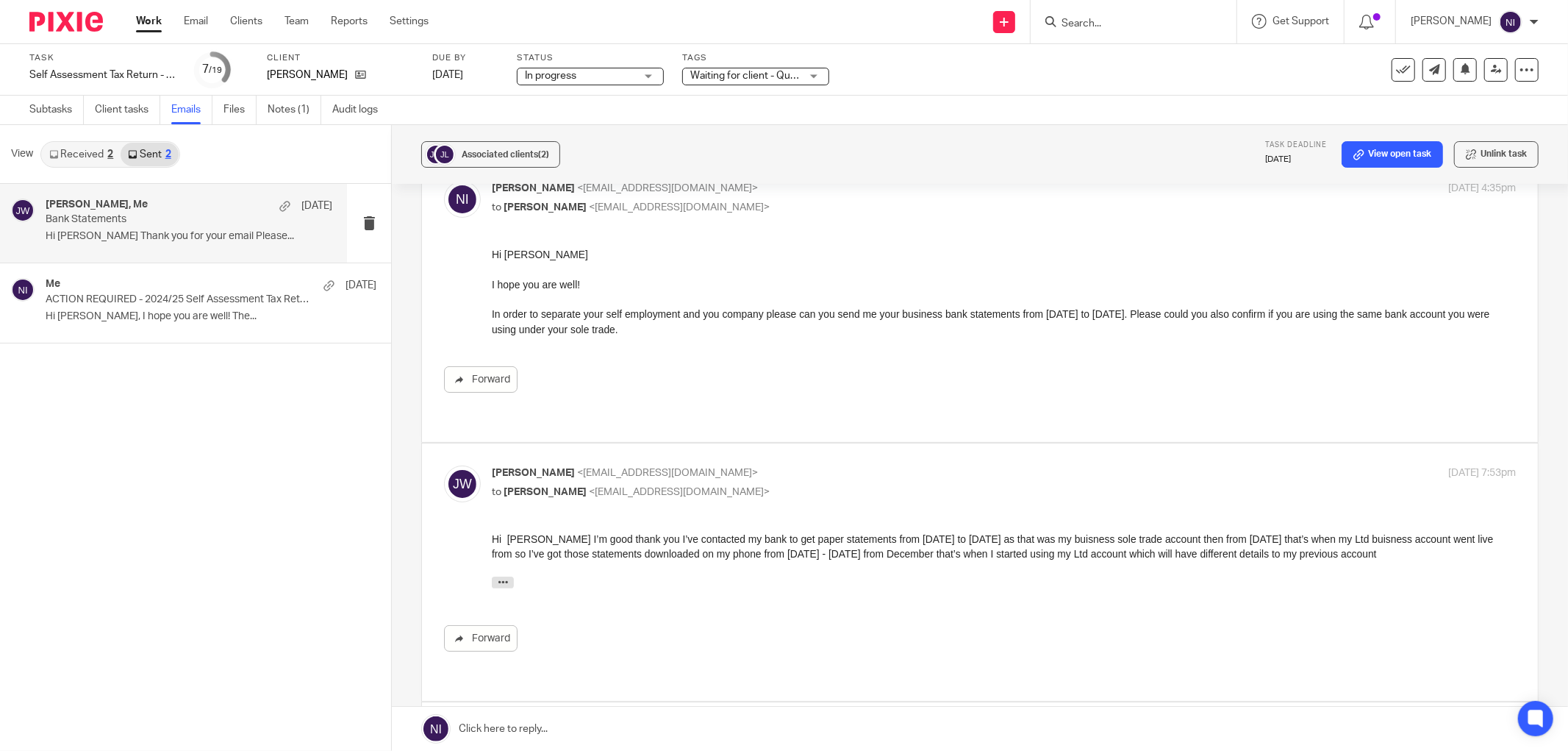
scroll to position [163, 0]
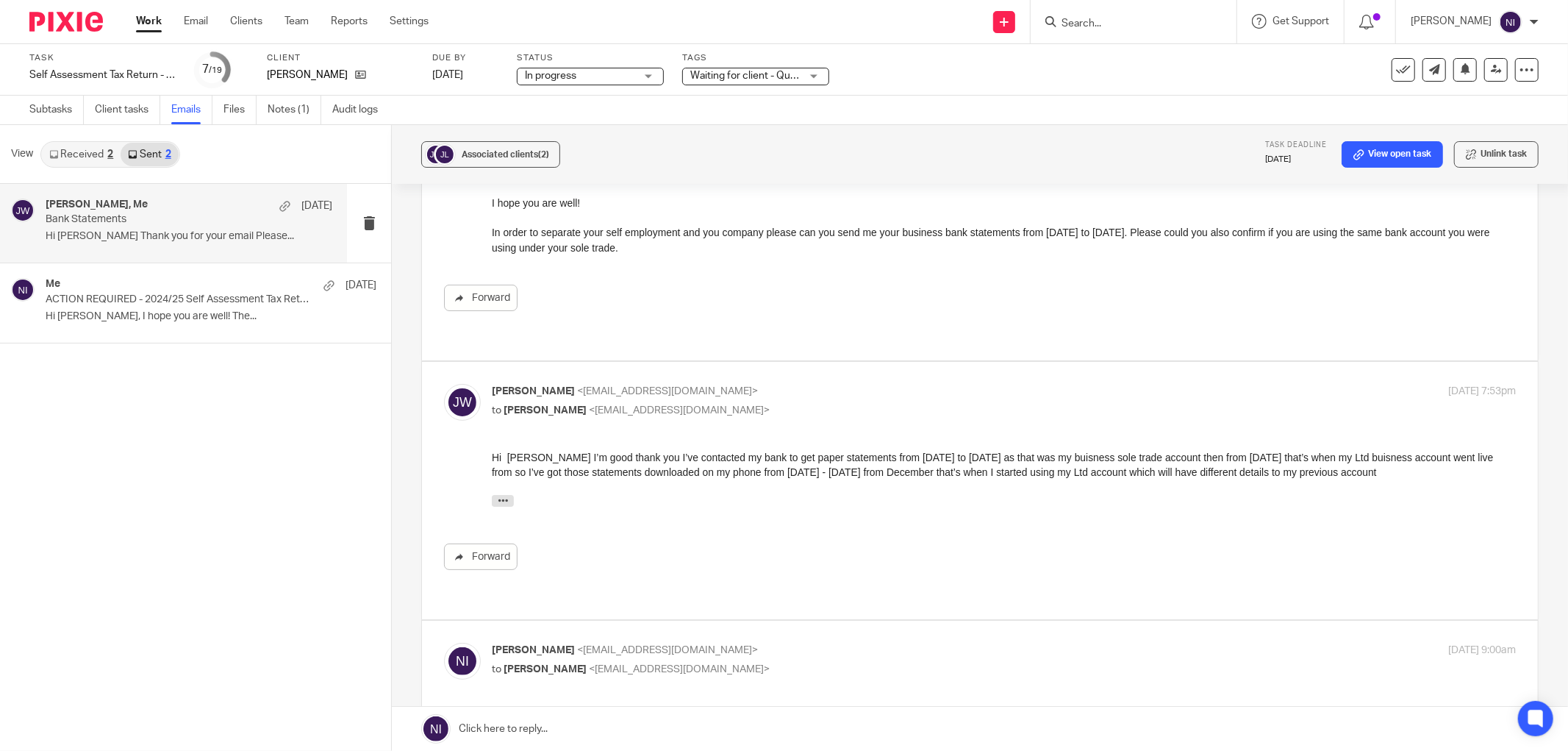
click at [921, 643] on p "Naeem Ibrahim <naeemibrahim@taxassist.co.uk>" at bounding box center [834, 650] width 683 height 16
checkbox input "true"
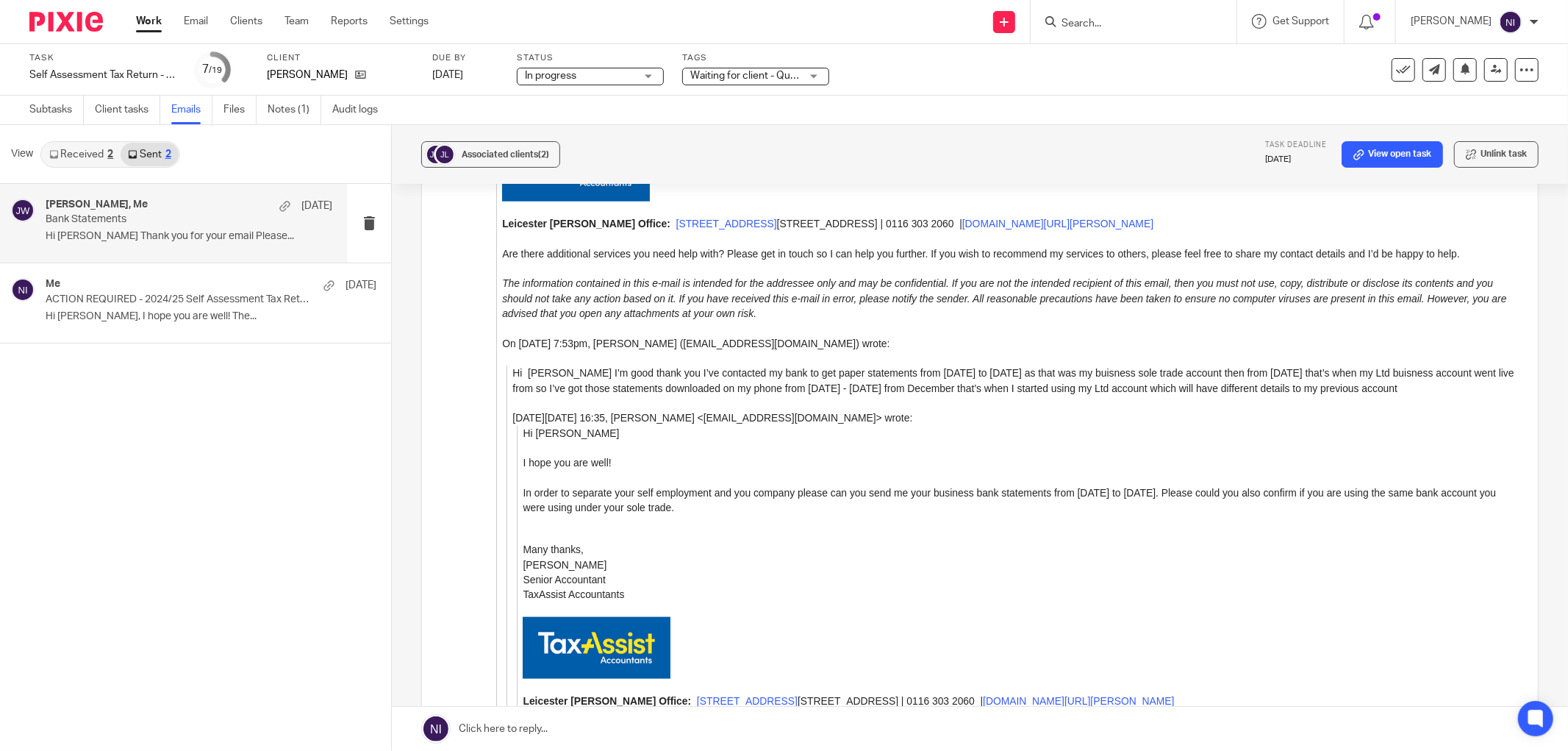
scroll to position [1634, 0]
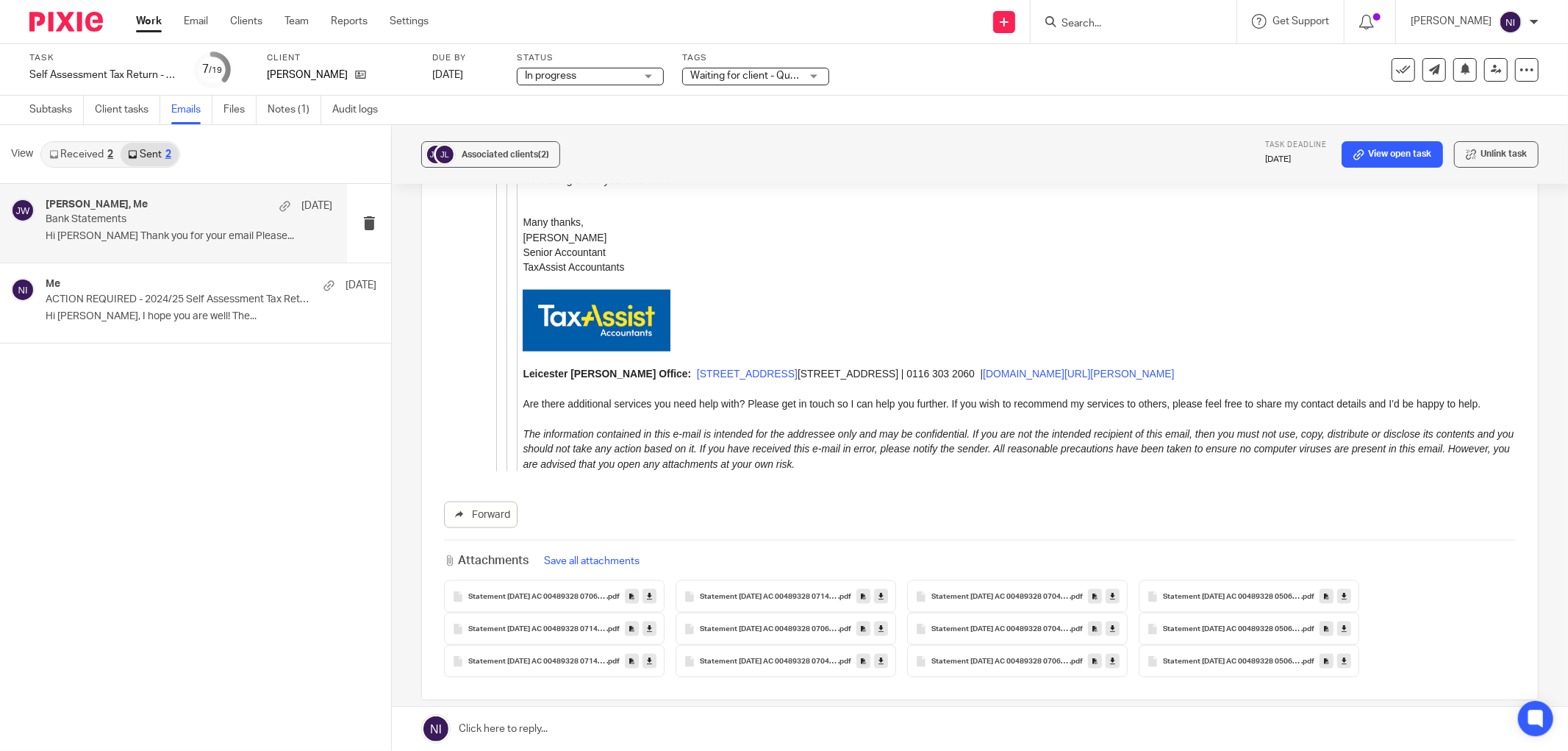
click at [878, 591] on icon at bounding box center [881, 596] width 5 height 11
click at [652, 730] on link at bounding box center [980, 728] width 1176 height 44
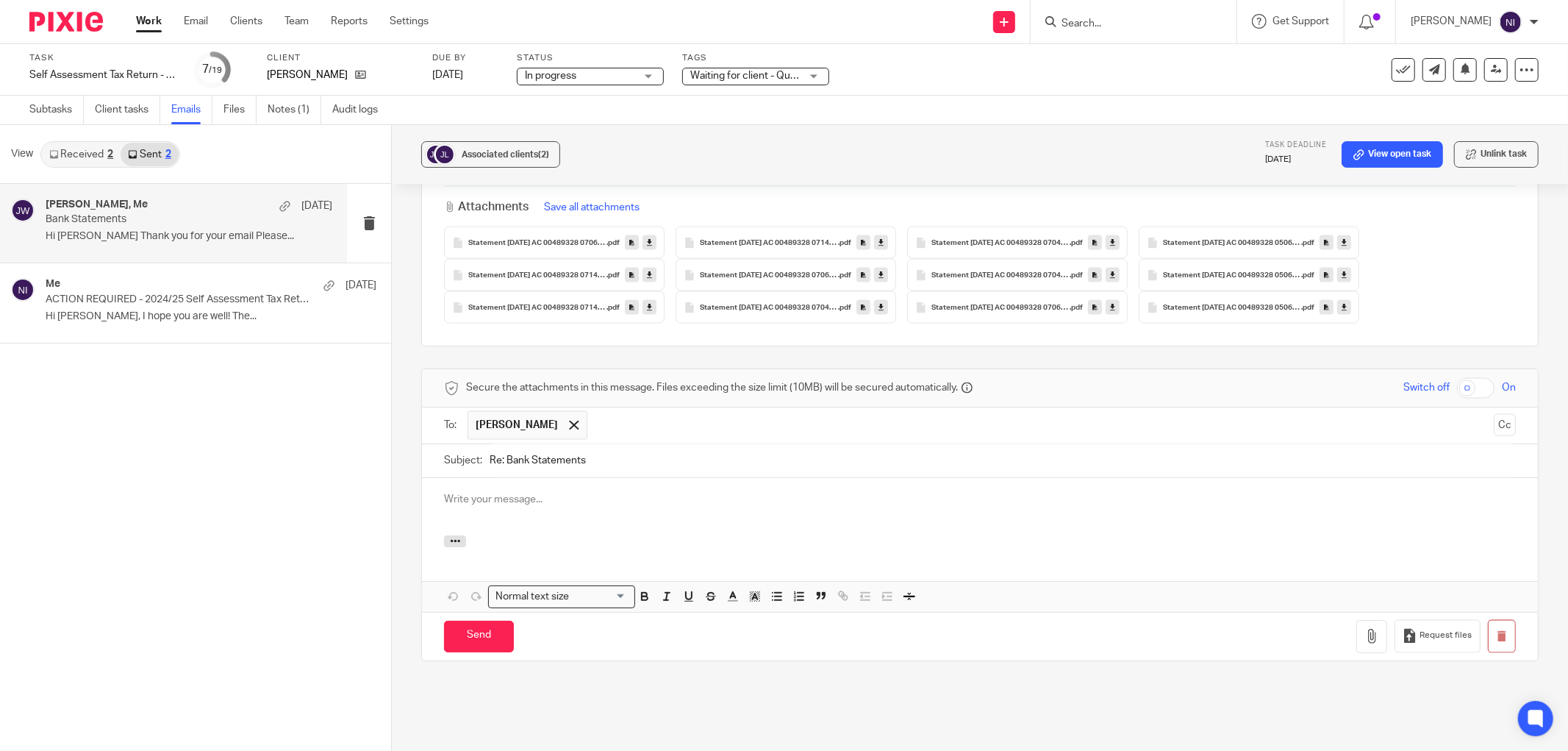
scroll to position [0, 0]
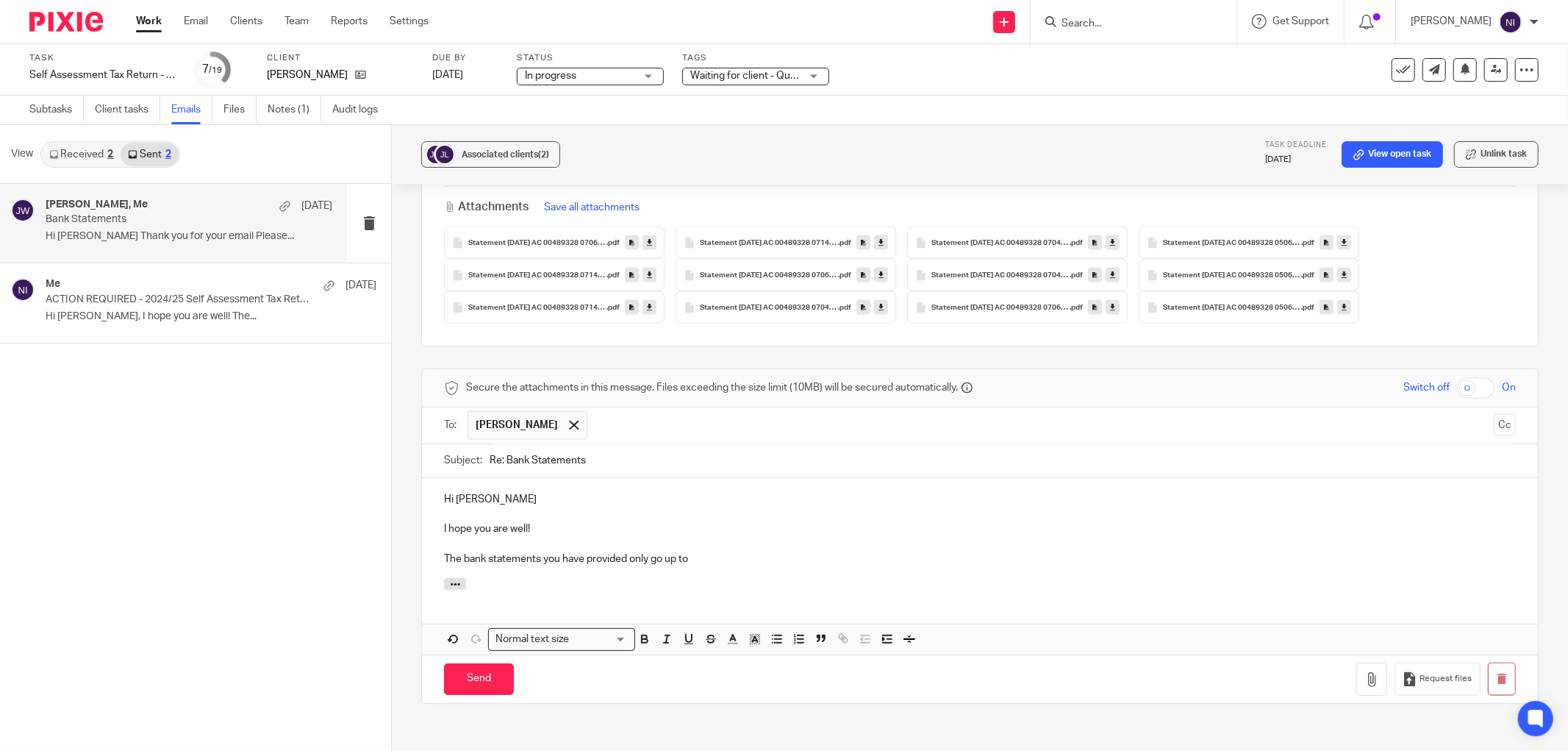
click at [710, 552] on p "The bank statements you have provided only go up to" at bounding box center [980, 560] width 1072 height 15
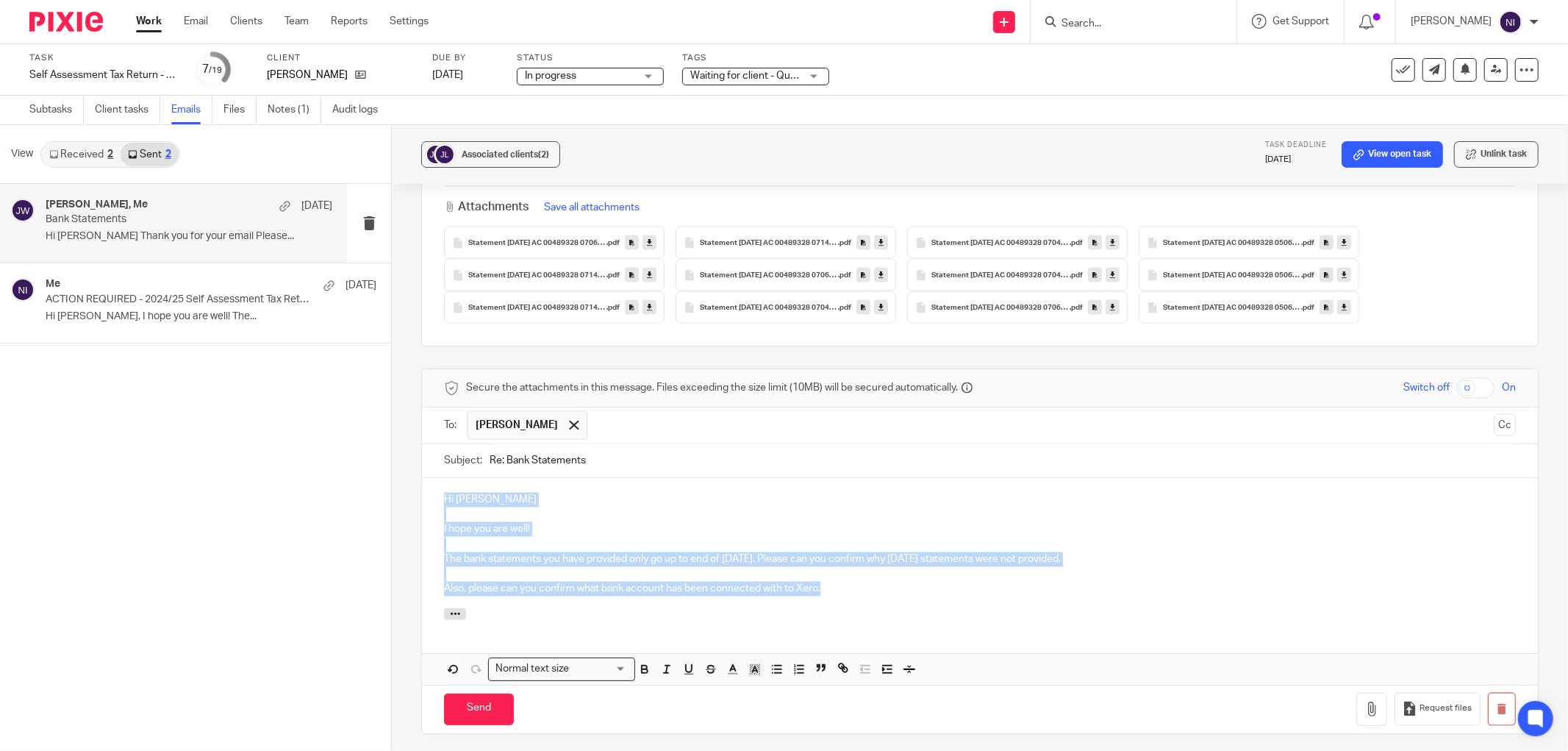
drag, startPoint x: 829, startPoint y: 548, endPoint x: 369, endPoint y: 438, distance: 473.0
click at [369, 438] on div "View Received 2 Sent 2 Joe Willison, Me 23 Jul Bank Statements Hi Joseph Thank …" at bounding box center [784, 438] width 1568 height 625
copy div "Hi Joseph I hope you are well! The bank statements you have provided only go up…"
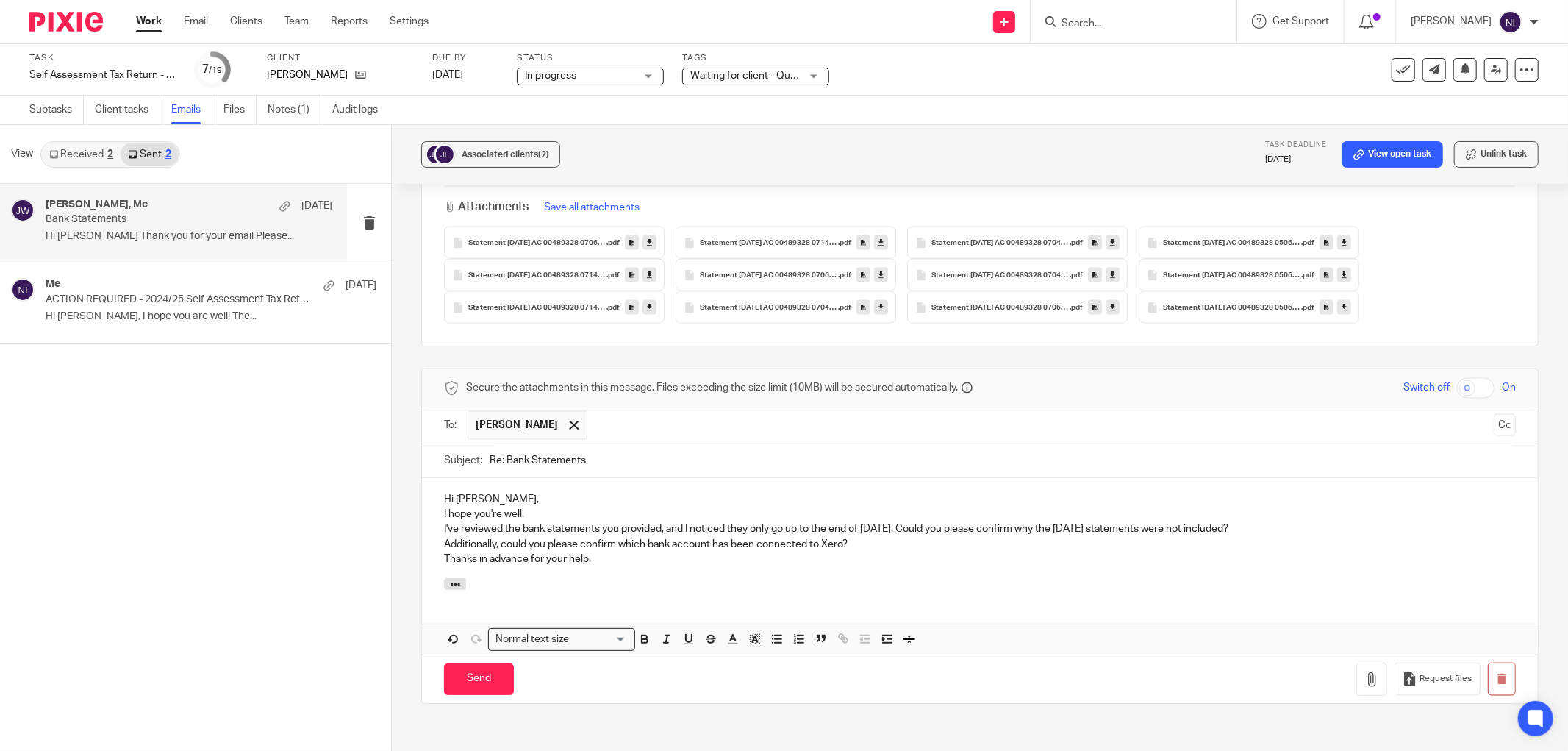
click at [432, 478] on div "Hi Joseph, I hope you're well. I've reviewed the bank statements you provided, …" at bounding box center [979, 528] width 1116 height 100
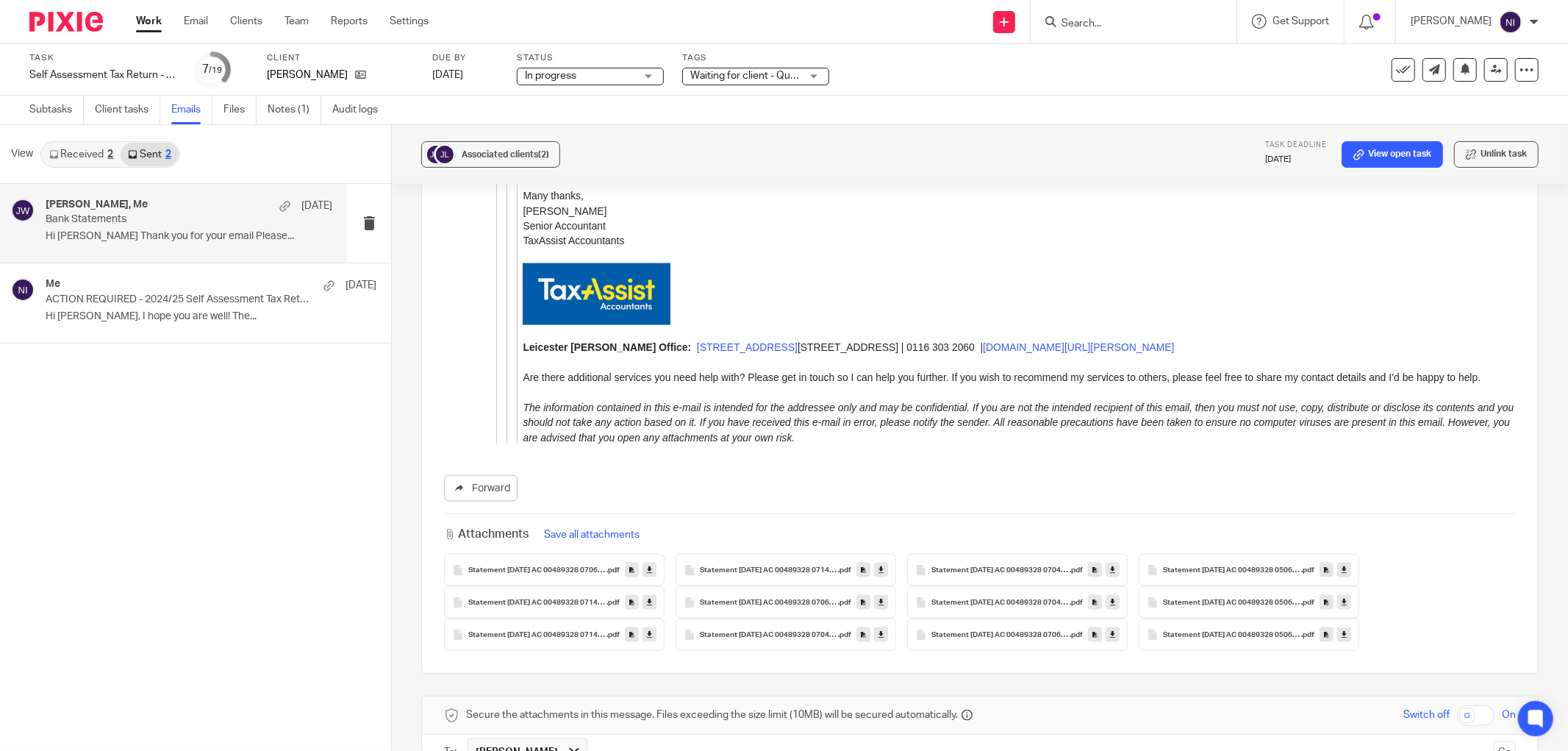
scroll to position [2147, 0]
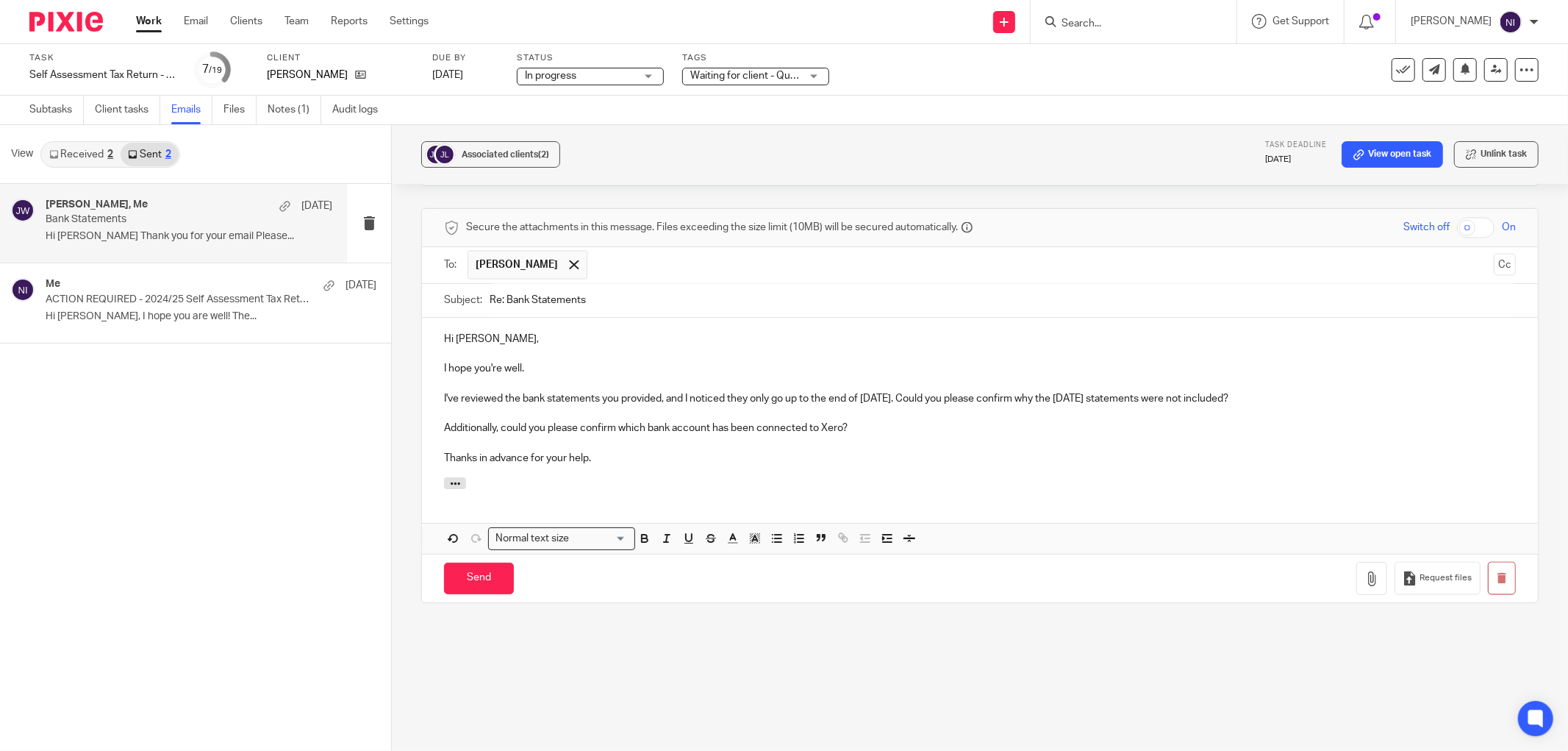
click at [1312, 392] on p "I've reviewed the bank statements you provided, and I noticed they only go up t…" at bounding box center [980, 399] width 1072 height 15
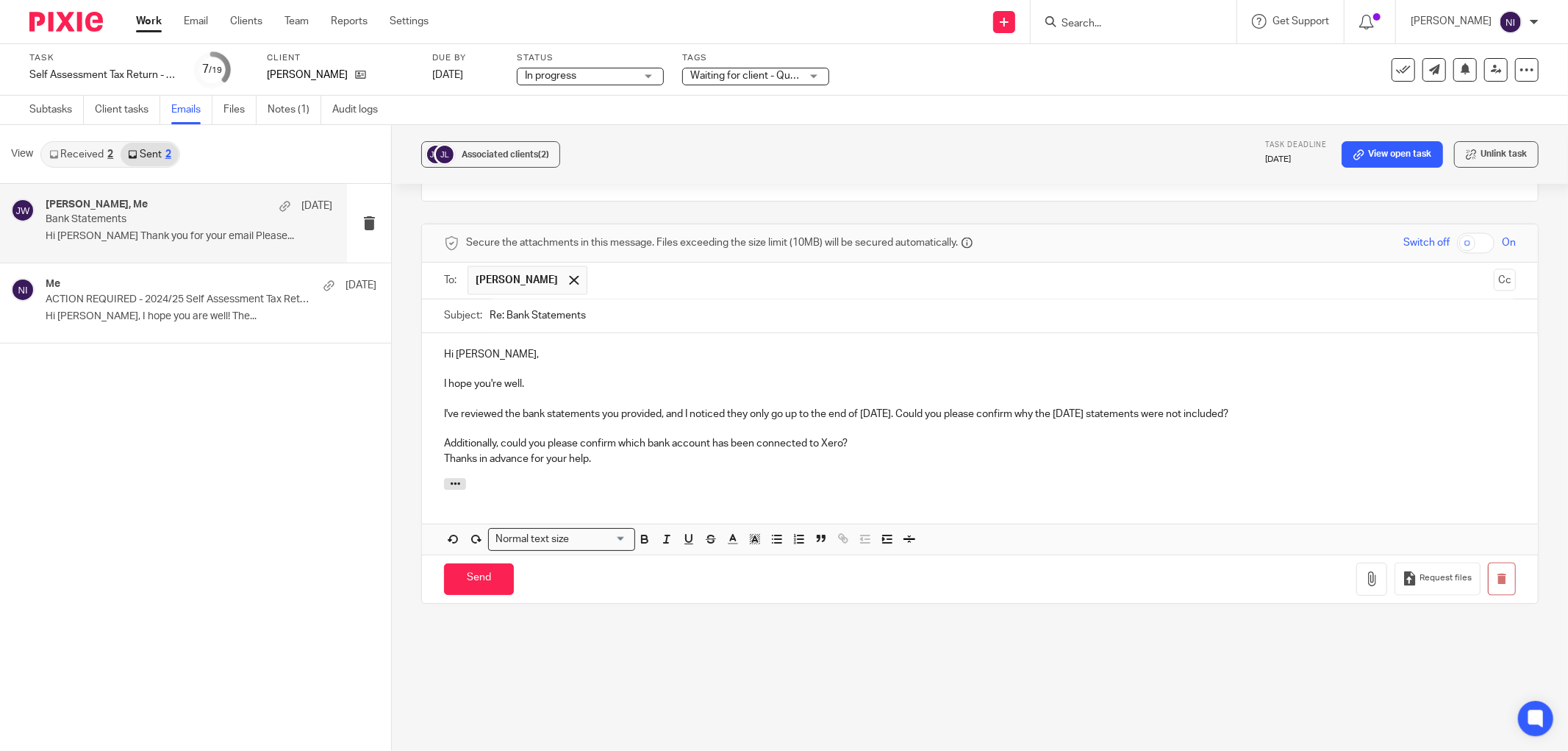
click at [1090, 452] on p "Thanks in advance for your help." at bounding box center [980, 460] width 1072 height 15
click at [439, 413] on div "Hi Joseph, I hope you're well. I've reviewed the bank statements you provided, …" at bounding box center [979, 405] width 1116 height 145
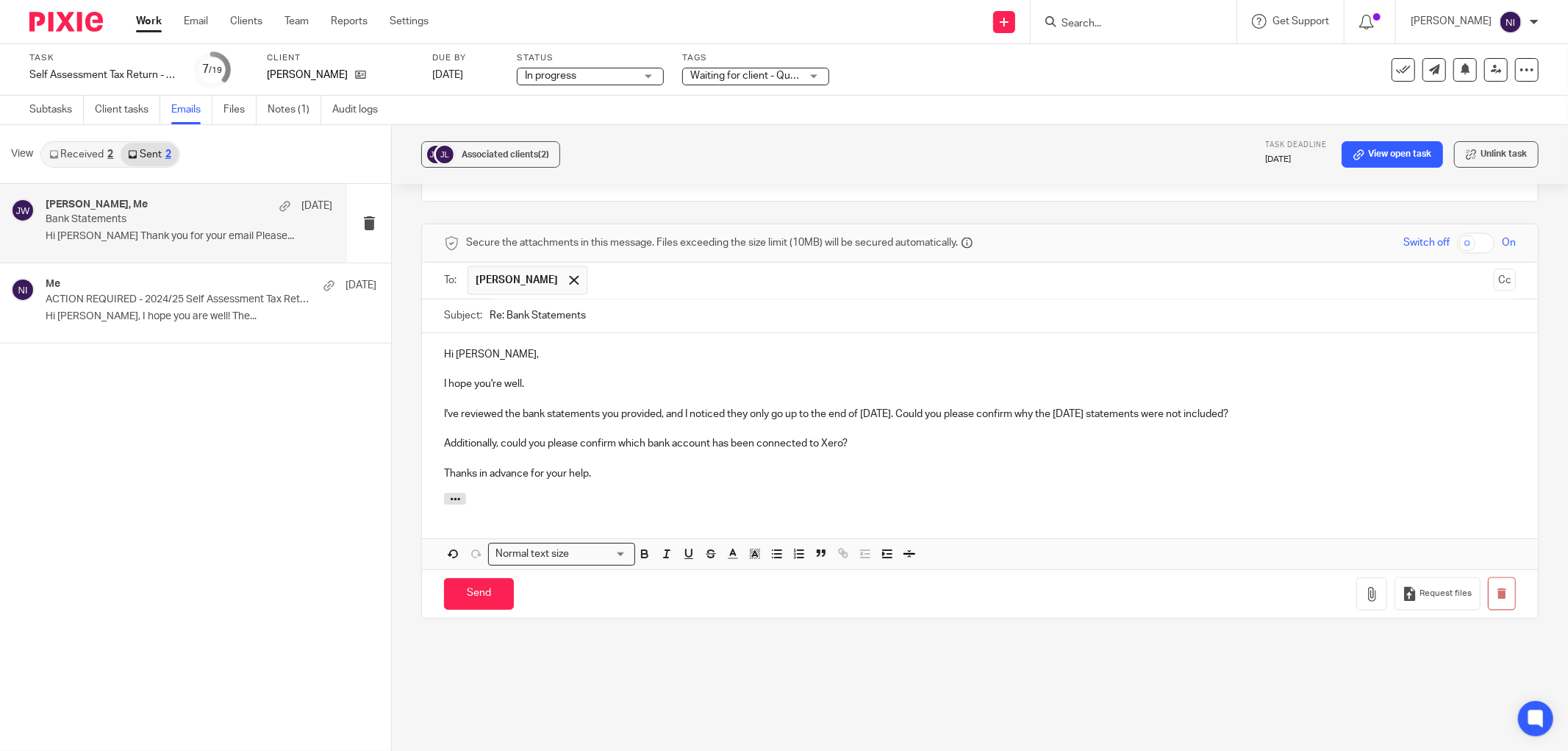
scroll to position [2147, 0]
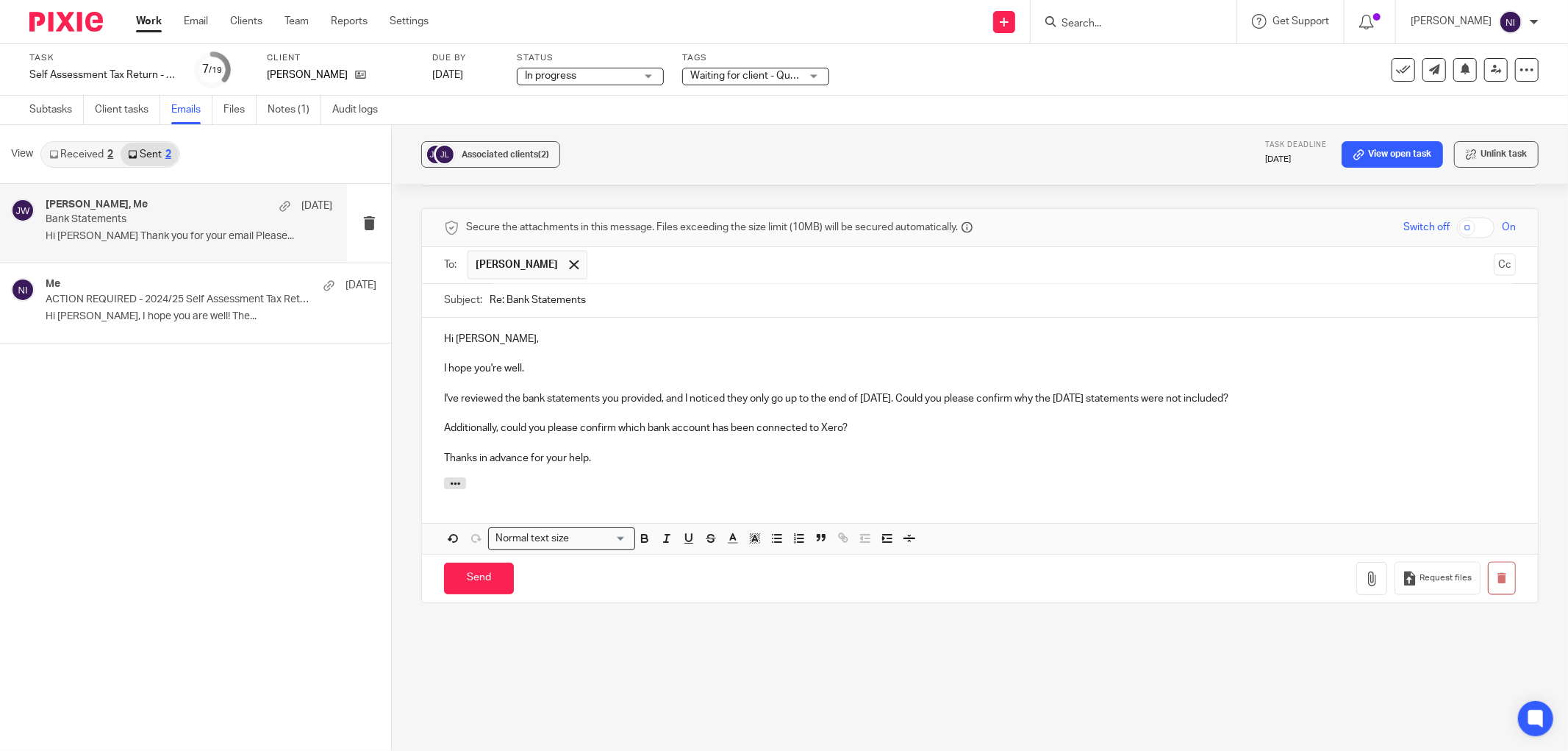
click at [842, 421] on p "Additionally, could you please confirm which bank account has been connected to…" at bounding box center [980, 428] width 1072 height 15
click at [1358, 562] on button "button" at bounding box center [1371, 578] width 31 height 33
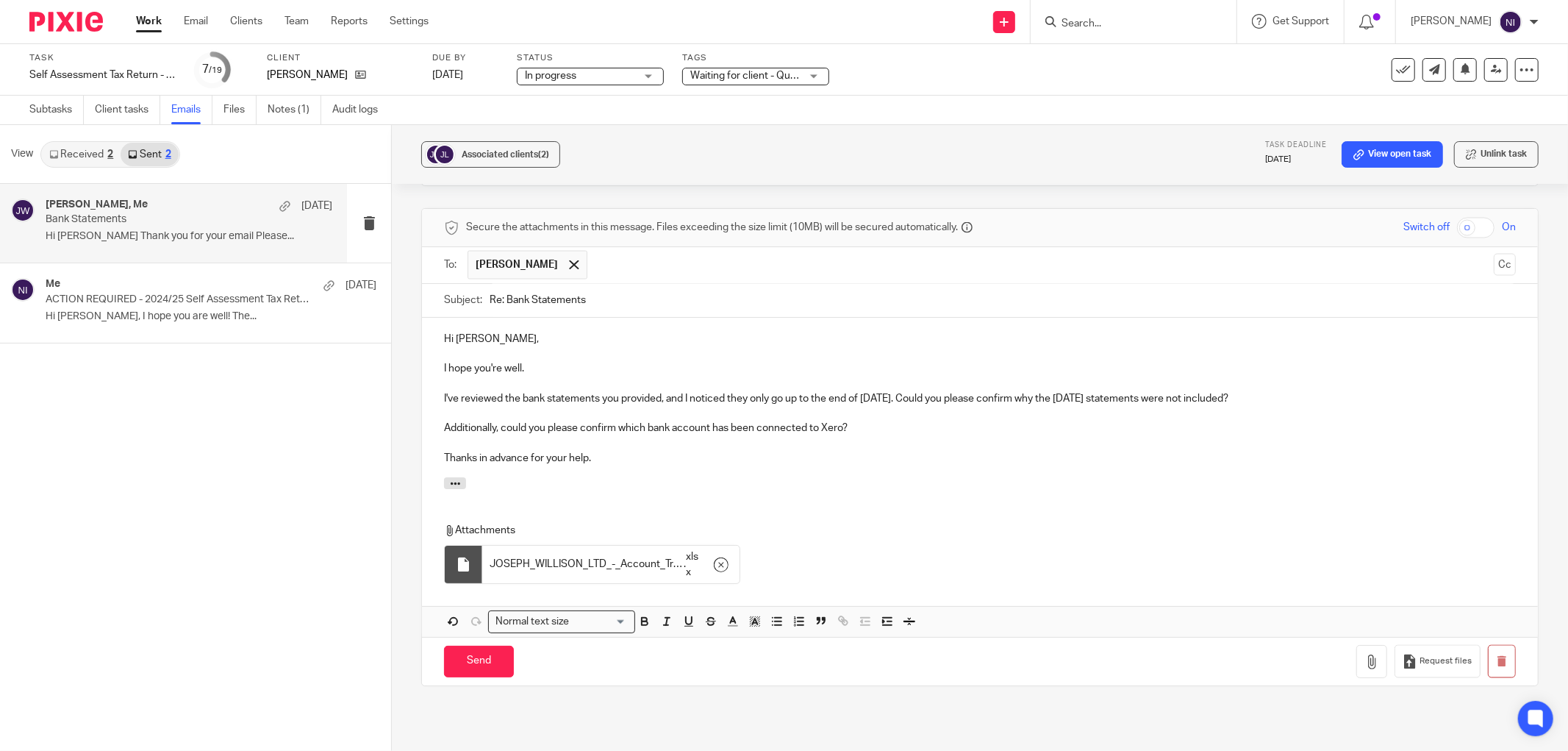
click at [878, 421] on p "Additionally, could you please confirm which bank account has been connected to…" at bounding box center [980, 428] width 1072 height 15
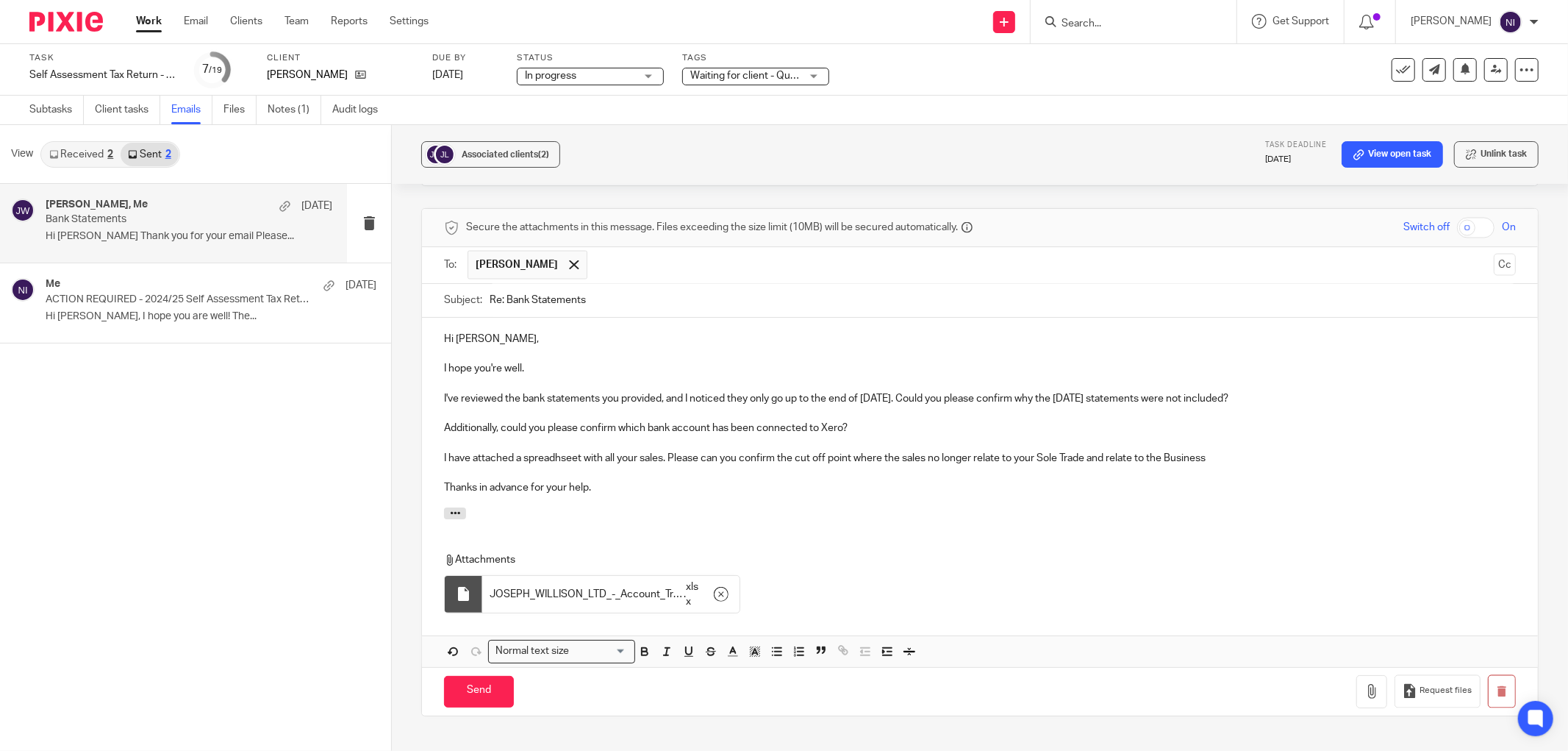
click at [1165, 452] on p "I have attached a spreadhseet with all your sales. Please can you confirm the c…" at bounding box center [980, 459] width 1072 height 15
drag, startPoint x: 1188, startPoint y: 417, endPoint x: 1169, endPoint y: 415, distance: 19.1
click at [1169, 452] on p "I have attached a spreadhseet with all your sales. Please can you confirm the c…" at bounding box center [980, 459] width 1072 height 15
click at [1216, 452] on p "I have attached a spreadhseet with all your sales. Please can you confirm the c…" at bounding box center [980, 459] width 1072 height 15
click at [1292, 466] on p at bounding box center [980, 474] width 1072 height 15
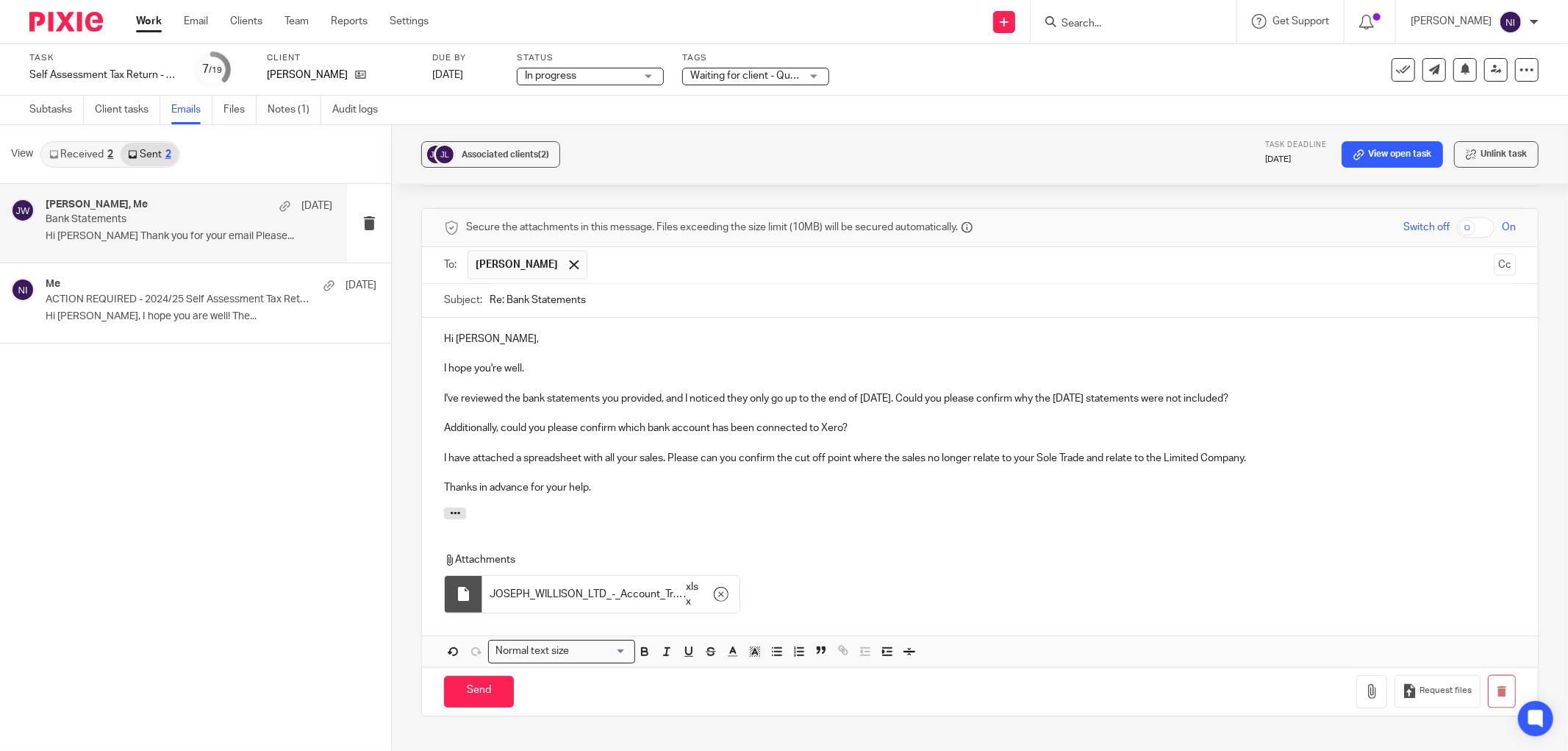
click at [1317, 452] on p "I have attached a spreadsheet with all your sales. Please can you confirm the c…" at bounding box center [980, 459] width 1072 height 15
click at [473, 676] on input "Send" at bounding box center [479, 691] width 69 height 31
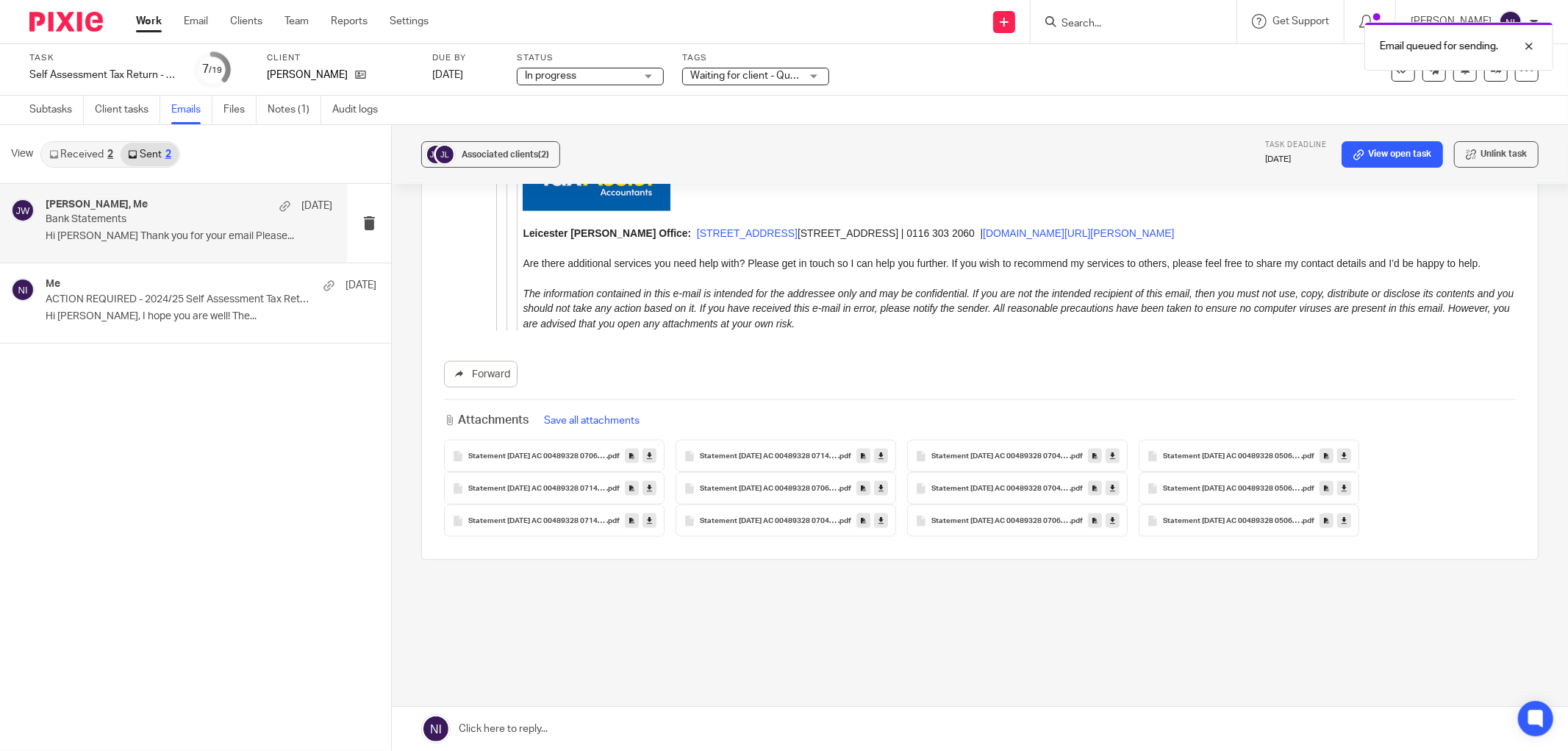
scroll to position [1729, 0]
